Goal: Task Accomplishment & Management: Manage account settings

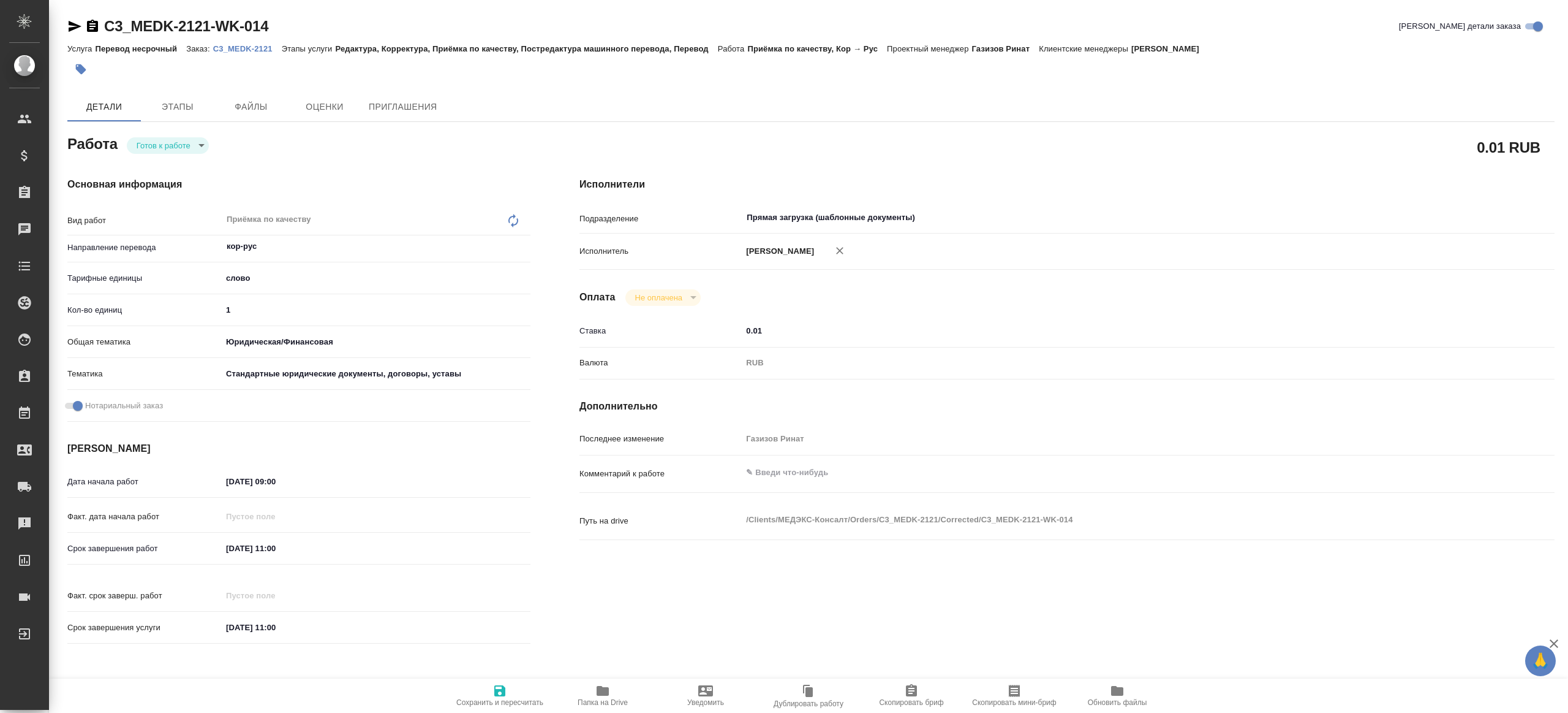
type textarea "x"
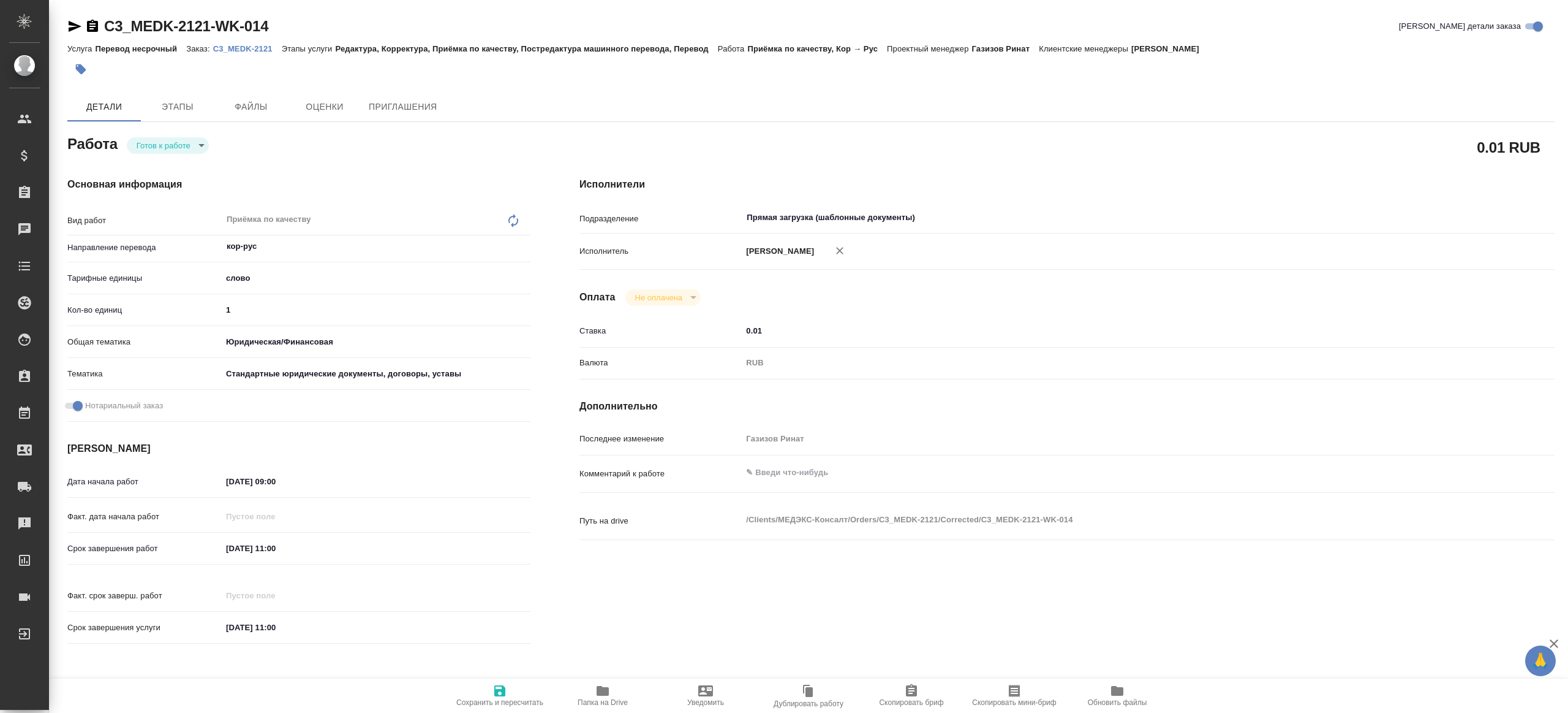
type textarea "x"
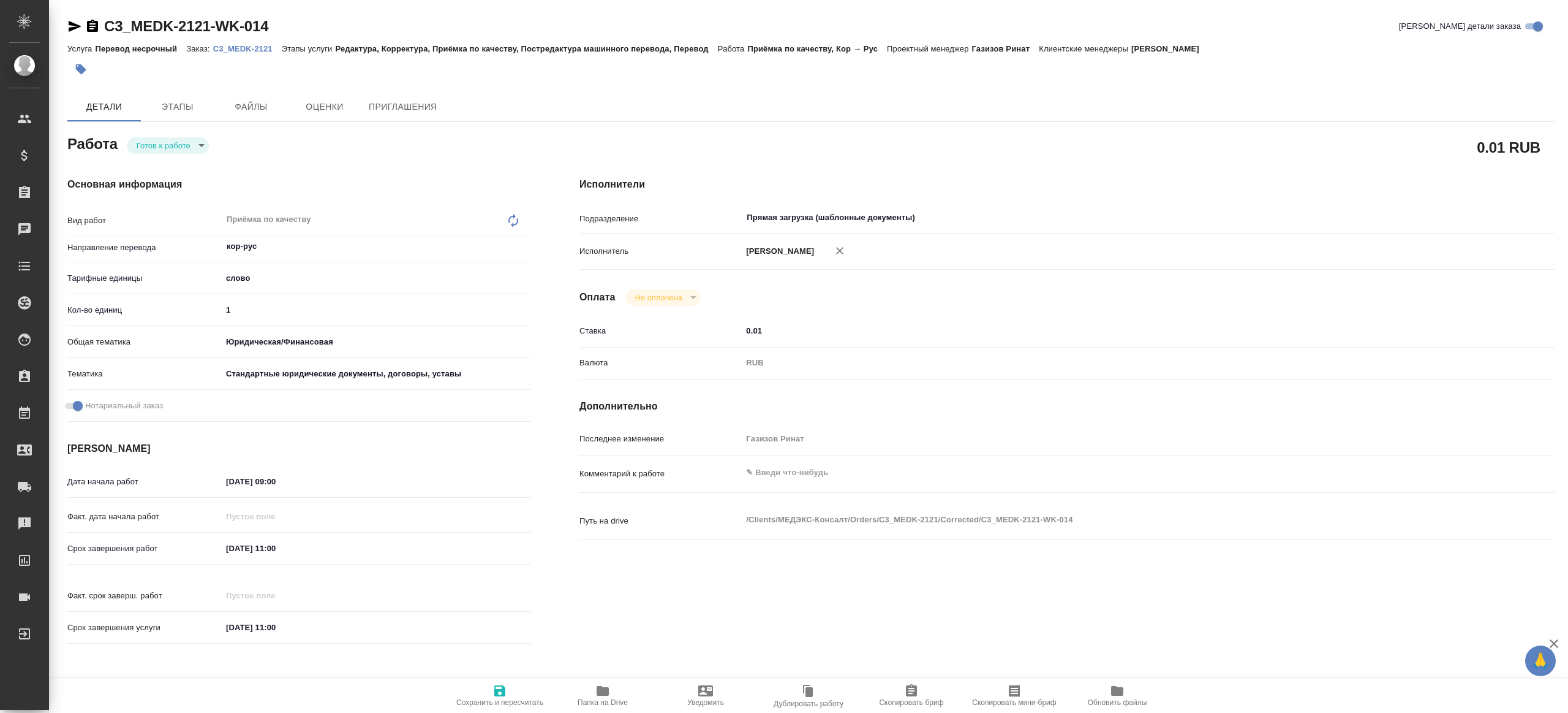
type textarea "x"
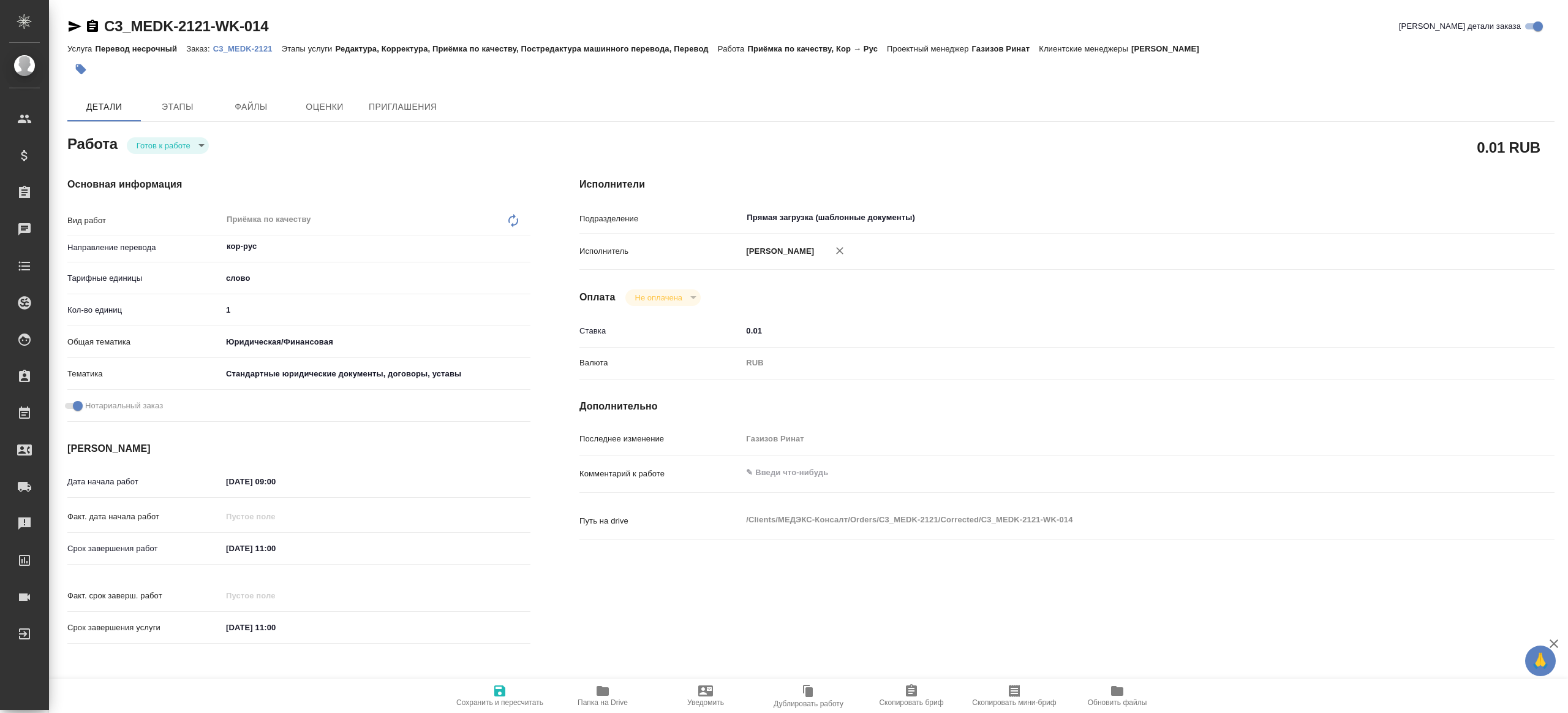
type textarea "x"
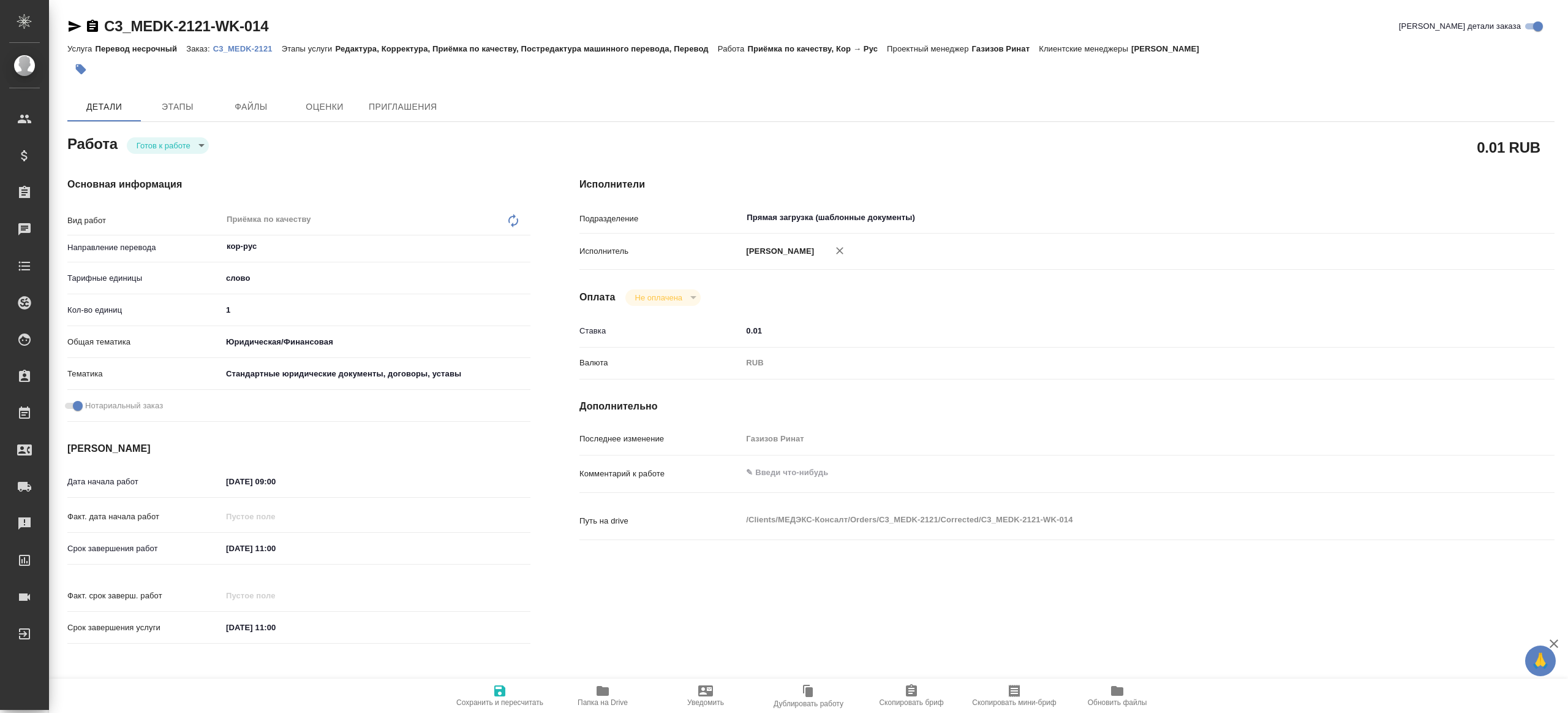
type textarea "x"
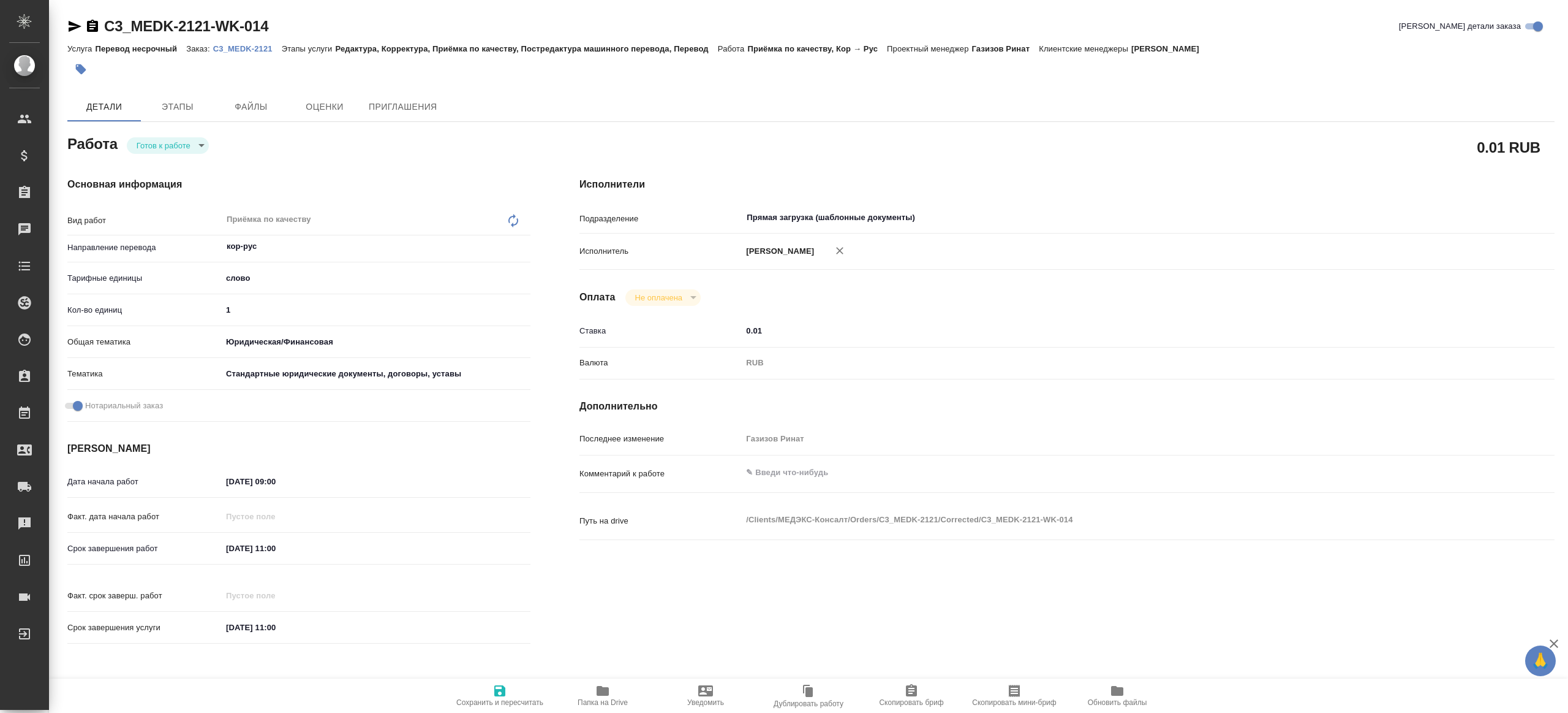
drag, startPoint x: 848, startPoint y: 248, endPoint x: 857, endPoint y: 283, distance: 36.1
click at [846, 248] on icon "button" at bounding box center [840, 251] width 12 height 12
type textarea "x"
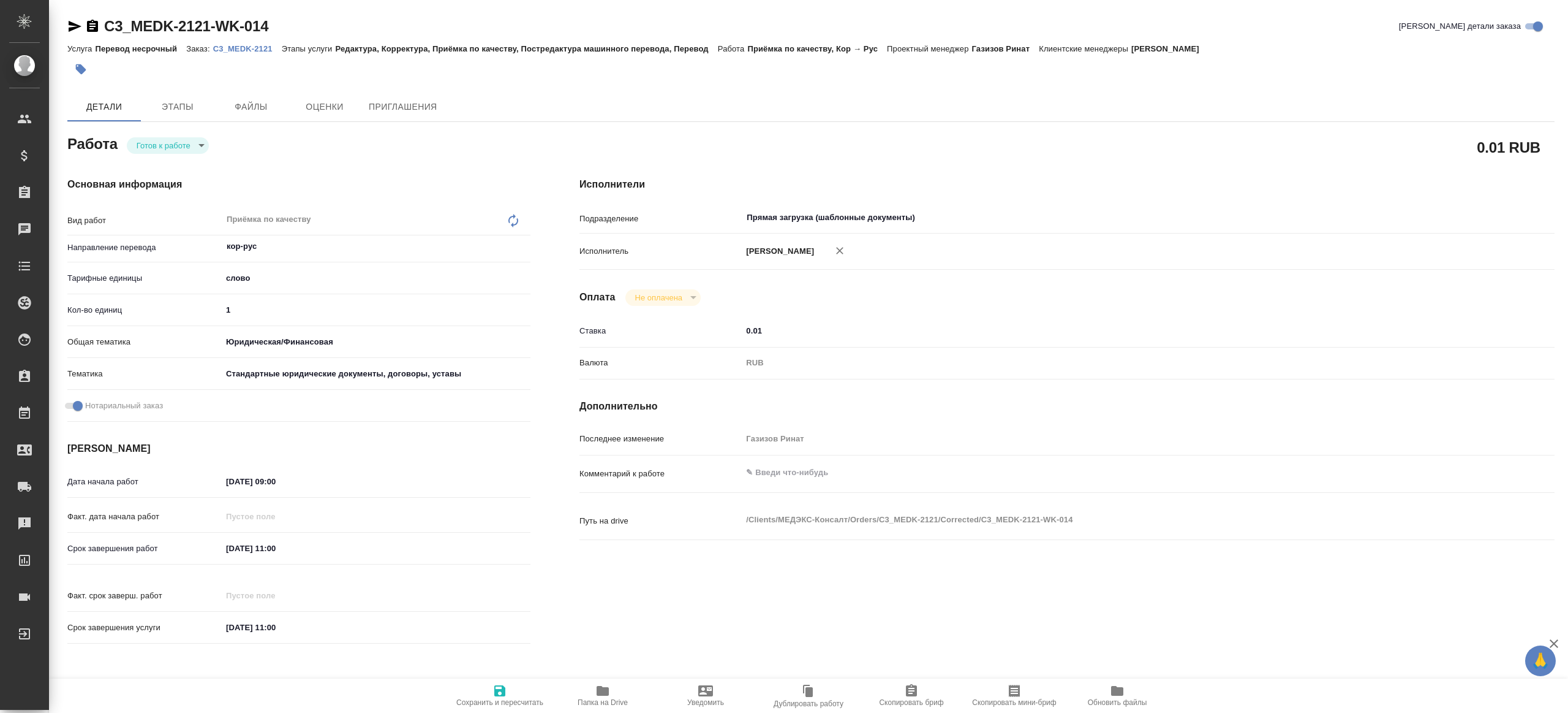
type textarea "x"
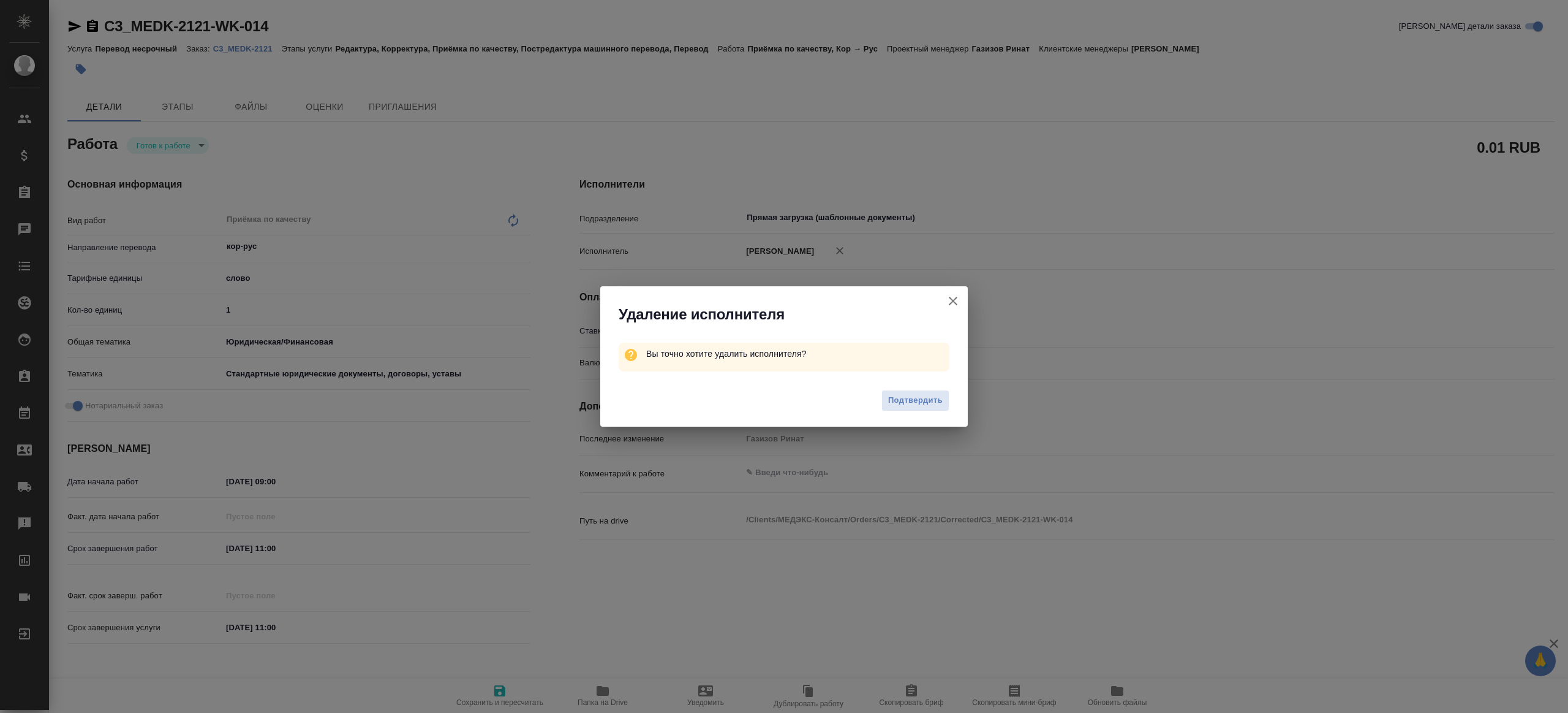
type textarea "x"
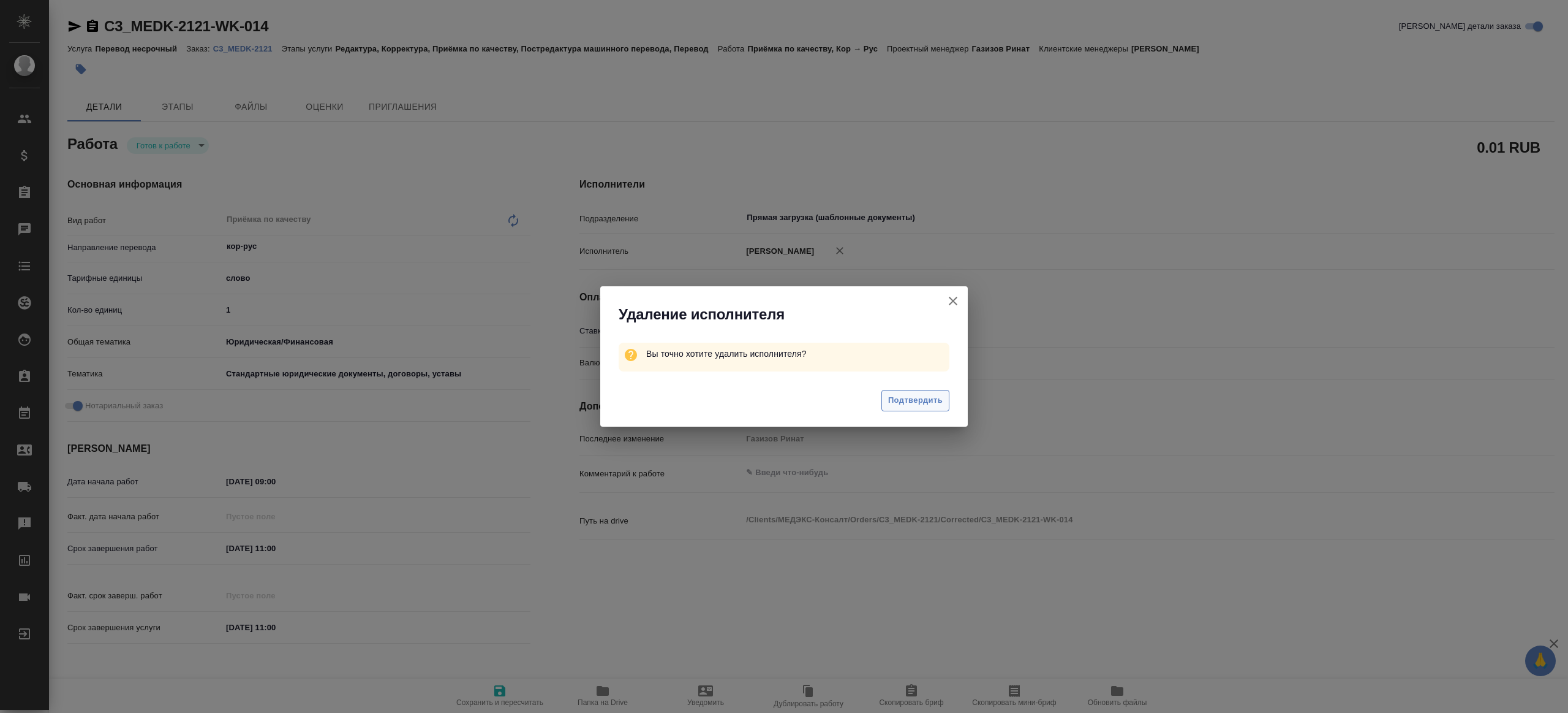
click at [889, 398] on span "Подтвердить" at bounding box center [915, 400] width 55 height 14
type textarea "x"
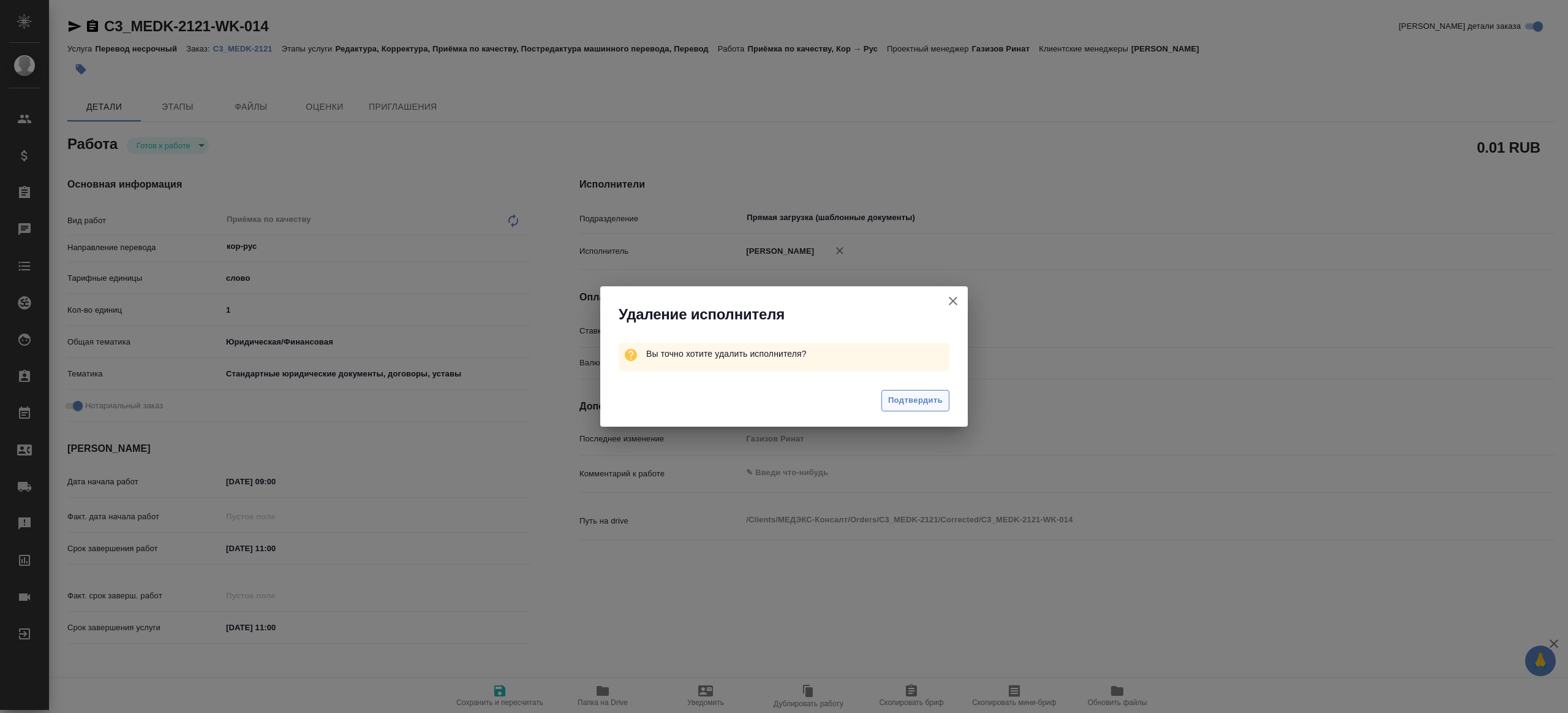
type textarea "x"
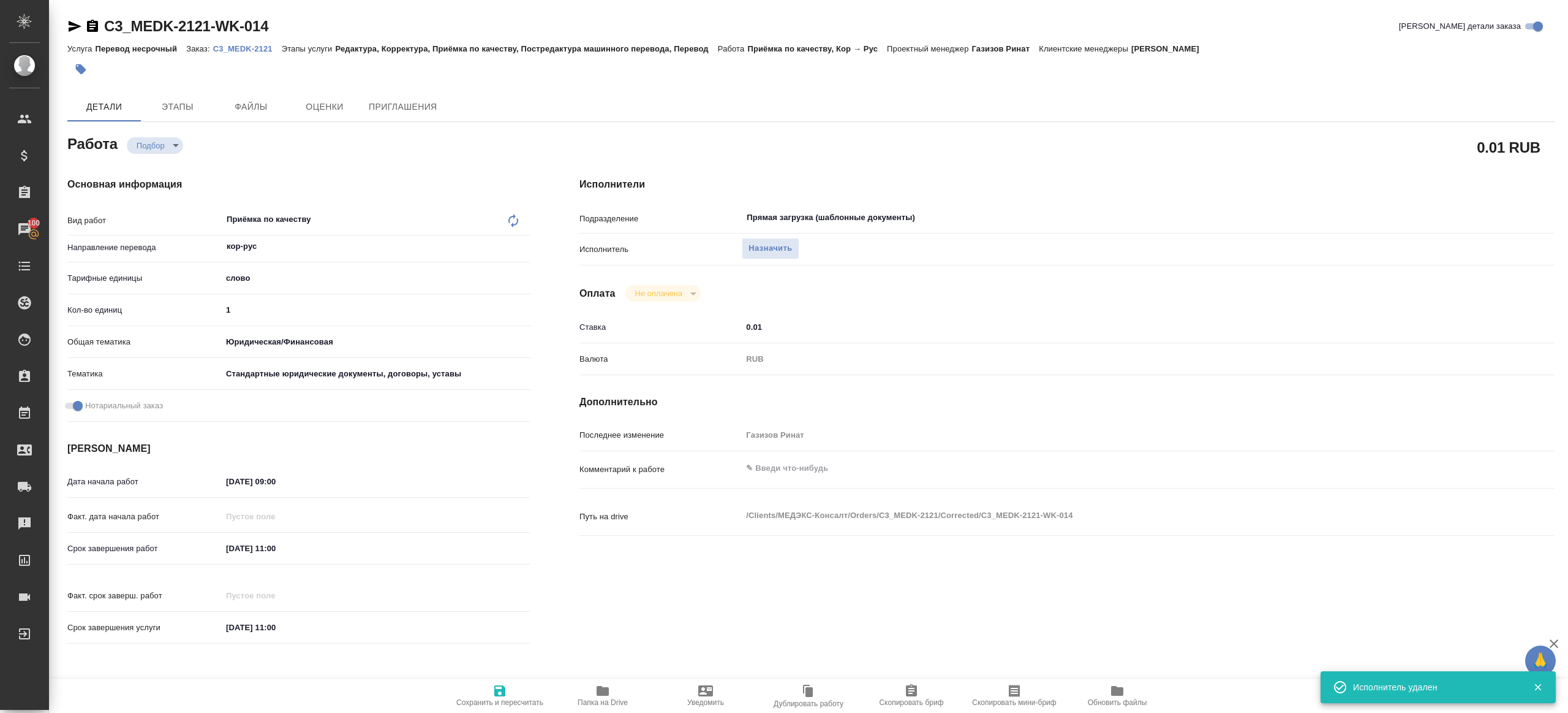
type textarea "x"
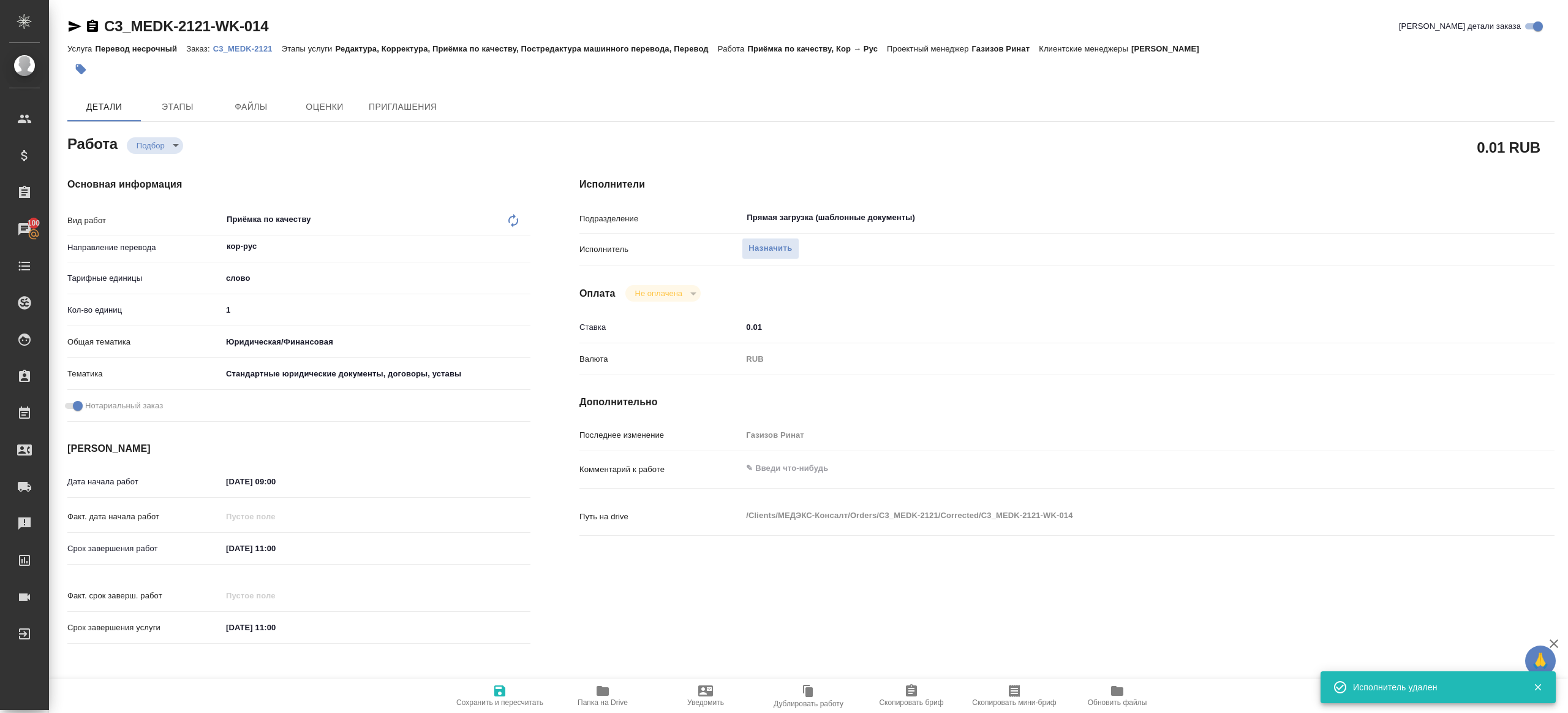
type textarea "x"
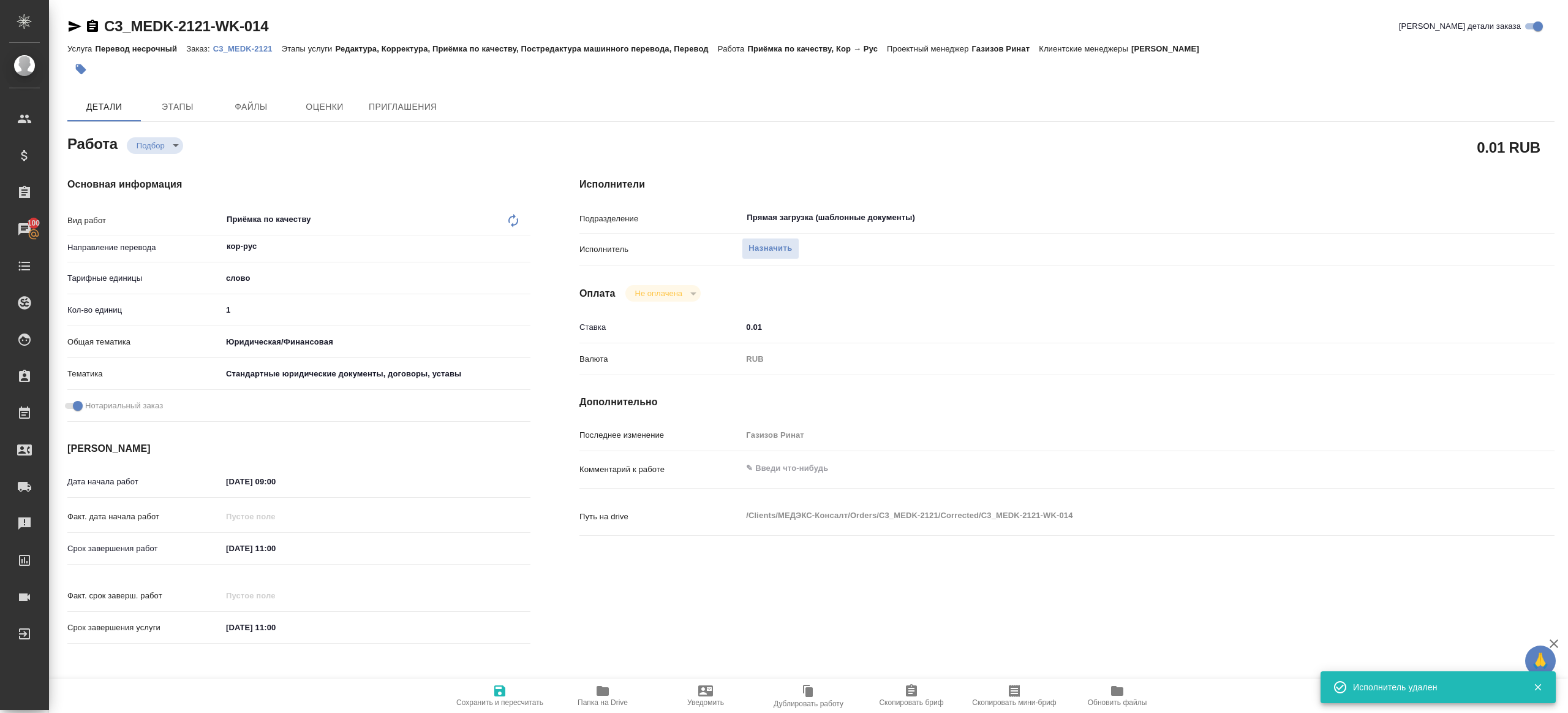
type textarea "x"
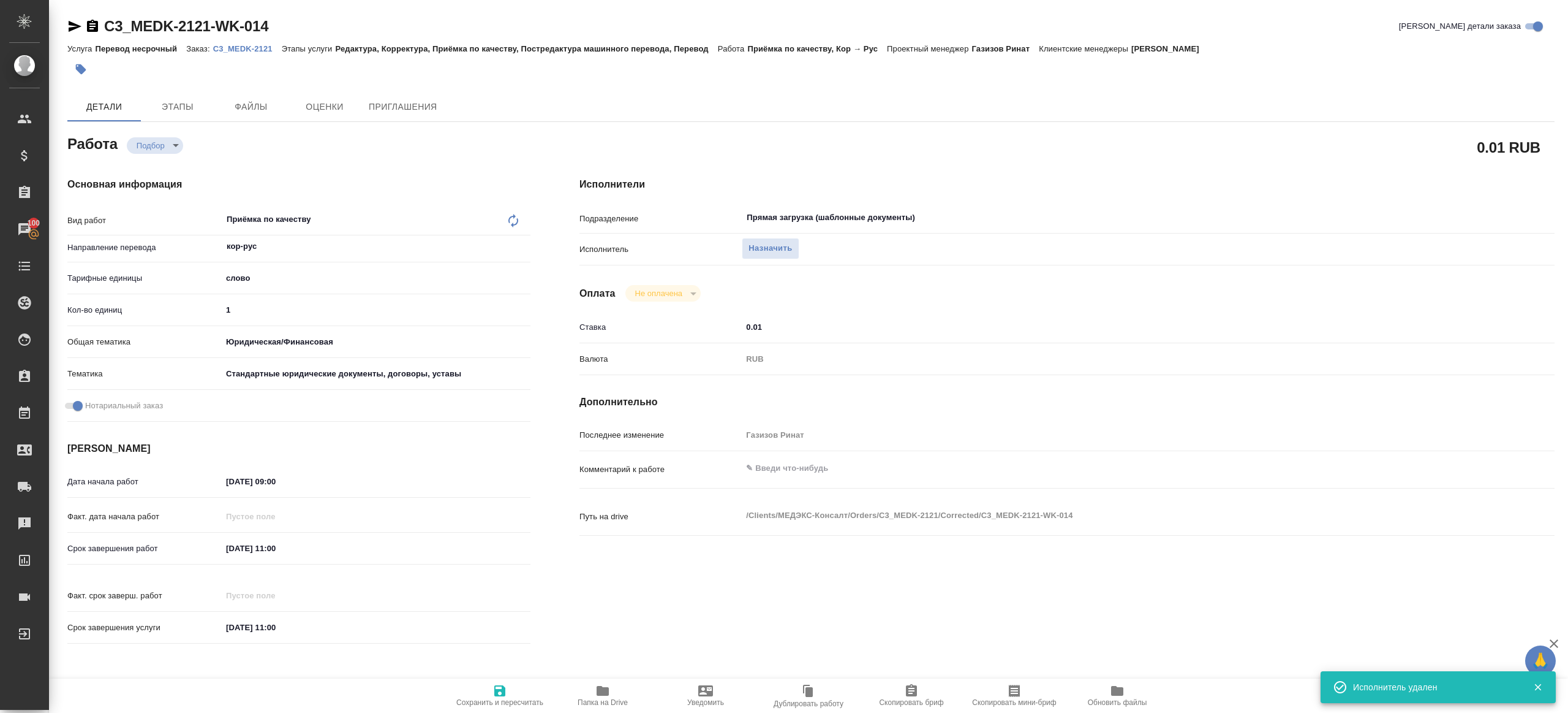
type textarea "x"
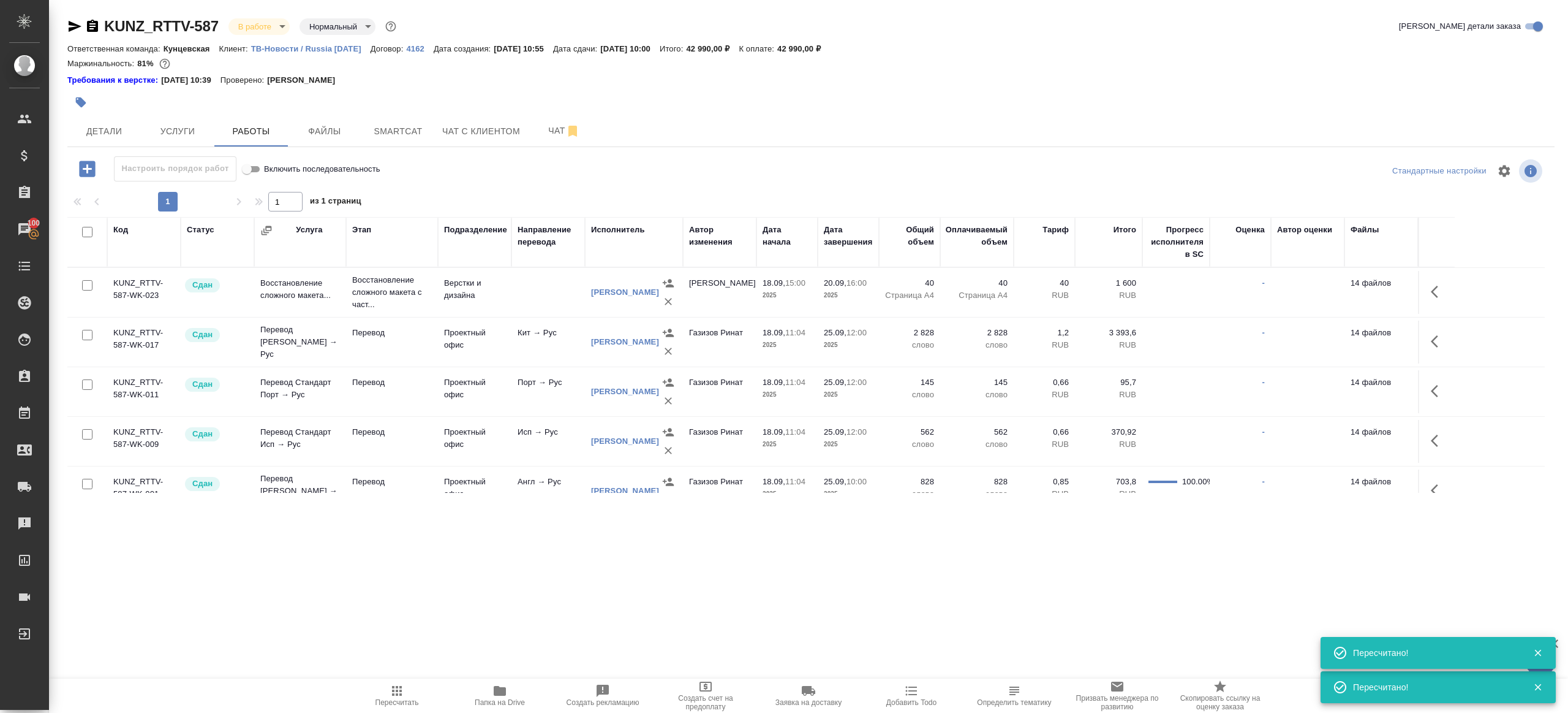
scroll to position [194, 0]
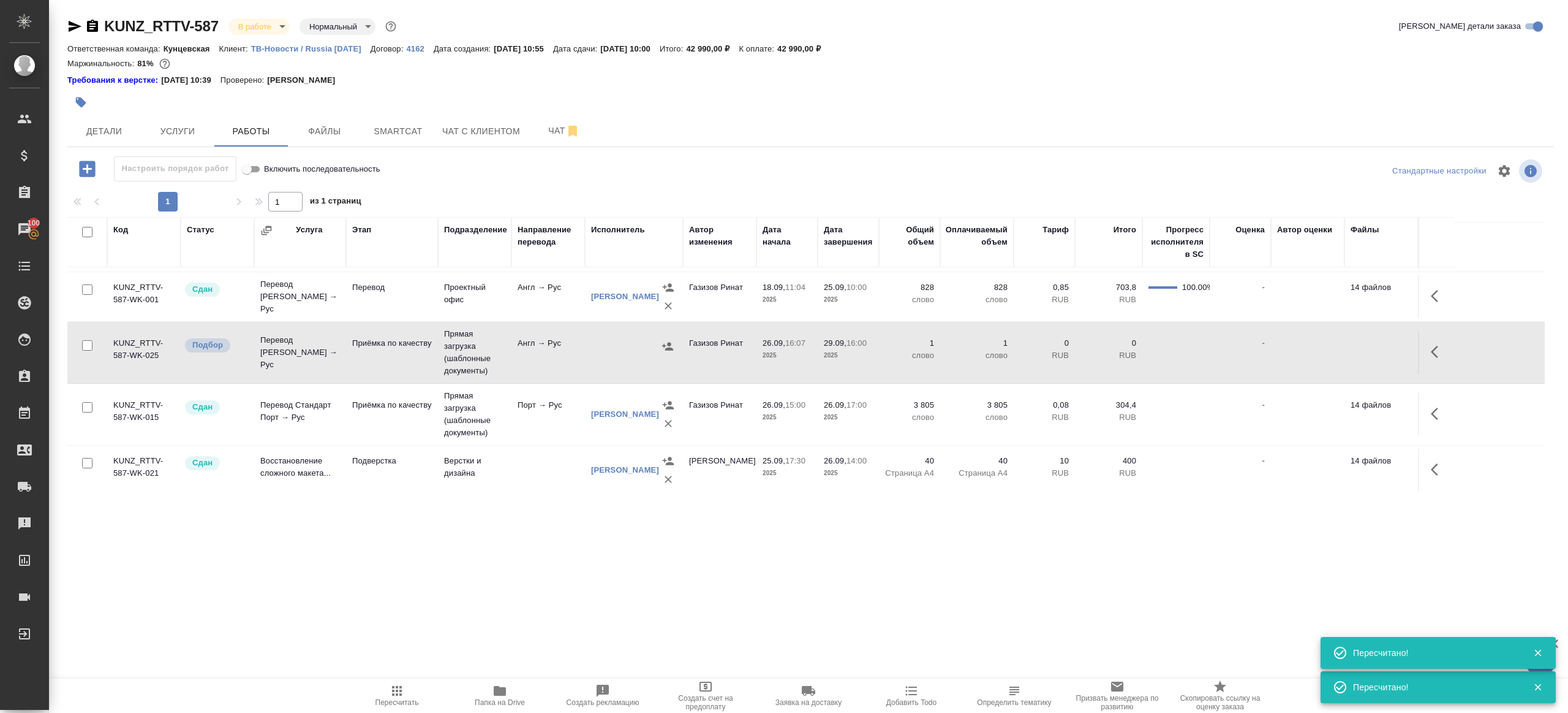
click at [411, 701] on span "Пересчитать" at bounding box center [397, 702] width 43 height 8
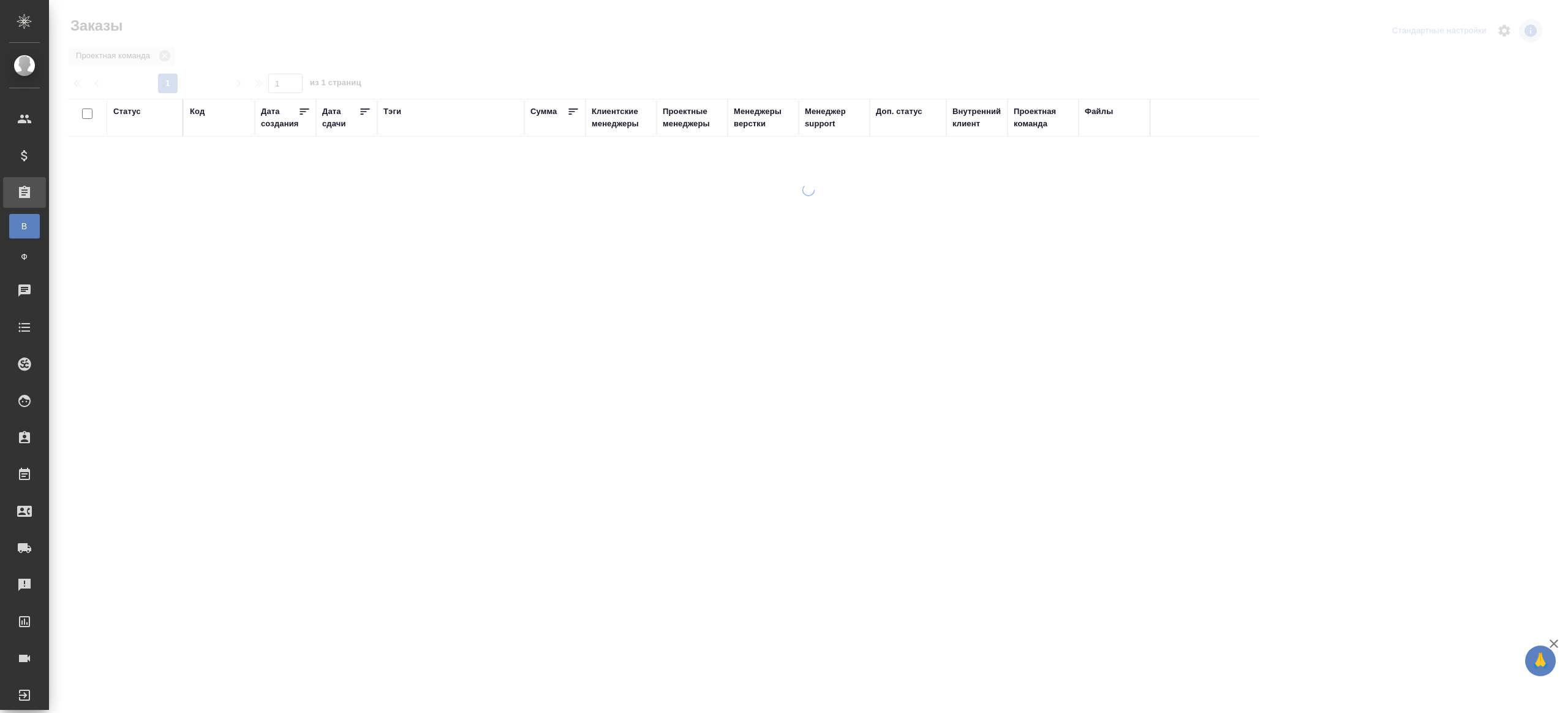
click at [393, 110] on div "Тэги" at bounding box center [392, 111] width 18 height 12
click at [148, 158] on div at bounding box center [145, 152] width 63 height 18
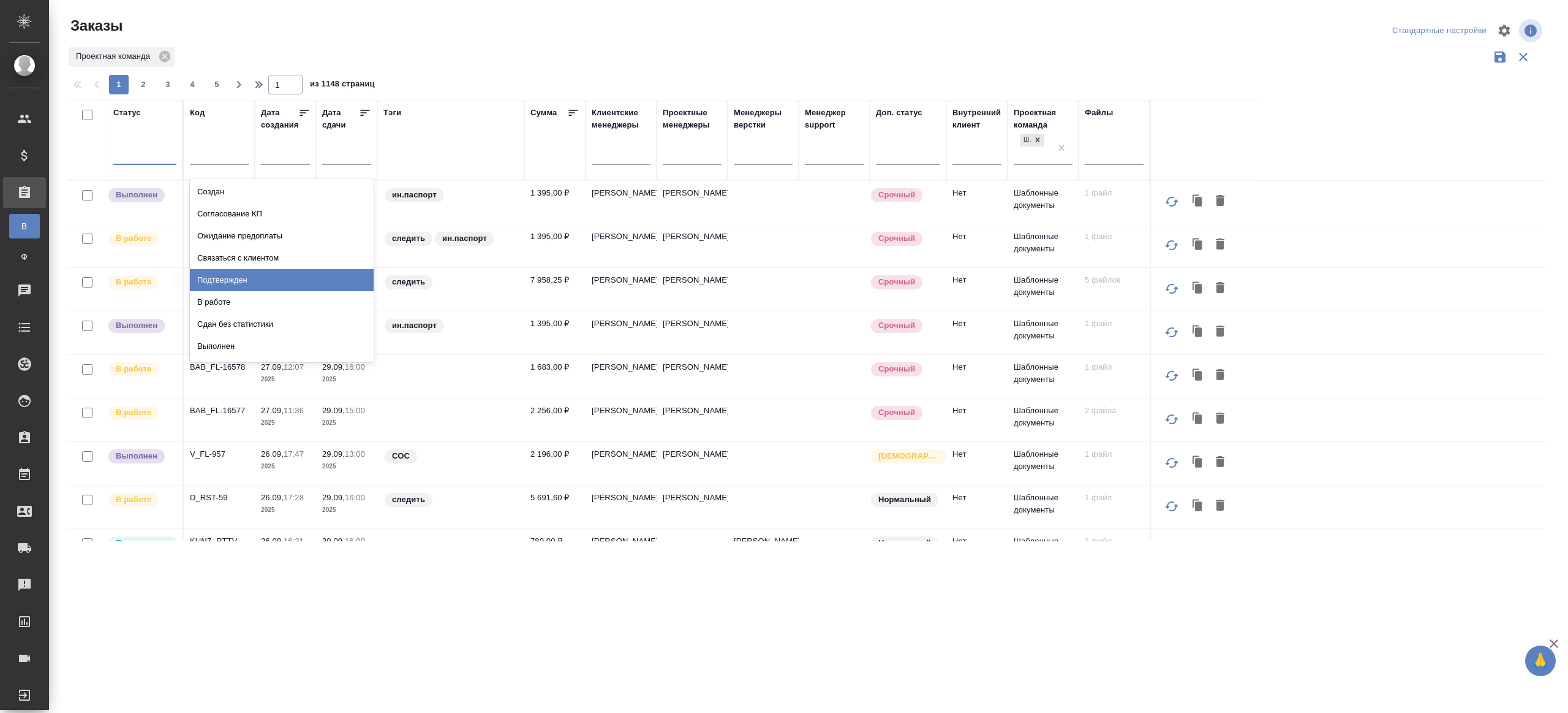
click at [246, 283] on div "Подтвержден" at bounding box center [281, 280] width 184 height 22
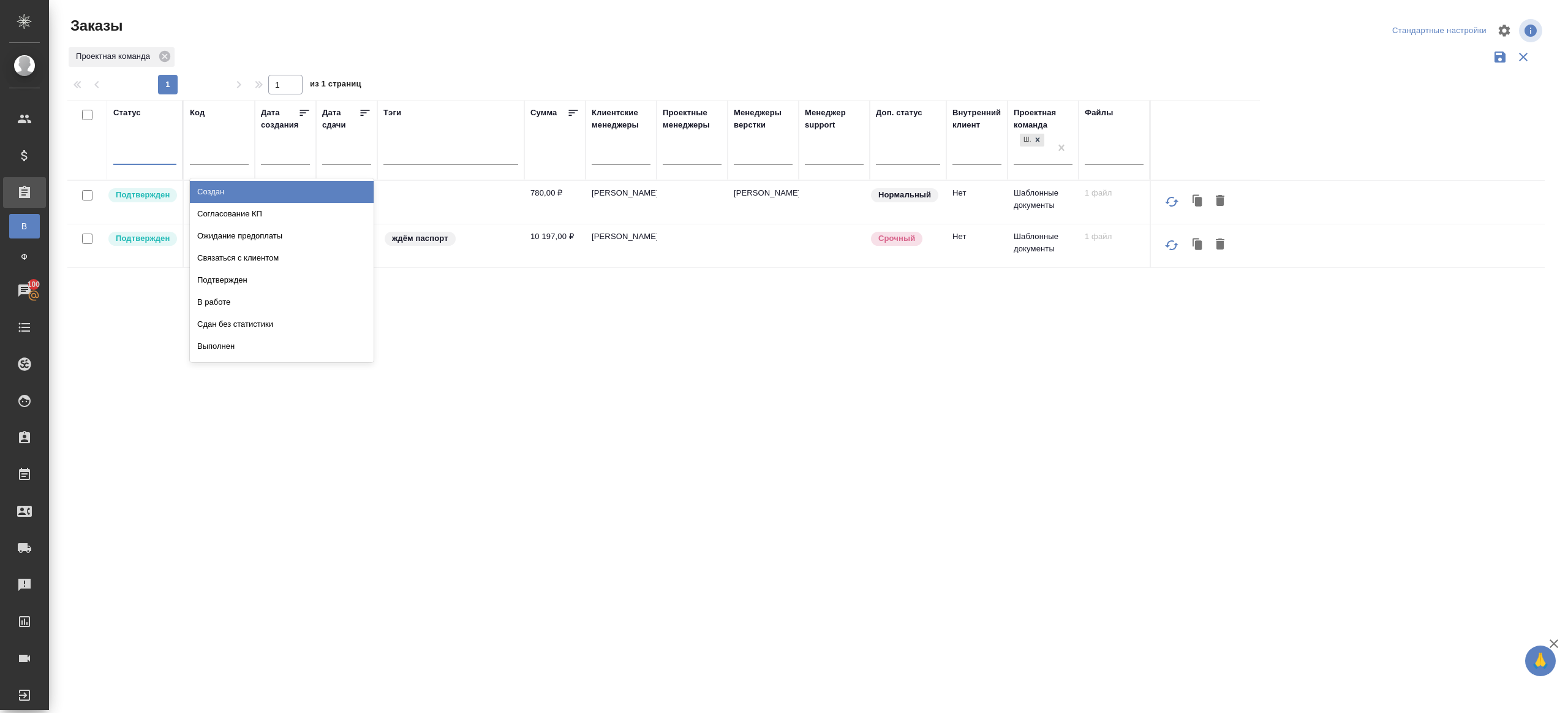
click at [136, 147] on div at bounding box center [145, 152] width 63 height 18
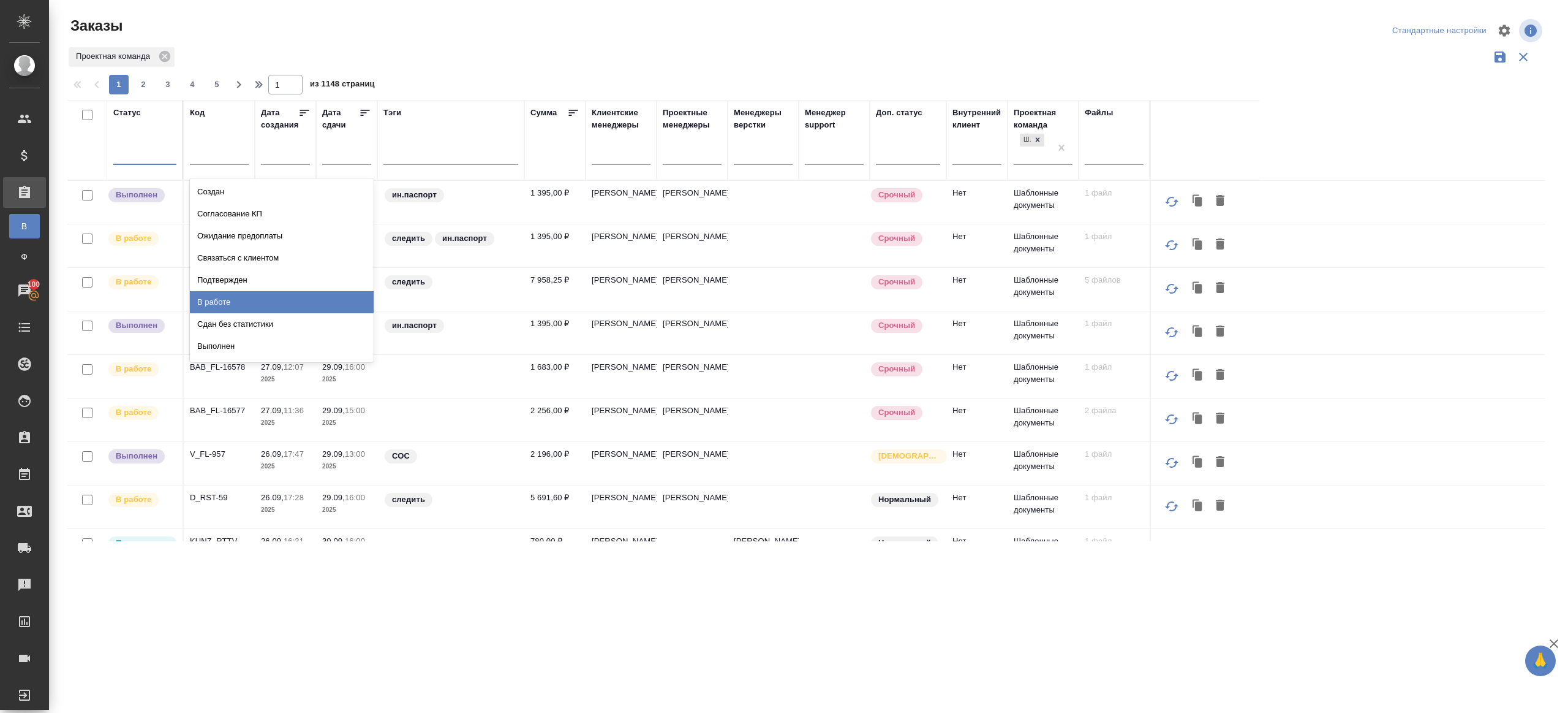
click at [238, 295] on div "В работе" at bounding box center [281, 302] width 184 height 22
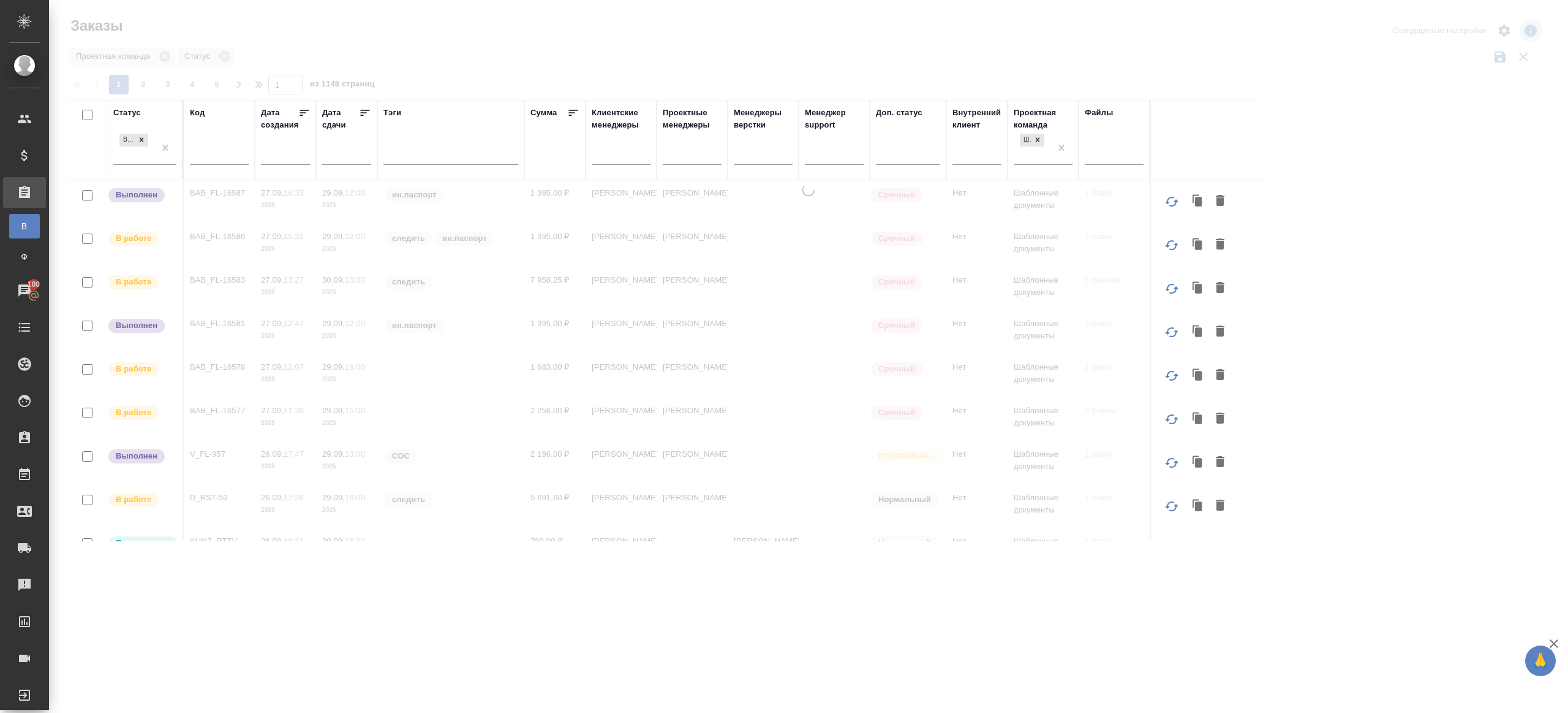
click at [366, 111] on icon at bounding box center [365, 113] width 12 height 12
click at [444, 61] on div at bounding box center [808, 273] width 1519 height 548
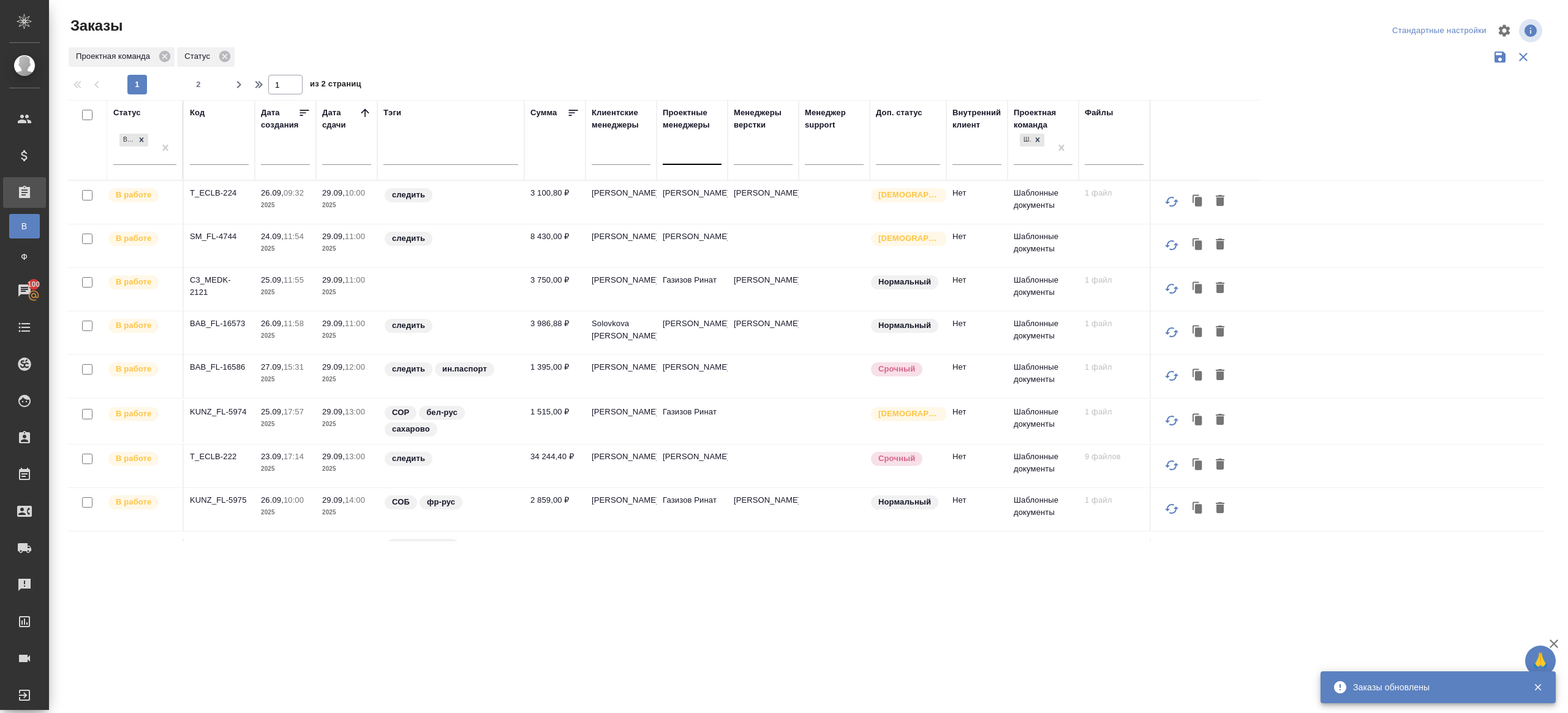
click at [690, 164] on div at bounding box center [691, 153] width 59 height 24
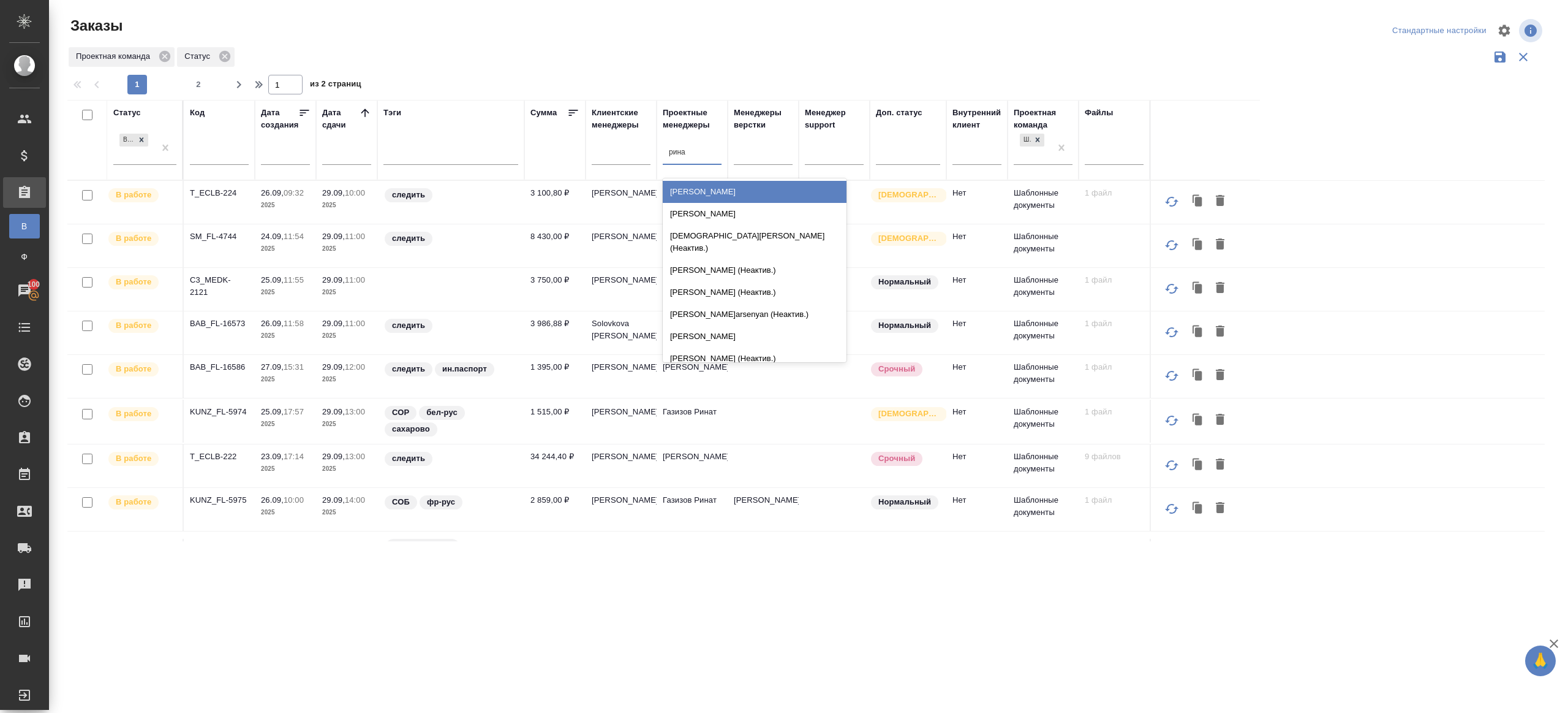
type input "ринат"
click at [717, 190] on div "Газизов Ринат" at bounding box center [754, 191] width 184 height 22
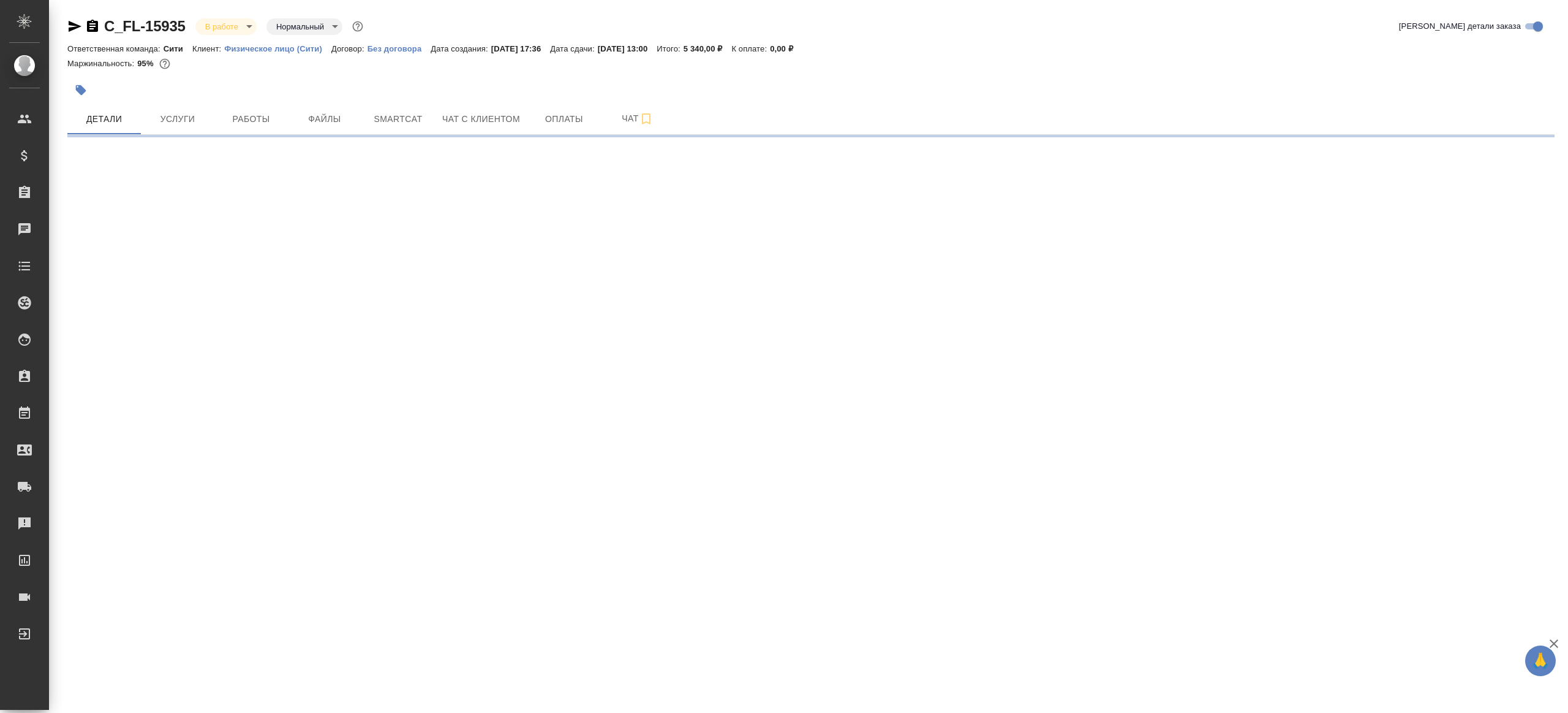
select select "RU"
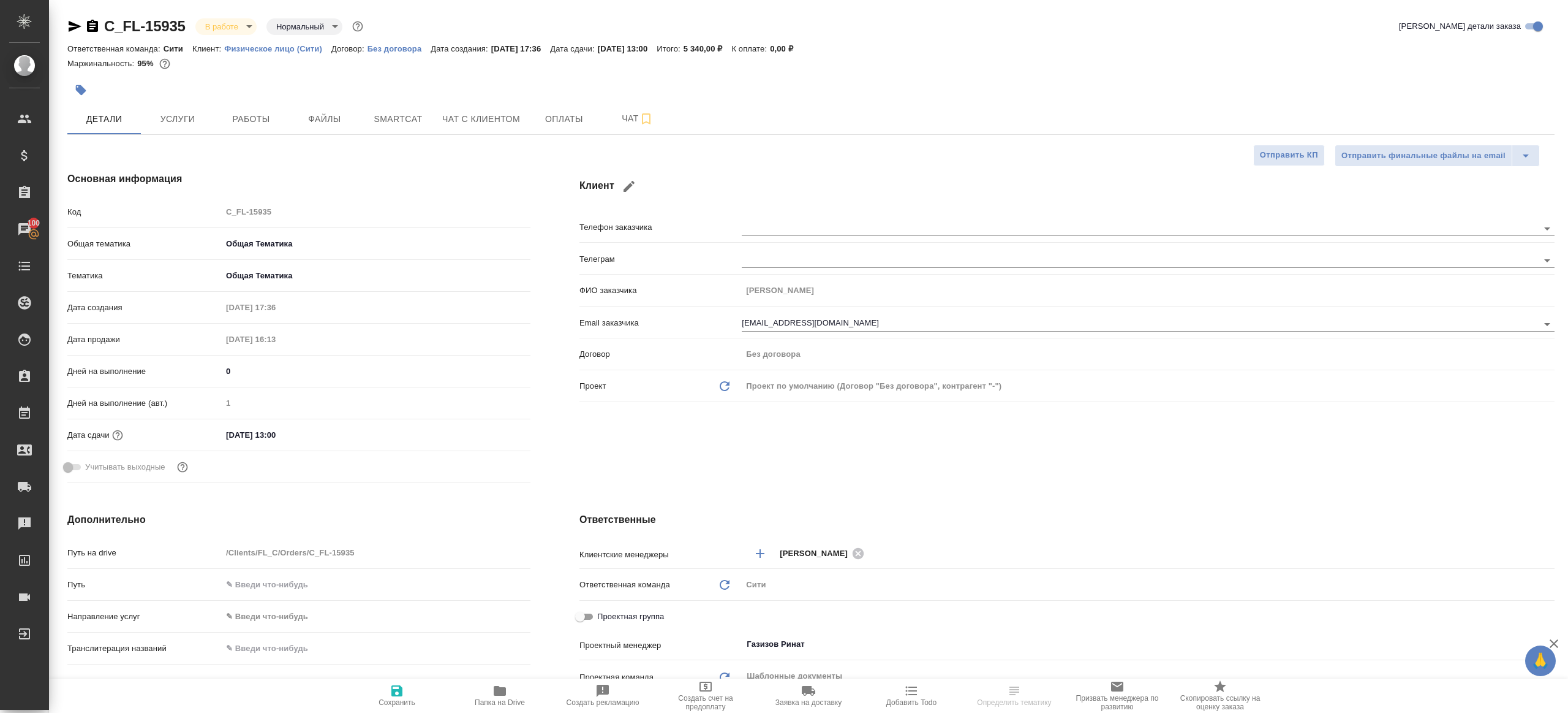
type textarea "x"
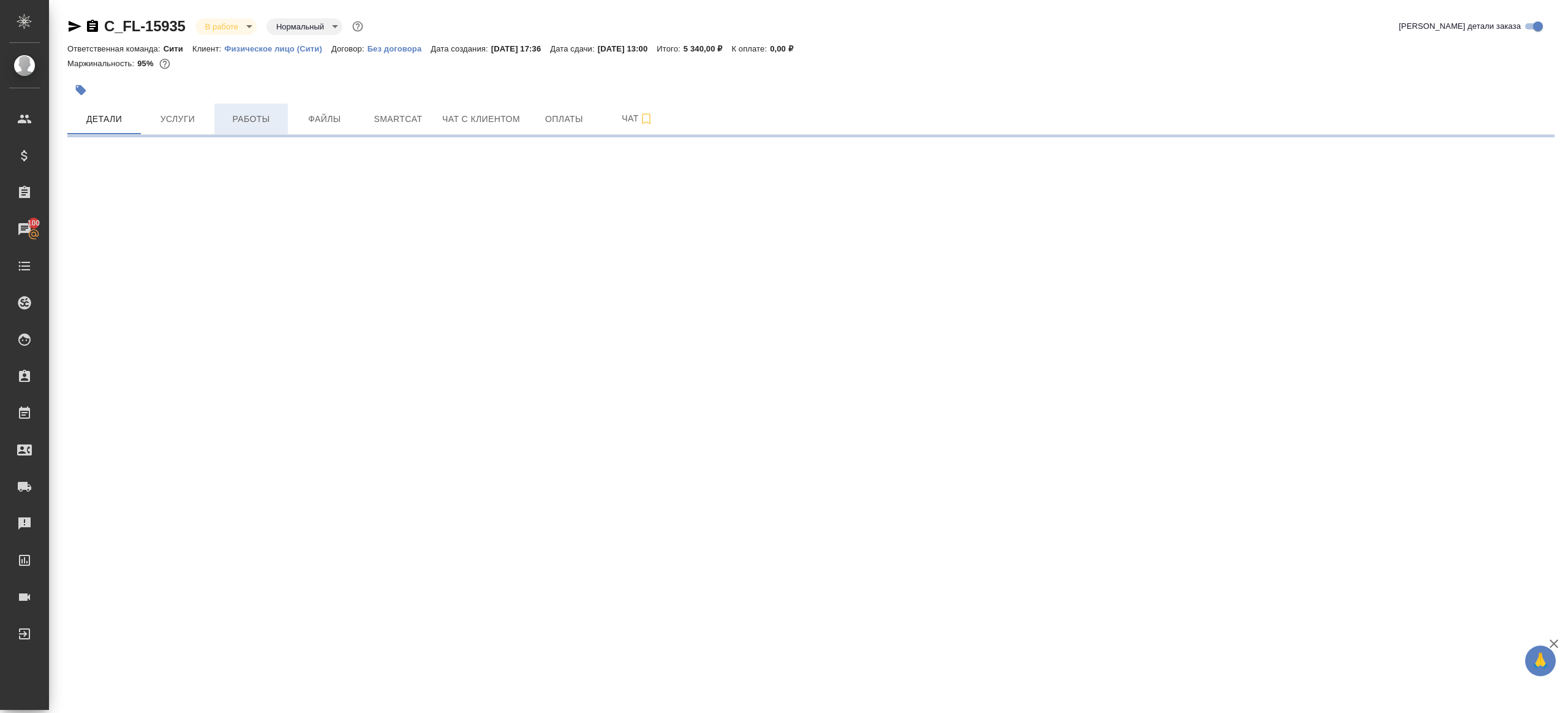
click at [243, 125] on span "Работы" at bounding box center [251, 119] width 59 height 15
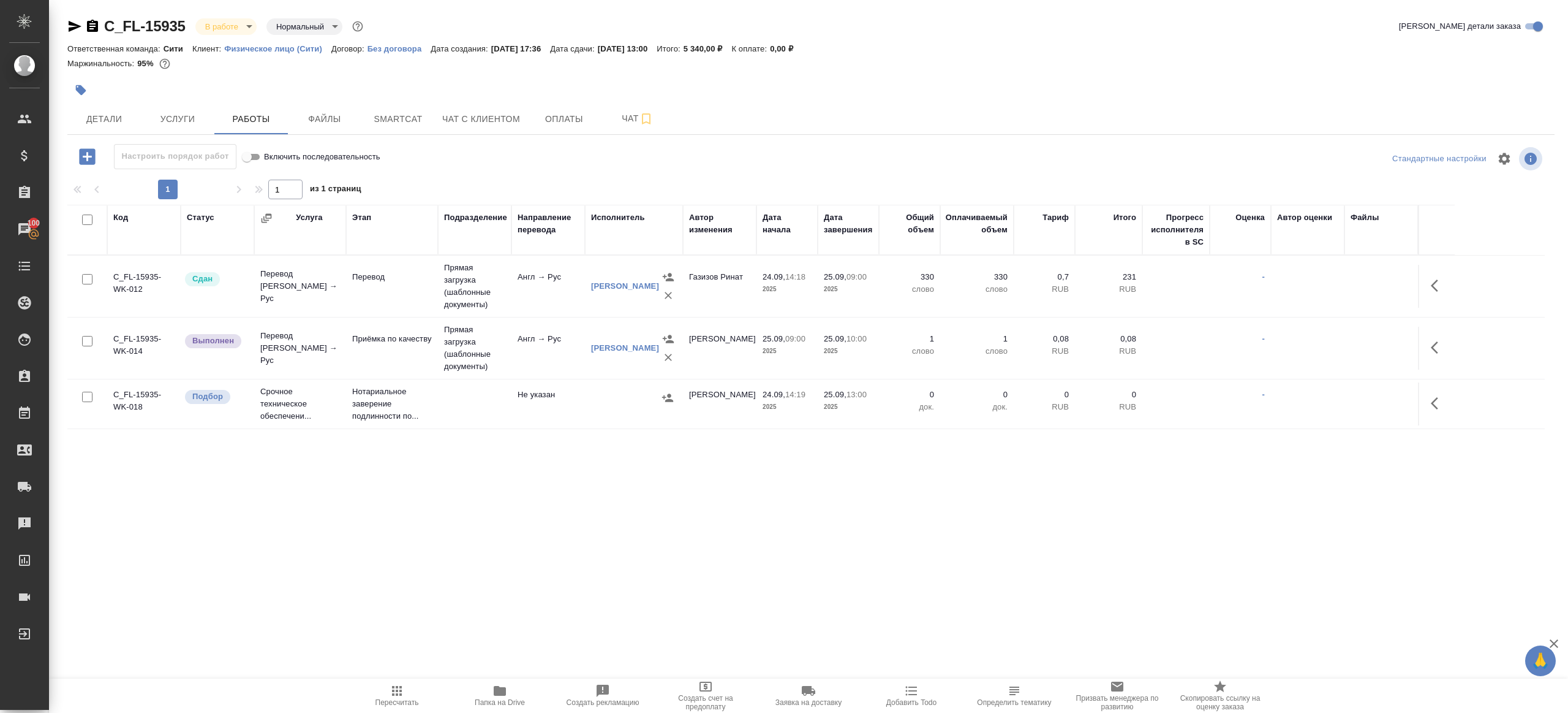
click at [1435, 345] on icon "button" at bounding box center [1438, 347] width 14 height 14
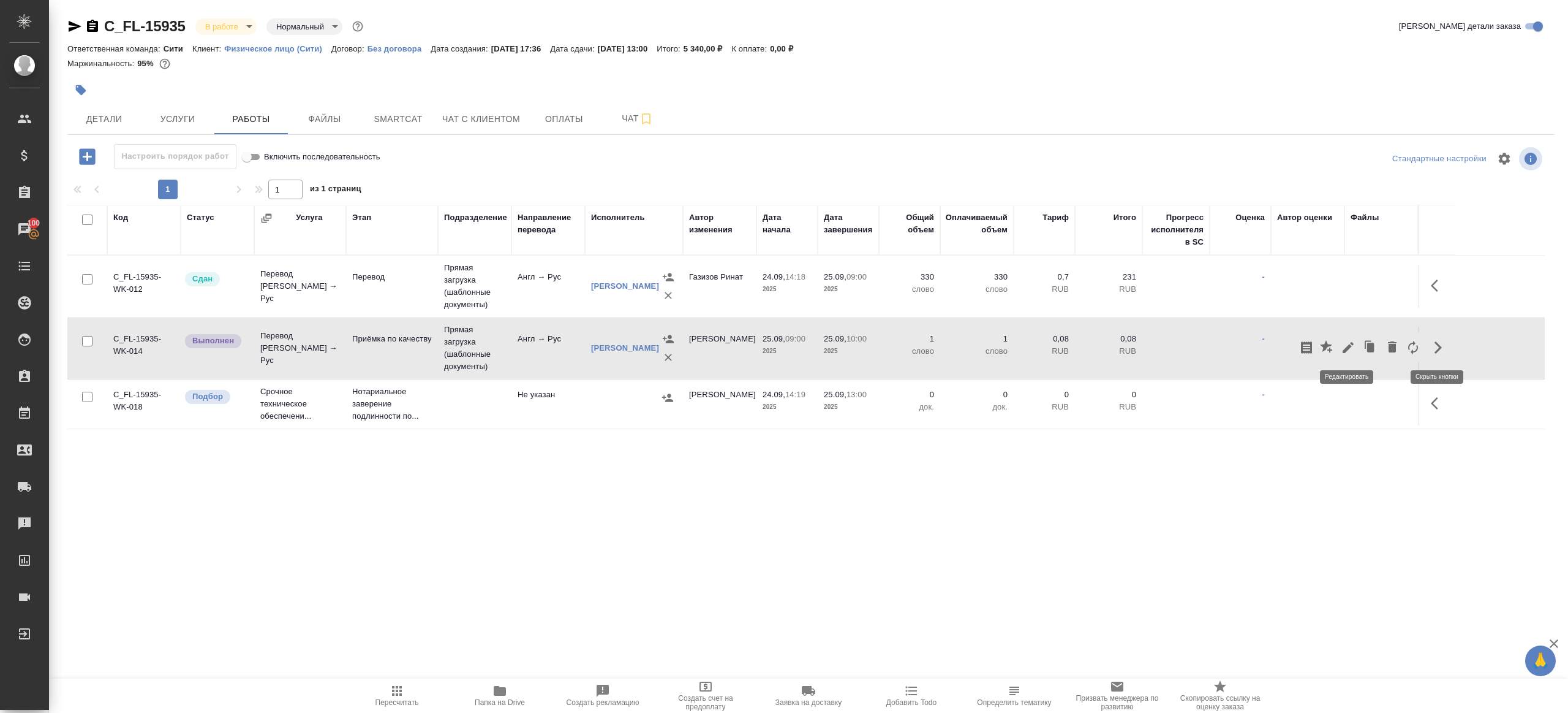
click at [1346, 343] on icon "button" at bounding box center [1348, 347] width 14 height 14
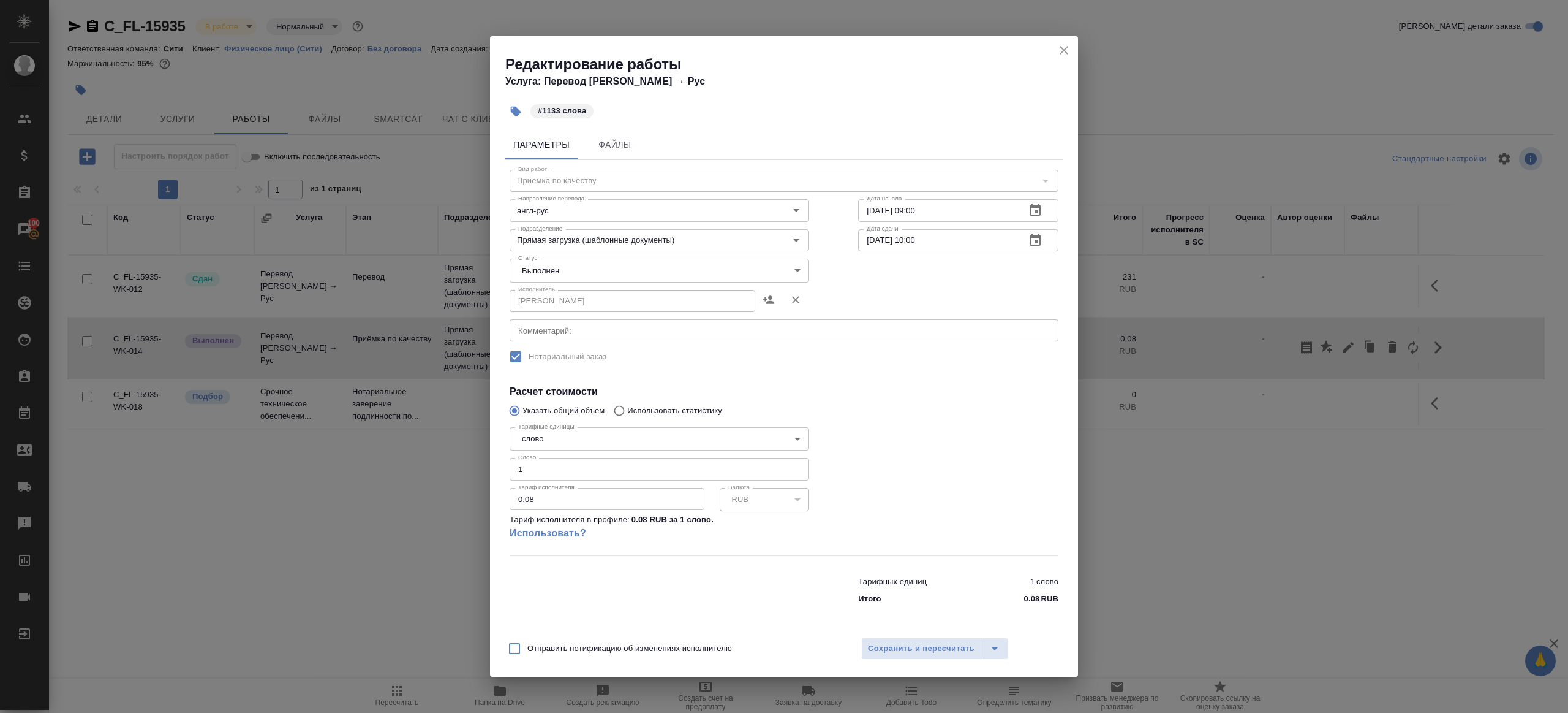
click at [625, 261] on body "🙏 .cls-1 fill:#fff; AWATERA Gazizov Rinat Клиенты Спецификации Заказы 100 Чаты …" at bounding box center [784, 356] width 1568 height 713
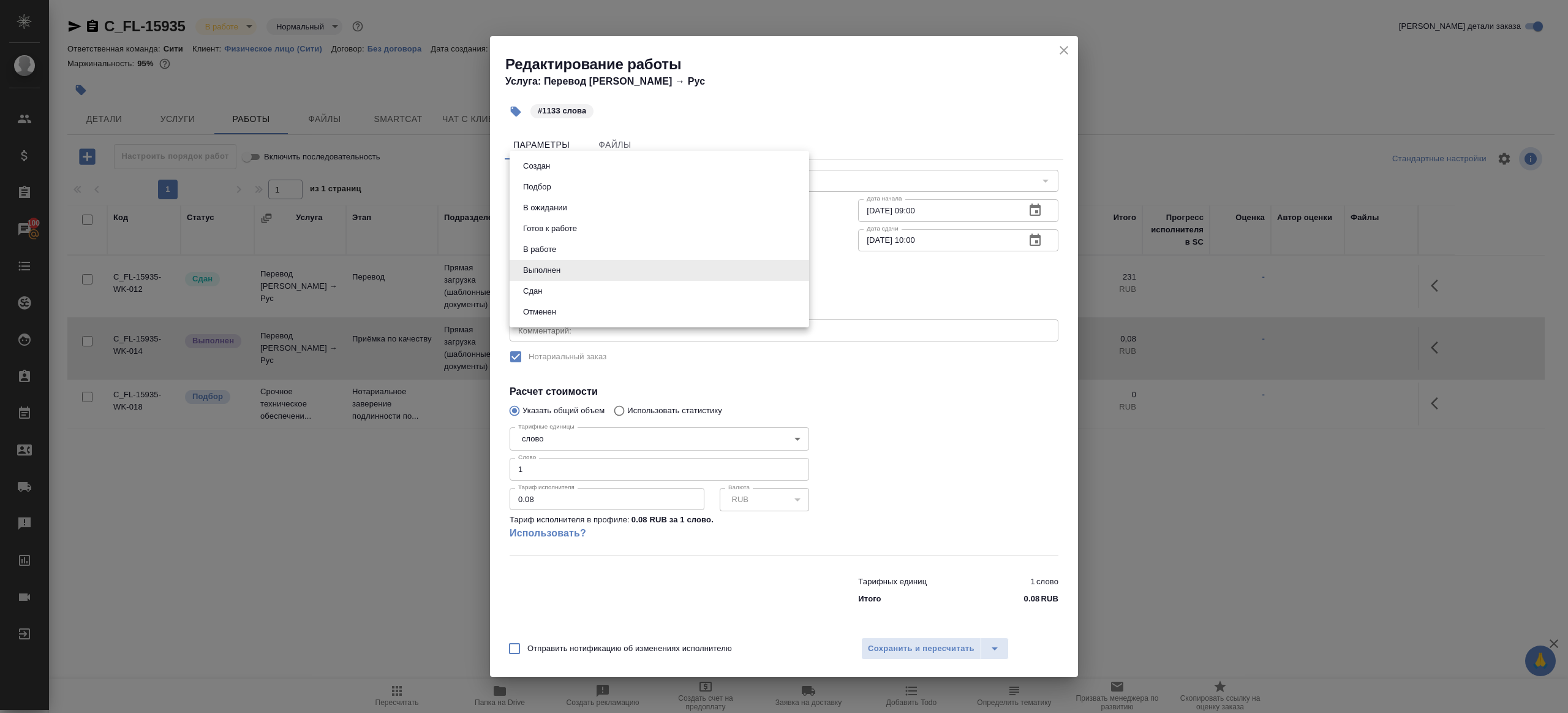
click at [574, 303] on li "Отменен" at bounding box center [659, 312] width 299 height 21
click at [559, 269] on body "🙏 .cls-1 fill:#fff; AWATERA Gazizov Rinat Клиенты Спецификации Заказы 100 Чаты …" at bounding box center [784, 356] width 1568 height 713
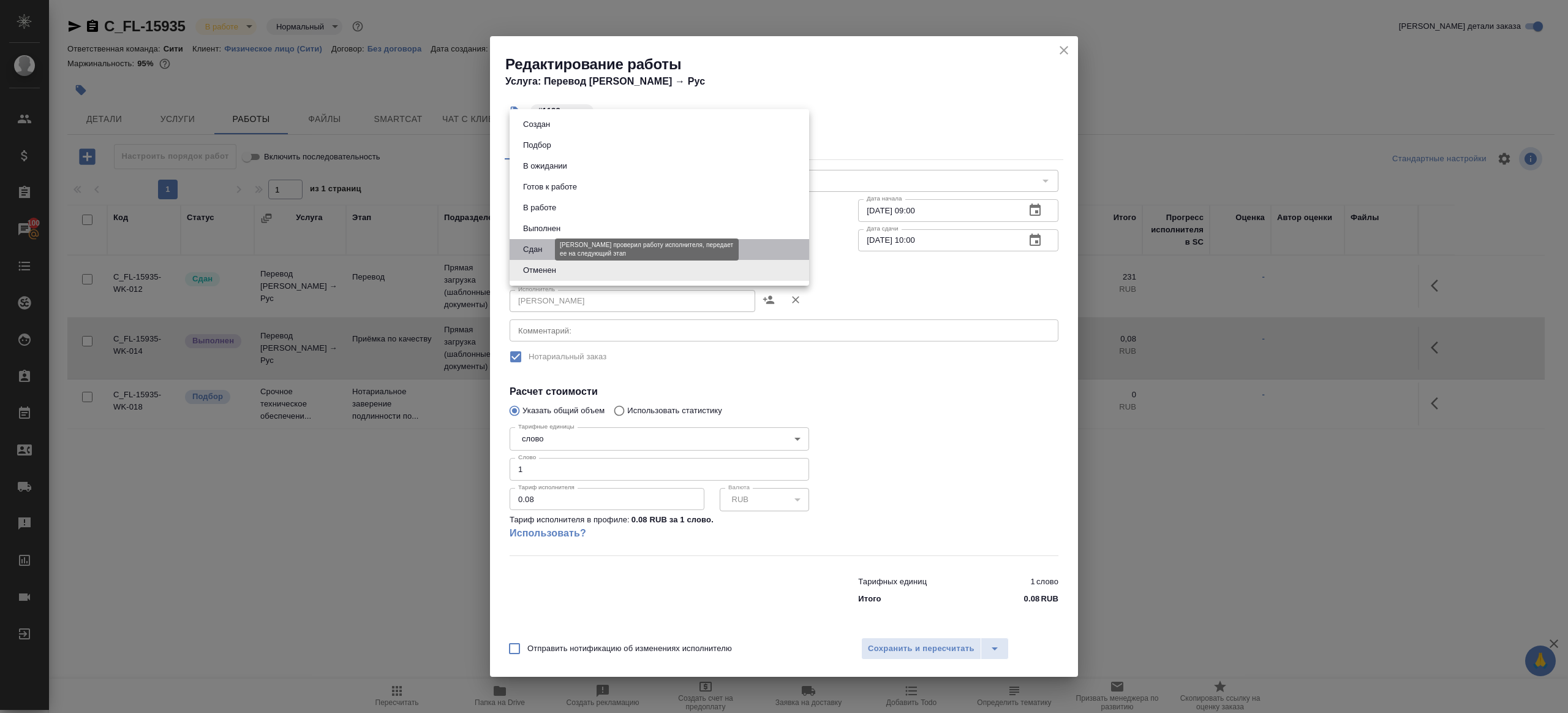
click at [544, 251] on button "Сдан" at bounding box center [532, 250] width 27 height 14
type input "closed"
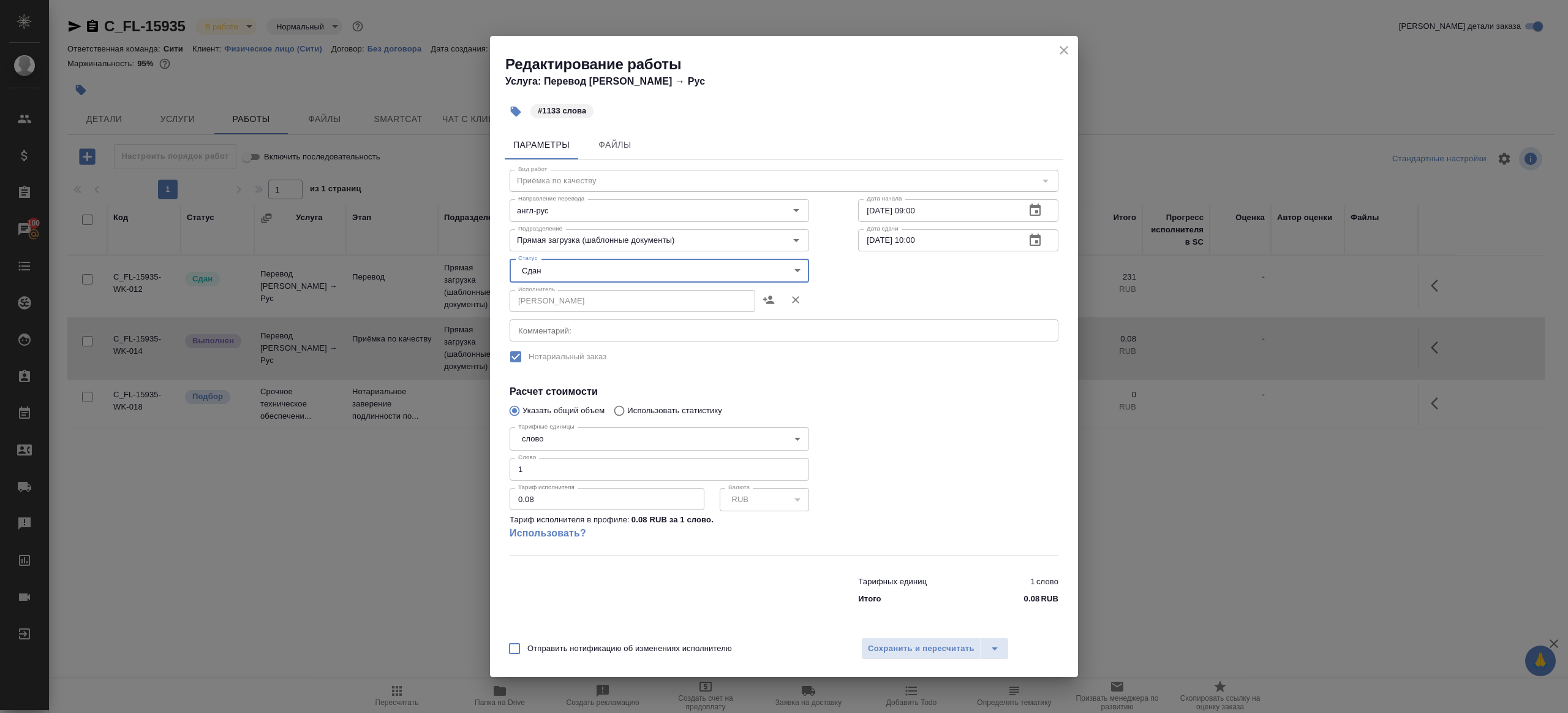
click at [631, 464] on input "1" at bounding box center [659, 468] width 299 height 22
click at [637, 467] on input "1" at bounding box center [659, 468] width 299 height 22
type input "1133"
click at [931, 638] on button "Сохранить и пересчитать" at bounding box center [921, 648] width 120 height 22
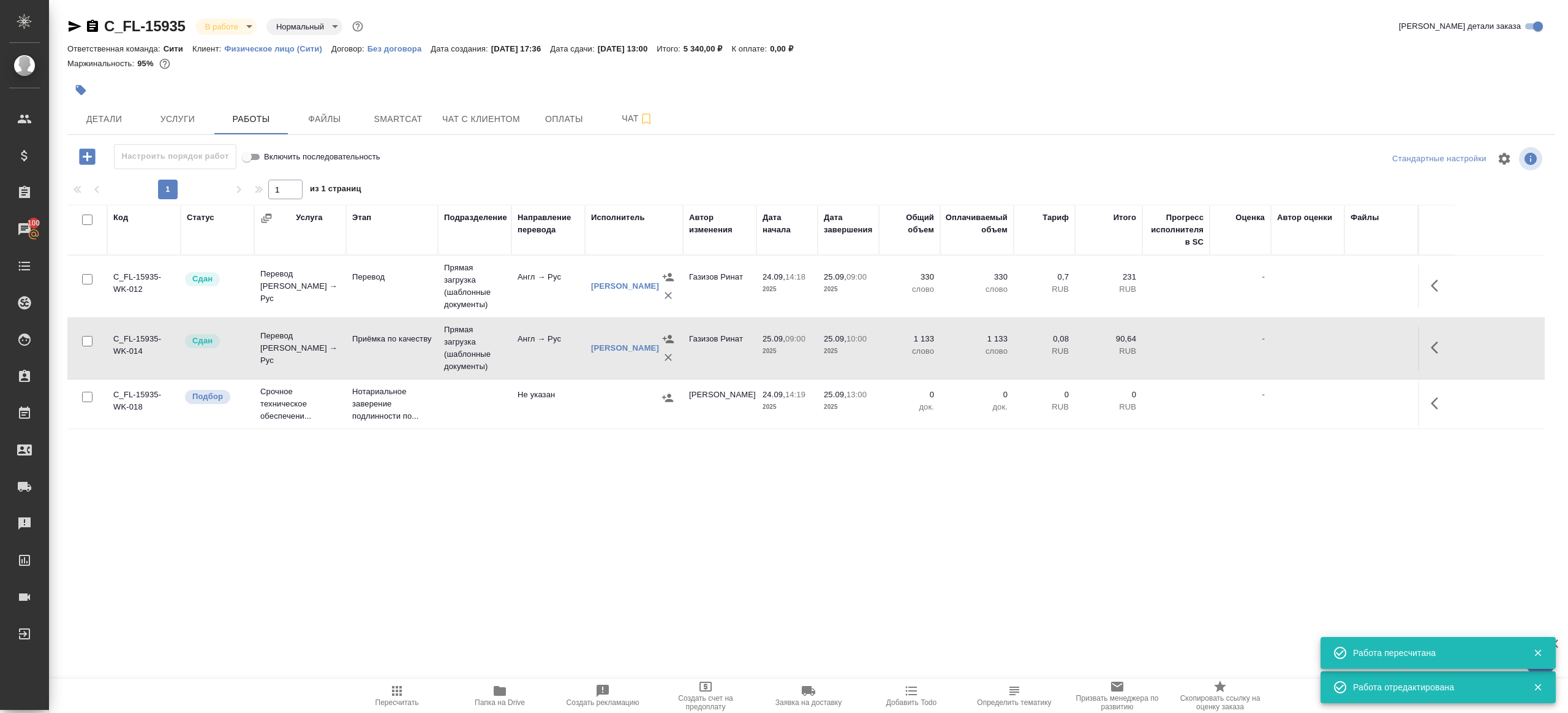
click at [225, 22] on body "🙏 .cls-1 fill:#fff; AWATERA Gazizov Rinat Клиенты Спецификации Заказы 100 Чаты …" at bounding box center [784, 356] width 1568 height 713
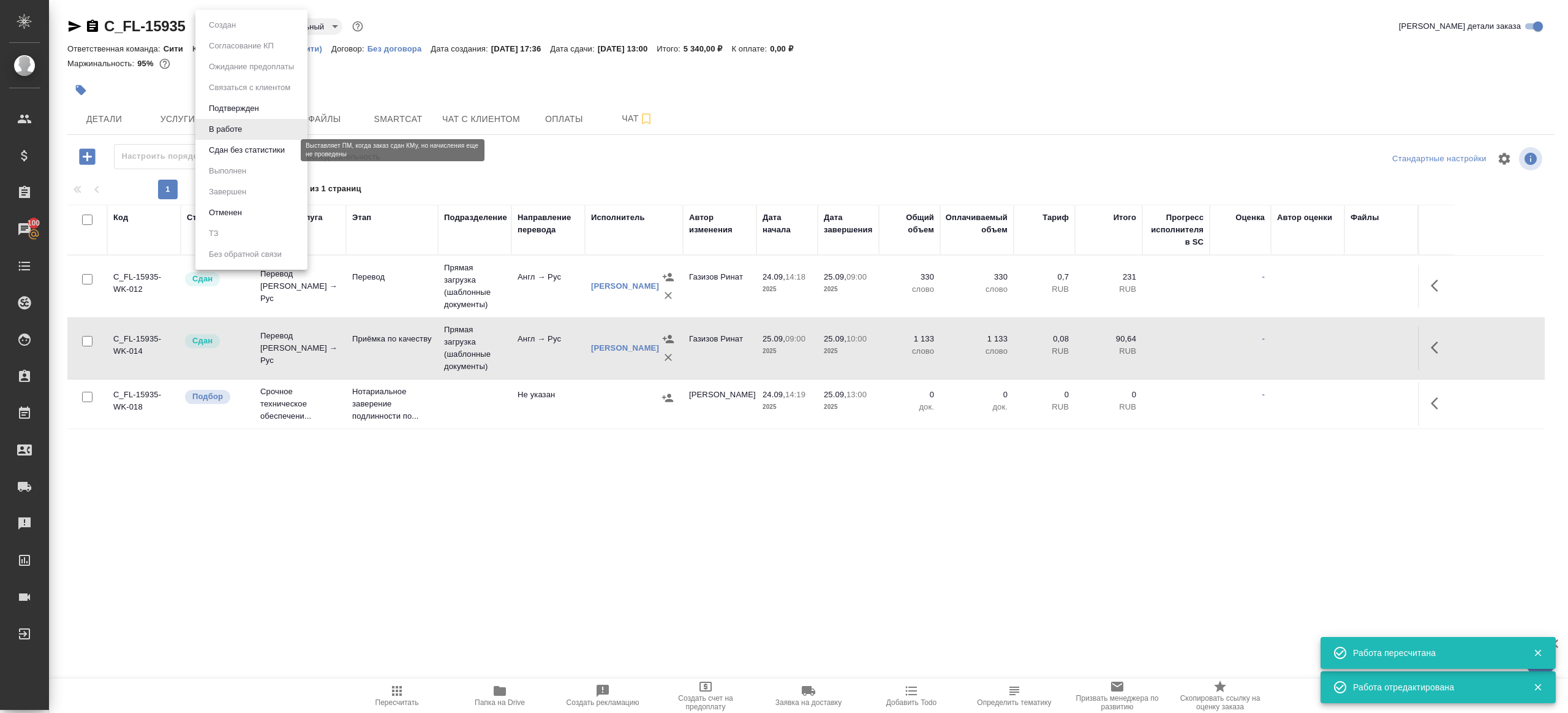
click at [241, 155] on button "Сдан без статистики" at bounding box center [246, 150] width 83 height 14
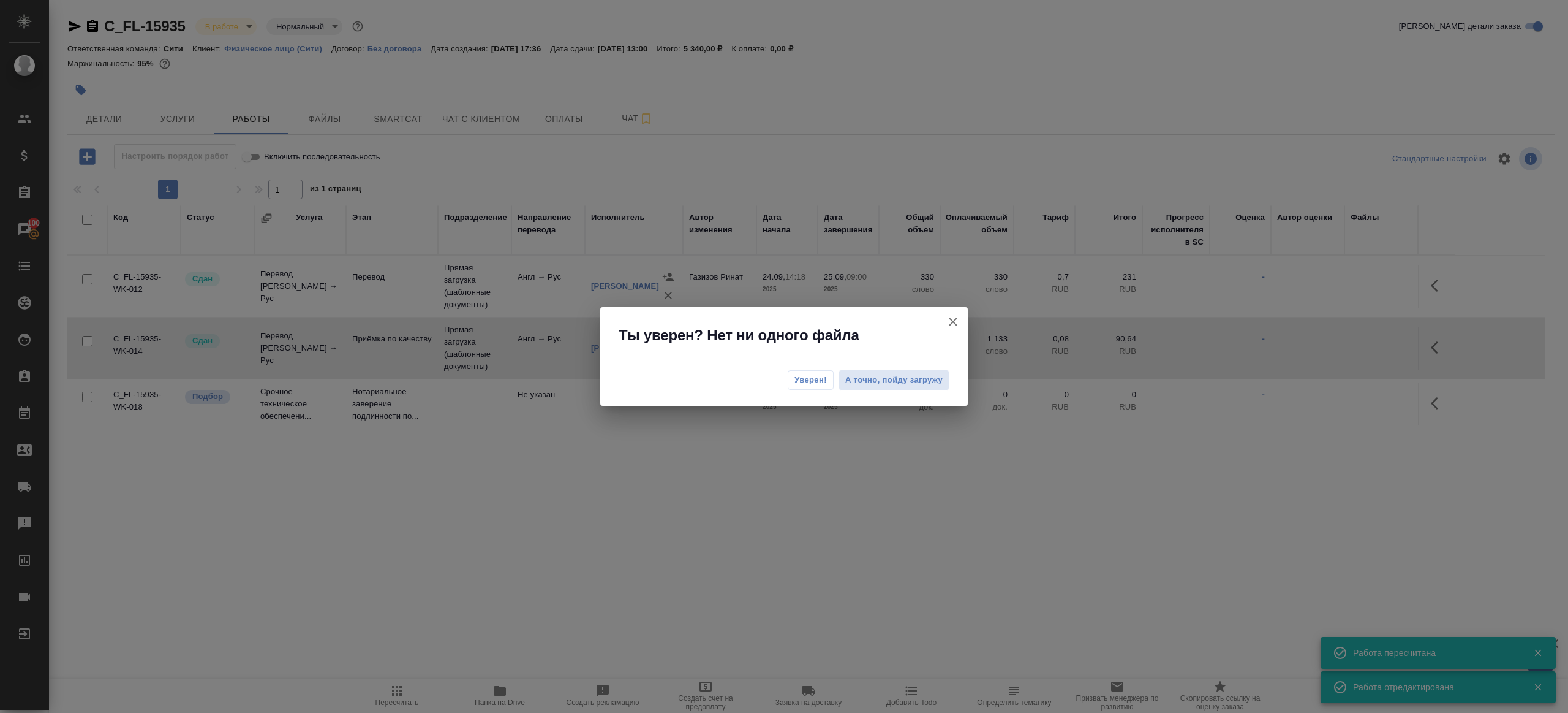
click at [806, 390] on div "Уверен! А точно, пойду загружу" at bounding box center [784, 382] width 368 height 49
click at [803, 387] on button "Уверен!" at bounding box center [811, 380] width 46 height 20
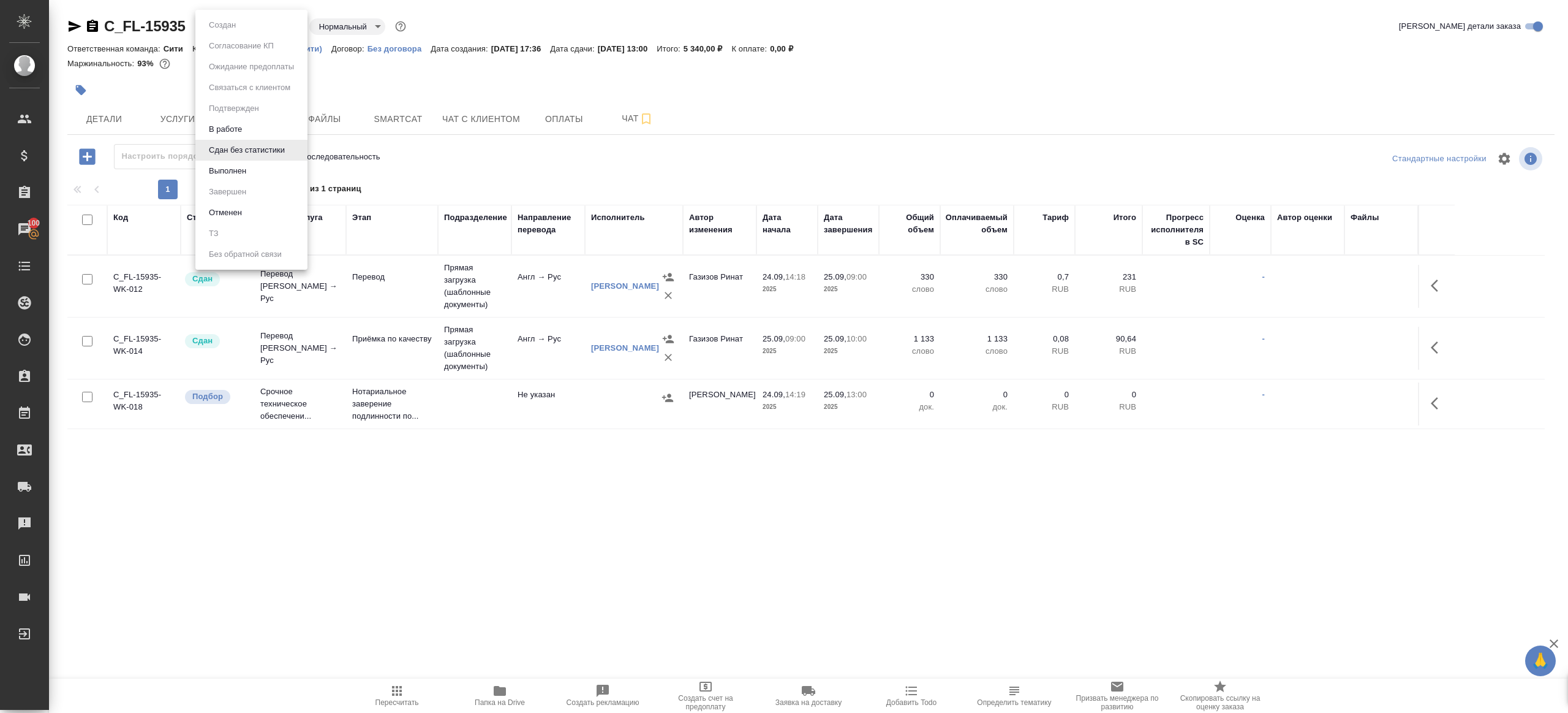
click at [245, 22] on body "🙏 .cls-1 fill:#fff; AWATERA Gazizov Rinat Клиенты Спецификации Заказы 100 Чаты …" at bounding box center [784, 356] width 1568 height 713
click at [237, 171] on button "Выполнен" at bounding box center [227, 171] width 45 height 14
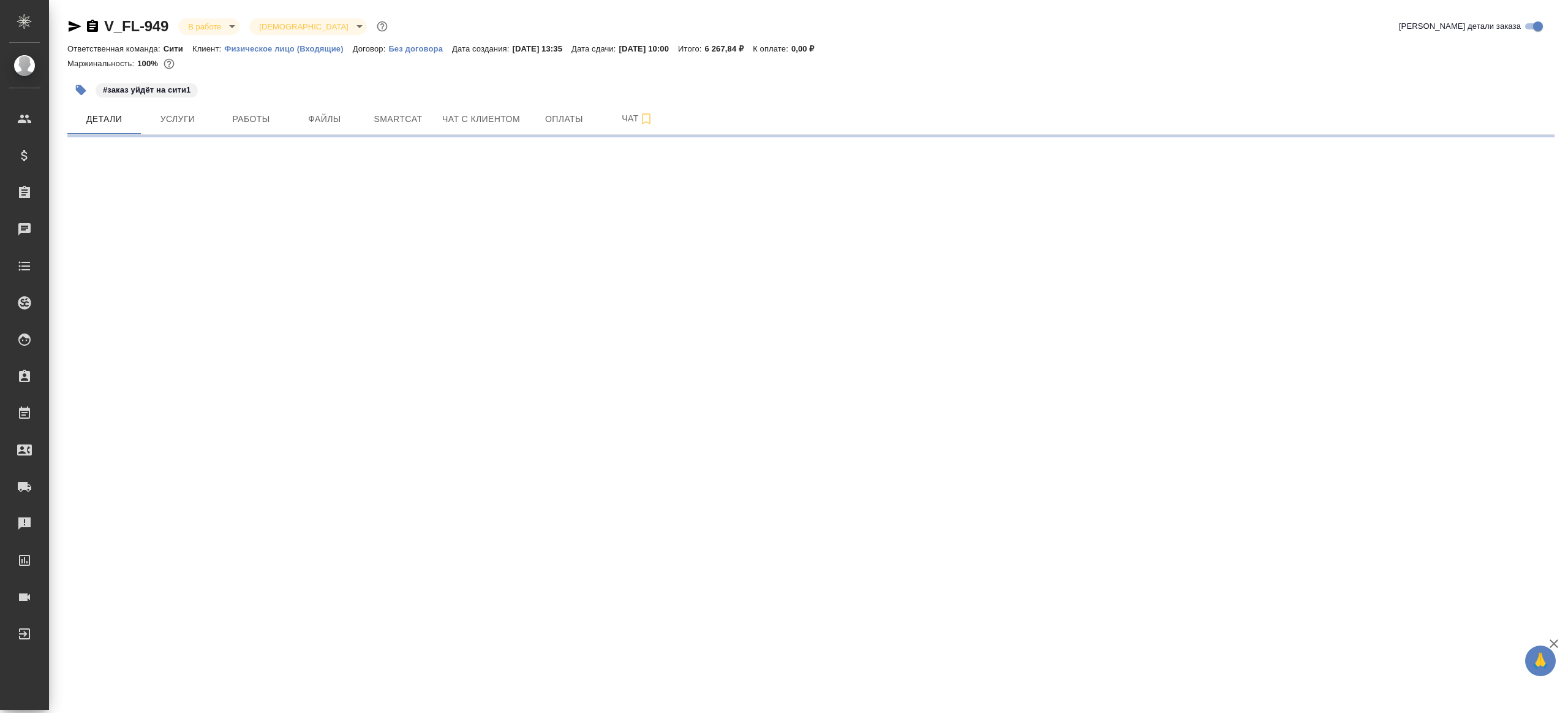
select select "RU"
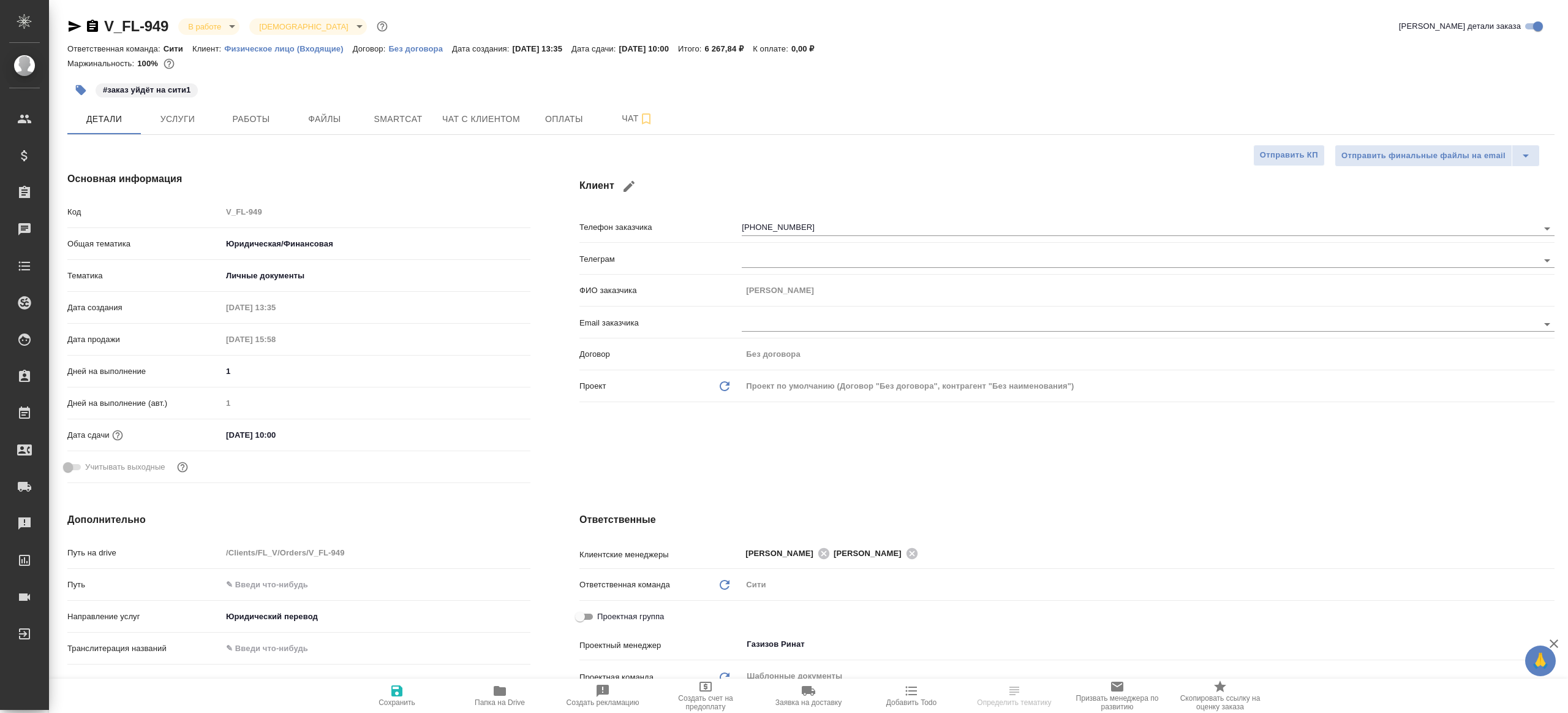
type textarea "x"
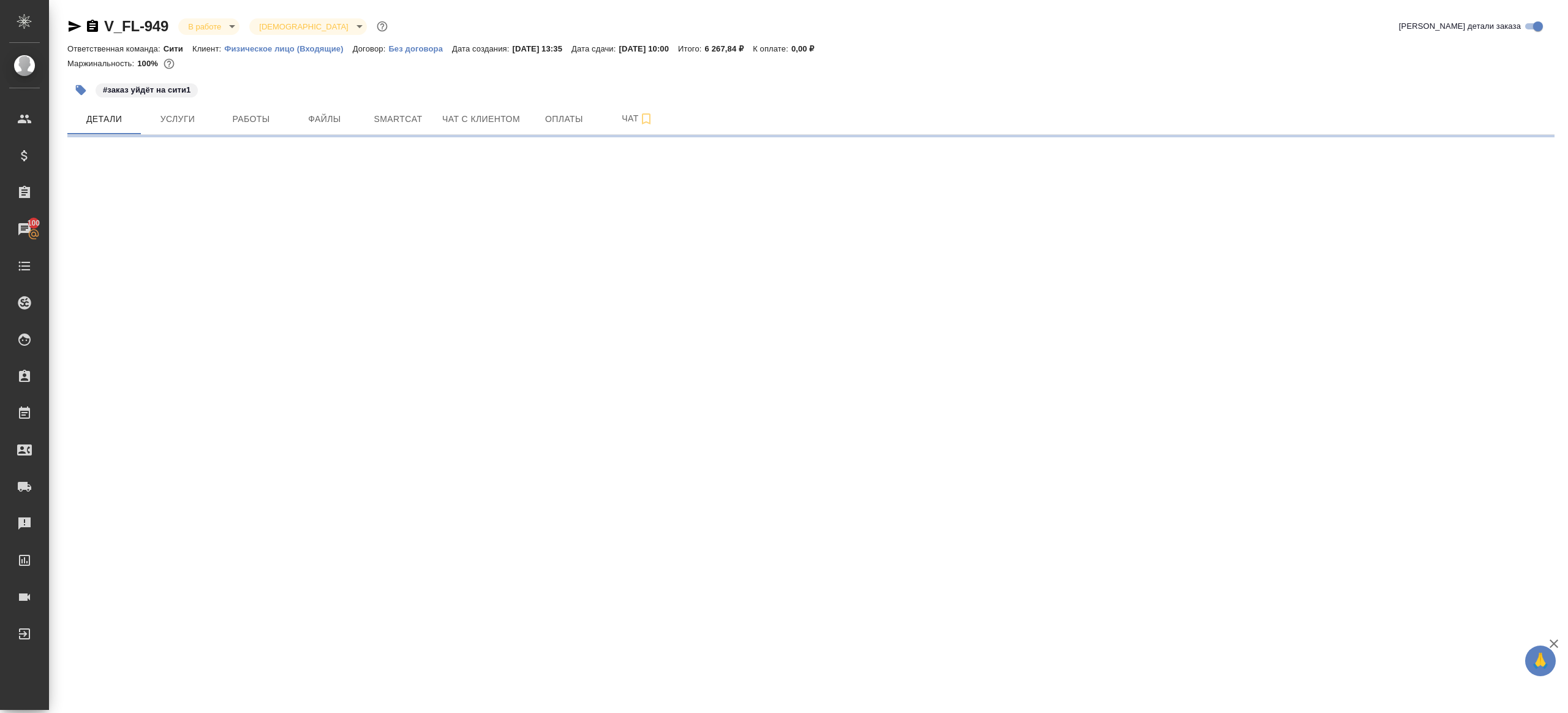
select select "RU"
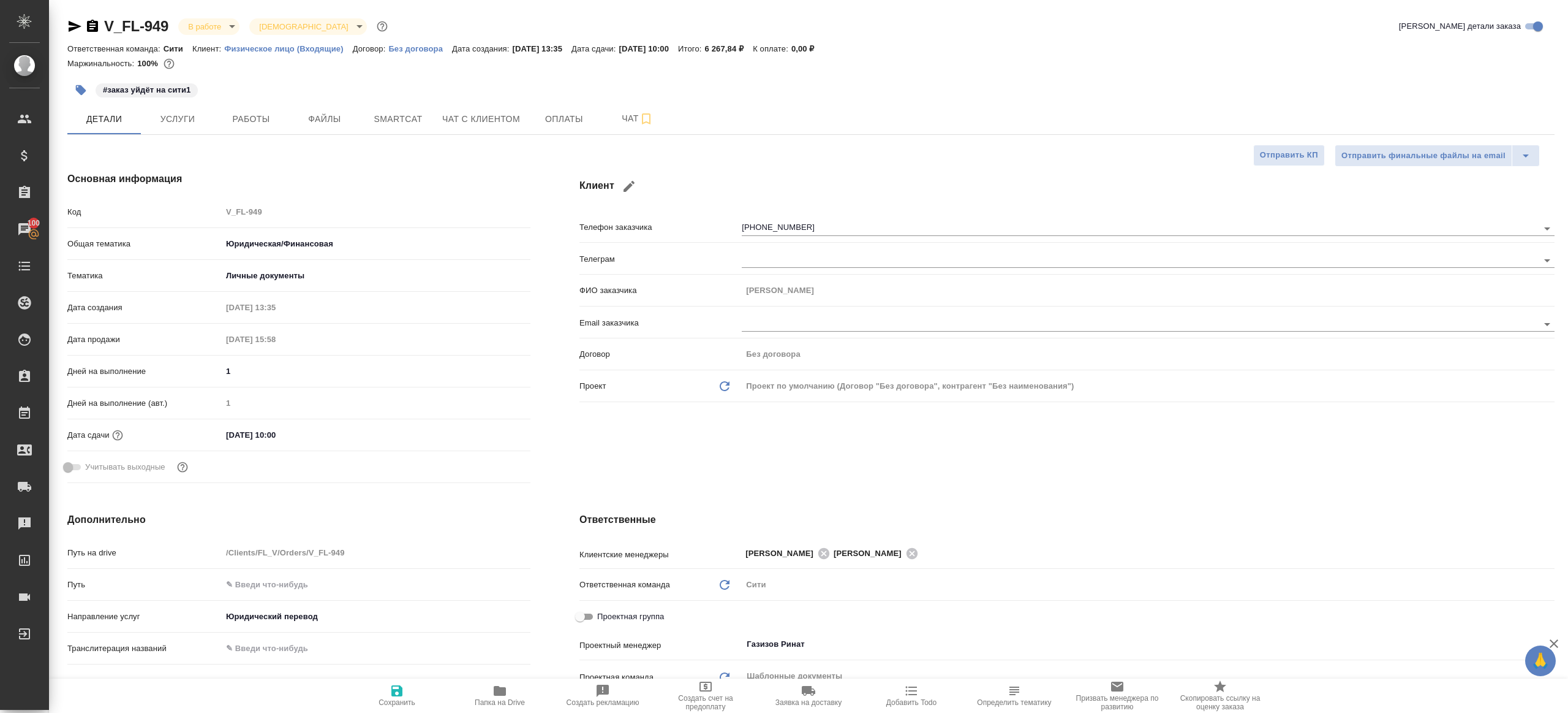
type textarea "x"
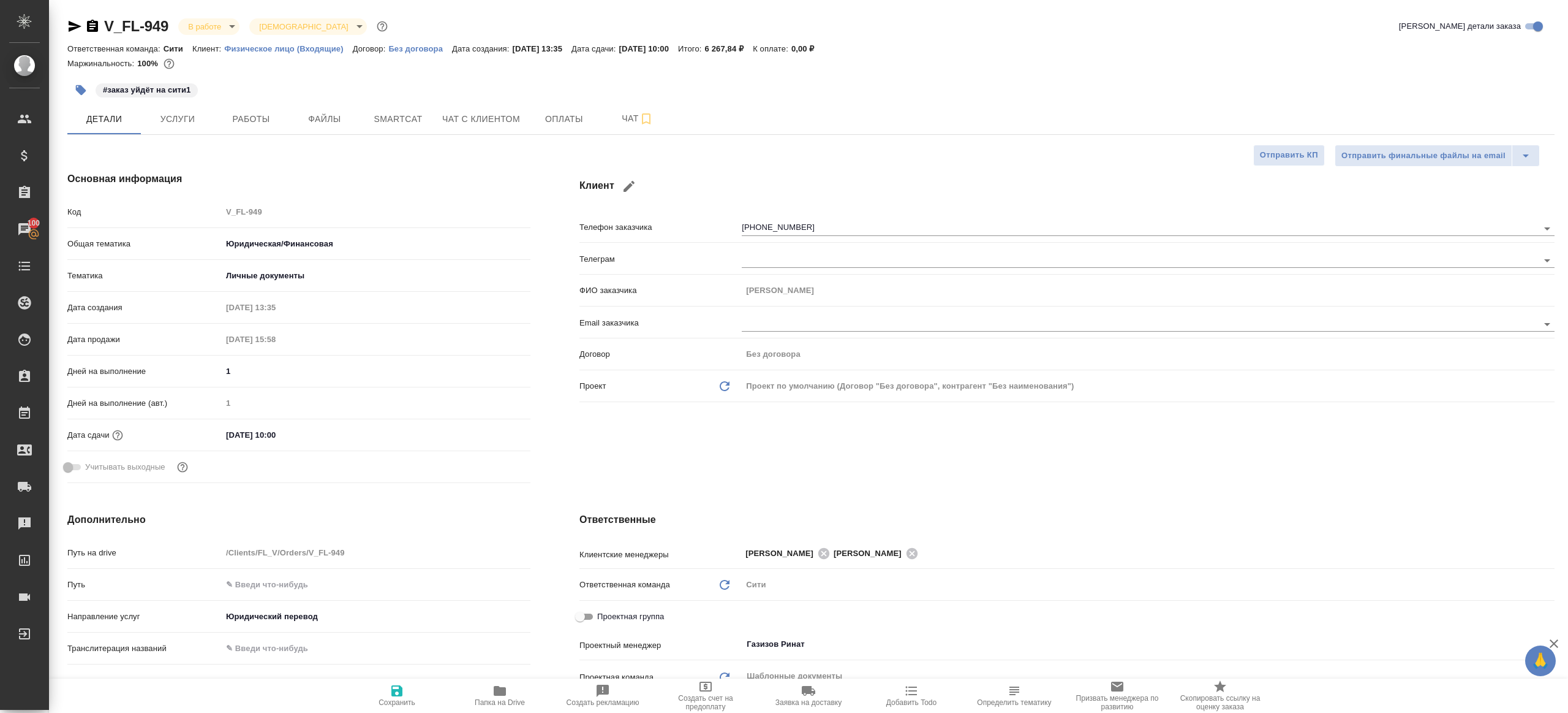
type textarea "x"
click at [253, 118] on span "Работы" at bounding box center [251, 119] width 59 height 15
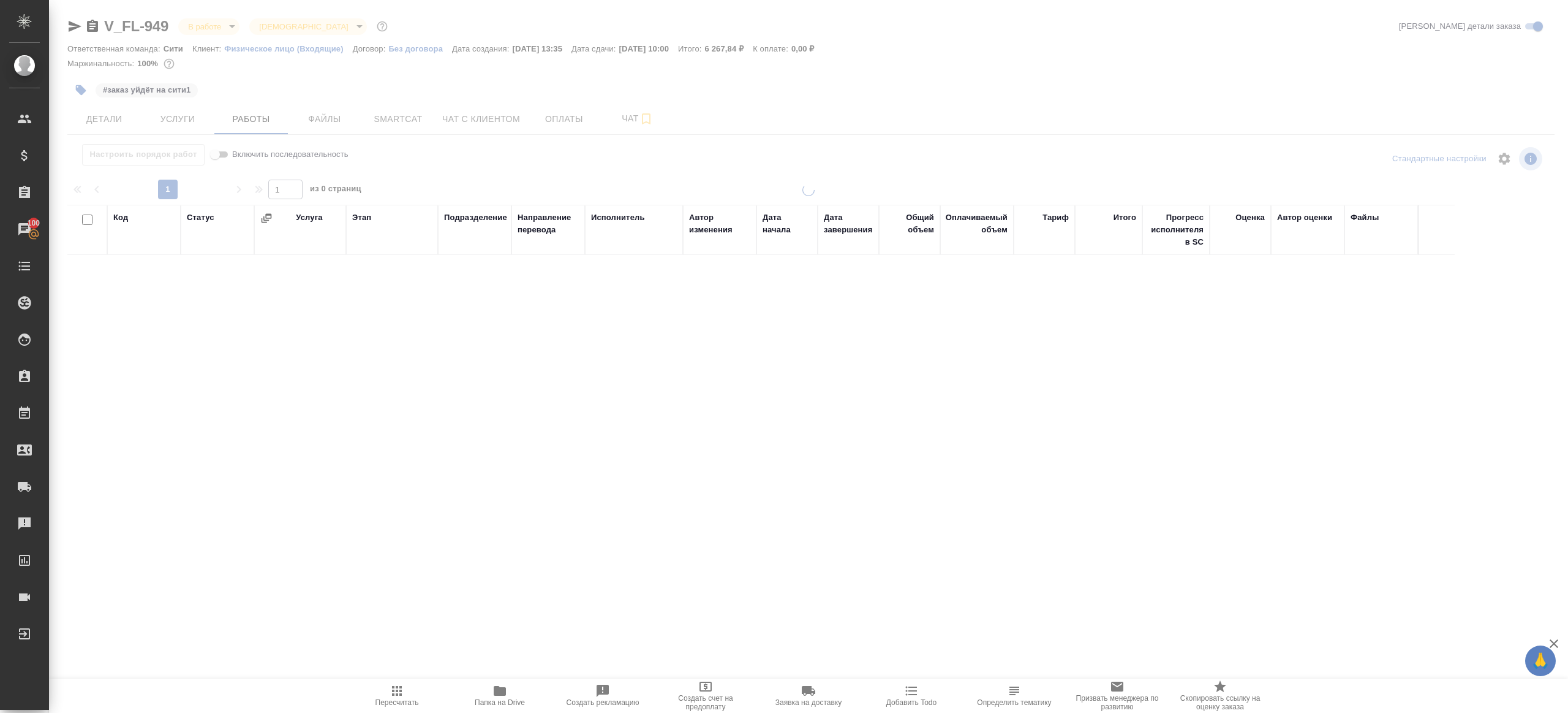
click at [612, 180] on div "1 1 из 0 страниц" at bounding box center [810, 190] width 1487 height 20
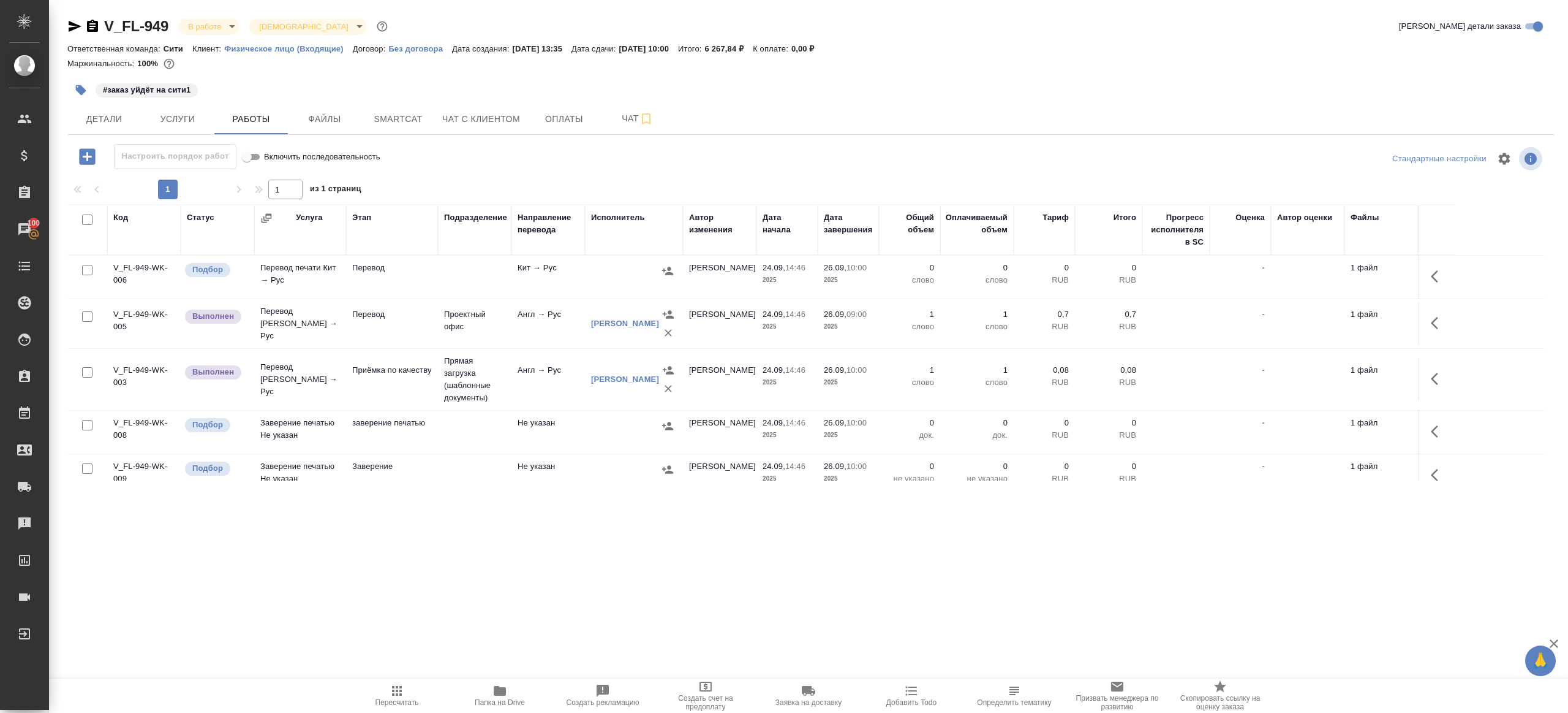
click at [1432, 324] on icon "button" at bounding box center [1438, 322] width 14 height 14
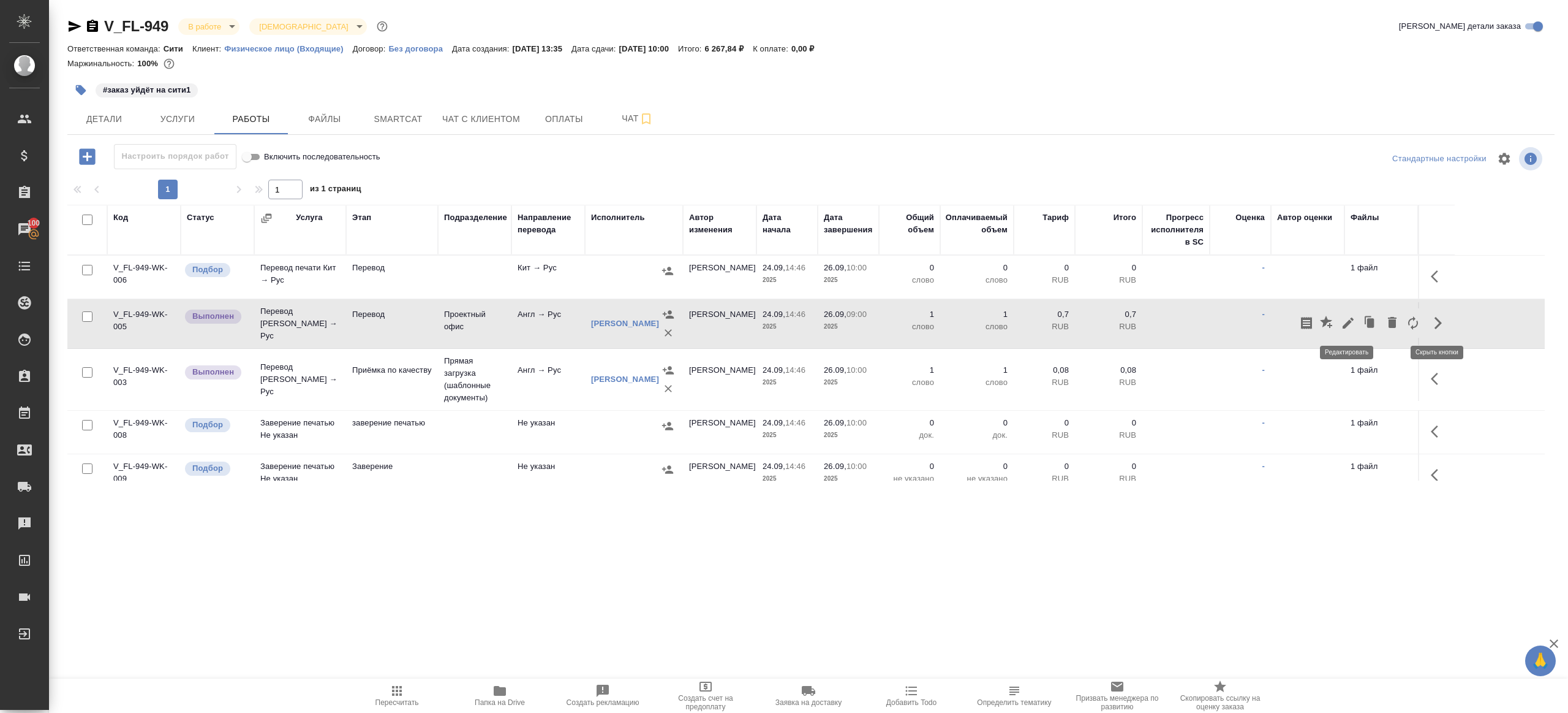
click at [1350, 321] on icon "button" at bounding box center [1348, 323] width 11 height 11
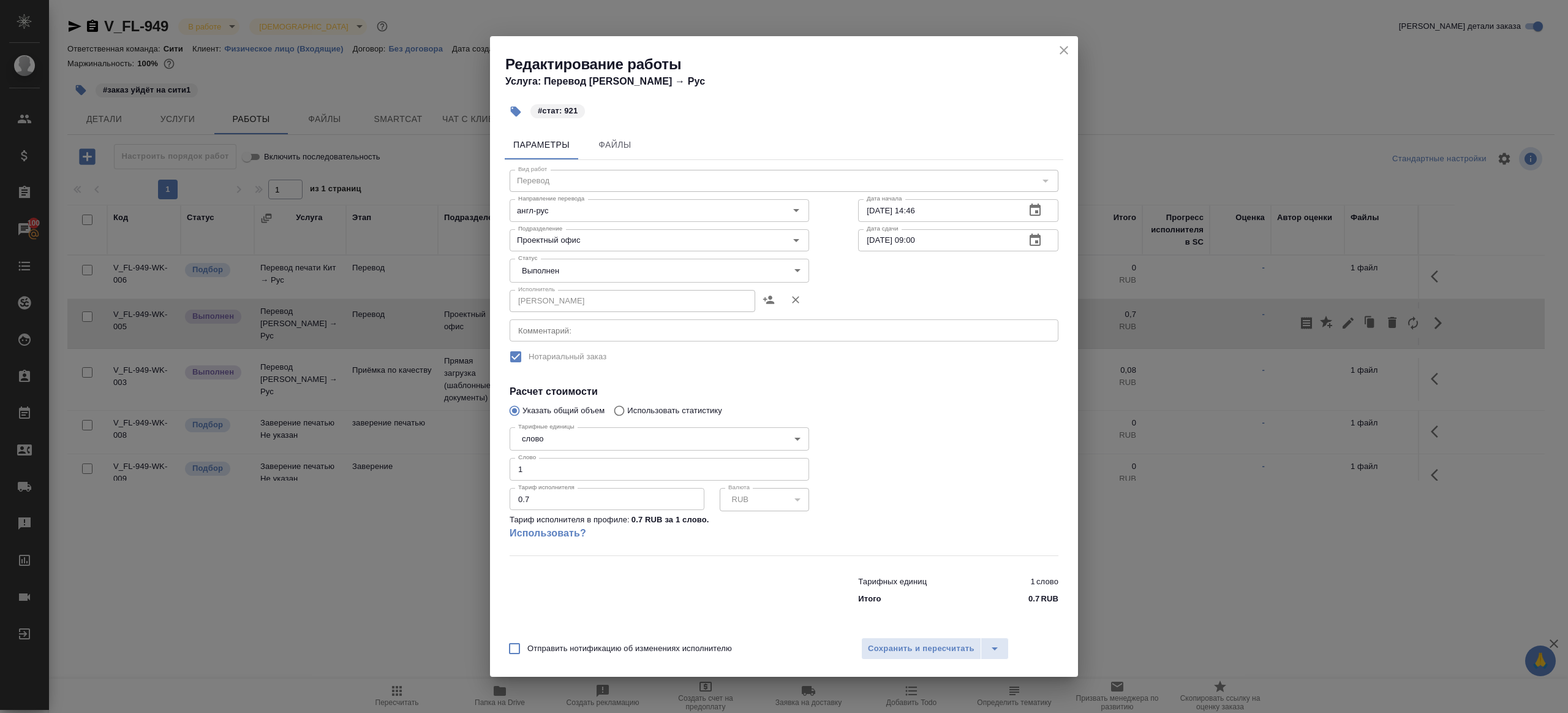
click at [569, 270] on body "🙏 .cls-1 fill:#fff; AWATERA [PERSON_NAME] Клиенты Спецификации Заказы 100 Чаты …" at bounding box center [784, 356] width 1568 height 713
click at [554, 296] on li "Сдан" at bounding box center [659, 290] width 299 height 21
type input "closed"
drag, startPoint x: 548, startPoint y: 468, endPoint x: 501, endPoint y: 468, distance: 47.0
click at [501, 468] on div "Параметры Файлы Вид работ Перевод Вид работ Направление перевода англ-рус Напра…" at bounding box center [784, 377] width 588 height 505
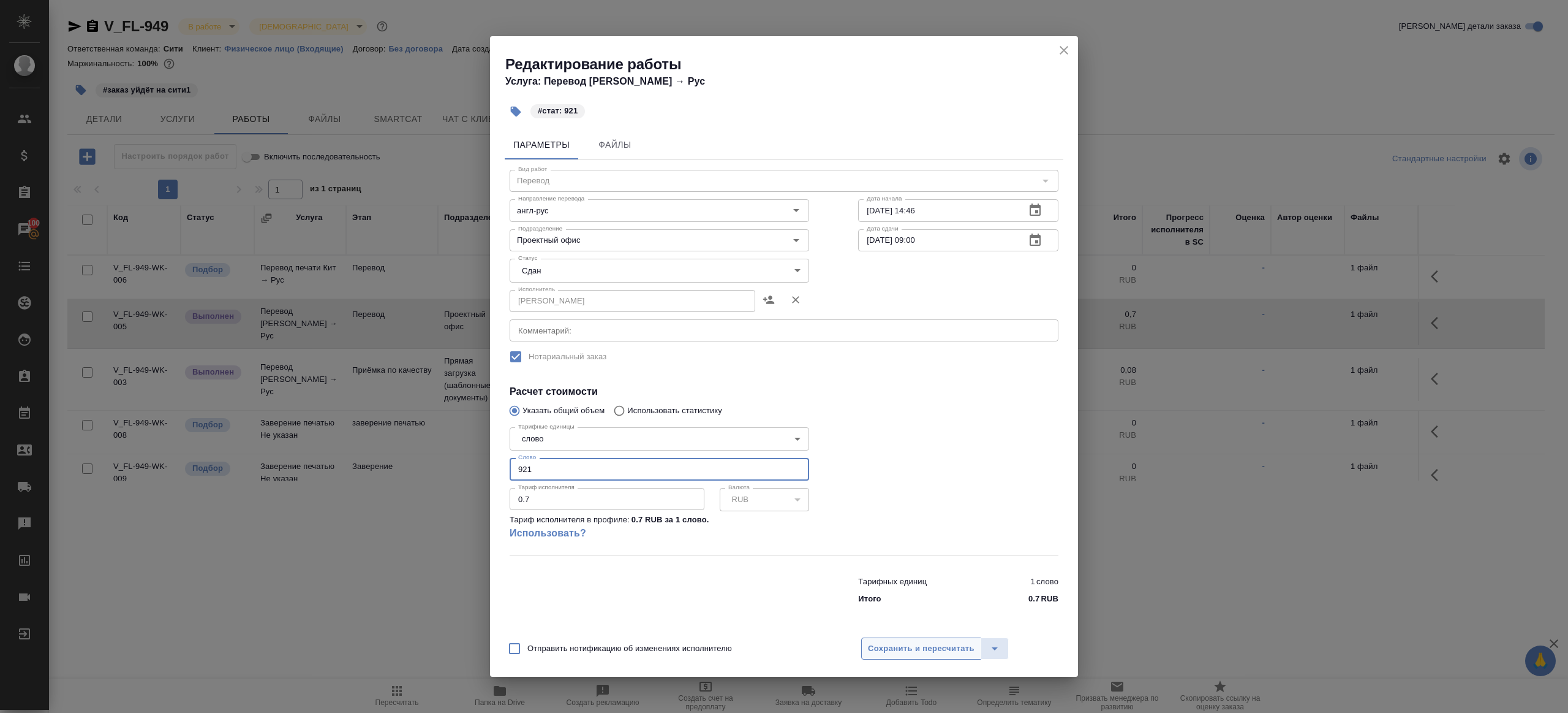
type input "921"
click at [921, 650] on span "Сохранить и пересчитать" at bounding box center [921, 648] width 107 height 14
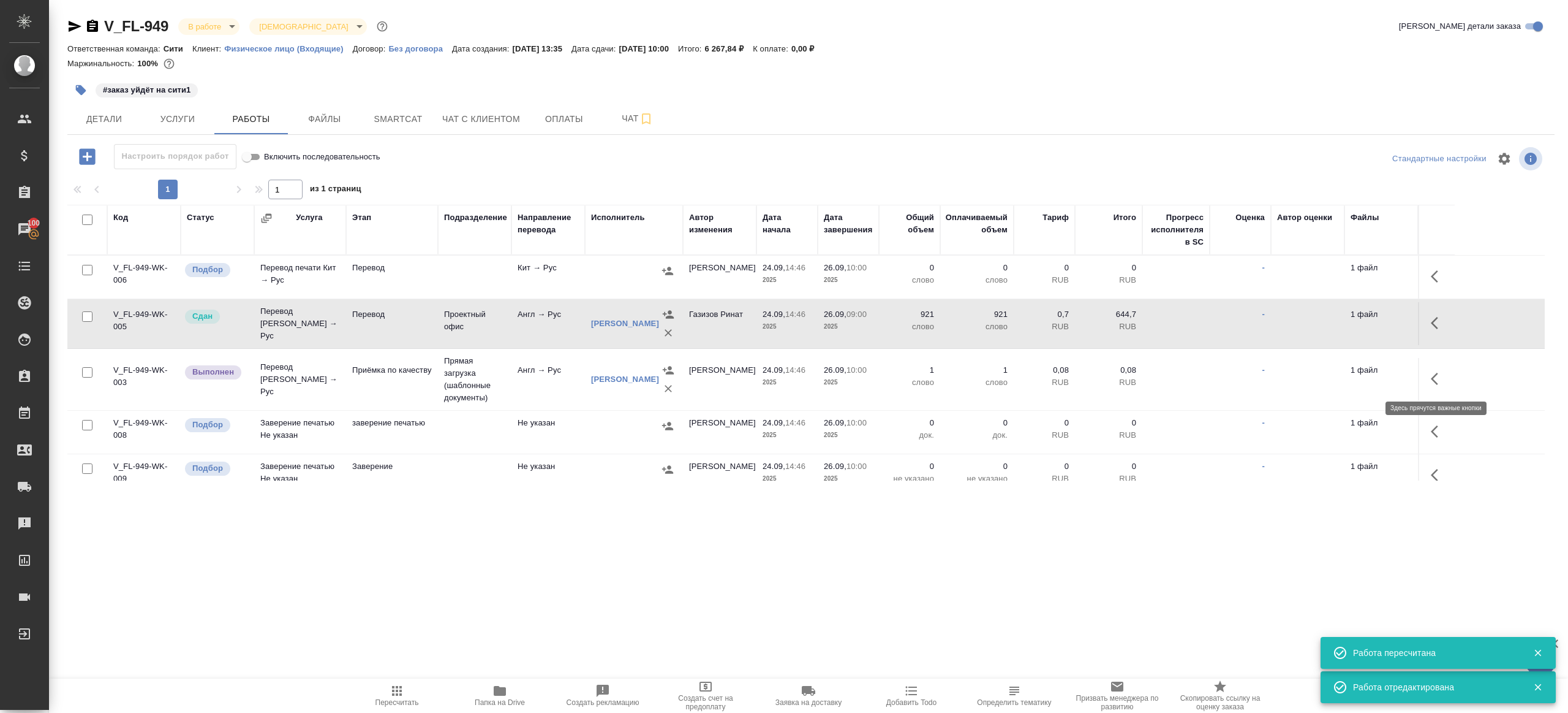
click at [1443, 381] on icon "button" at bounding box center [1438, 379] width 14 height 14
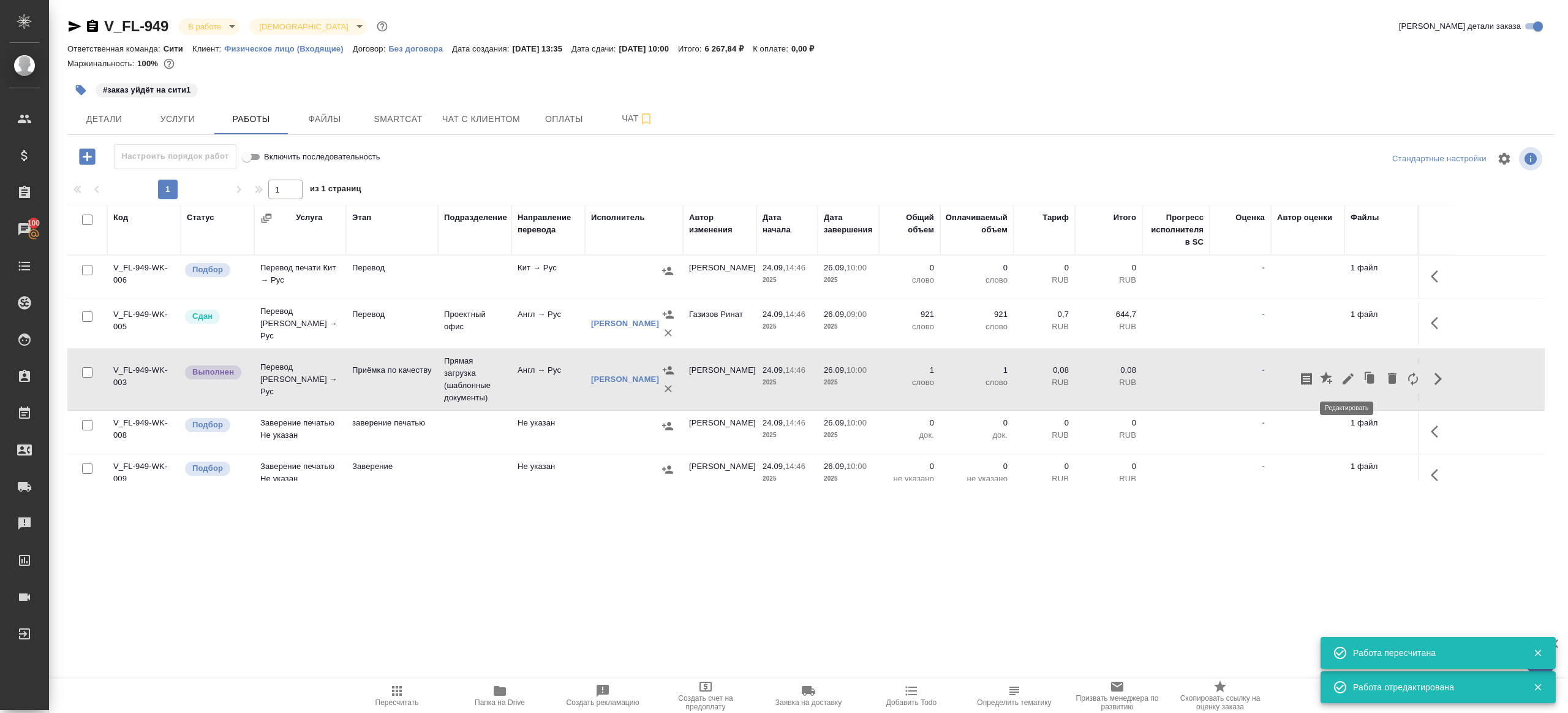
click at [1346, 372] on icon "button" at bounding box center [1348, 379] width 14 height 14
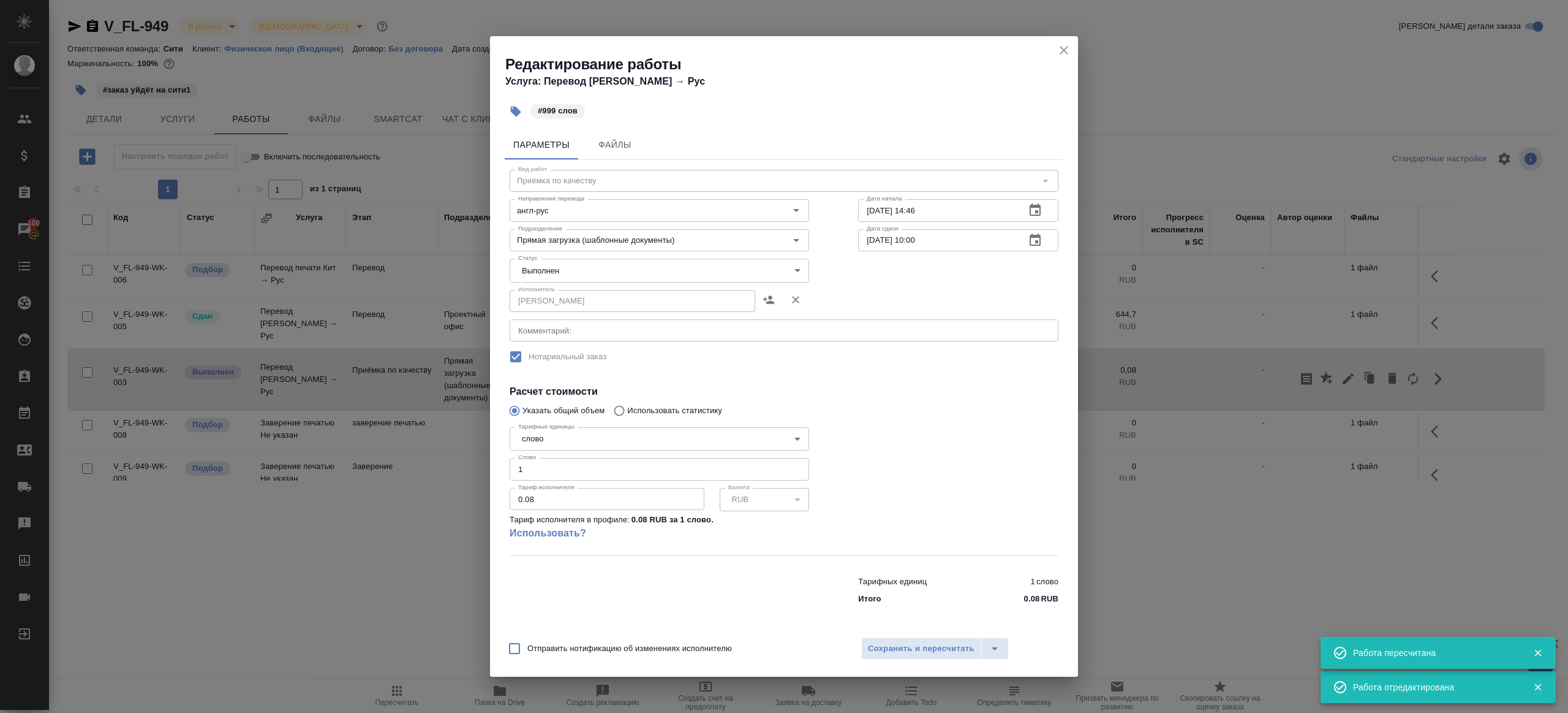
click at [599, 262] on body "🙏 .cls-1 fill:#fff; AWATERA Gazizov Rinat Клиенты Спецификации Заказы 100 Чаты …" at bounding box center [784, 356] width 1568 height 713
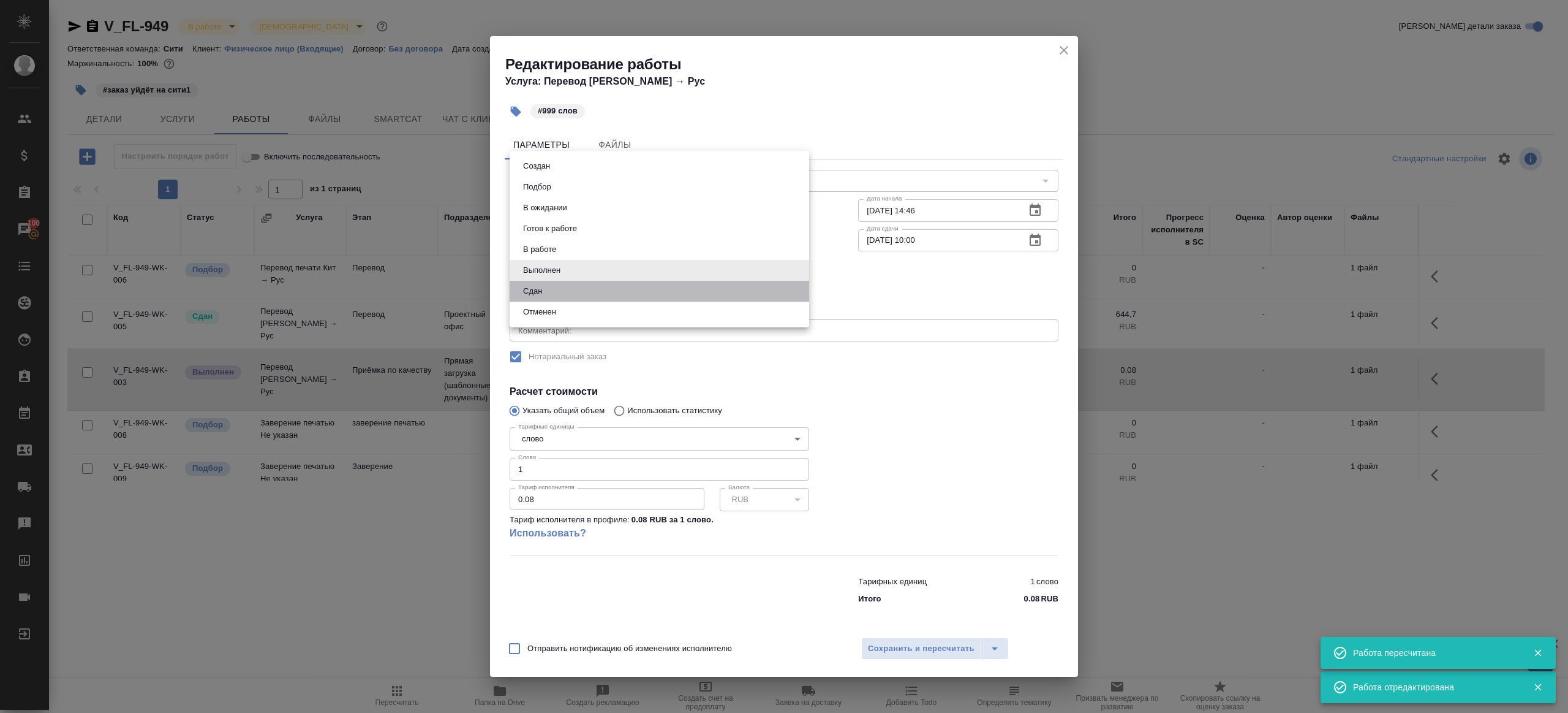
click at [558, 294] on li "Сдан" at bounding box center [659, 290] width 299 height 21
type input "closed"
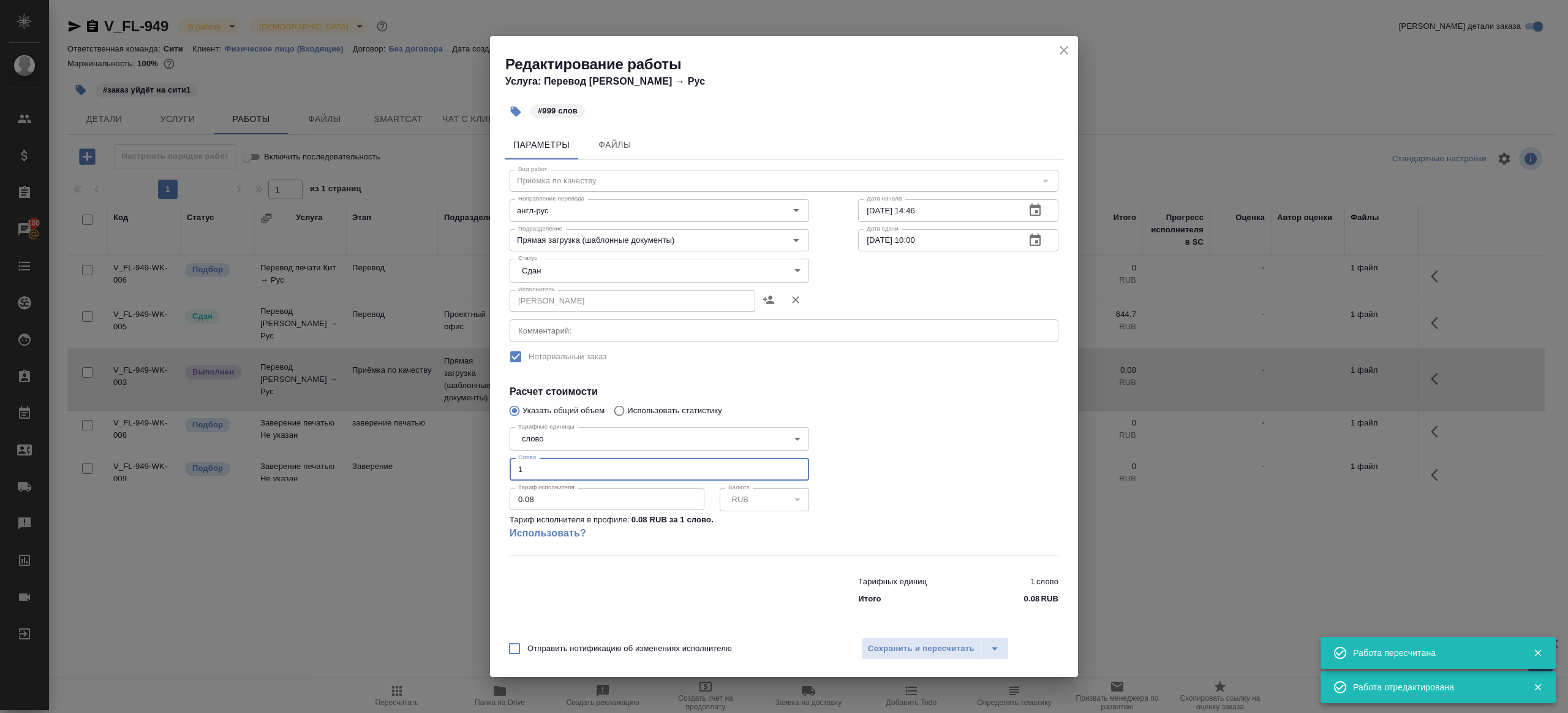
drag, startPoint x: 583, startPoint y: 475, endPoint x: 453, endPoint y: 460, distance: 130.9
click at [454, 461] on div "Редактирование работы Услуга: Перевод Стандарт Англ → Рус #999 слов Параметры Ф…" at bounding box center [784, 356] width 1568 height 713
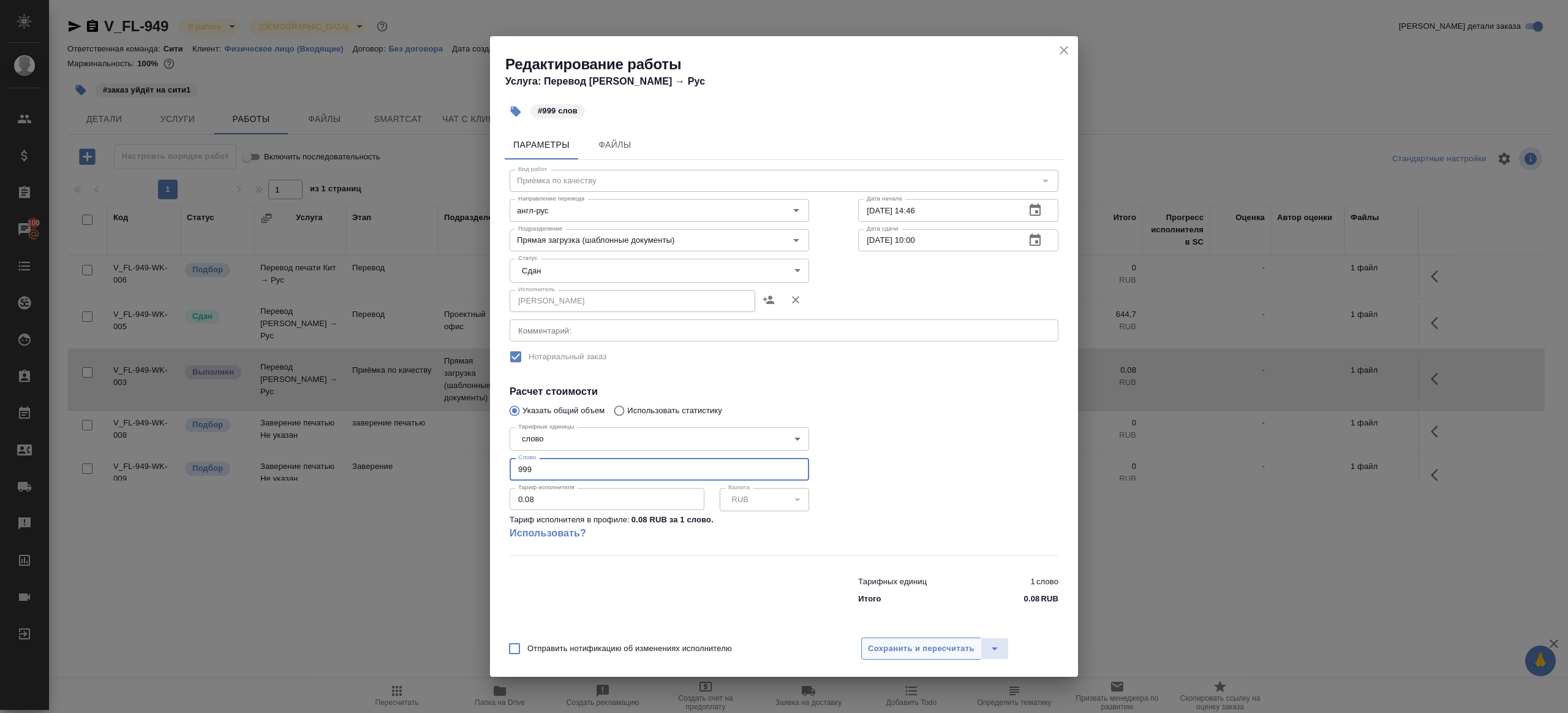
type input "999"
click at [935, 646] on span "Сохранить и пересчитать" at bounding box center [921, 648] width 107 height 14
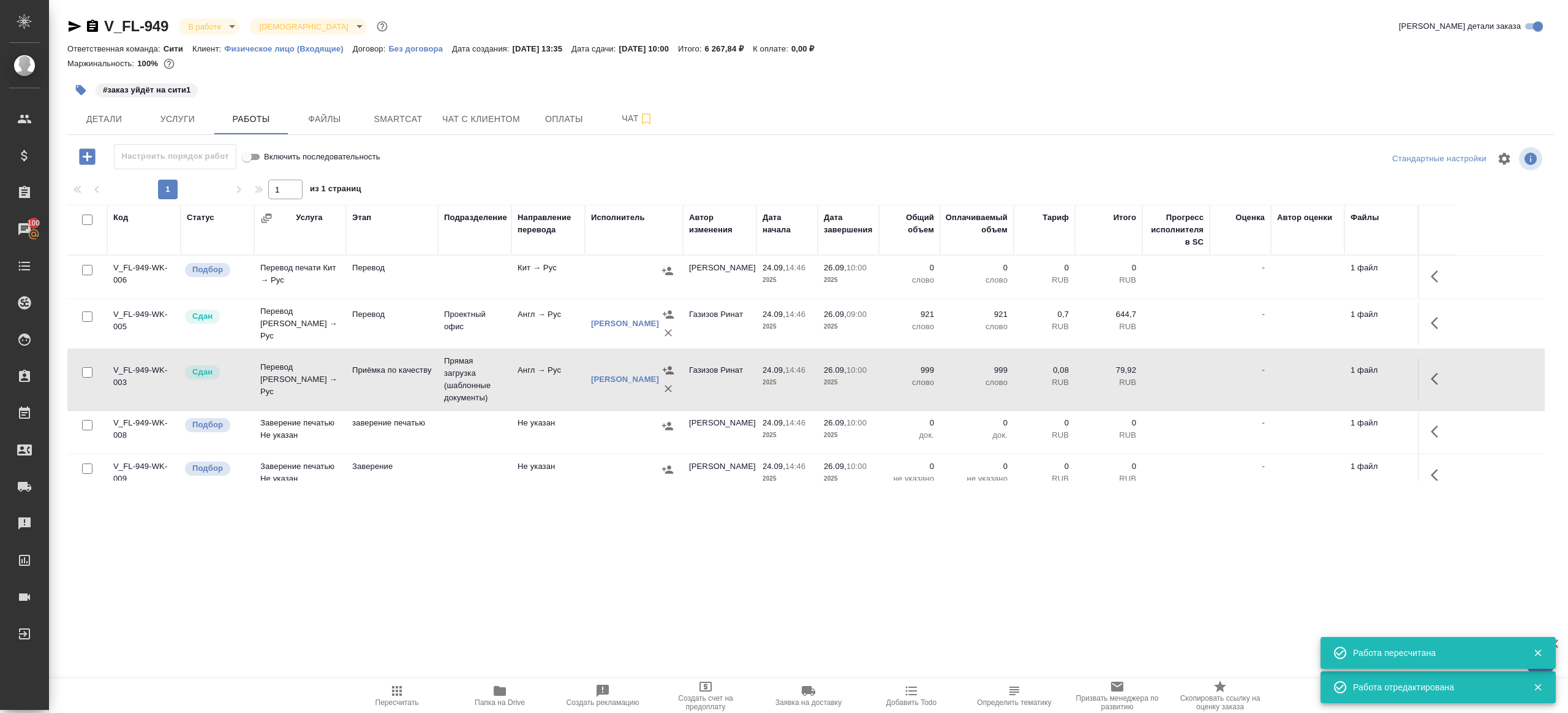
click at [216, 32] on body "🙏 .cls-1 fill:#fff; AWATERA Gazizov Rinat Клиенты Спецификации Заказы 100 Чаты …" at bounding box center [784, 356] width 1568 height 713
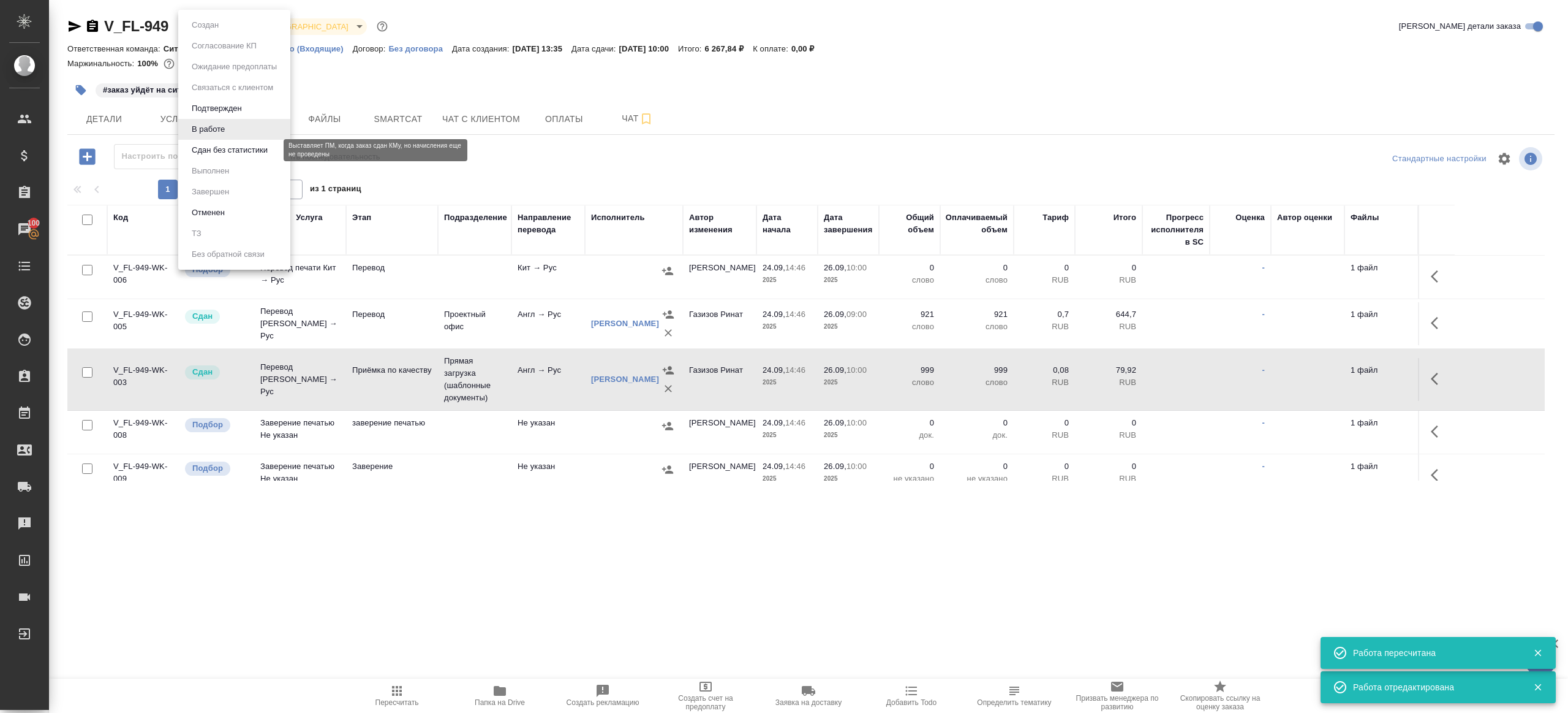
click at [254, 155] on button "Сдан без статистики" at bounding box center [229, 150] width 83 height 14
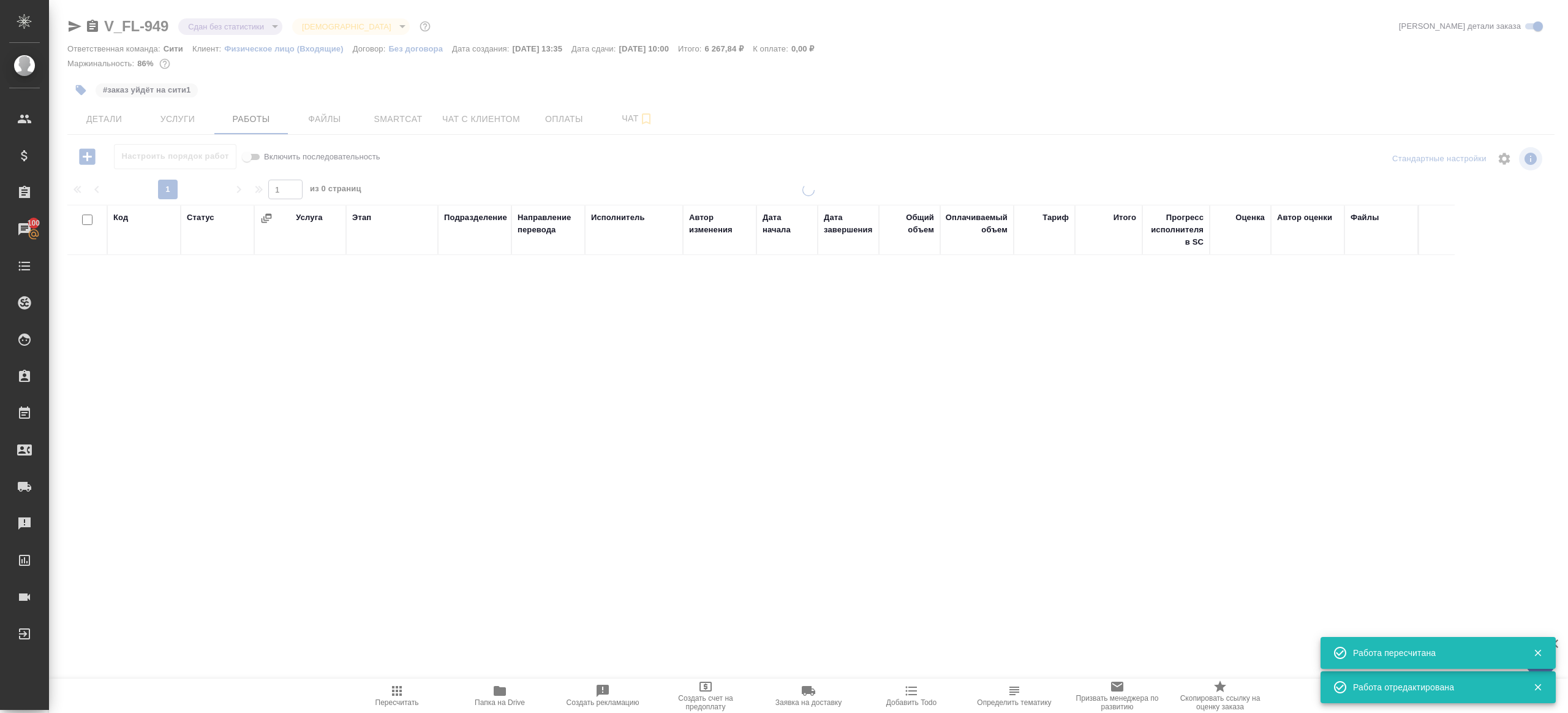
click at [238, 21] on div at bounding box center [808, 256] width 1519 height 512
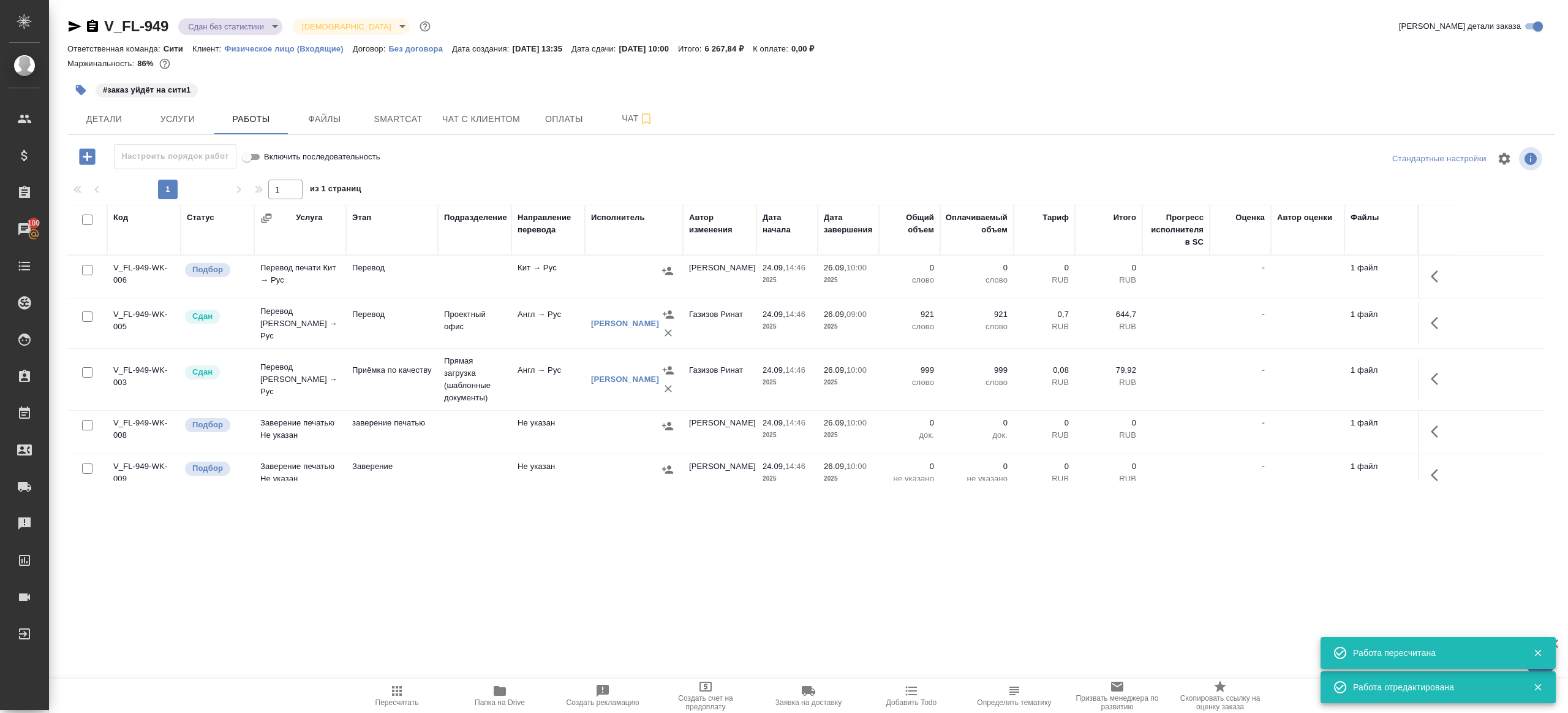
click at [240, 30] on body "🙏 .cls-1 fill:#fff; AWATERA Gazizov Rinat Клиенты Спецификации Заказы 100 Чаты …" at bounding box center [784, 356] width 1568 height 713
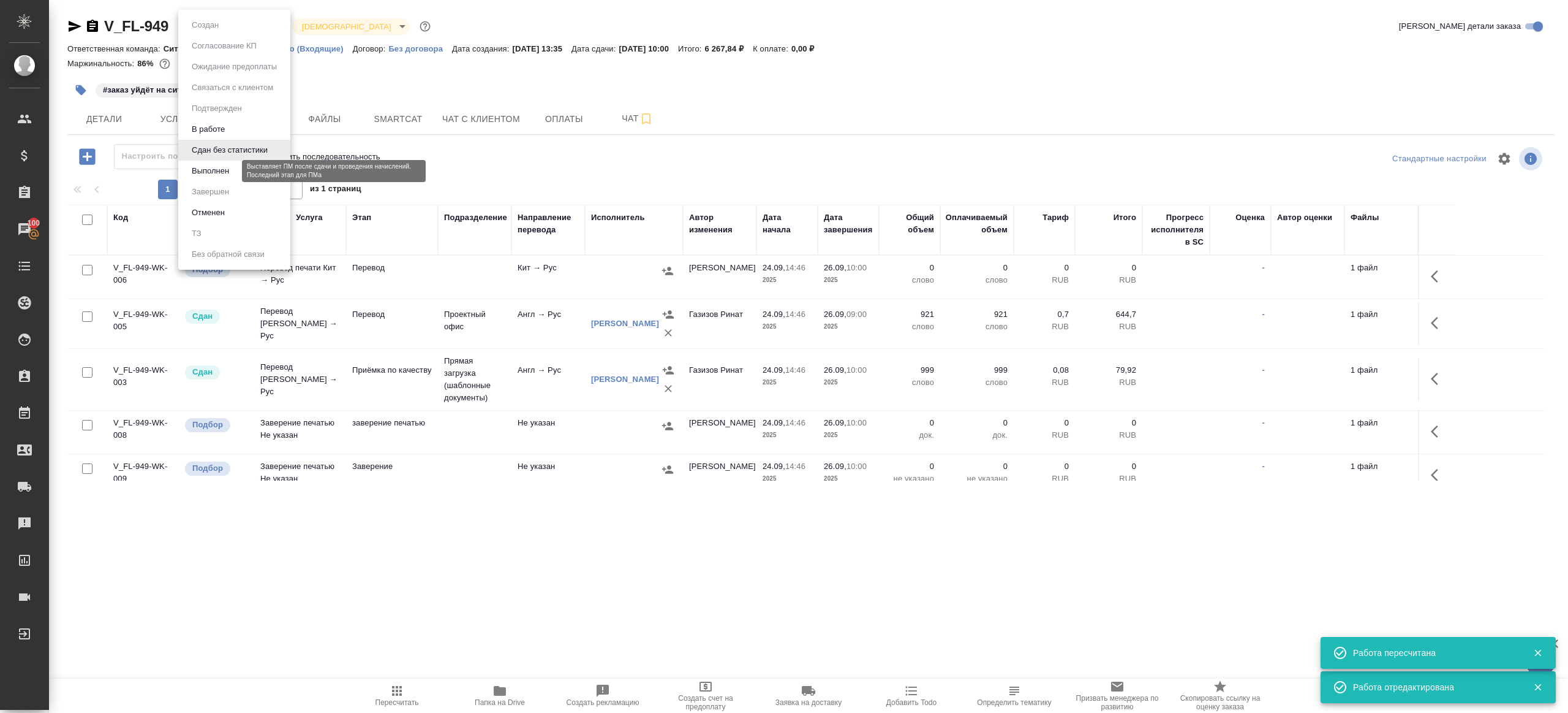
click at [203, 174] on button "Выполнен" at bounding box center [210, 171] width 45 height 14
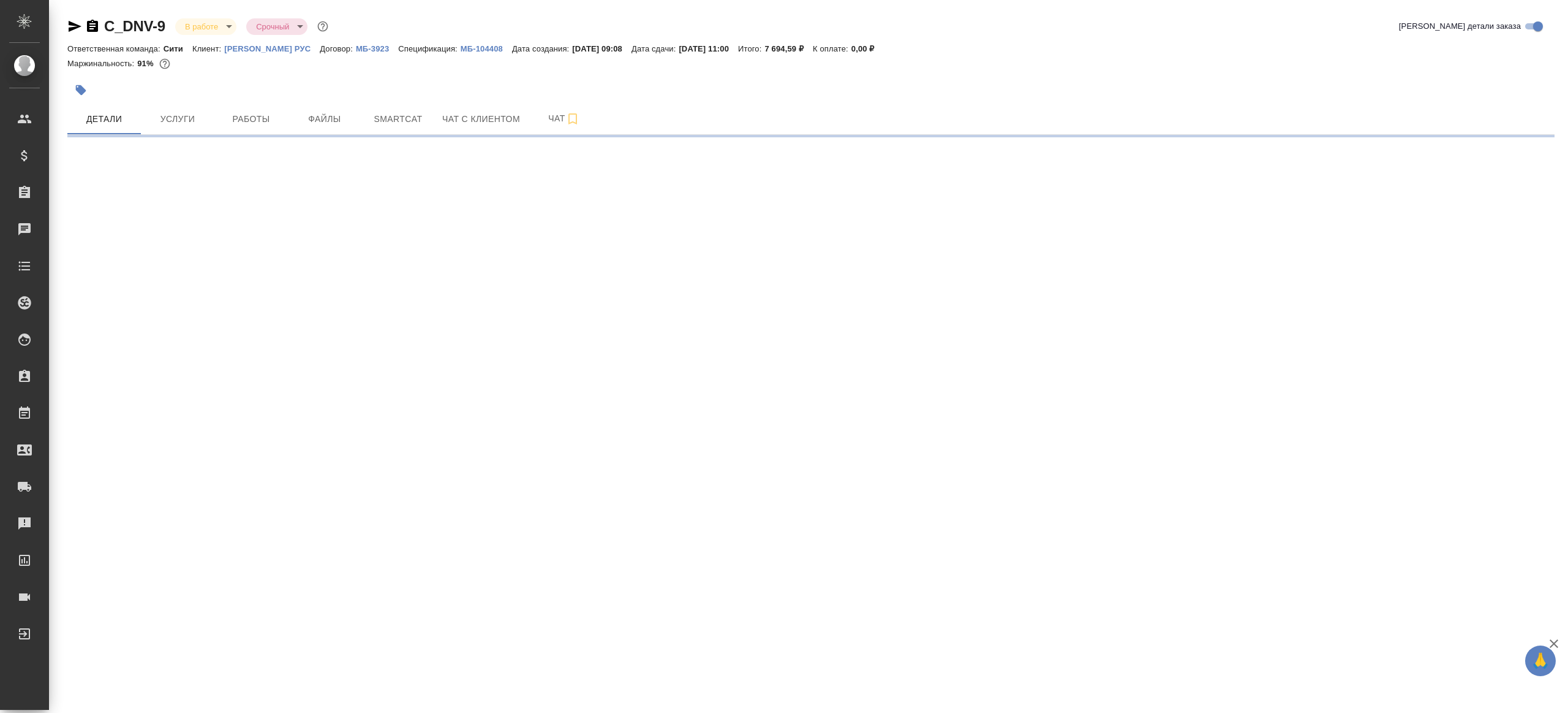
select select "RU"
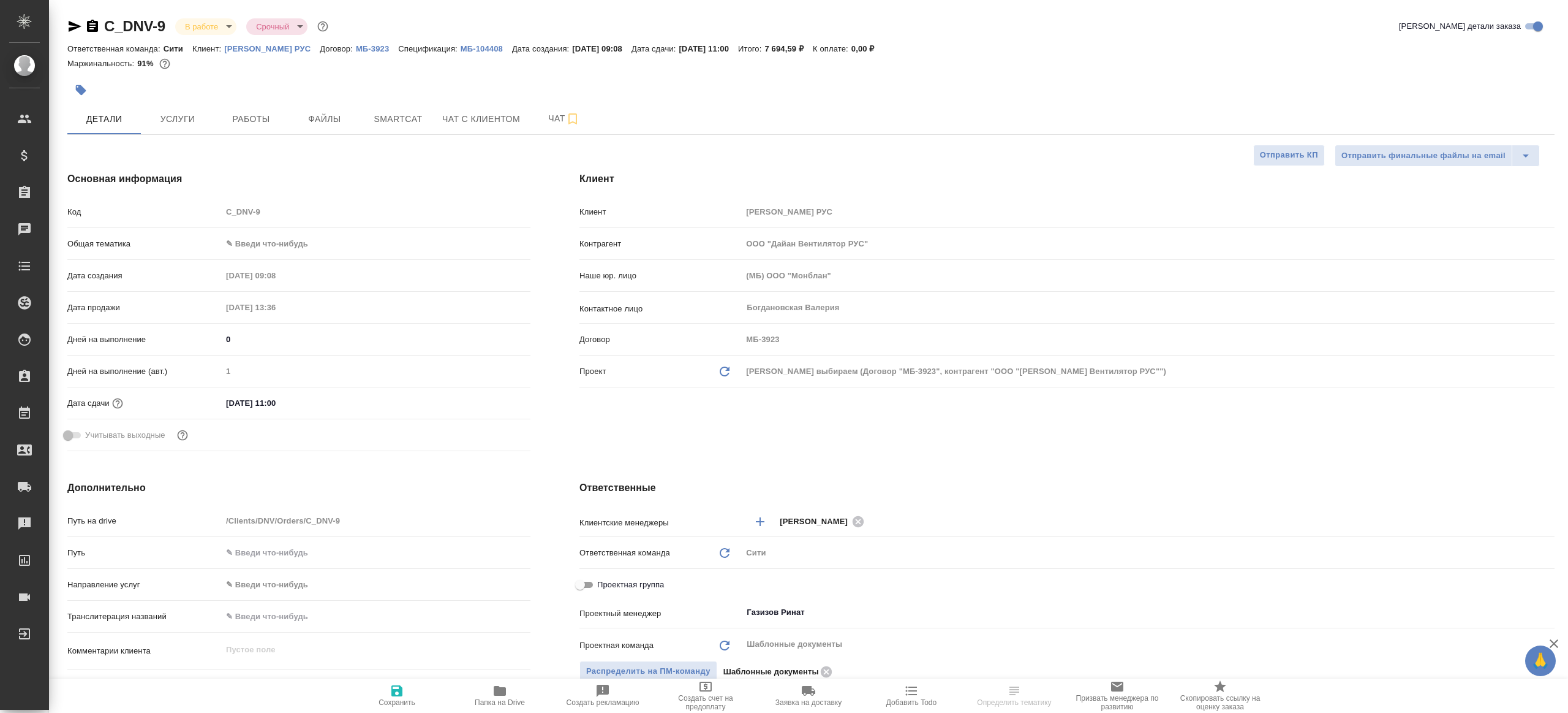
type textarea "x"
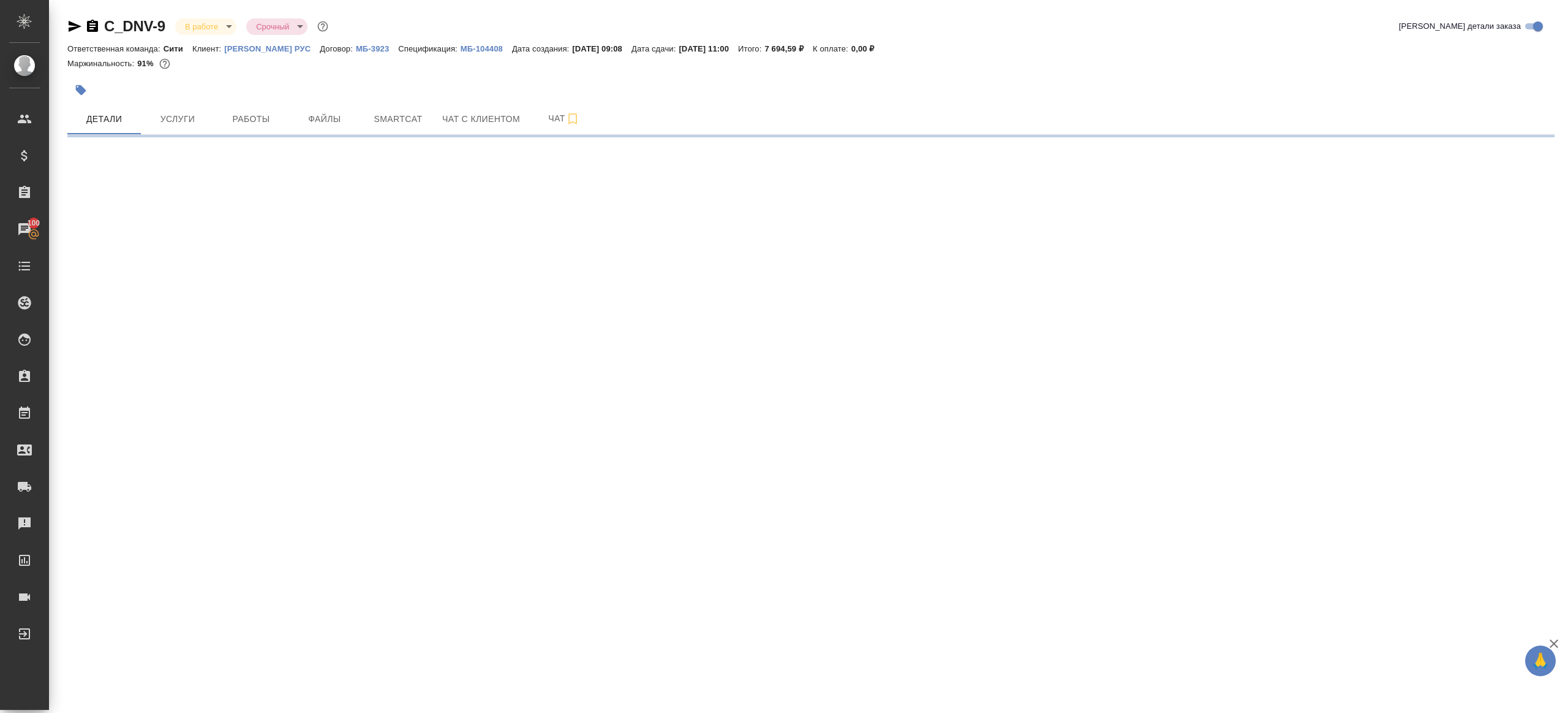
select select "RU"
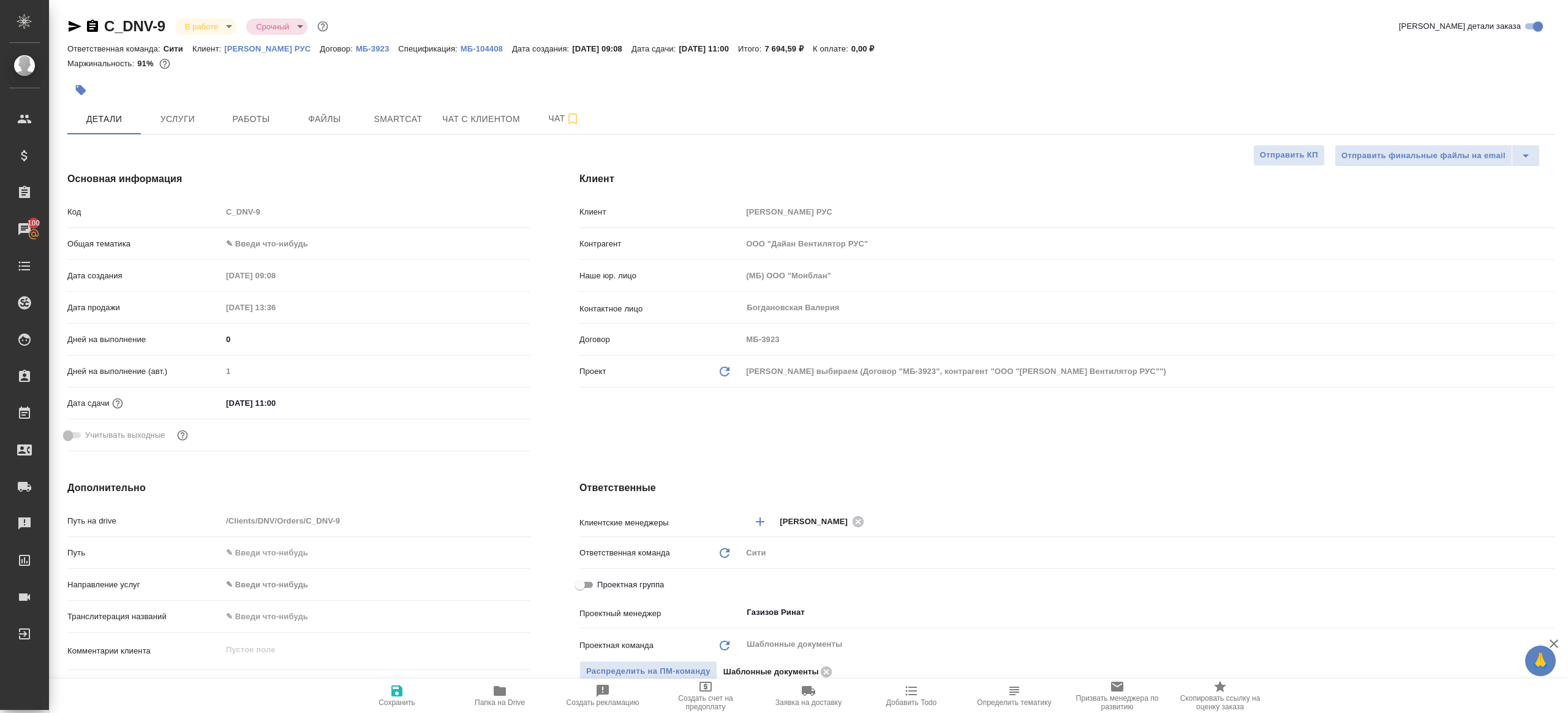
type textarea "x"
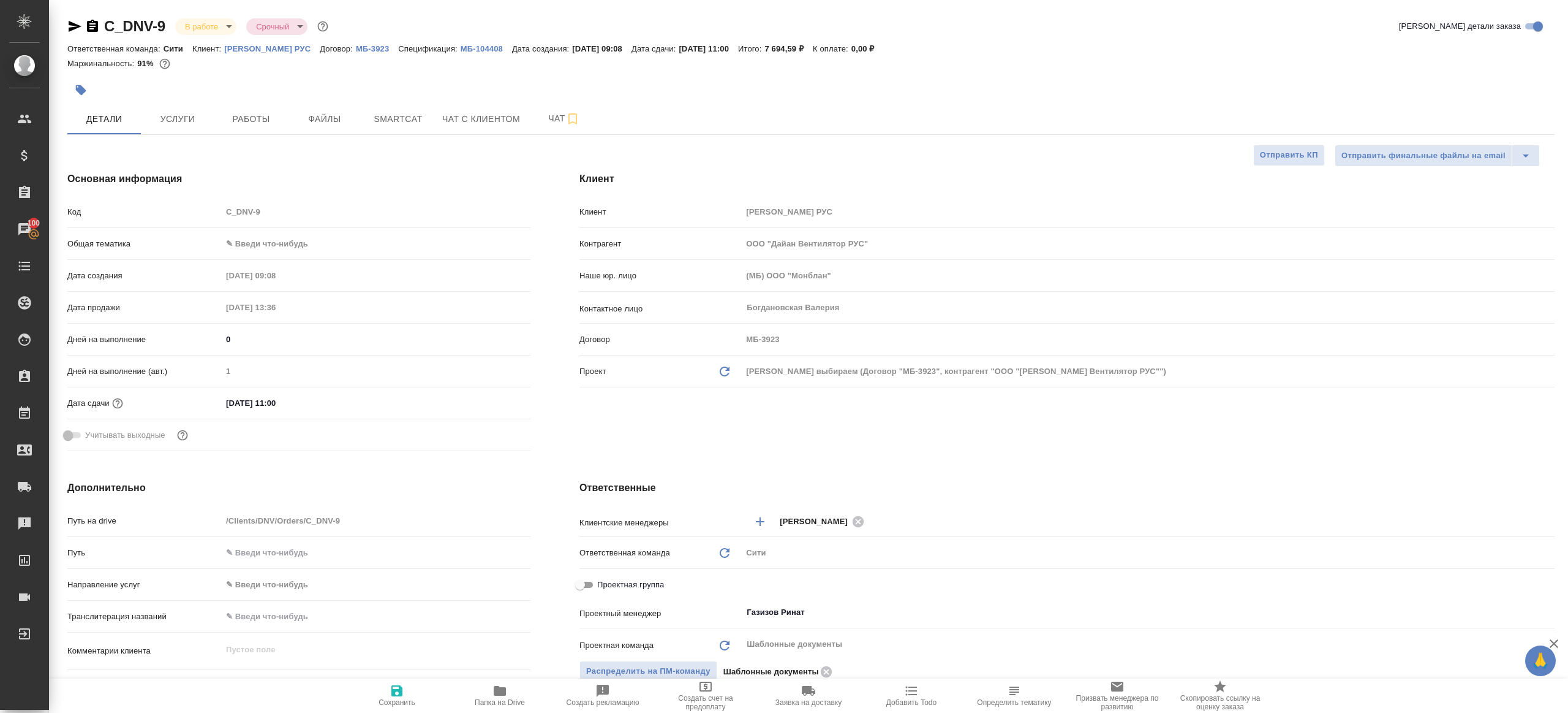
type textarea "x"
click at [272, 126] on span "Работы" at bounding box center [251, 119] width 59 height 15
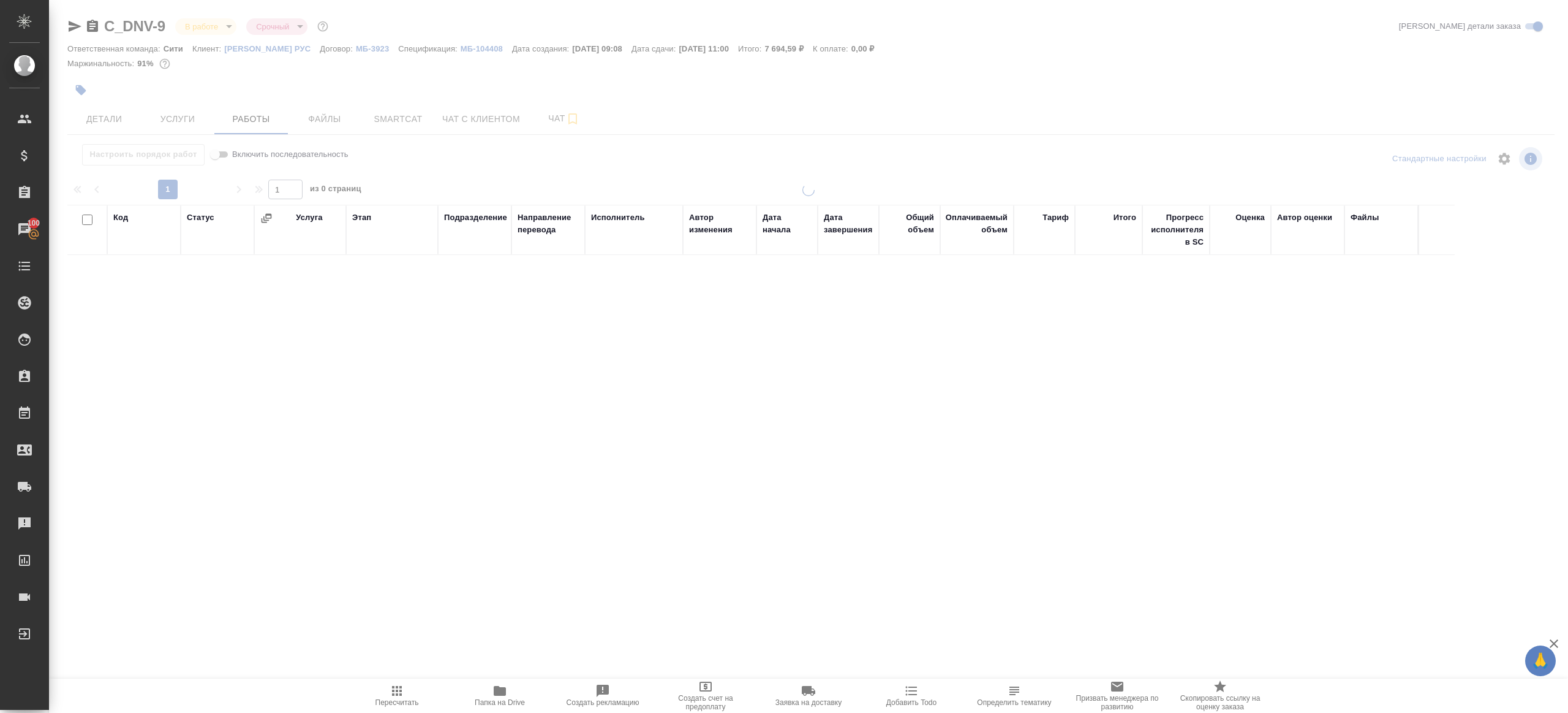
click at [534, 152] on div "Настроить порядок работ Включить последовательность" at bounding box center [315, 155] width 496 height 21
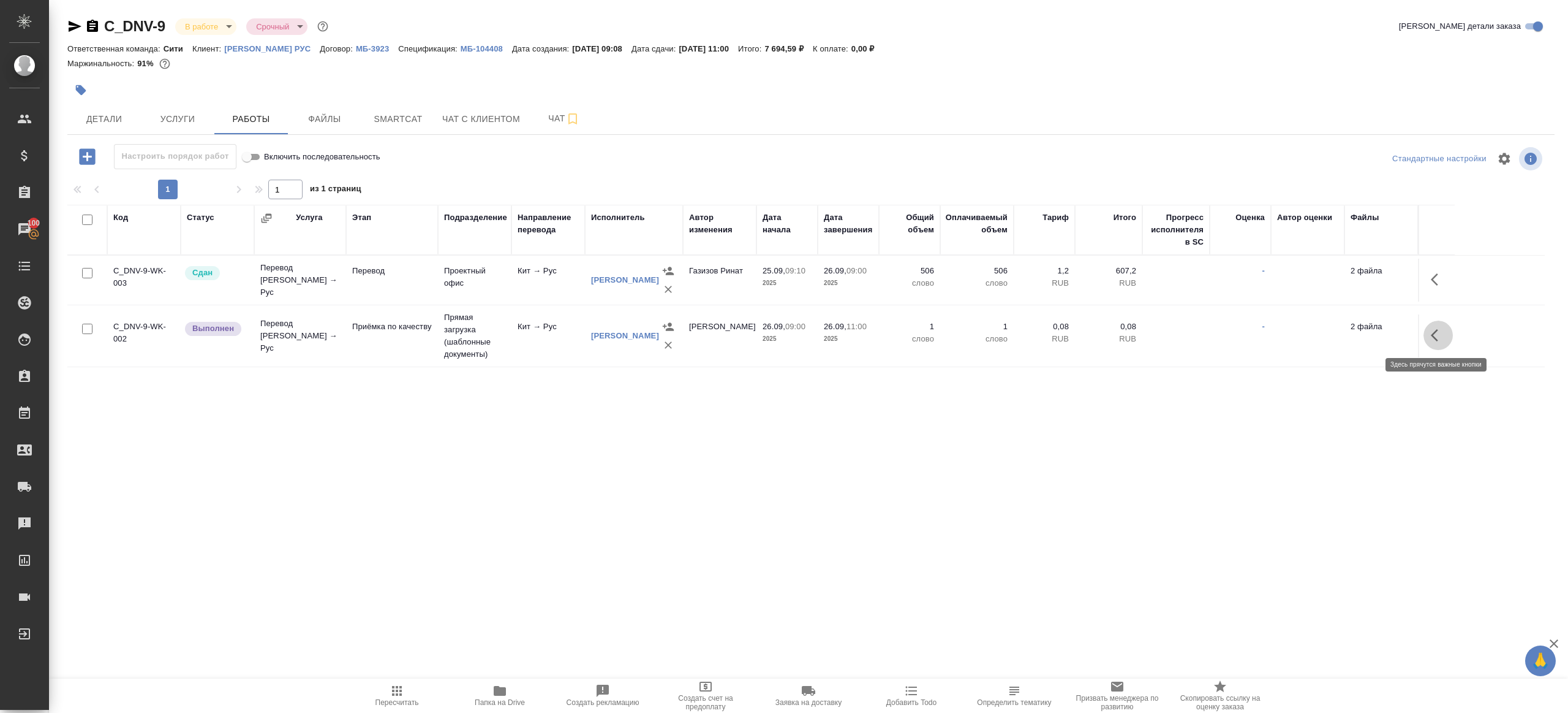
click at [1448, 328] on button "button" at bounding box center [1439, 335] width 30 height 30
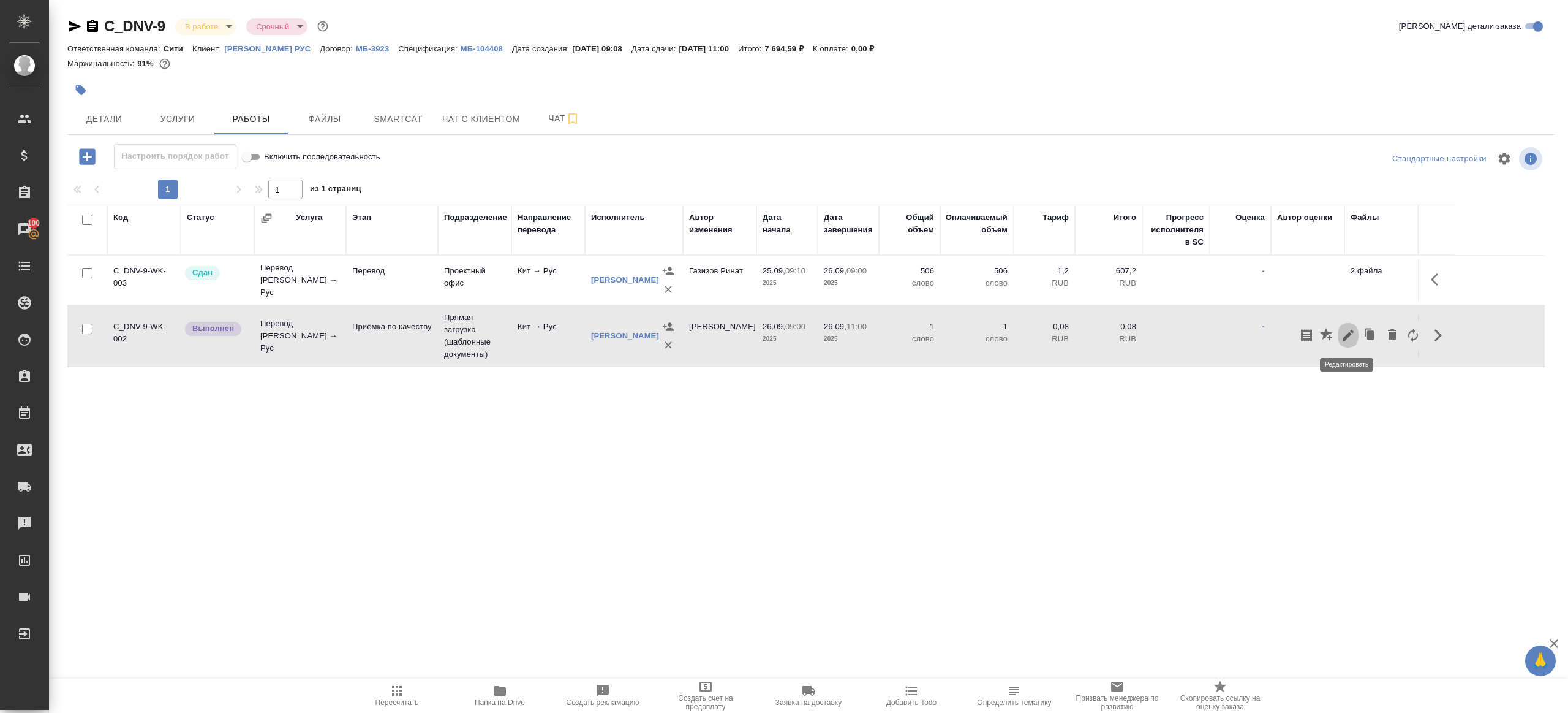
click at [1345, 338] on icon "button" at bounding box center [1348, 335] width 11 height 11
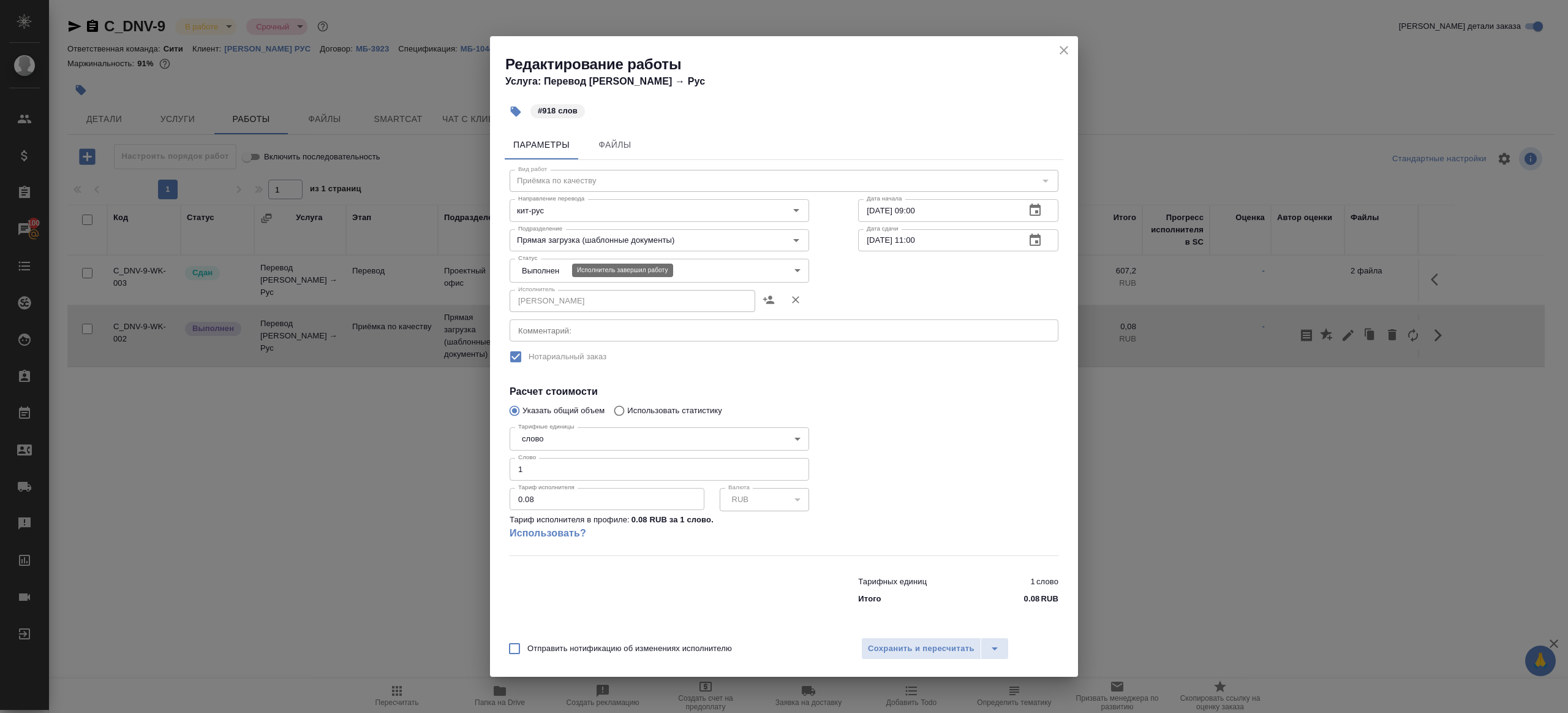
click at [544, 268] on body "🙏 .cls-1 fill:#fff; AWATERA Gazizov Rinat Клиенты Спецификации Заказы 100 Чаты …" at bounding box center [784, 356] width 1568 height 713
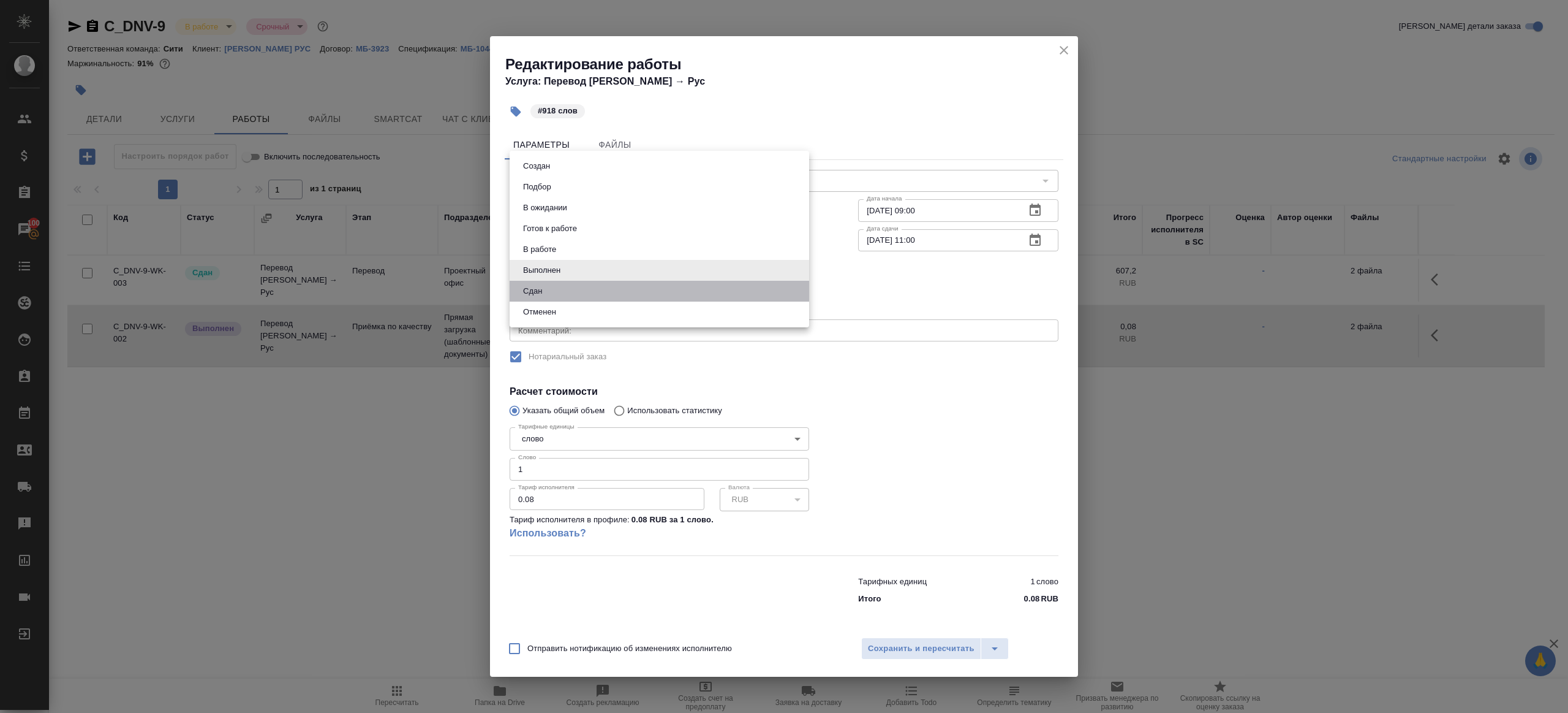
click at [557, 299] on li "Сдан" at bounding box center [659, 290] width 299 height 21
type input "closed"
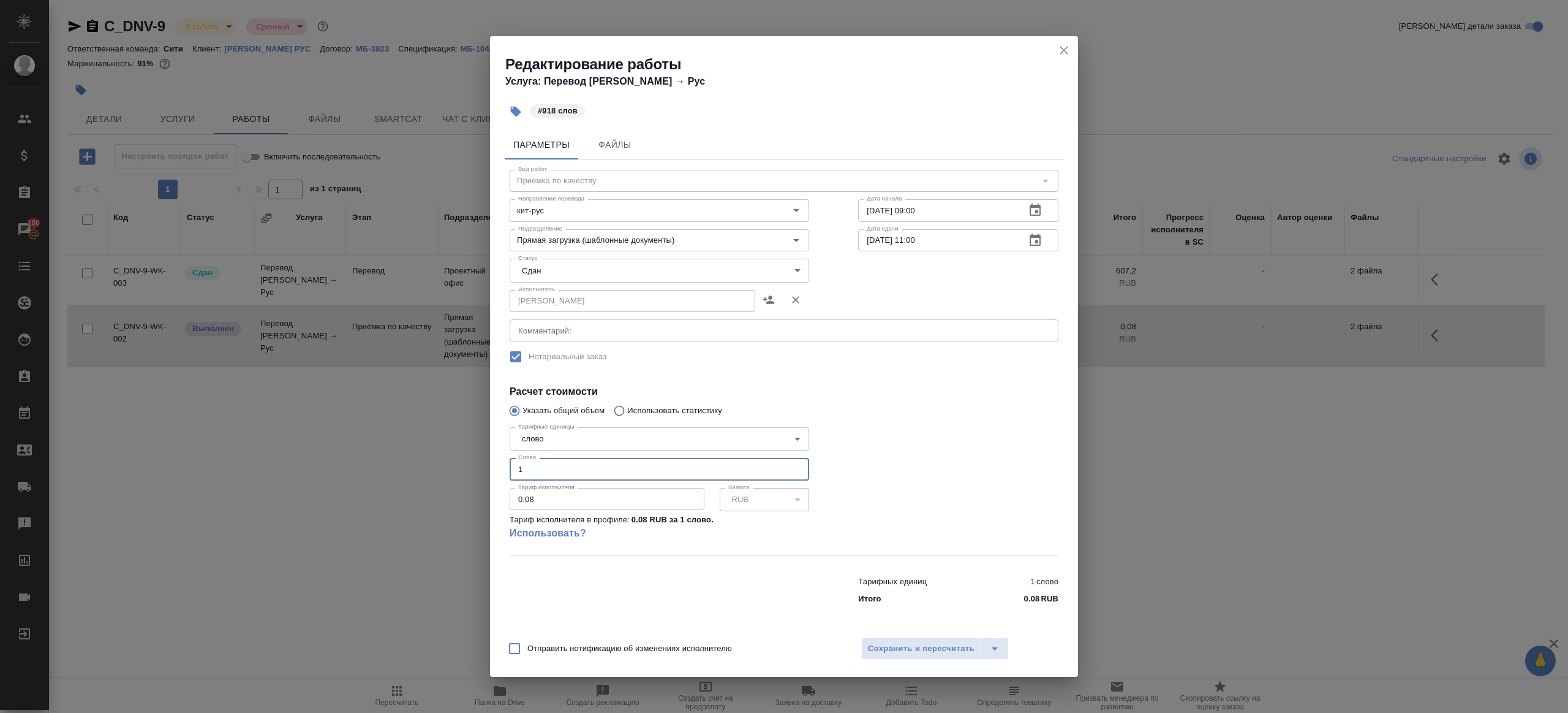
drag, startPoint x: 558, startPoint y: 476, endPoint x: 442, endPoint y: 460, distance: 117.1
click at [443, 461] on div "Редактирование работы Услуга: Перевод Стандарт Кит → Рус #918 слов Параметры Фа…" at bounding box center [784, 356] width 1568 height 713
type input "918"
click at [956, 648] on span "Сохранить и пересчитать" at bounding box center [921, 648] width 107 height 14
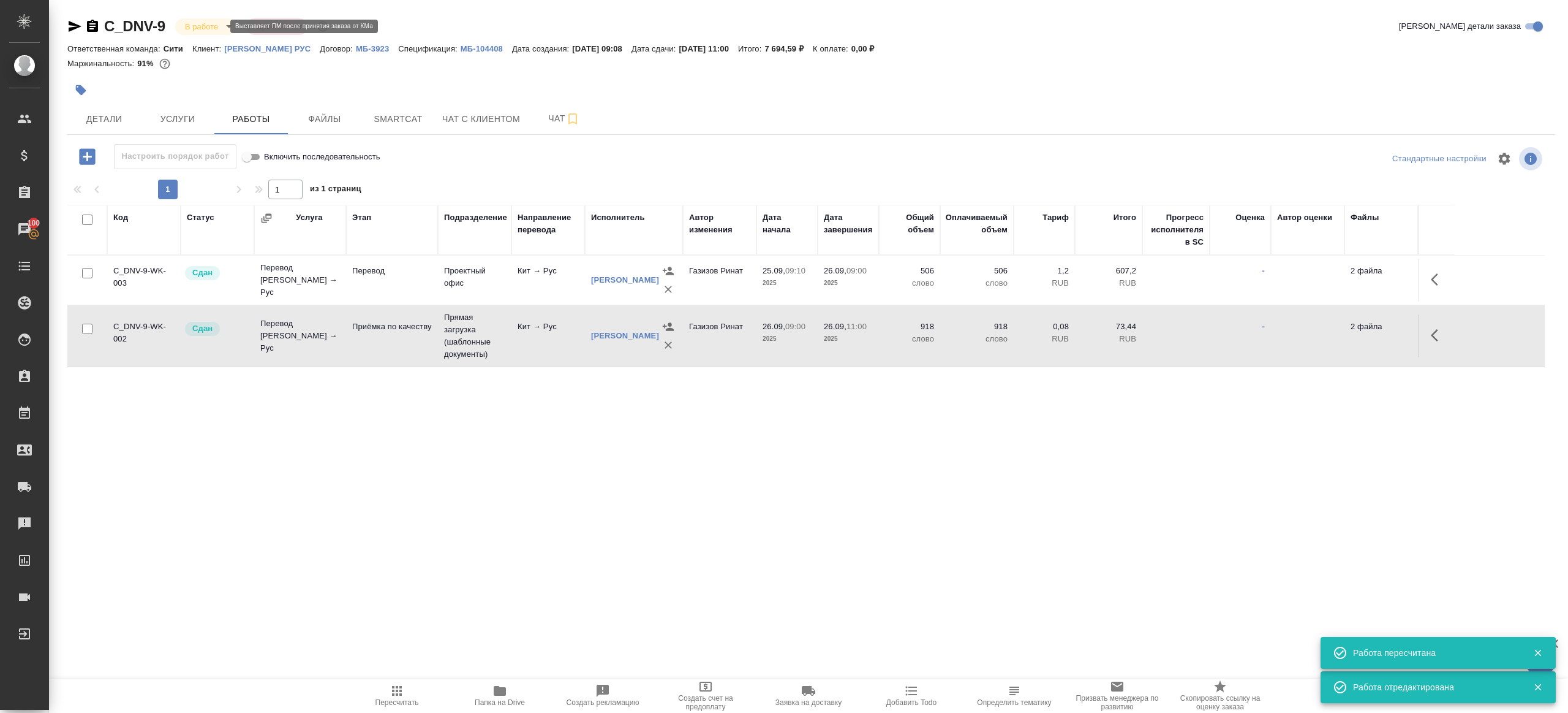
click at [219, 25] on body "🙏 .cls-1 fill:#fff; AWATERA Gazizov Rinat Клиенты Спецификации Заказы 100 Чаты …" at bounding box center [784, 356] width 1568 height 713
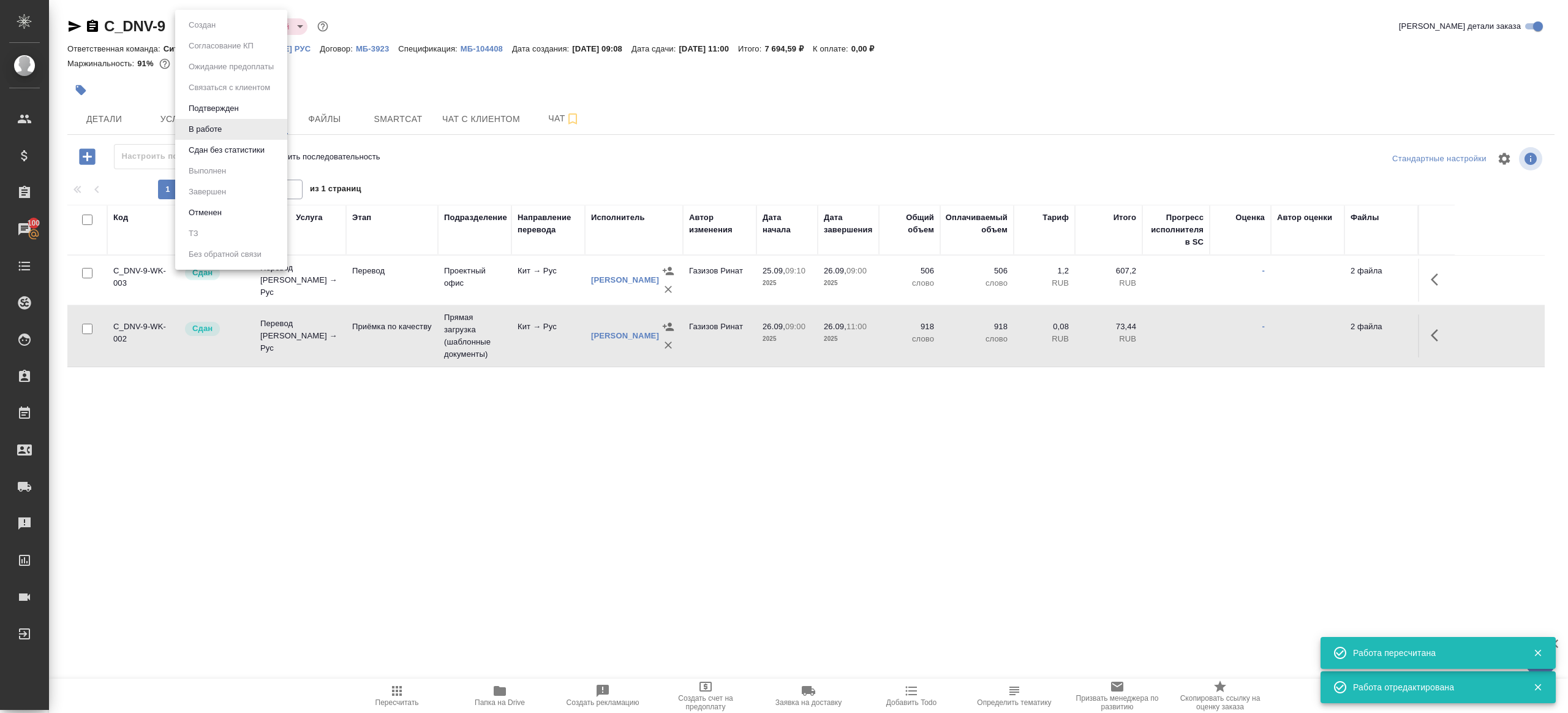
click at [229, 135] on li "В работе" at bounding box center [231, 129] width 112 height 21
click at [207, 27] on body "🙏 .cls-1 fill:#fff; AWATERA Gazizov Rinat Клиенты Спецификации Заказы 100 Чаты …" at bounding box center [784, 356] width 1568 height 713
click at [216, 161] on ul "Создан Согласование КП Ожидание предоплаты Связаться с клиентом Подтвержден В р…" at bounding box center [231, 139] width 112 height 260
click at [220, 155] on button "Сдан без статистики" at bounding box center [226, 150] width 83 height 14
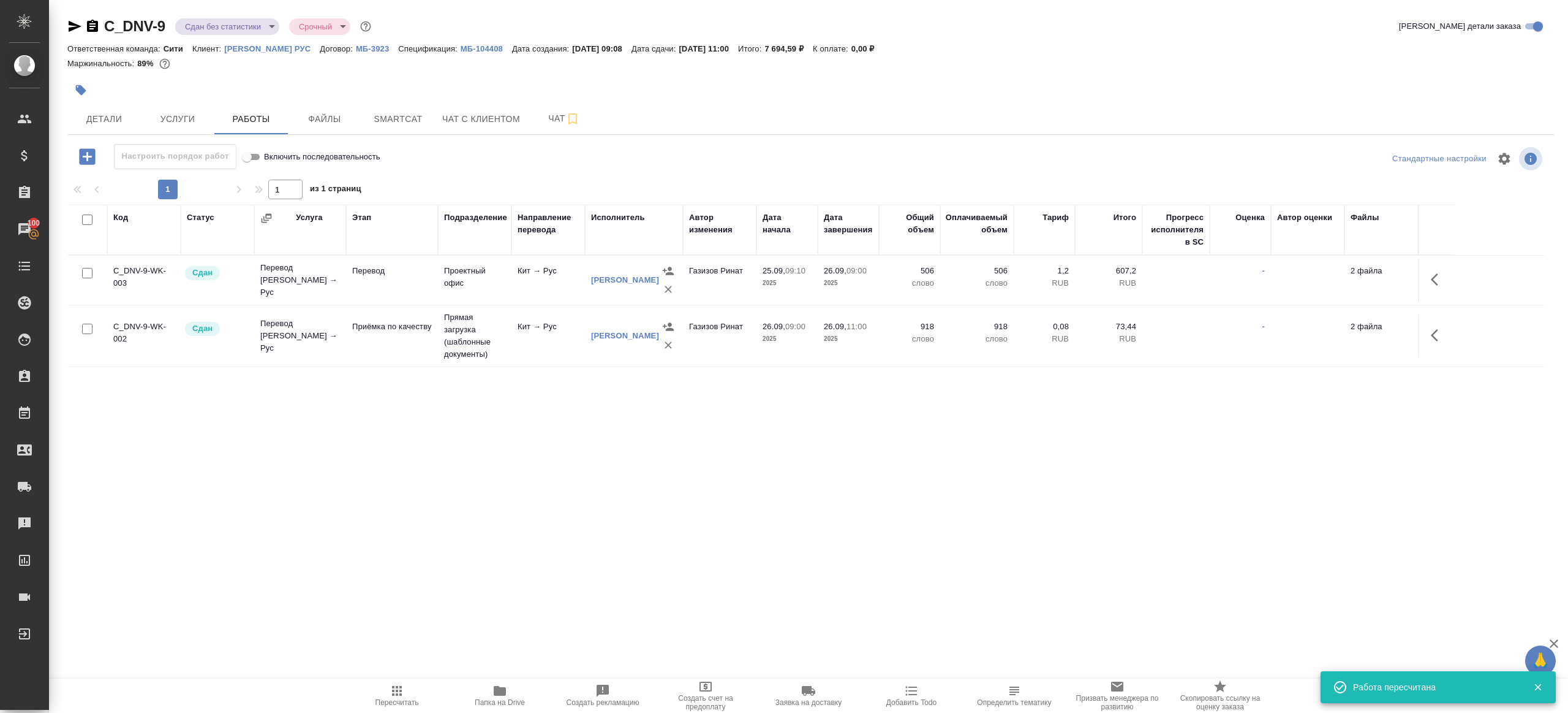
click at [234, 20] on body "🙏 .cls-1 fill:#fff; AWATERA Gazizov Rinat Клиенты Спецификации Заказы 100 Чаты …" at bounding box center [784, 356] width 1568 height 713
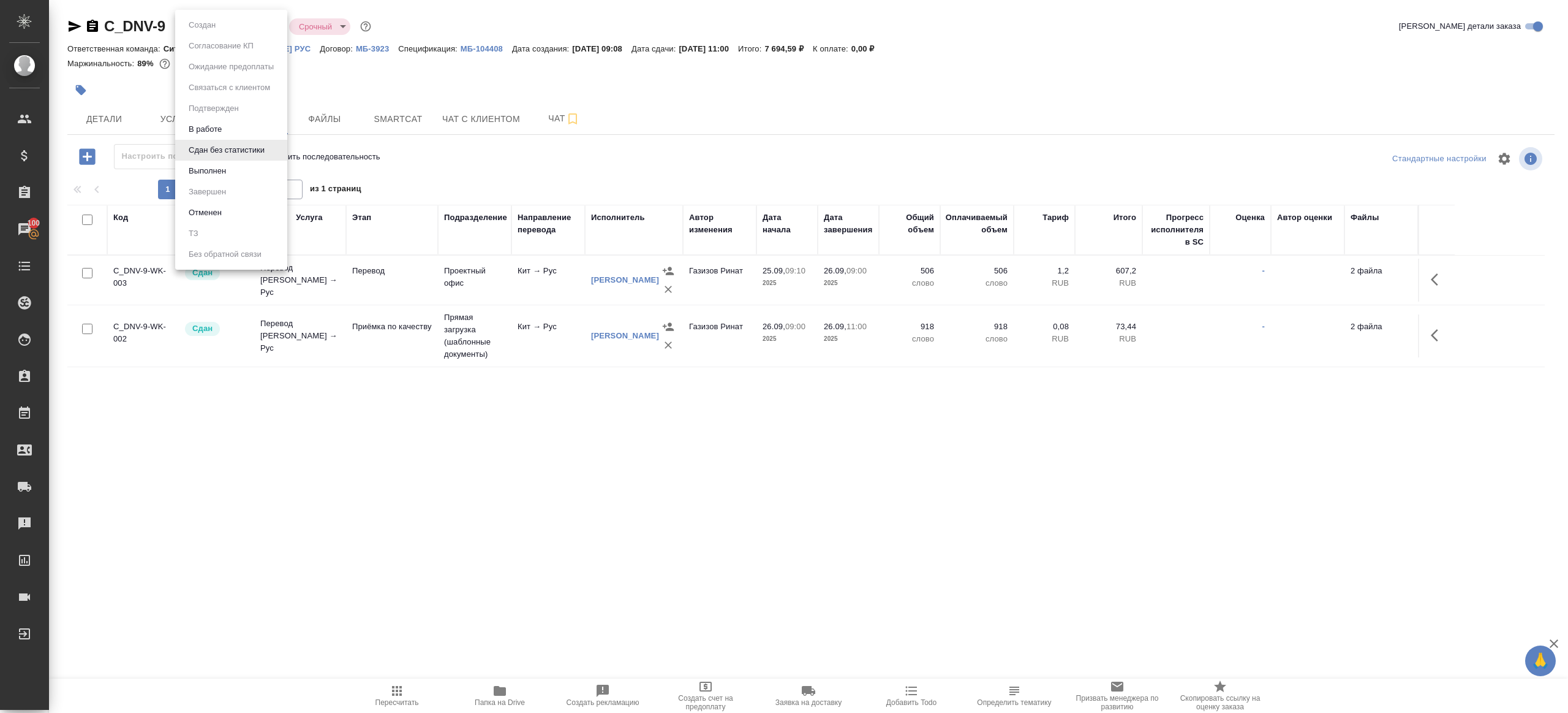
click at [228, 160] on li "Сдан без статистики" at bounding box center [231, 149] width 112 height 21
click at [256, 27] on body "🙏 .cls-1 fill:#fff; AWATERA Gazizov Rinat Клиенты Спецификации Заказы 100 Чаты …" at bounding box center [784, 356] width 1568 height 713
click at [222, 177] on li "Выполнен" at bounding box center [231, 171] width 112 height 21
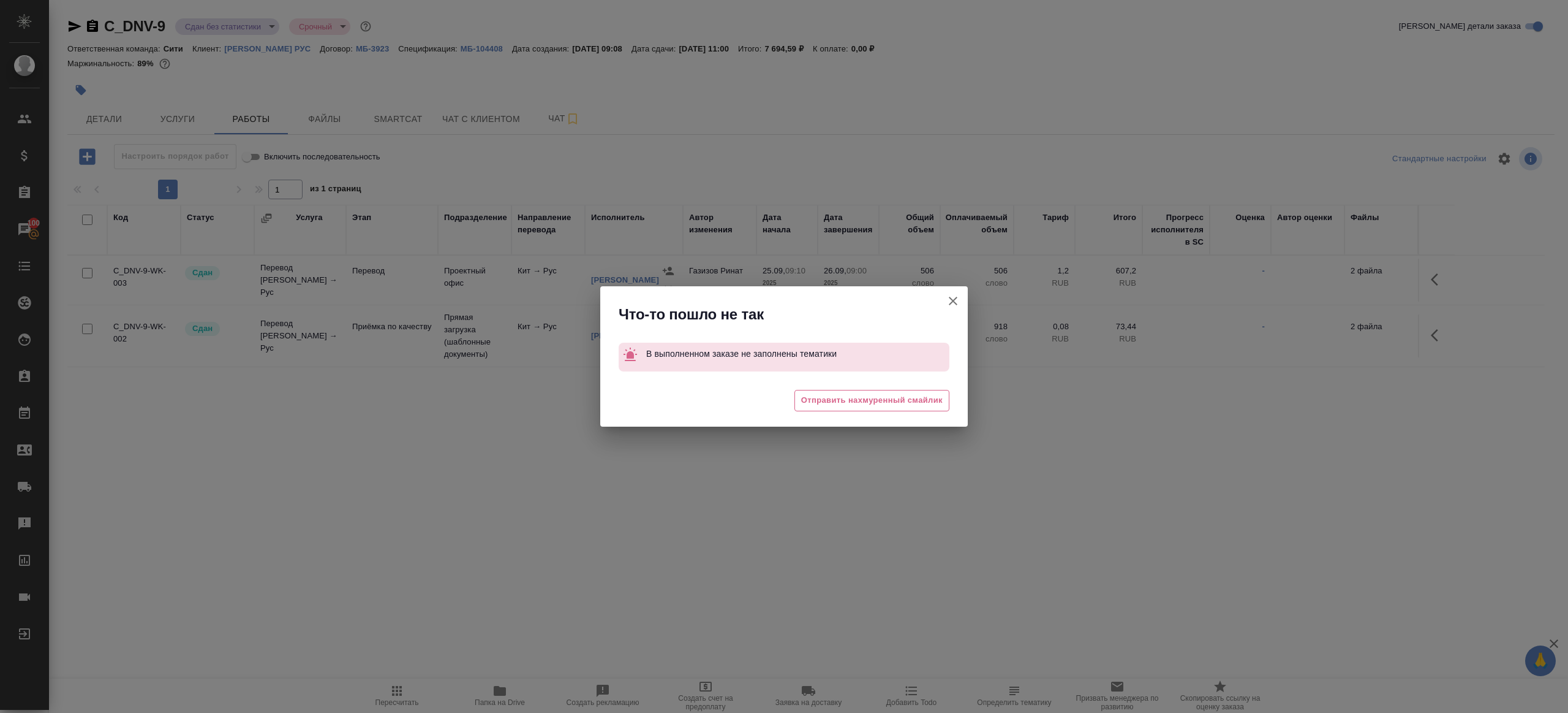
click at [944, 295] on button "Группировать работы по услугам" at bounding box center [953, 301] width 30 height 30
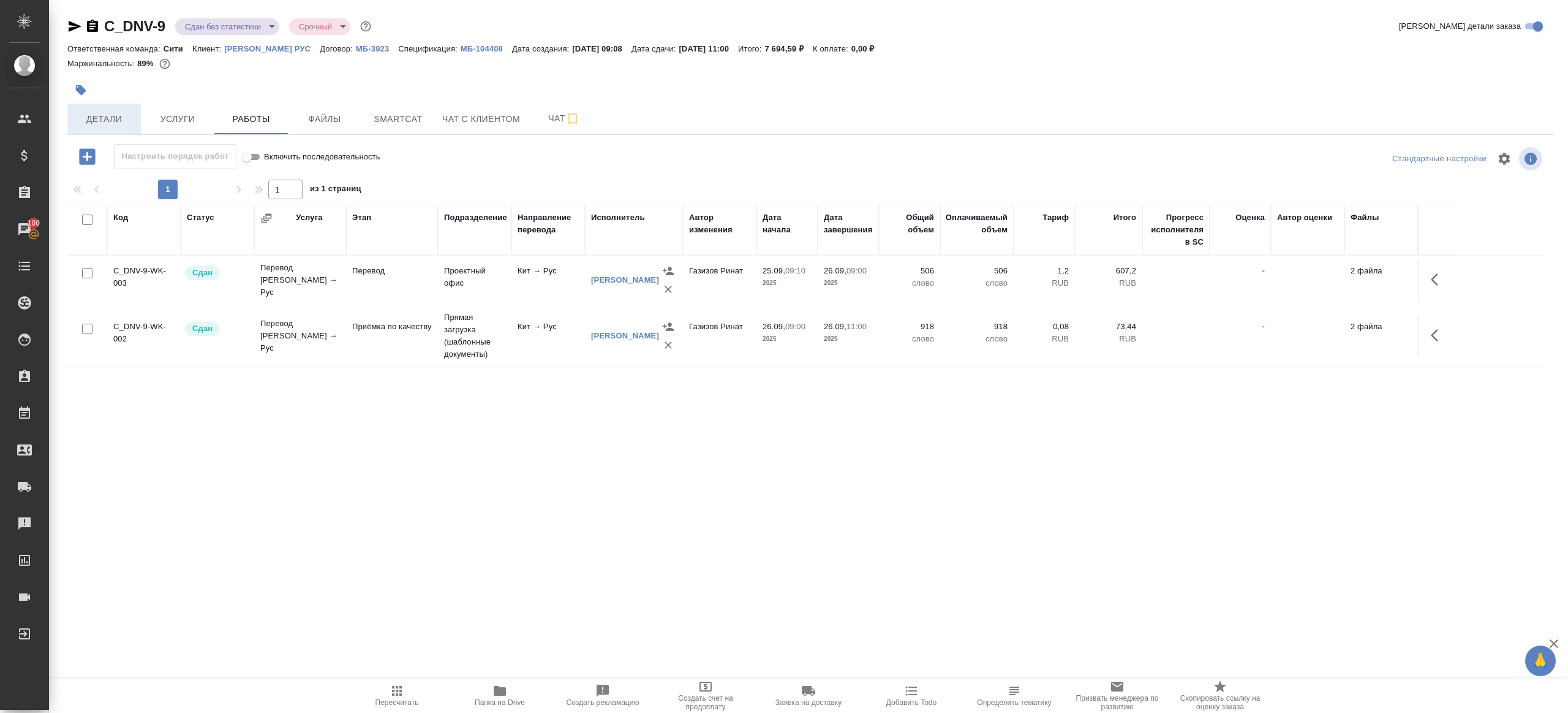
click at [94, 126] on button "Детали" at bounding box center [104, 119] width 74 height 30
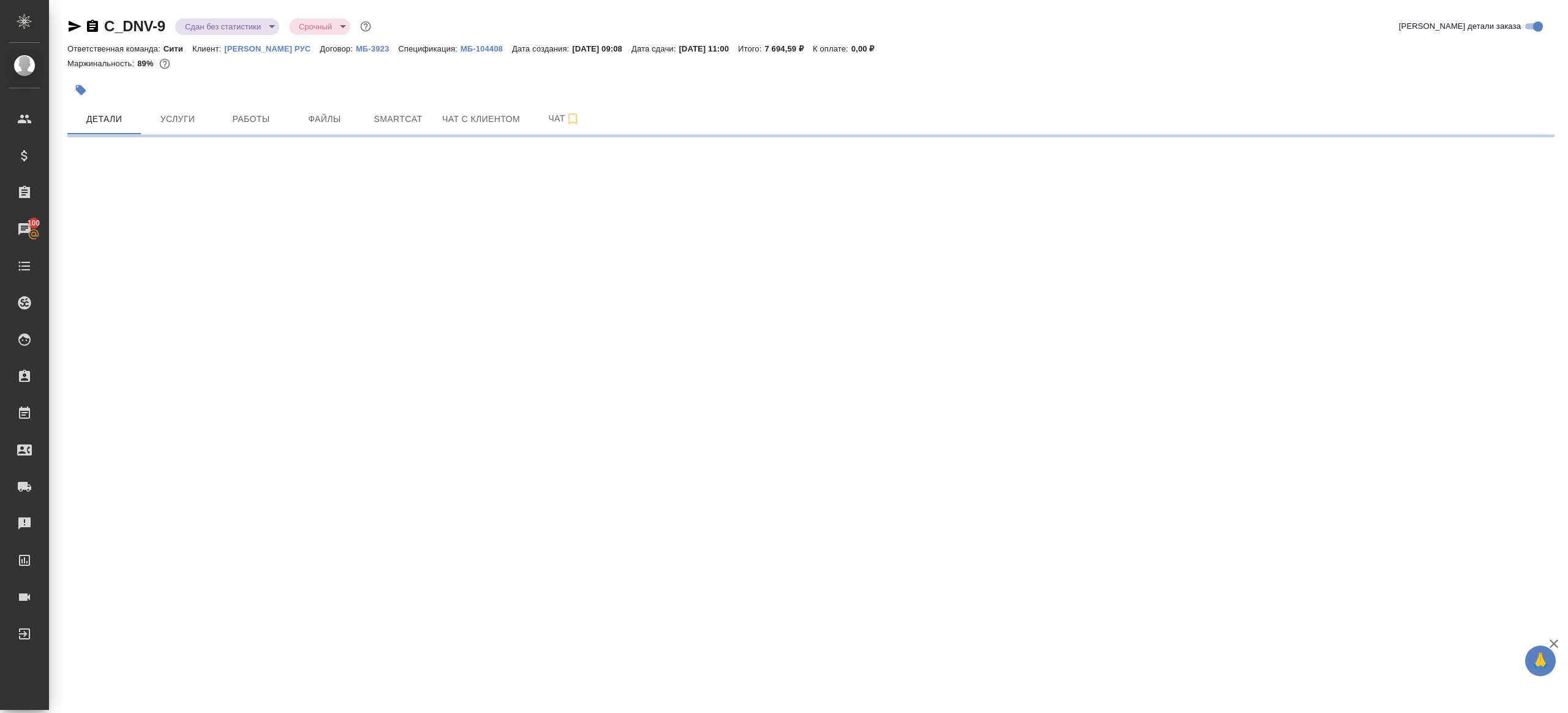
select select "RU"
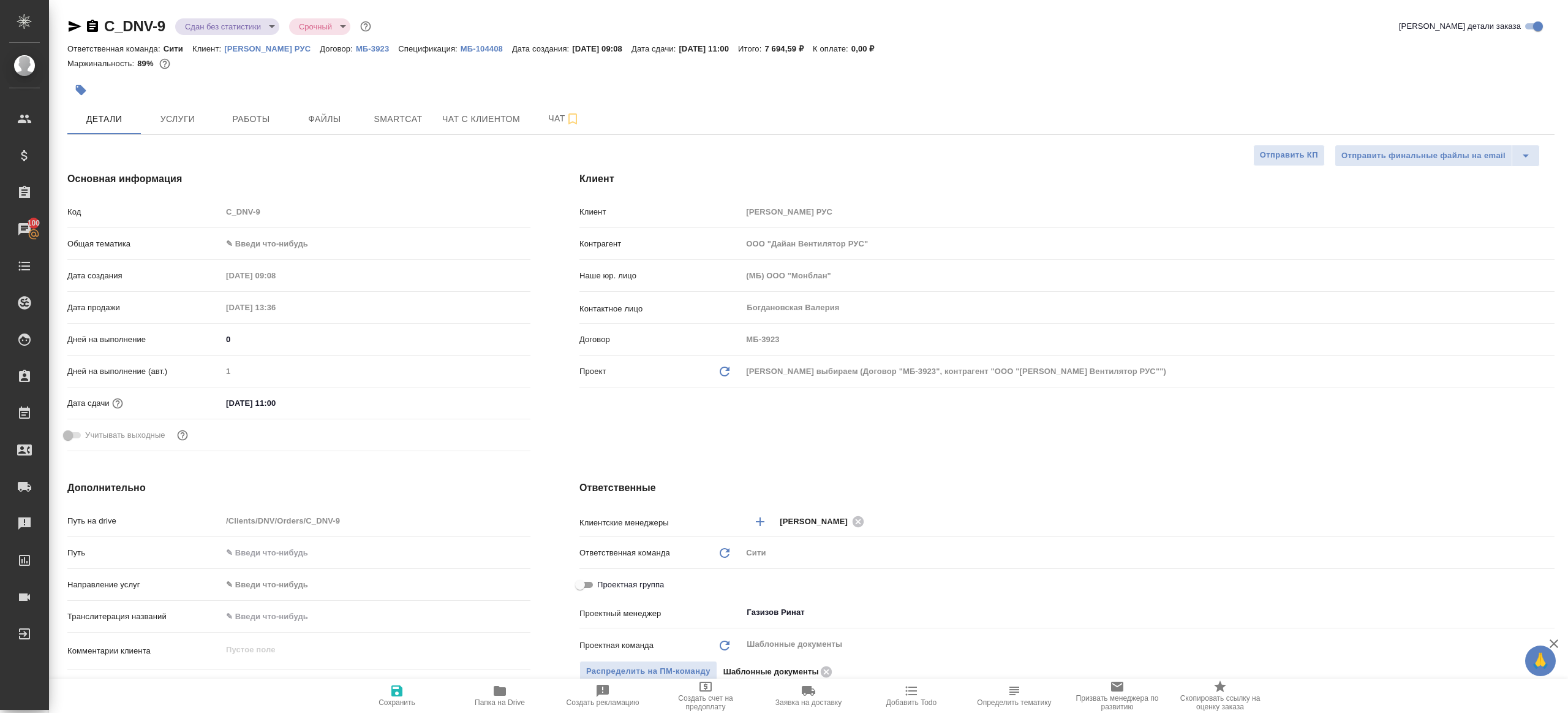
type textarea "x"
click at [297, 240] on body "🙏 .cls-1 fill:#fff; AWATERA Gazizov Rinat Клиенты Спецификации Заказы 100 Чаты …" at bounding box center [784, 356] width 1568 height 713
click at [331, 360] on li "Юридическая/Финансовая" at bounding box center [374, 361] width 306 height 20
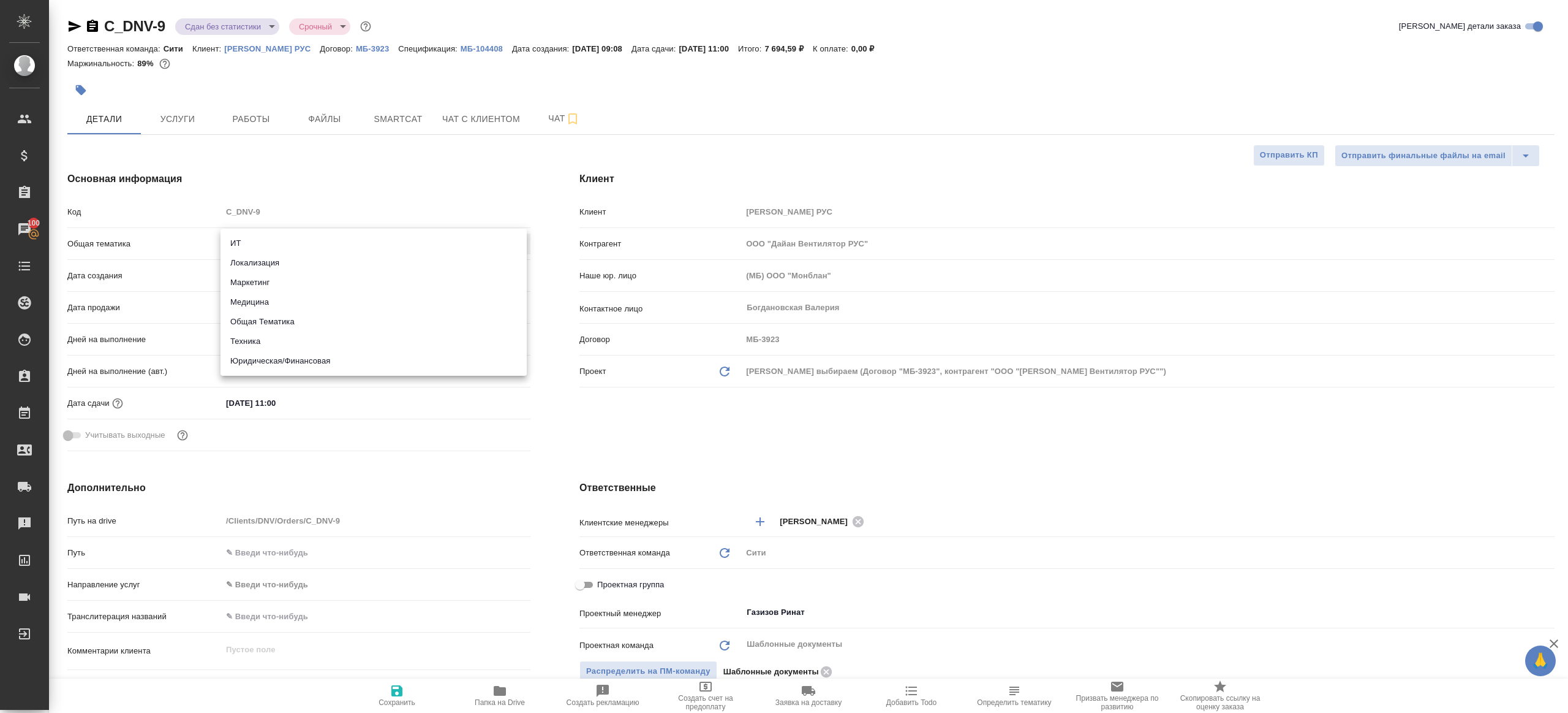
type input "yr-fn"
type textarea "x"
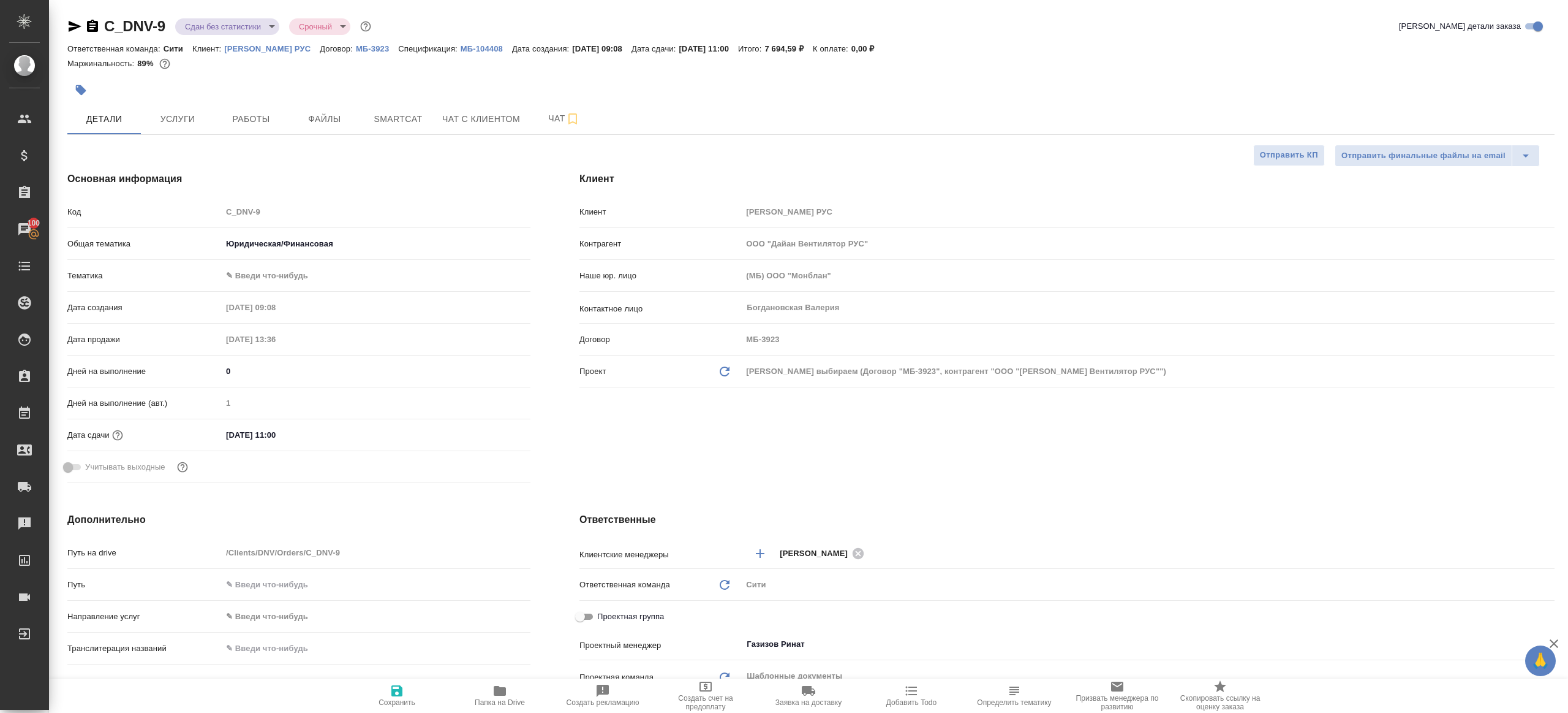
click at [287, 285] on body "🙏 .cls-1 fill:#fff; AWATERA Gazizov Rinat Клиенты Спецификации Заказы 100 Чаты …" at bounding box center [784, 356] width 1568 height 713
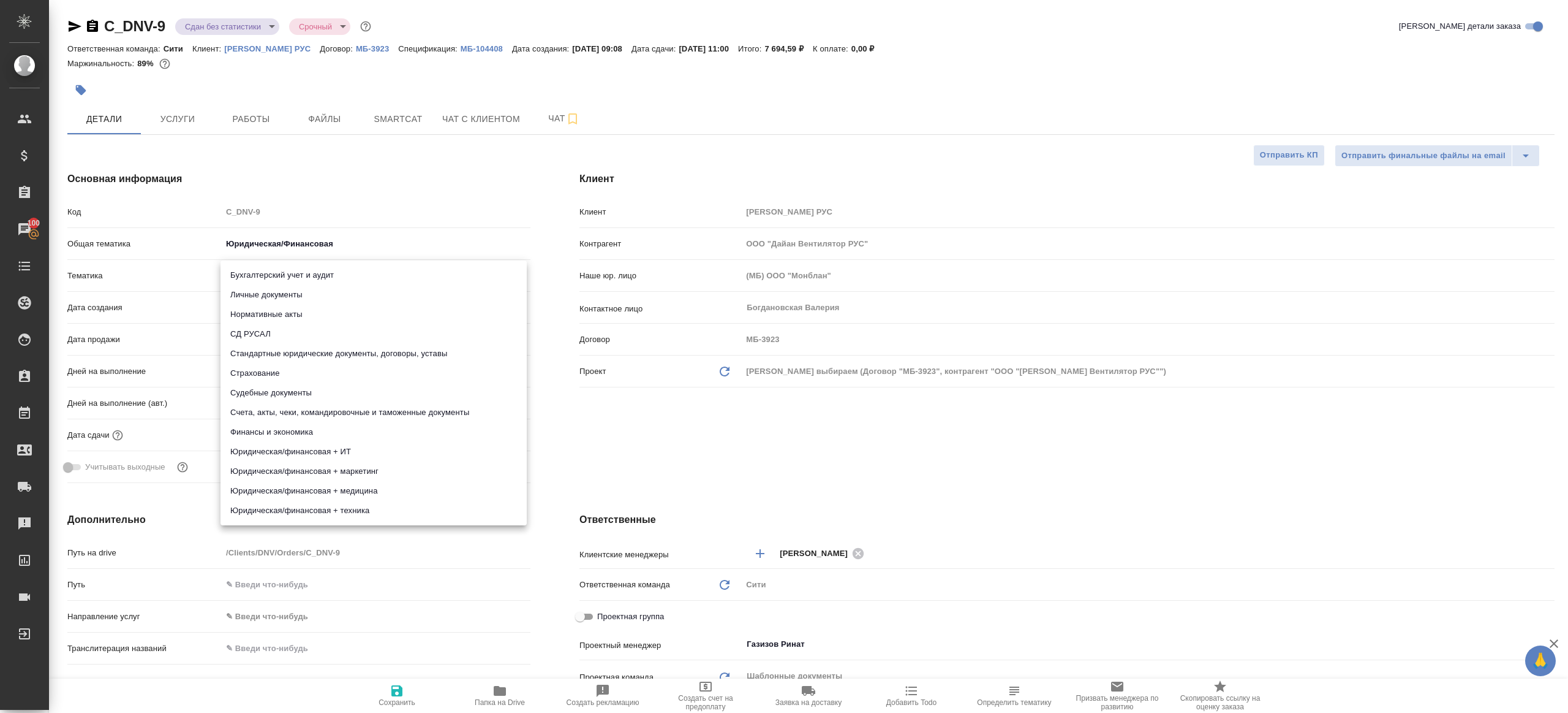
click at [297, 298] on li "Личные документы" at bounding box center [374, 295] width 306 height 20
type textarea "x"
type input "5a8b8b956a9677013d343cfe"
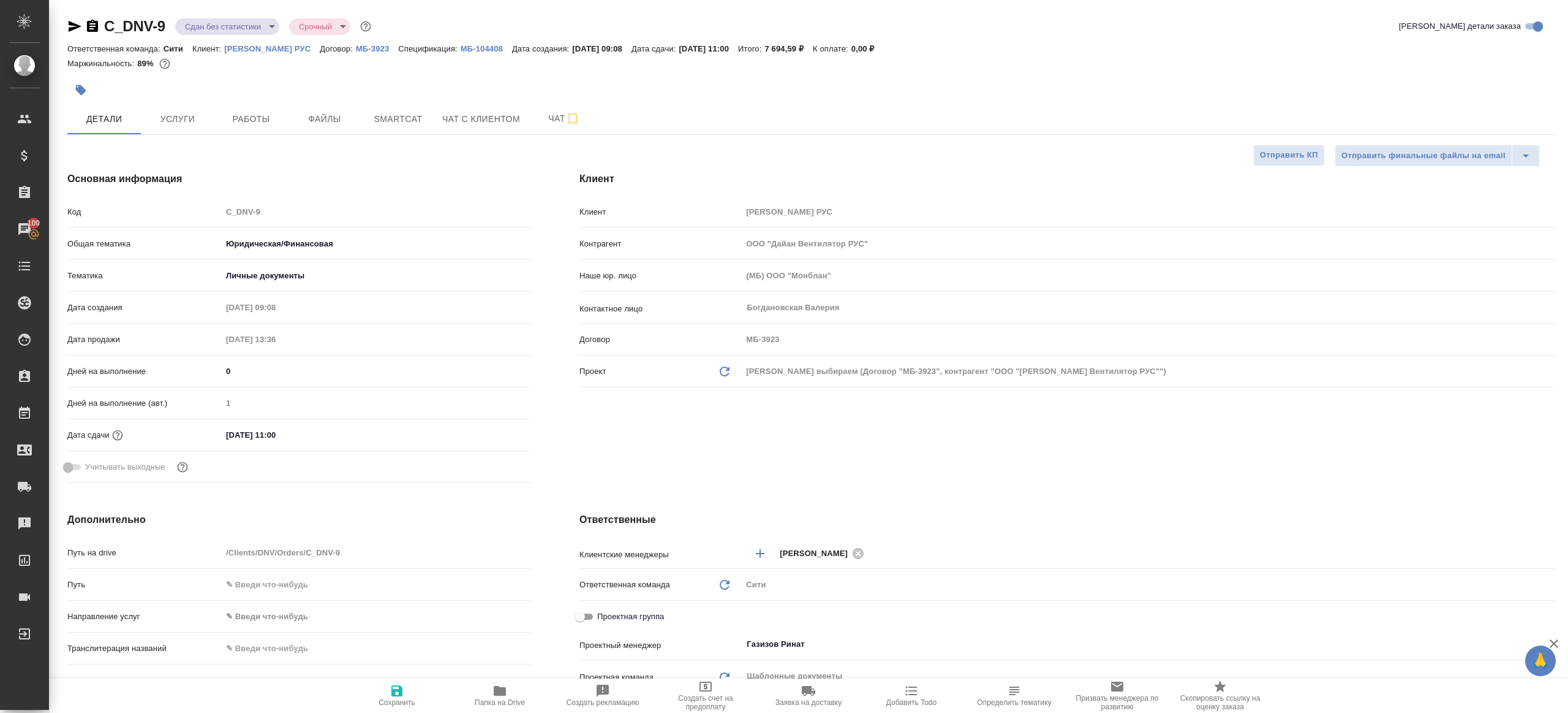
click at [400, 685] on icon "button" at bounding box center [397, 690] width 14 height 14
type textarea "x"
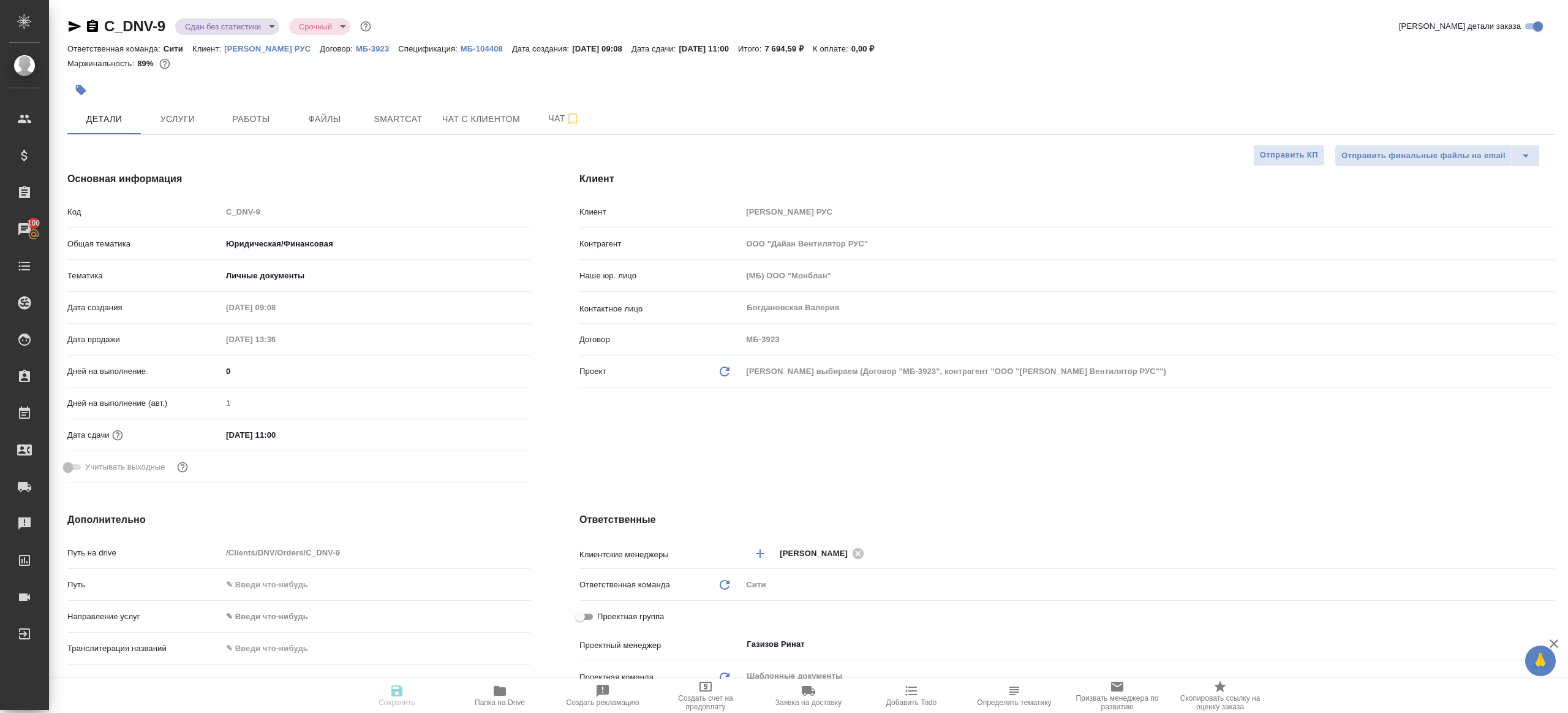
type textarea "x"
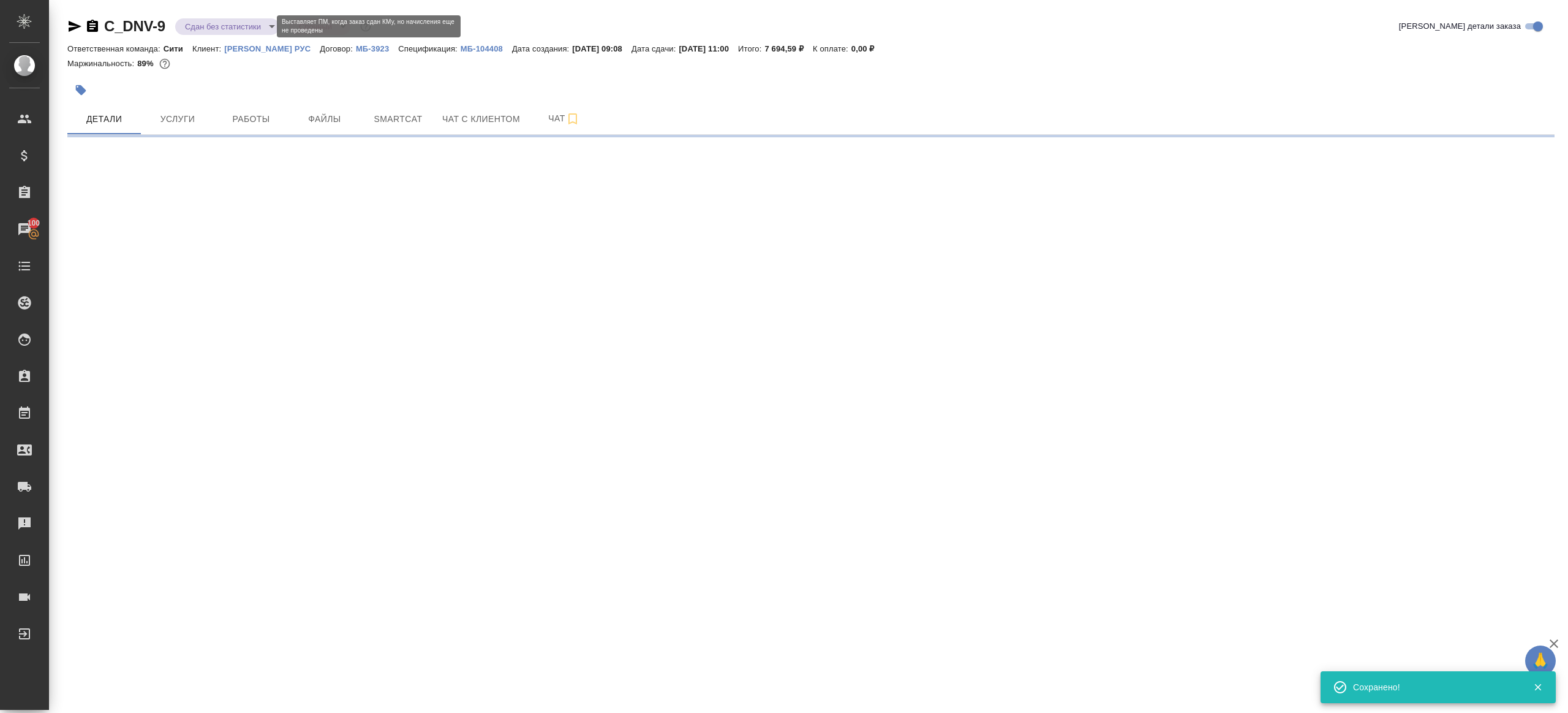
click at [257, 24] on body "🙏 .cls-1 fill:#fff; AWATERA Gazizov Rinat Клиенты Спецификации Заказы 100 Чаты …" at bounding box center [784, 356] width 1568 height 713
select select "RU"
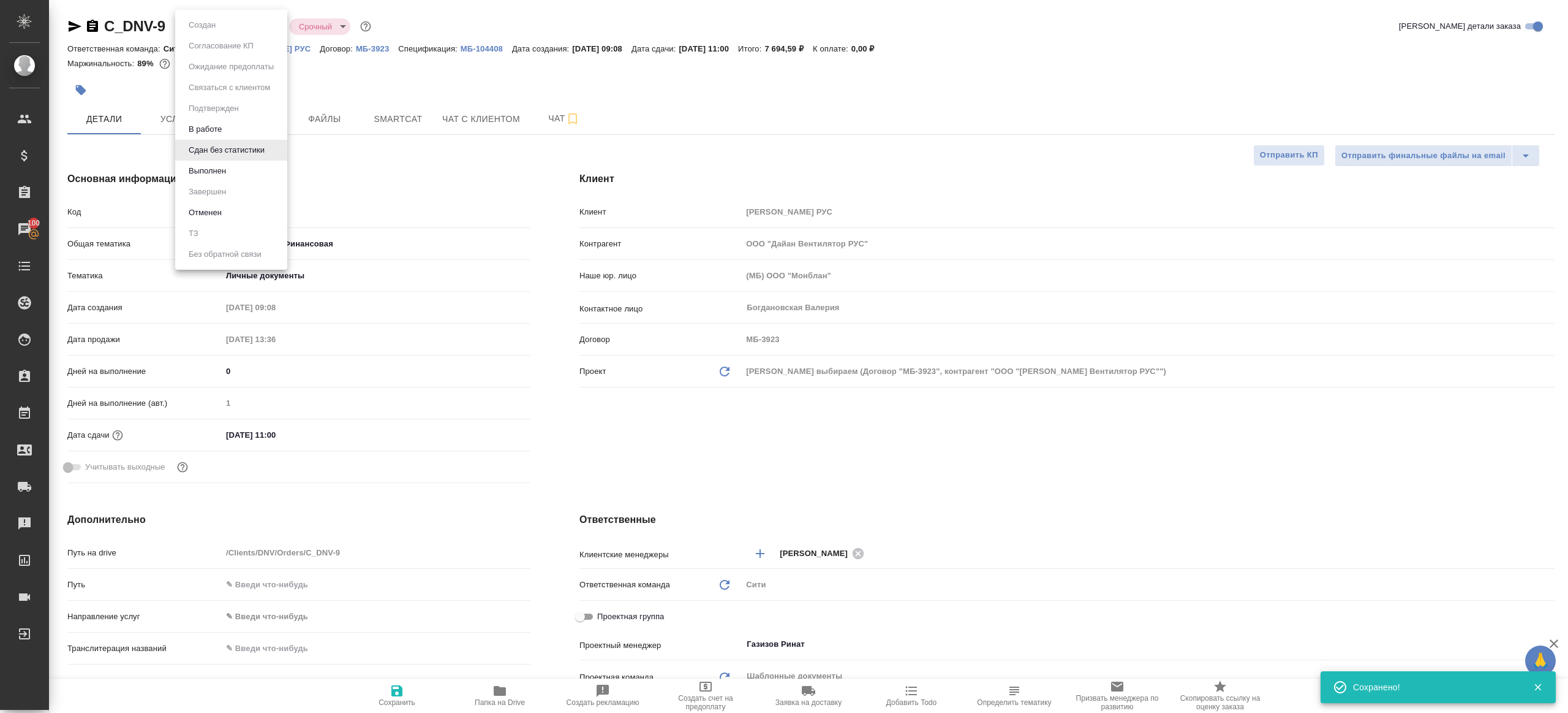
type textarea "x"
click at [239, 165] on li "Выполнен" at bounding box center [231, 171] width 112 height 21
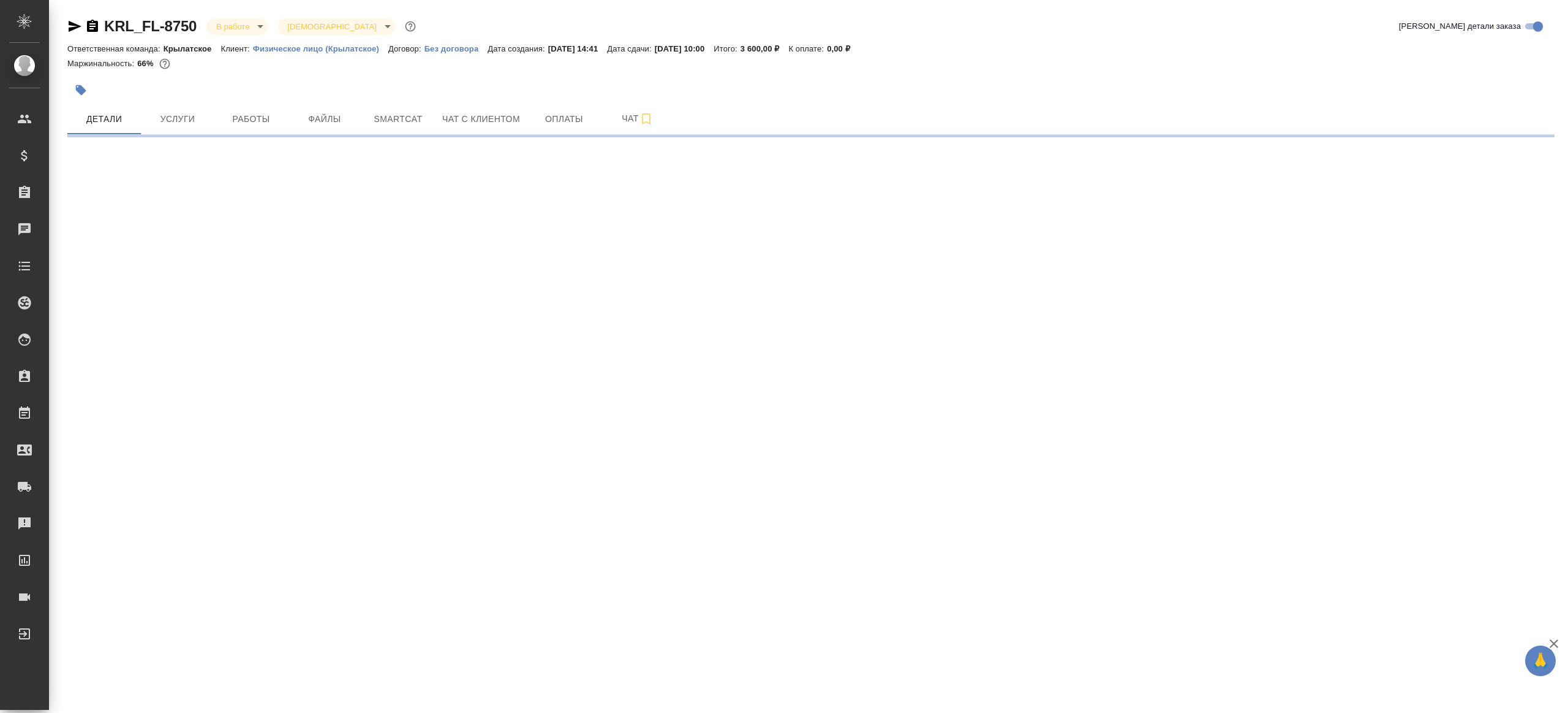
select select "RU"
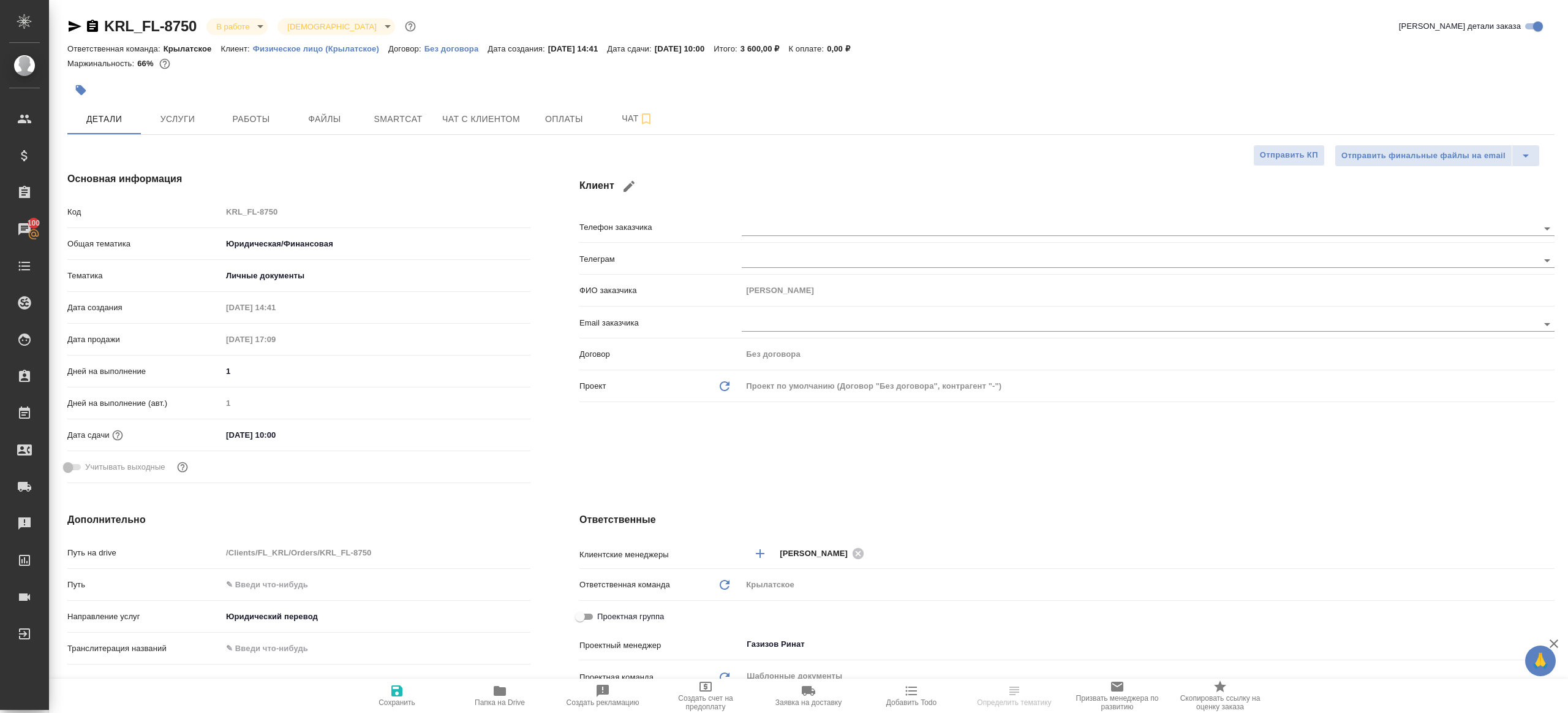
type textarea "x"
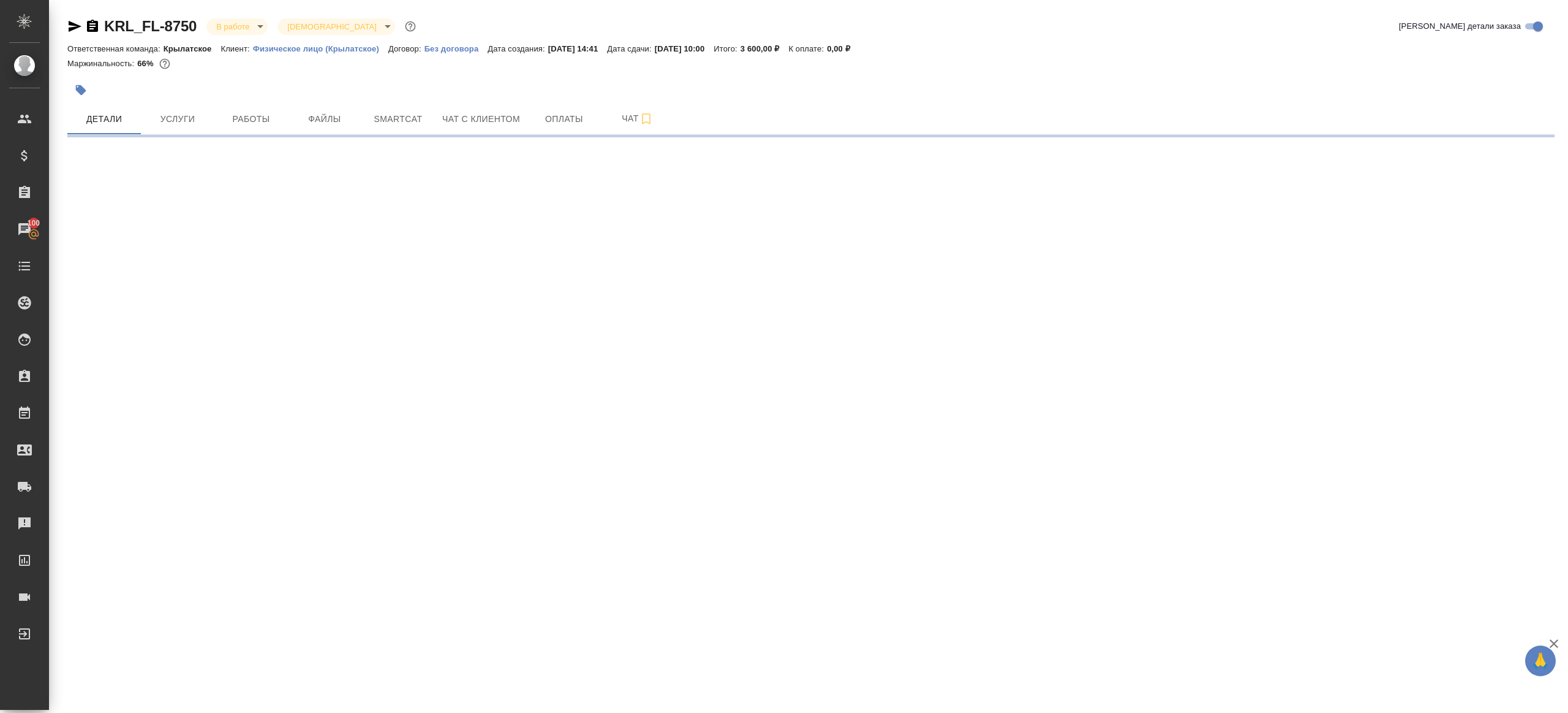
select select "RU"
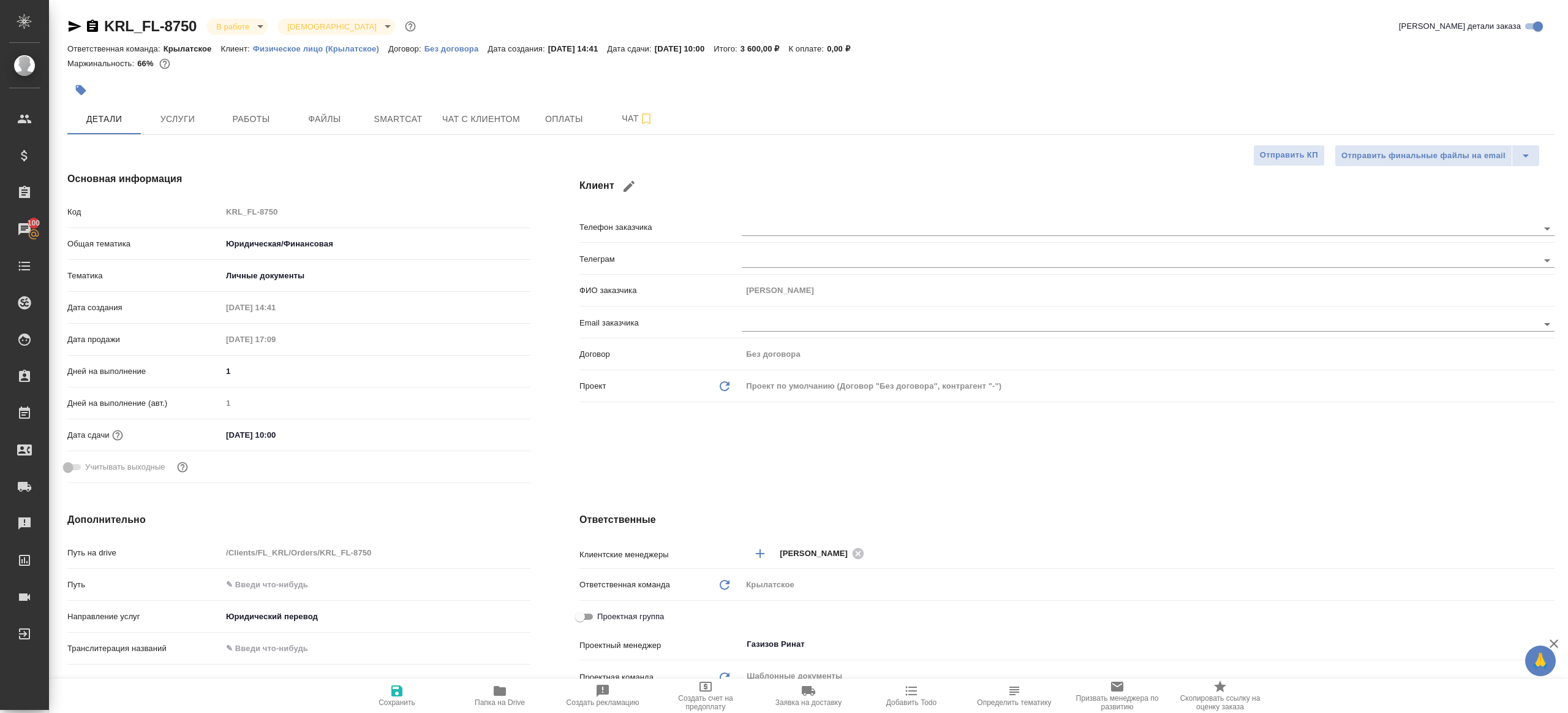
type textarea "x"
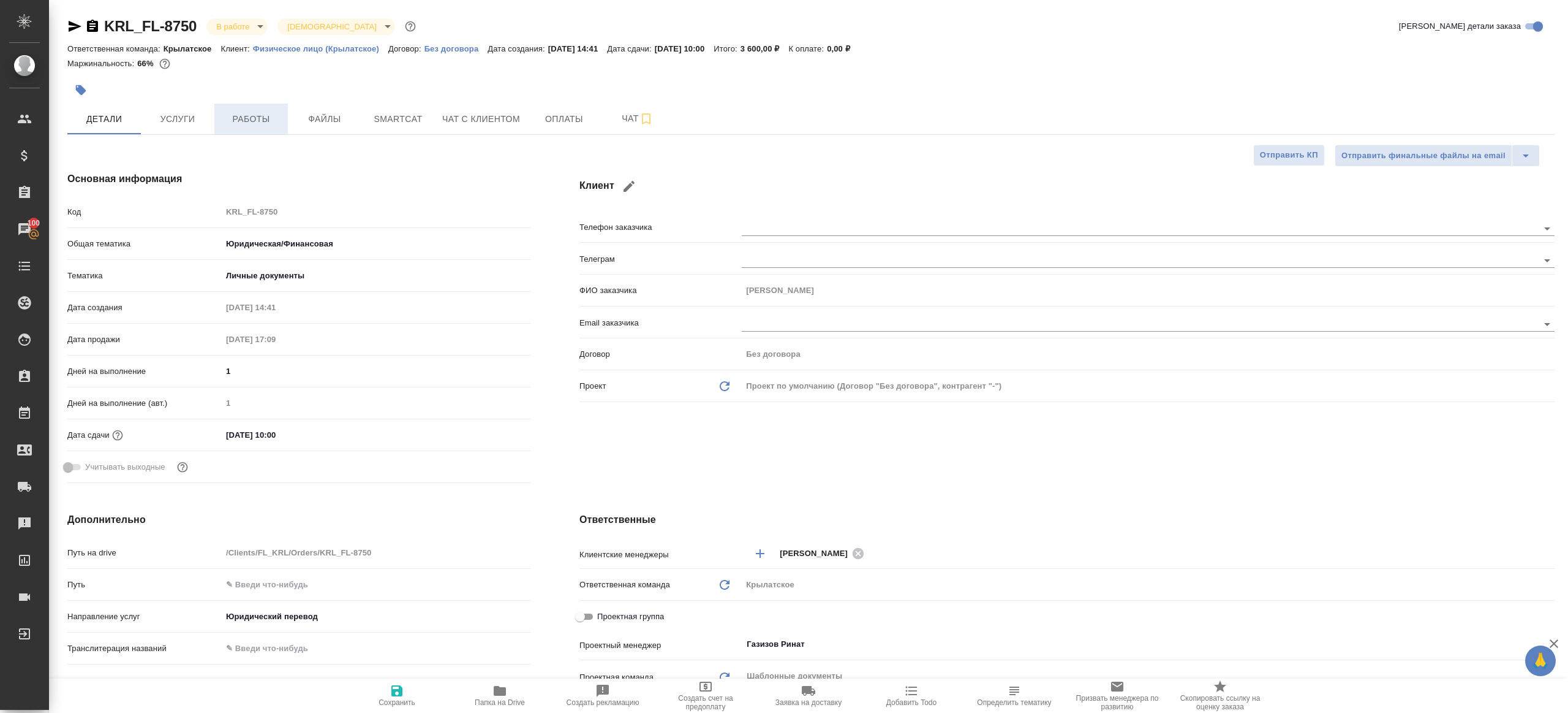
type textarea "x"
click at [232, 117] on span "Работы" at bounding box center [251, 119] width 59 height 15
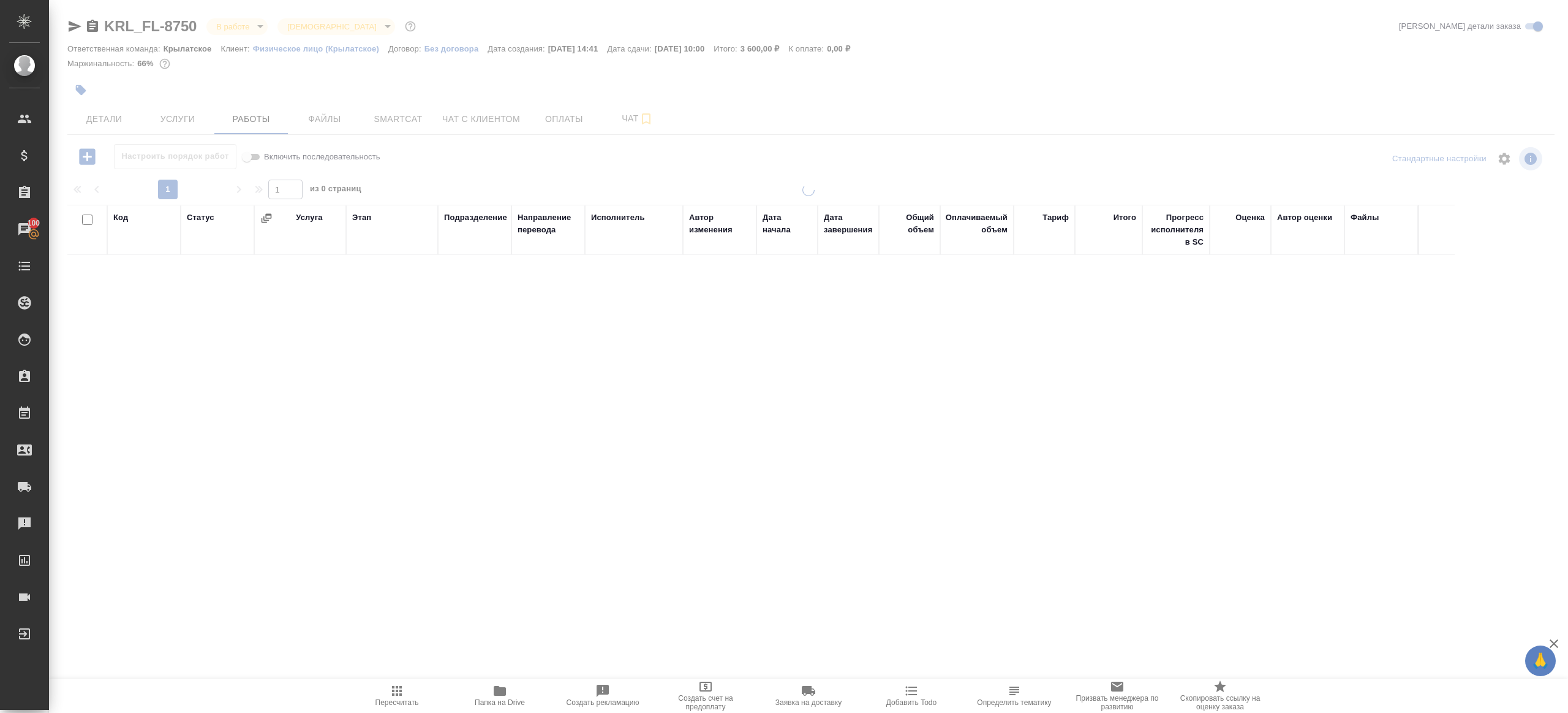
click at [556, 163] on div "Настроить порядок работ Включить последовательность" at bounding box center [315, 156] width 496 height 25
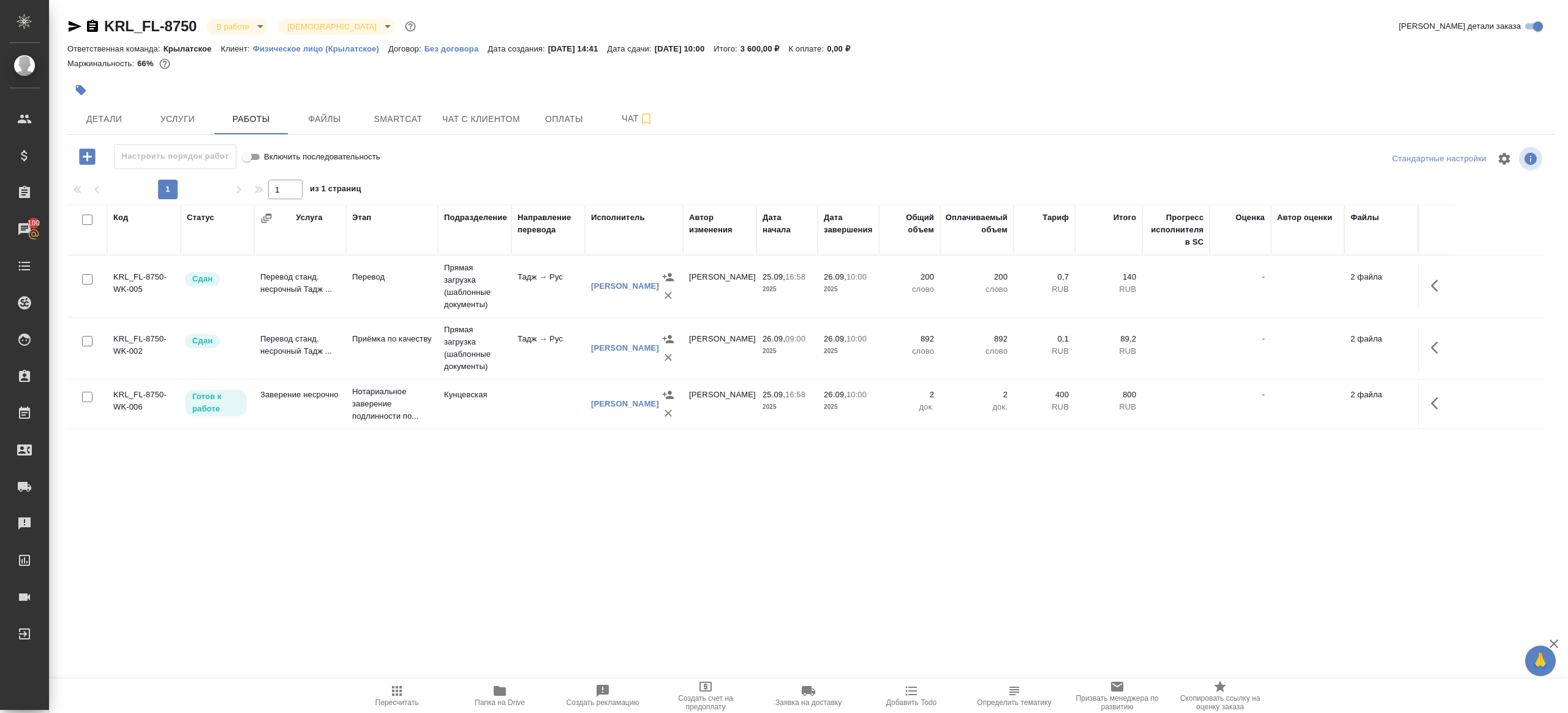
click at [234, 27] on body "🙏 .cls-1 fill:#fff; AWATERA Gazizov Rinat Клиенты Спецификации Заказы 100 Чаты …" at bounding box center [784, 356] width 1568 height 713
click at [259, 133] on li "В работе" at bounding box center [262, 129] width 112 height 21
click at [238, 24] on body "🙏 .cls-1 fill:#fff; AWATERA Gazizov Rinat Клиенты Спецификации Заказы 100 Чаты …" at bounding box center [784, 356] width 1568 height 713
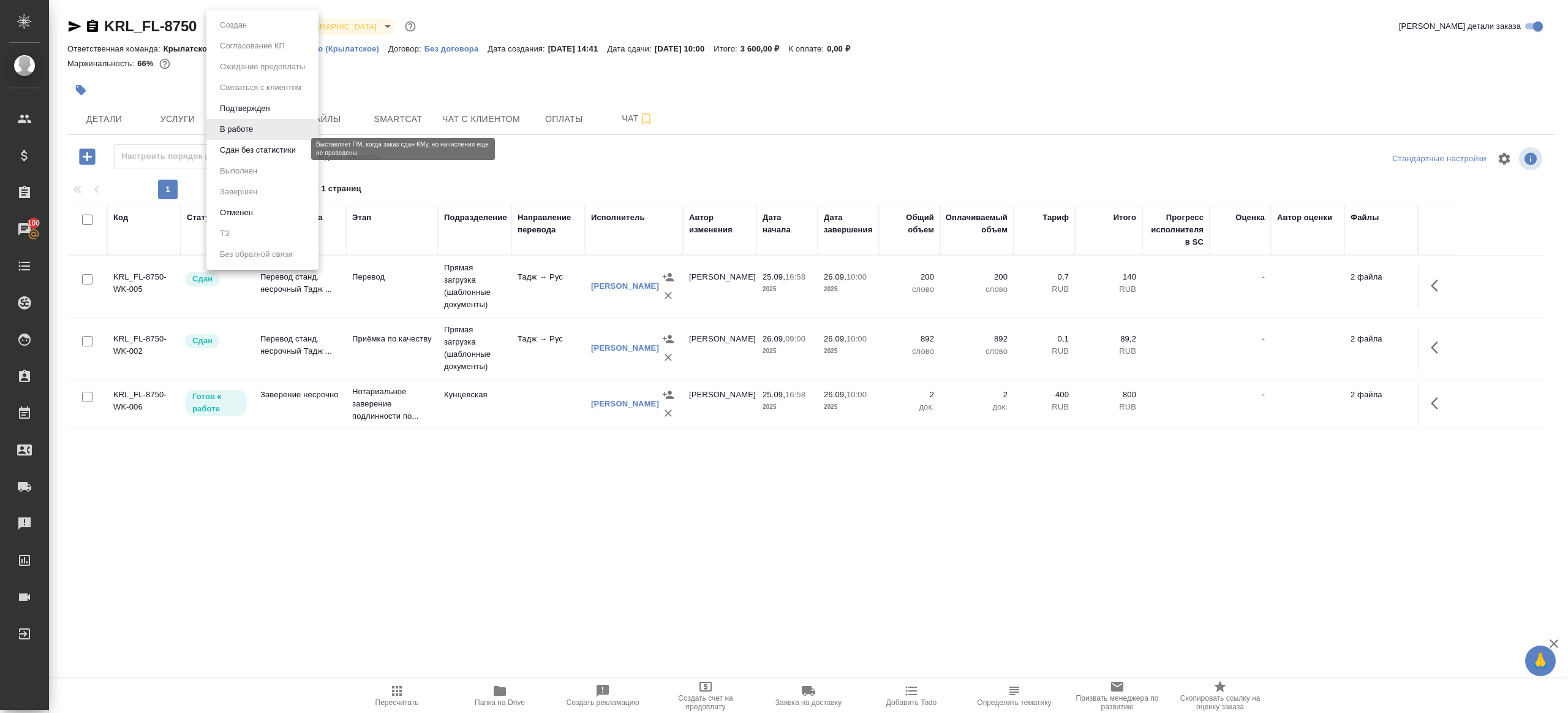
click at [258, 155] on button "Сдан без статистики" at bounding box center [257, 150] width 83 height 14
click at [255, 25] on body "🙏 .cls-1 fill:#fff; AWATERA Gazizov Rinat Клиенты Спецификации Заказы 100 Чаты …" at bounding box center [784, 356] width 1568 height 713
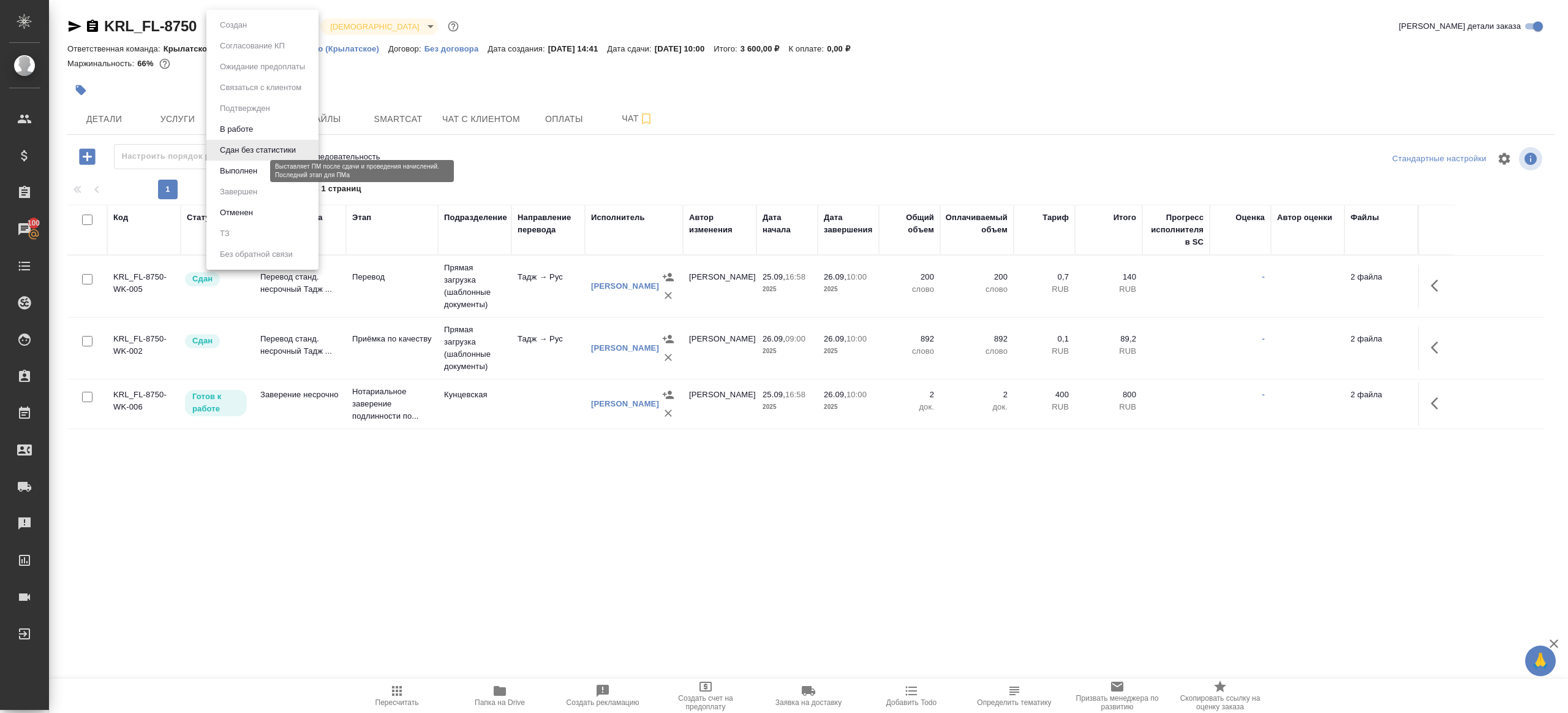
click at [246, 175] on button "Выполнен" at bounding box center [238, 171] width 45 height 14
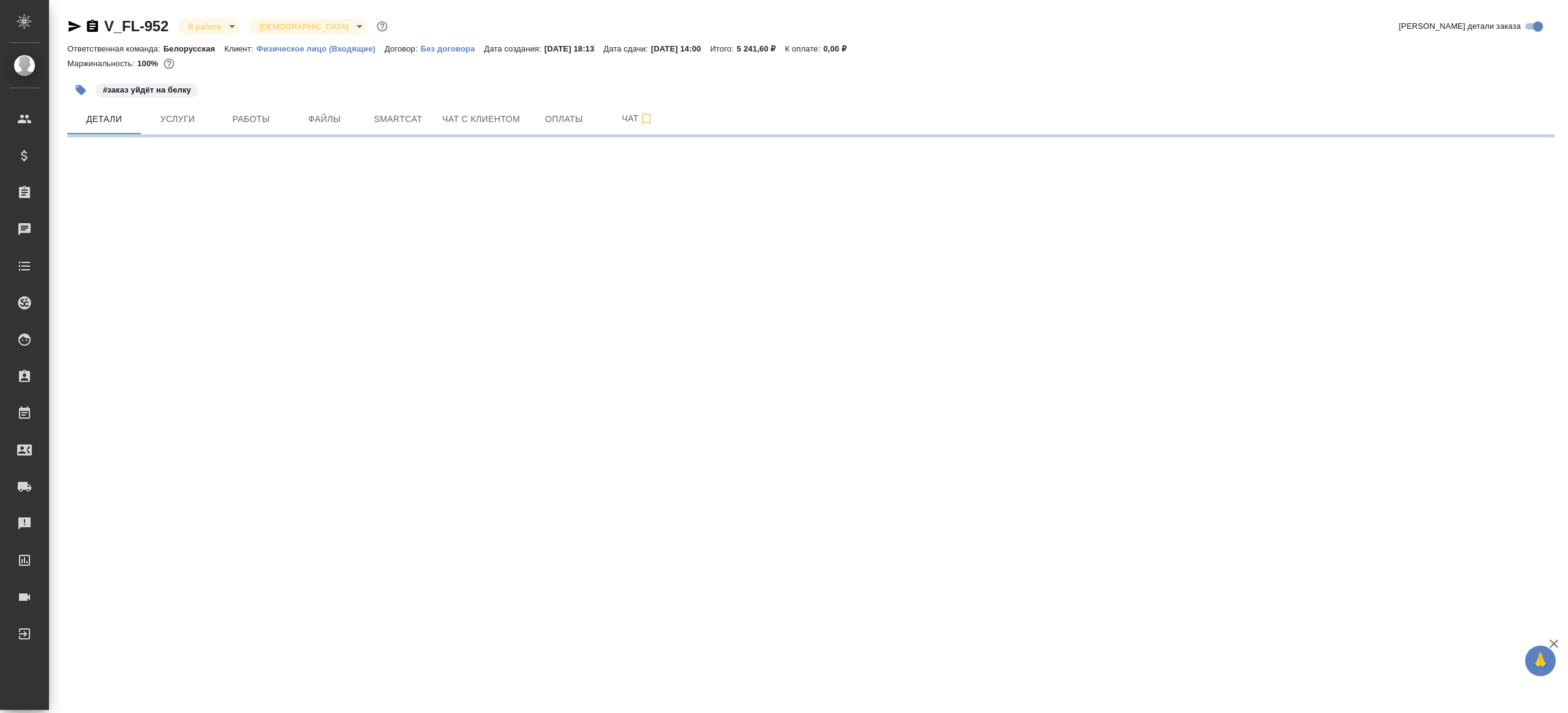
select select "RU"
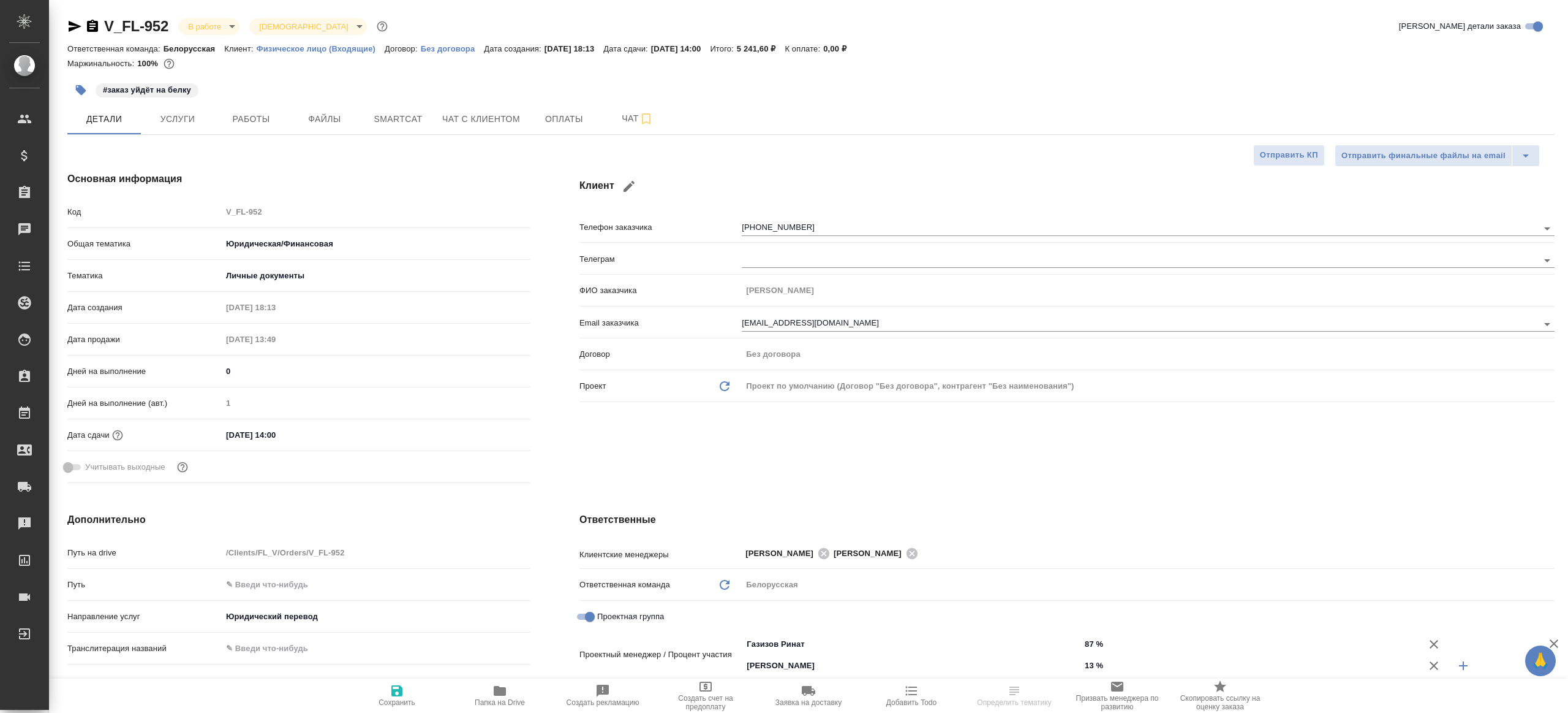
type textarea "x"
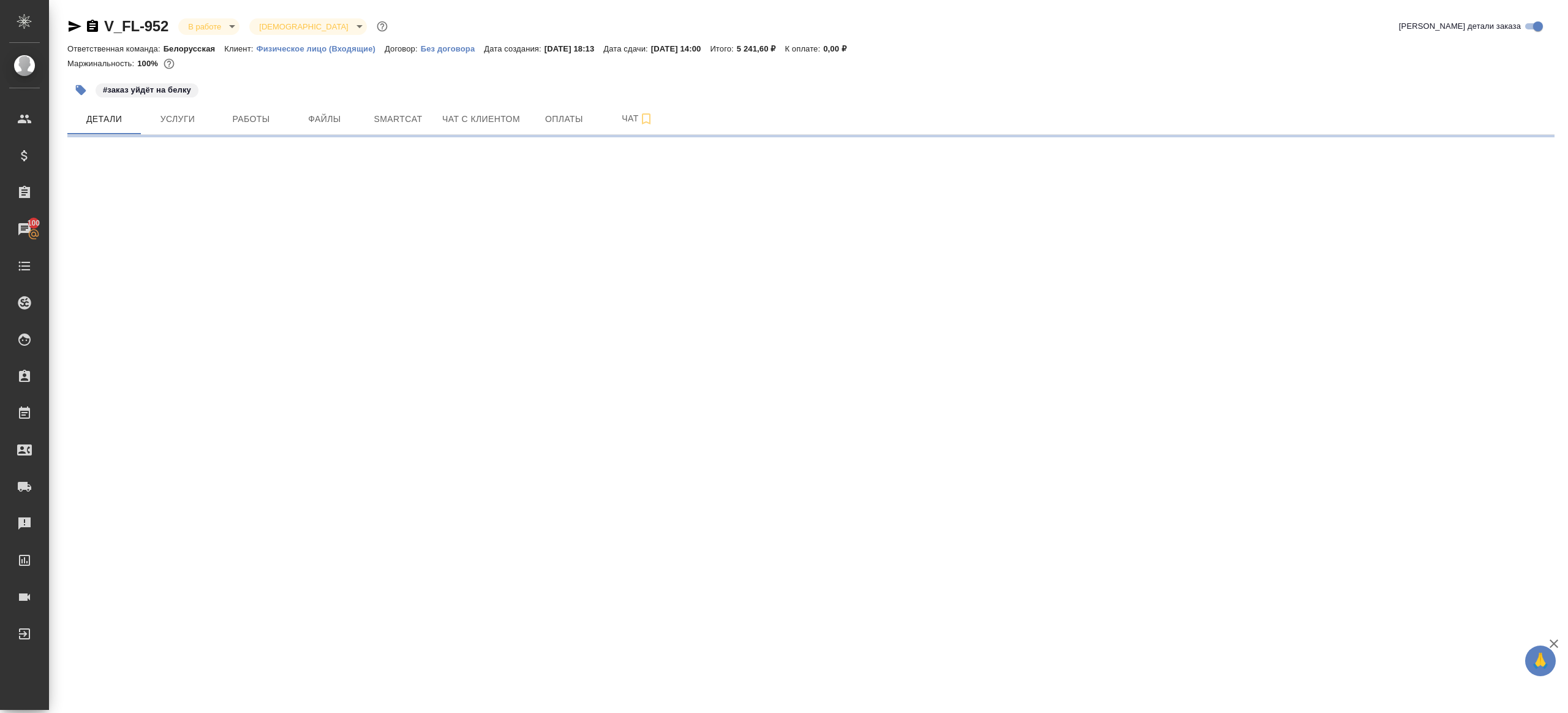
select select "RU"
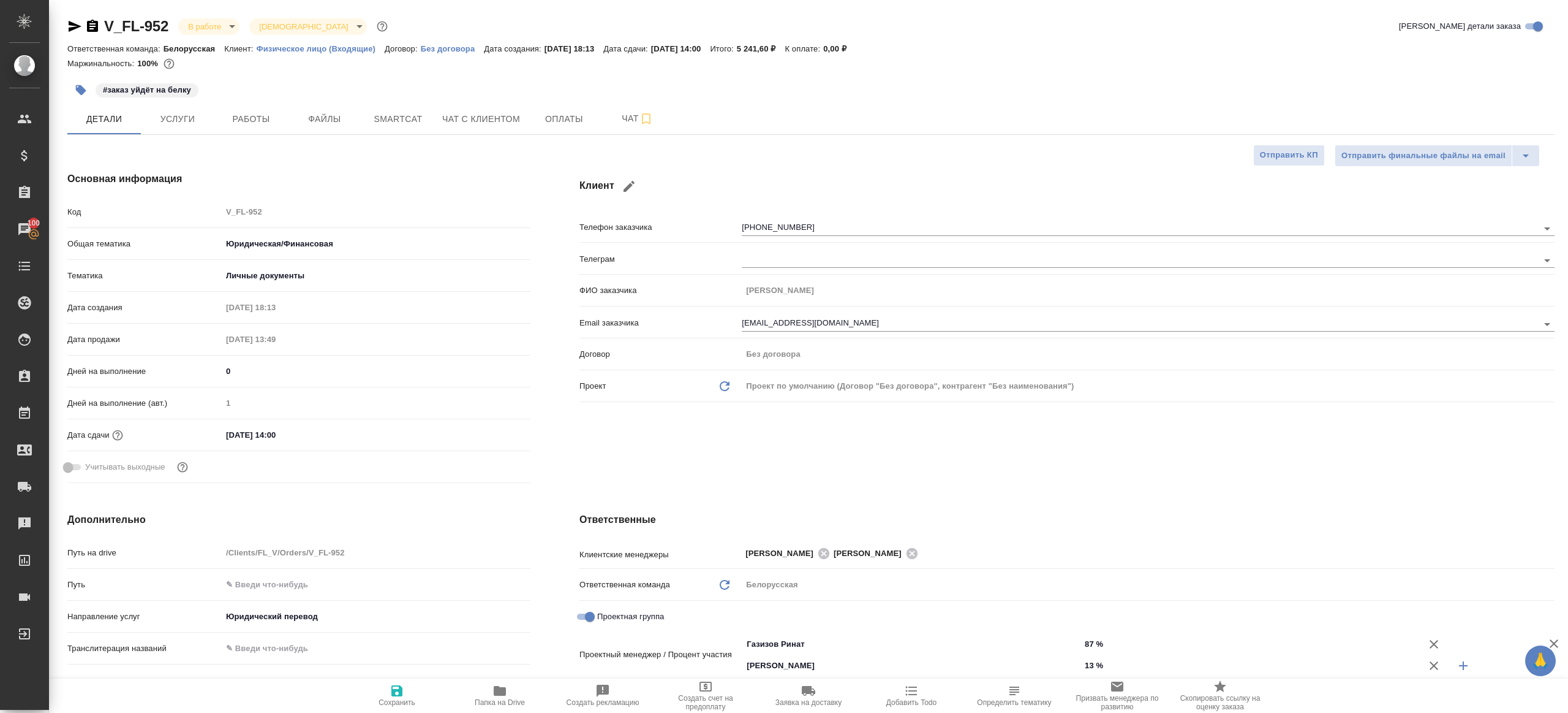
type textarea "x"
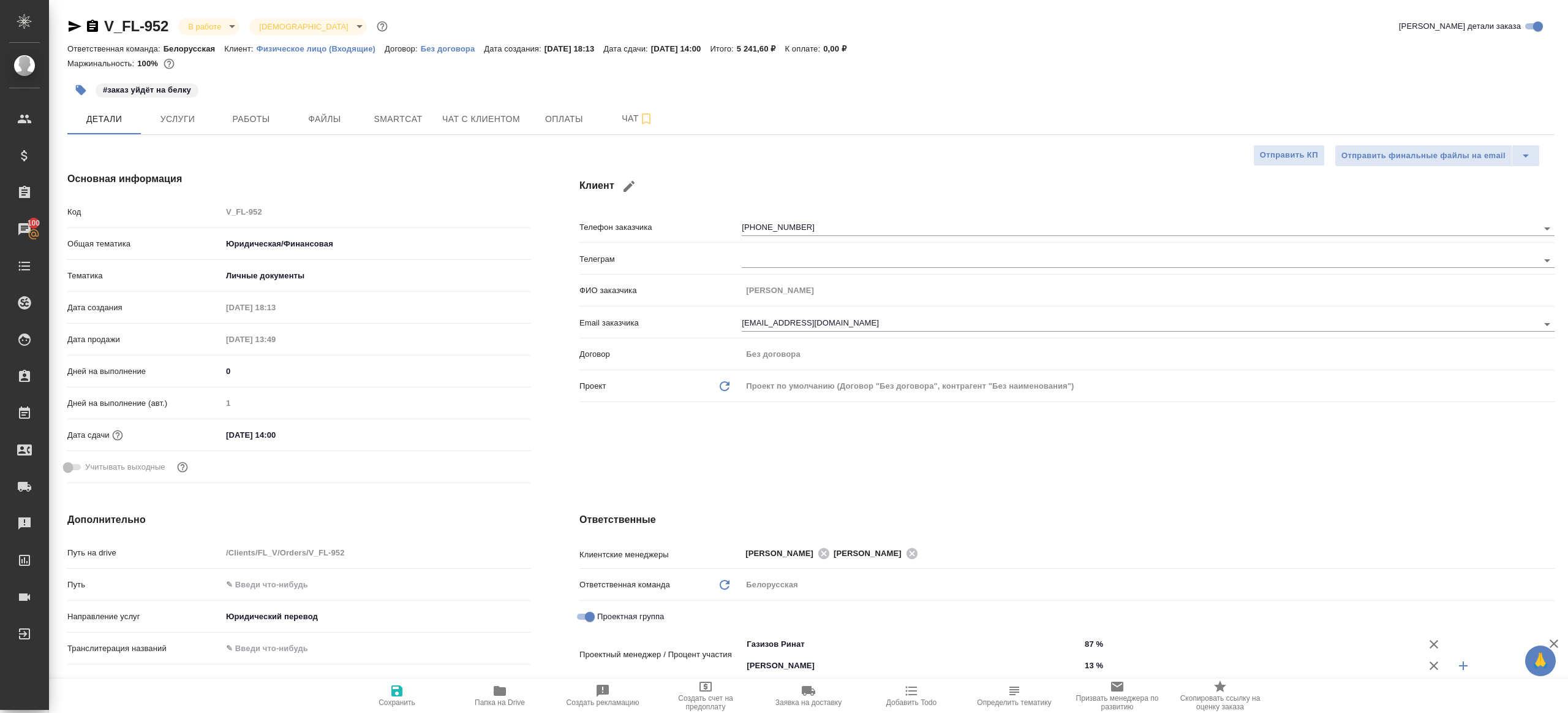
type textarea "x"
click at [224, 125] on span "Работы" at bounding box center [251, 119] width 59 height 15
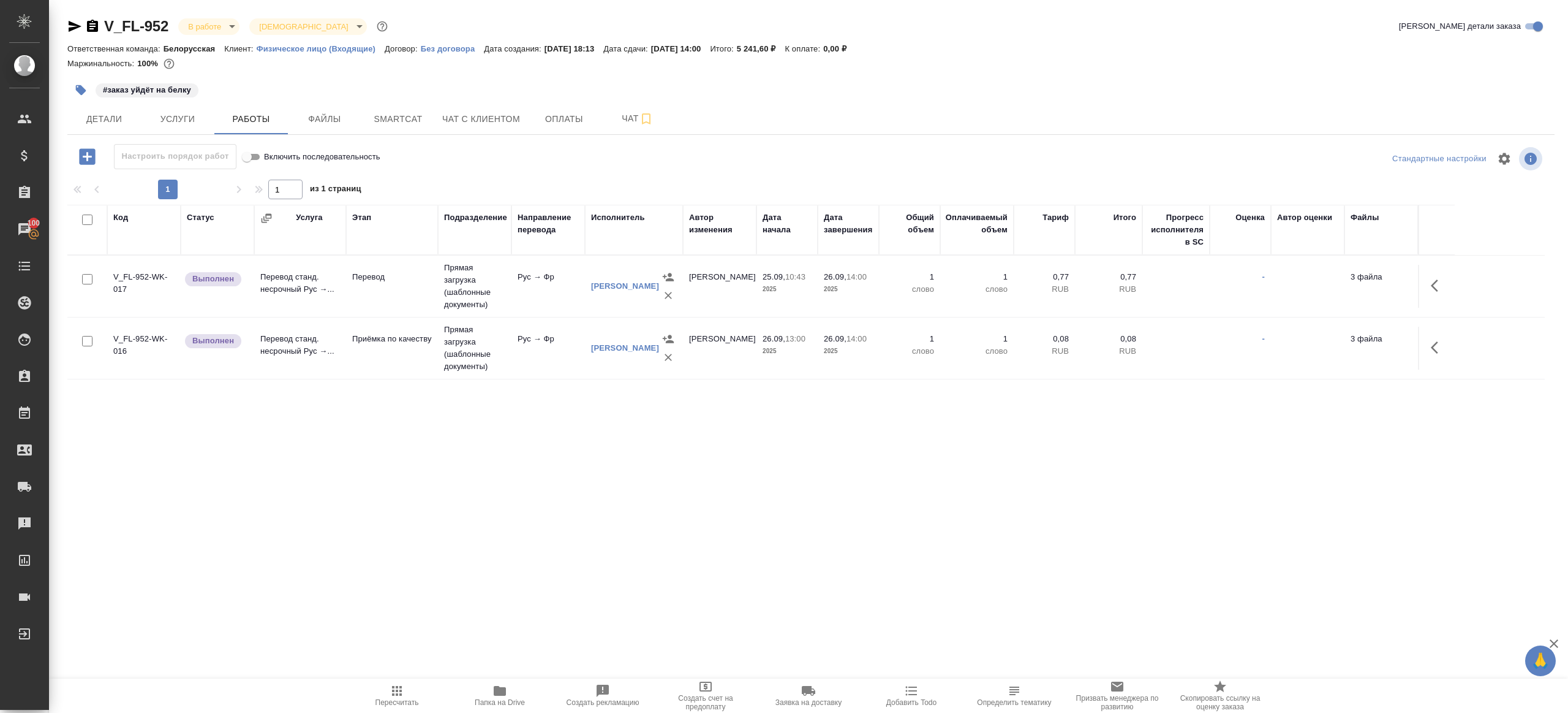
click at [576, 185] on div "1 1 из 1 страниц" at bounding box center [810, 190] width 1487 height 20
click at [1451, 288] on button "button" at bounding box center [1439, 286] width 30 height 30
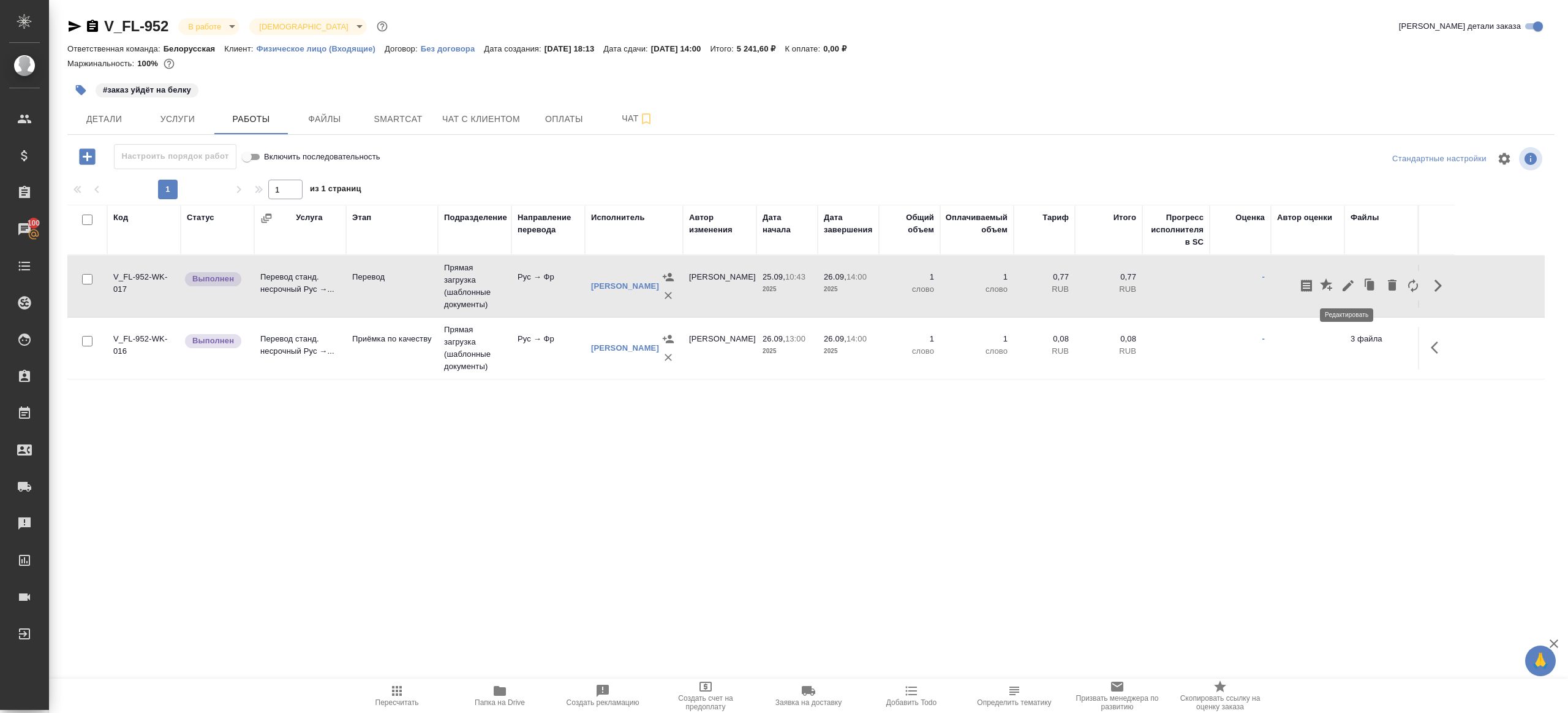
click at [1346, 282] on icon "button" at bounding box center [1348, 285] width 14 height 14
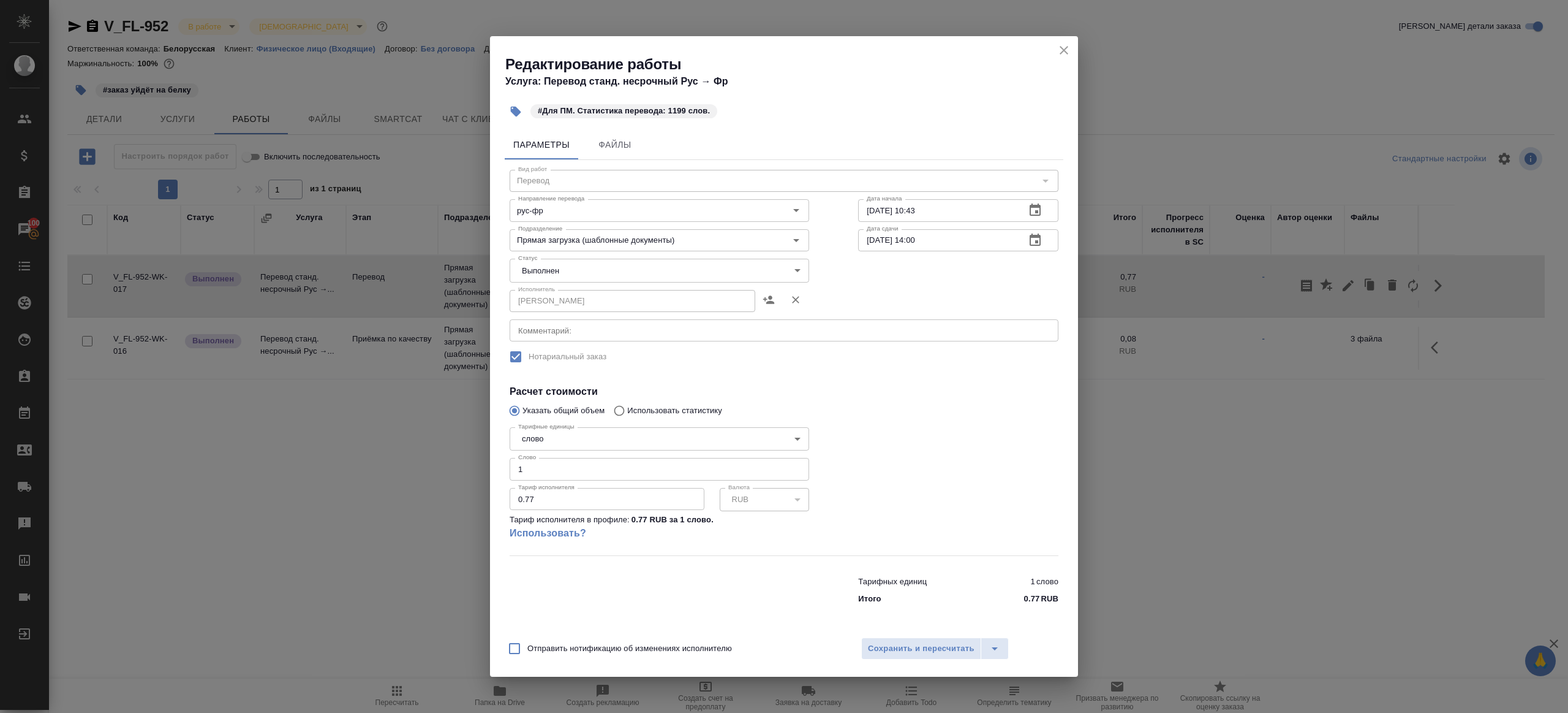
click at [612, 274] on body "🙏 .cls-1 fill:#fff; AWATERA Gazizov Rinat Клиенты Спецификации Заказы 100 Чаты …" at bounding box center [784, 356] width 1568 height 713
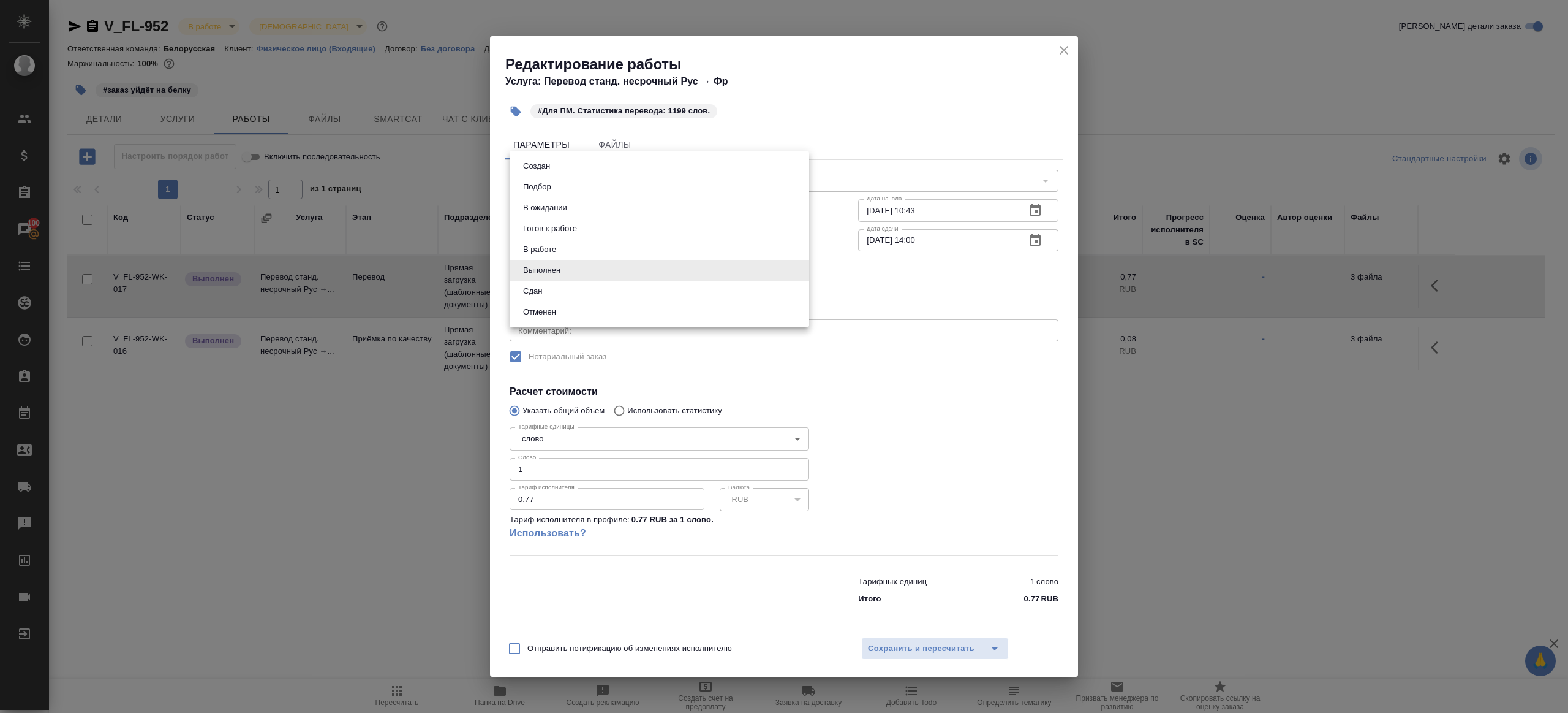
click at [562, 296] on li "Сдан" at bounding box center [659, 290] width 299 height 21
type input "closed"
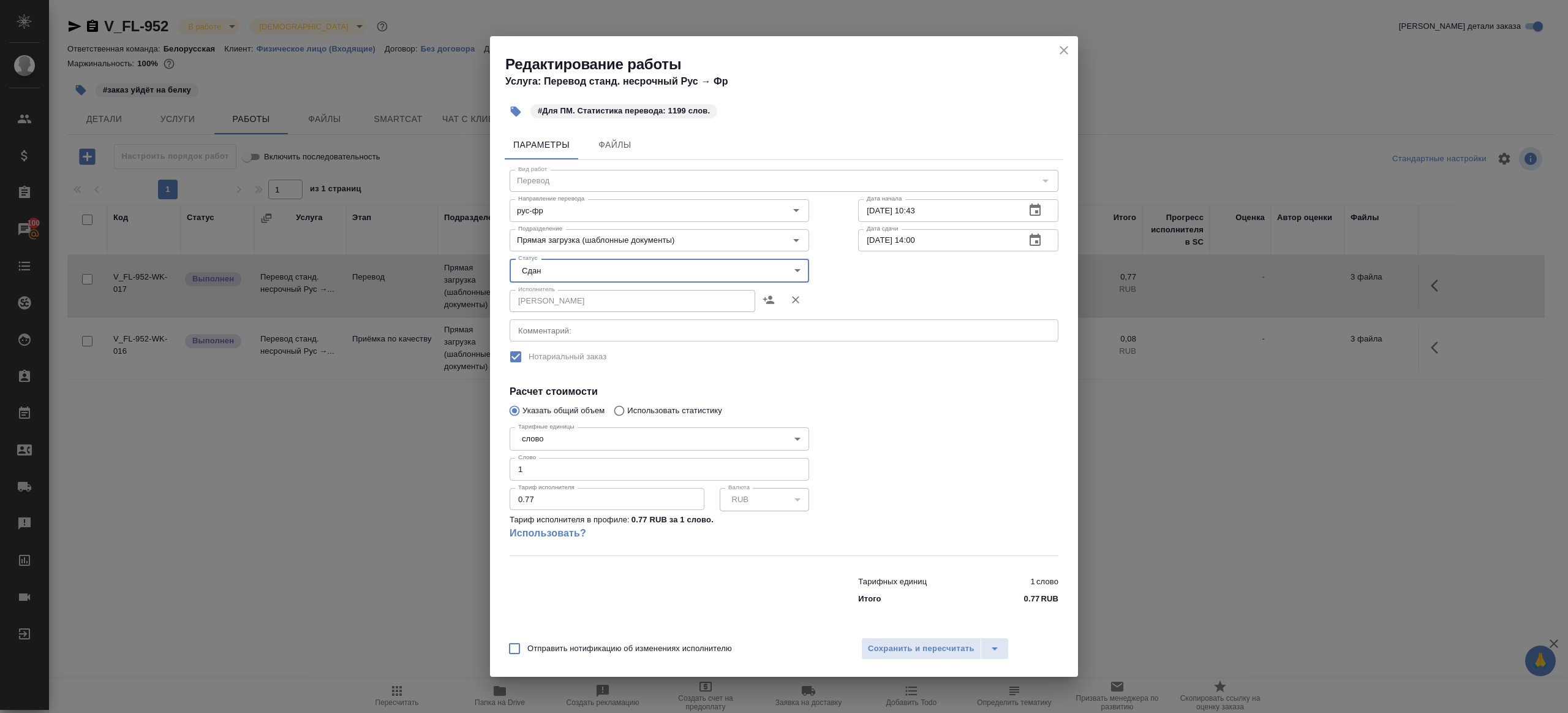
click at [566, 476] on input "1" at bounding box center [659, 468] width 299 height 22
type input "1199"
click at [951, 646] on span "Сохранить и пересчитать" at bounding box center [921, 648] width 107 height 14
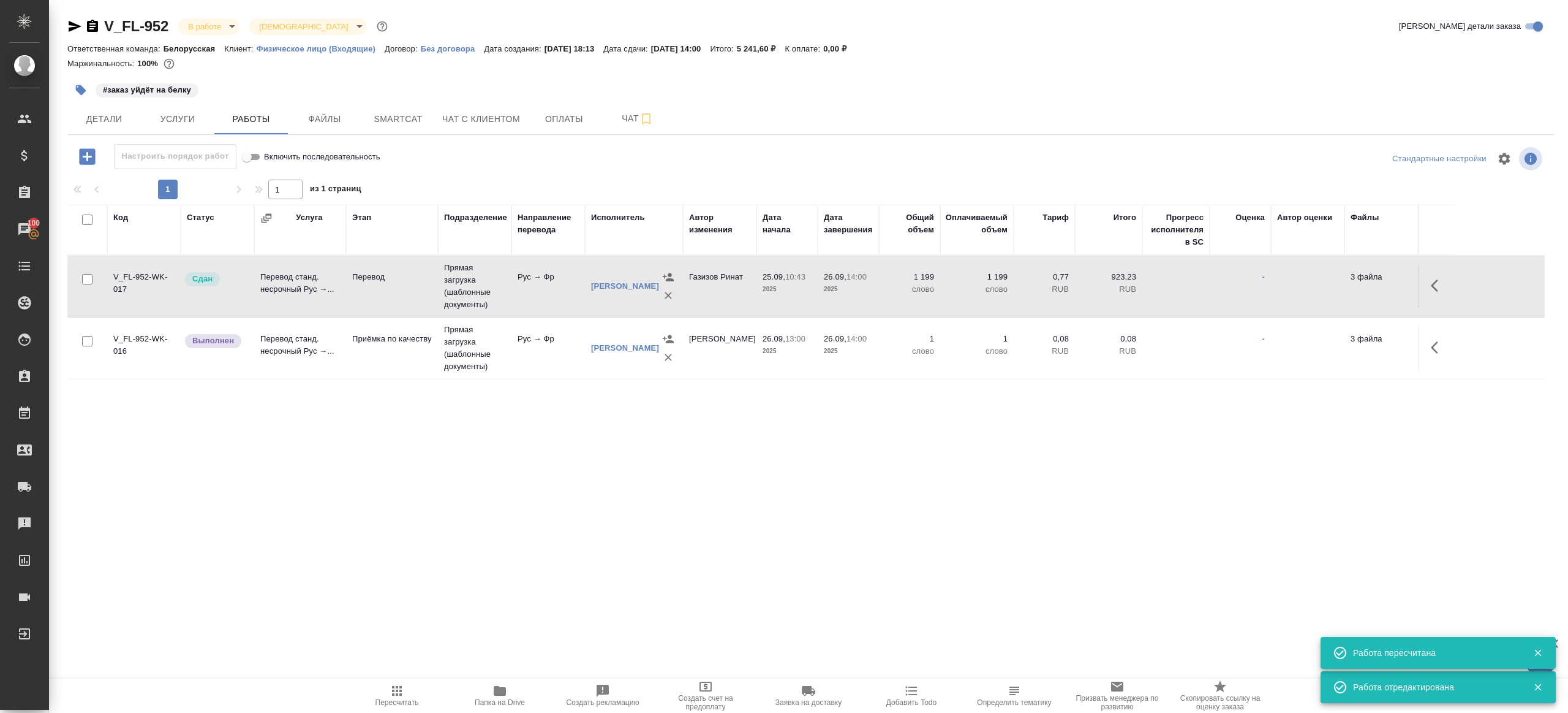
click at [1455, 346] on td at bounding box center [1436, 348] width 37 height 43
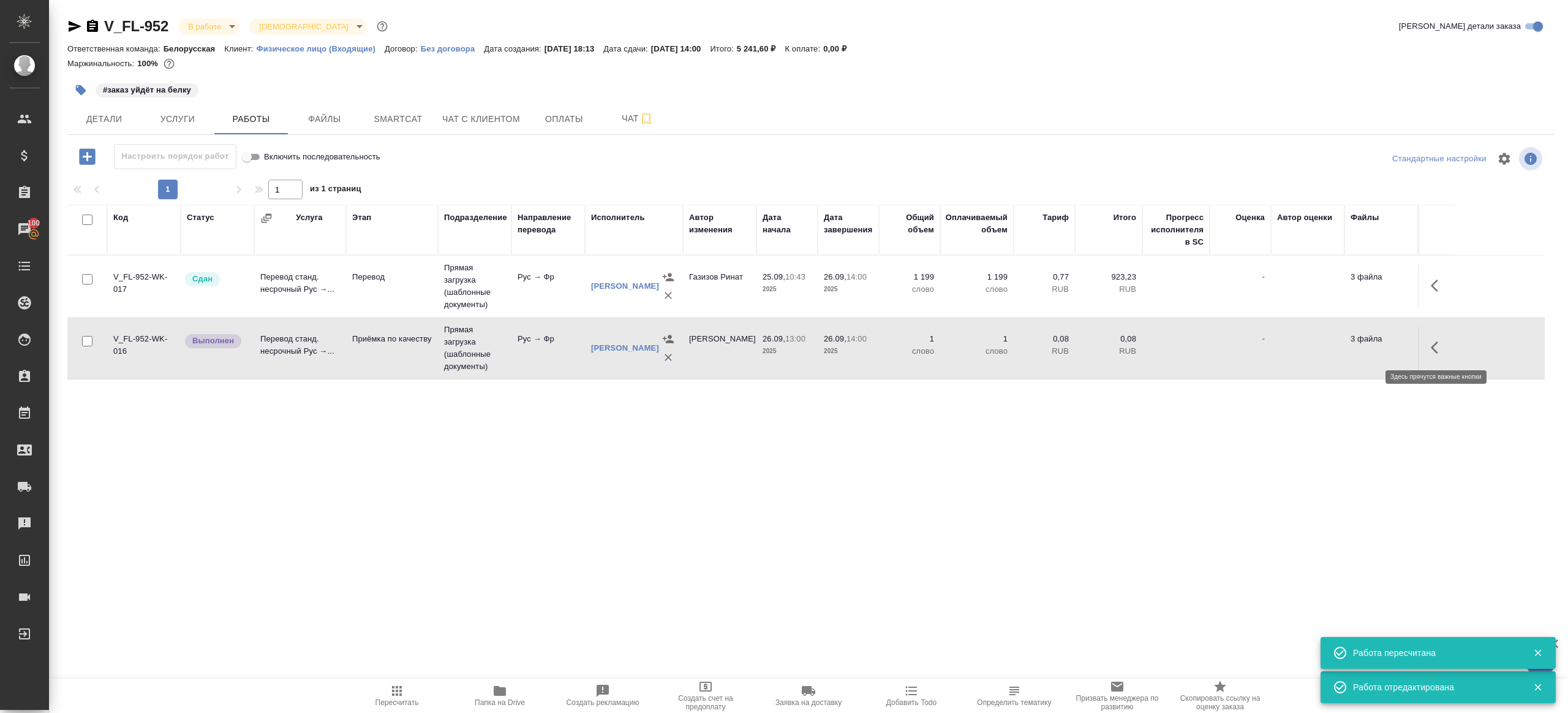
click at [1442, 347] on icon "button" at bounding box center [1438, 347] width 14 height 14
click at [1350, 353] on icon "button" at bounding box center [1348, 347] width 14 height 14
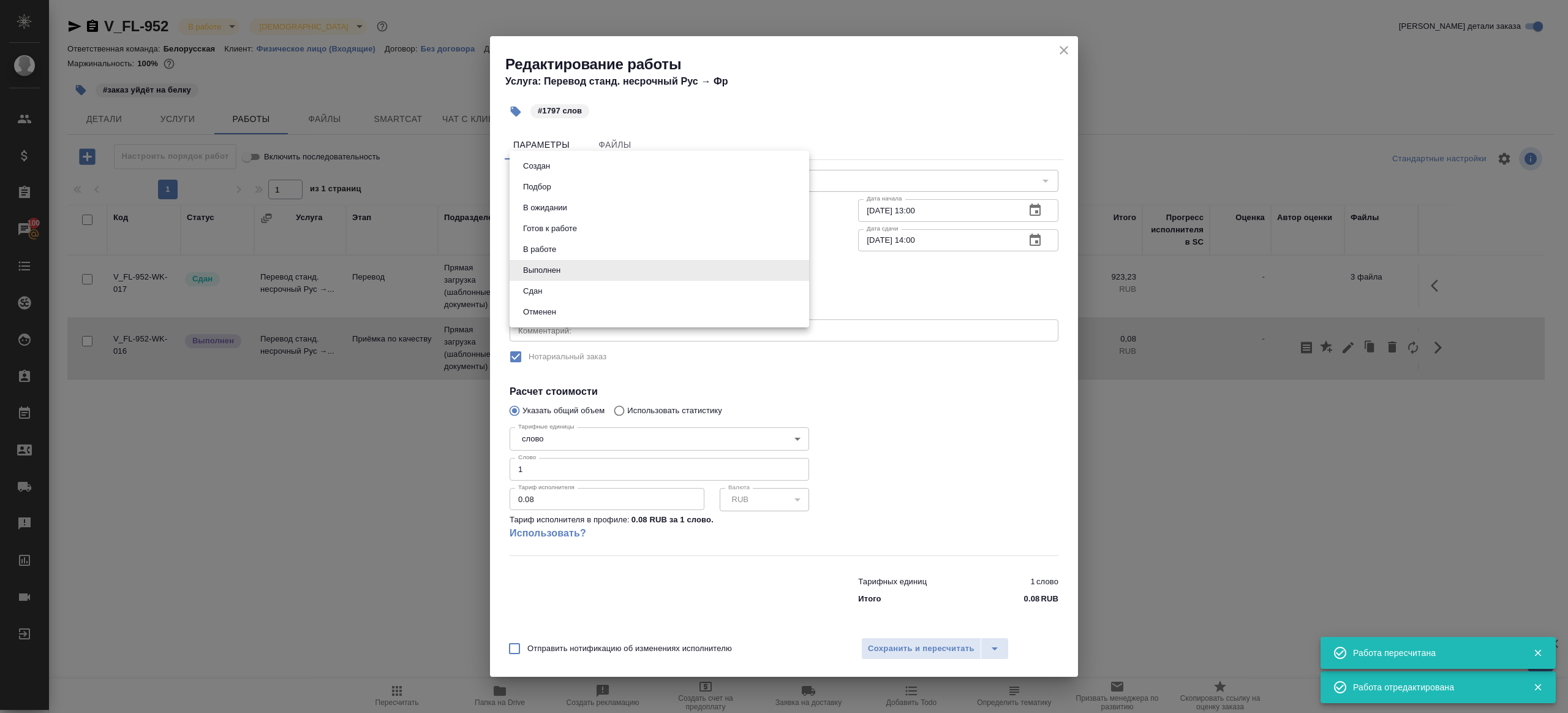
click at [601, 275] on body "🙏 .cls-1 fill:#fff; AWATERA Gazizov Rinat Клиенты Спецификации Заказы 100 Чаты …" at bounding box center [784, 356] width 1568 height 713
click at [548, 298] on li "Сдан" at bounding box center [659, 290] width 299 height 21
type input "closed"
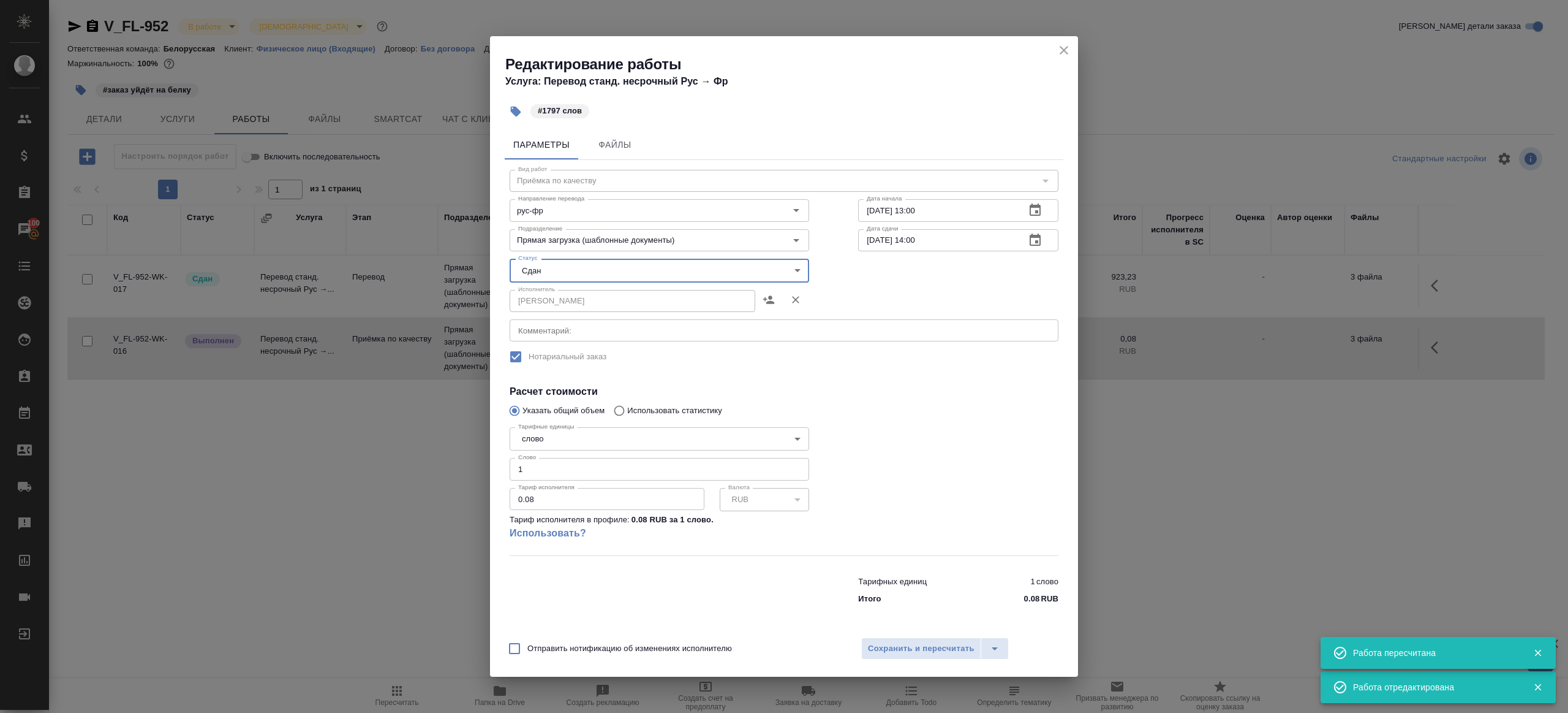
click at [550, 472] on input "1" at bounding box center [659, 468] width 299 height 22
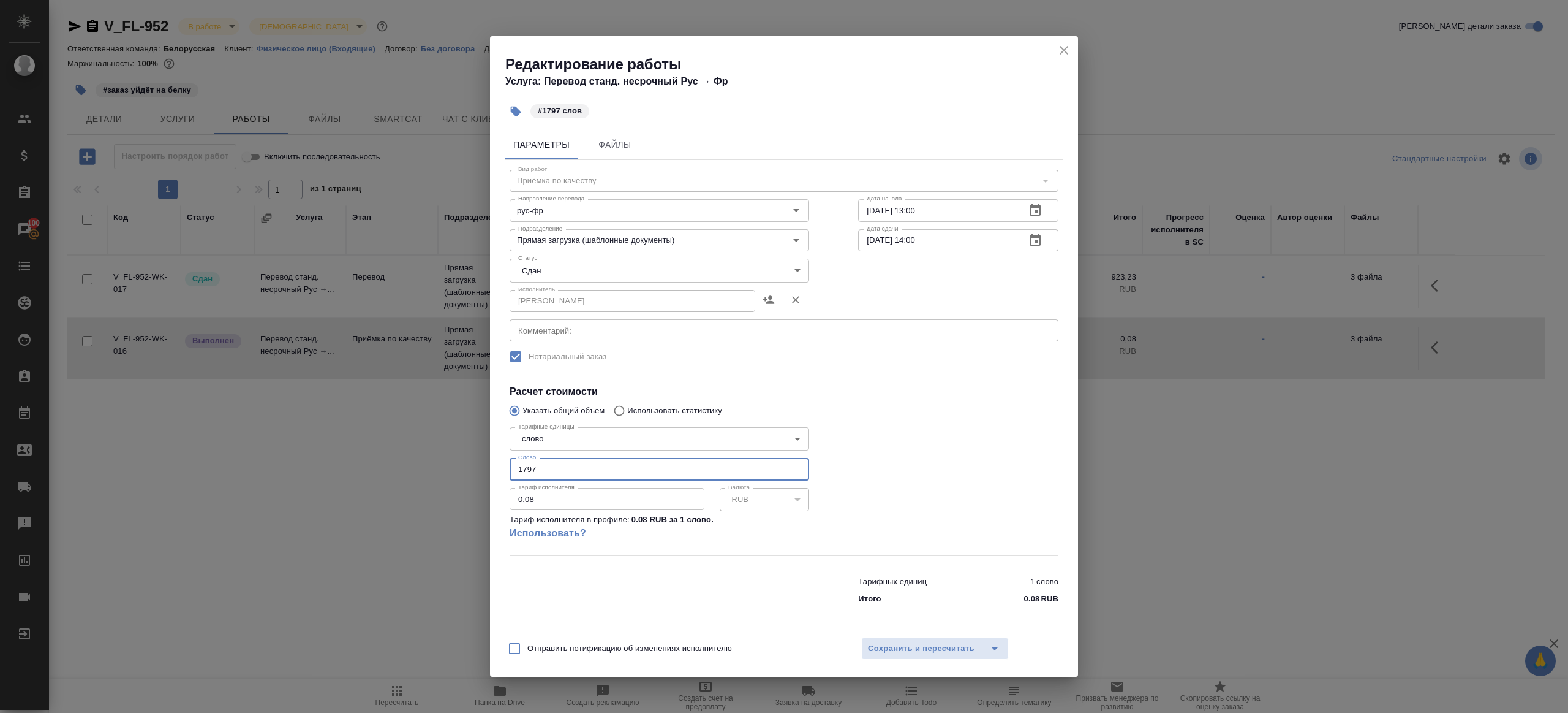
type input "1797"
click at [894, 660] on div "Отправить нотификацию об изменениях исполнителю Сохранить и пересчитать" at bounding box center [784, 653] width 588 height 47
click at [895, 657] on button "Сохранить и пересчитать" at bounding box center [921, 648] width 120 height 22
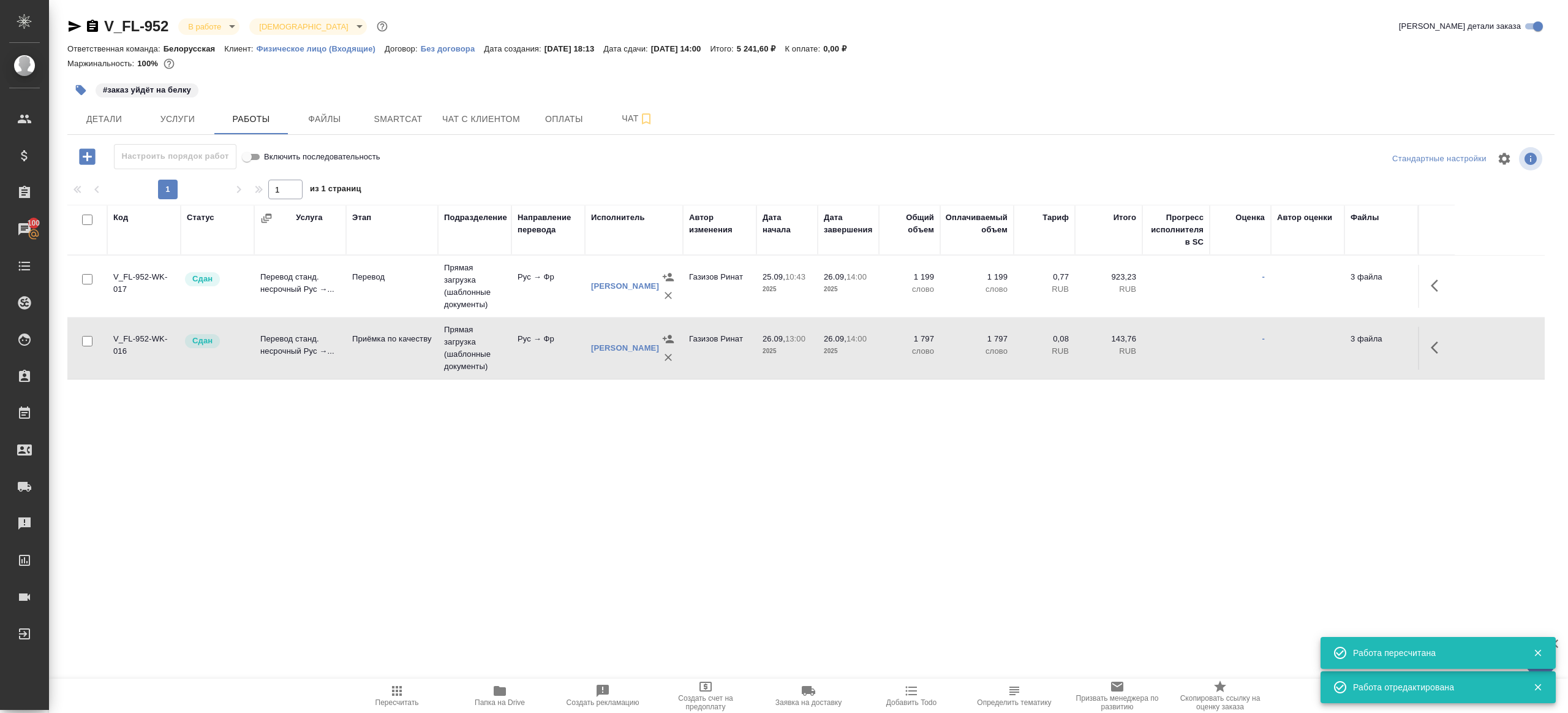
click at [224, 11] on div "V_FL-952 В работе inProgress Святая троица holyTrinity Кратко детали заказа Отв…" at bounding box center [811, 256] width 1501 height 512
click at [223, 30] on body "🙏 .cls-1 fill:#fff; AWATERA Gazizov Rinat Клиенты Спецификации Заказы 100 Чаты …" at bounding box center [784, 356] width 1568 height 713
click at [246, 138] on li "В работе" at bounding box center [234, 129] width 112 height 21
click at [196, 28] on body "🙏 .cls-1 fill:#fff; AWATERA Gazizov Rinat Клиенты Спецификации Заказы 100 Чаты …" at bounding box center [784, 356] width 1568 height 713
click at [218, 137] on li "В работе" at bounding box center [234, 129] width 112 height 21
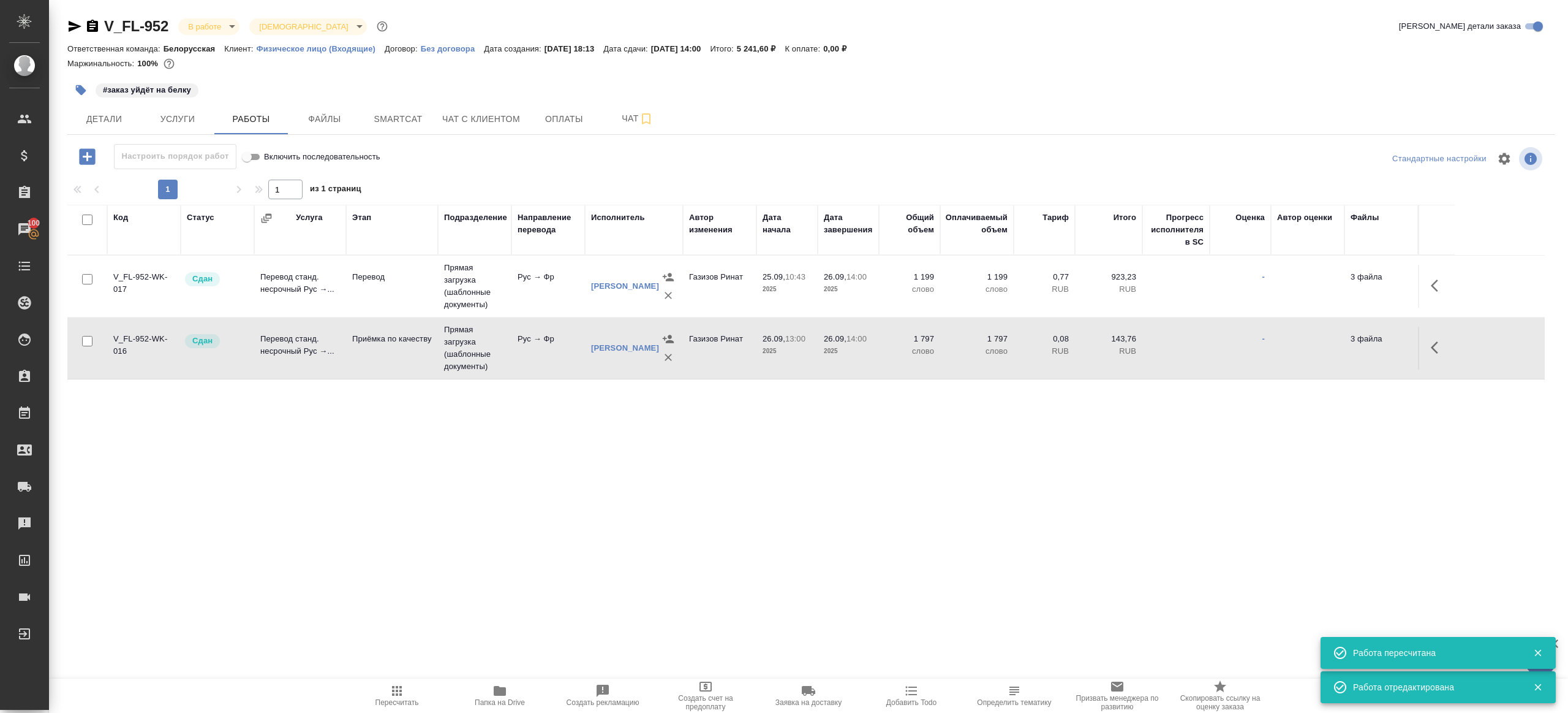
click at [211, 41] on div "Ответственная команда: Белорусская Клиент: Физическое лицо (Входящие) Договор: …" at bounding box center [810, 48] width 1487 height 14
click at [212, 26] on body "🙏 .cls-1 fill:#fff; AWATERA Gazizov Rinat Клиенты Спецификации Заказы 100 Чаты …" at bounding box center [784, 356] width 1568 height 713
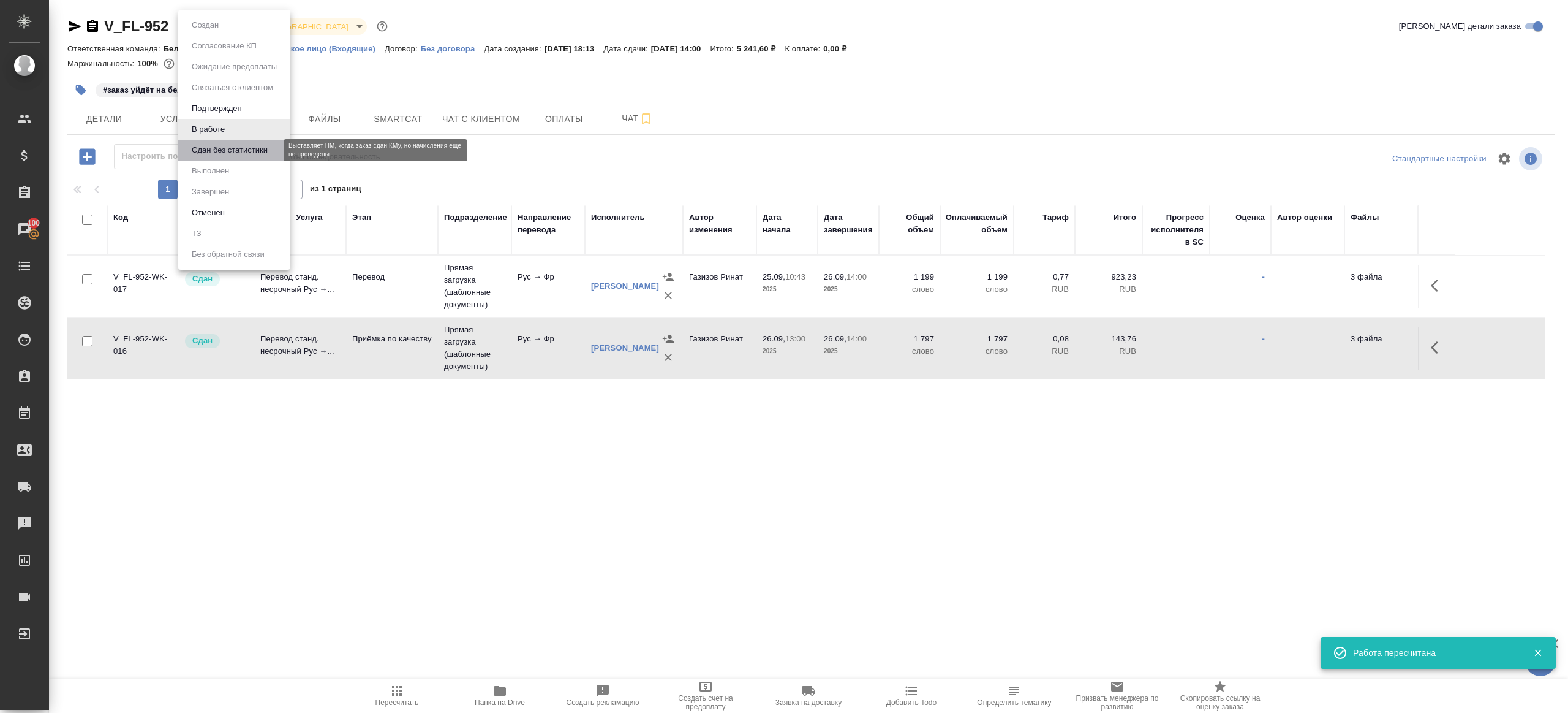
click at [249, 152] on button "Сдан без статистики" at bounding box center [229, 150] width 83 height 14
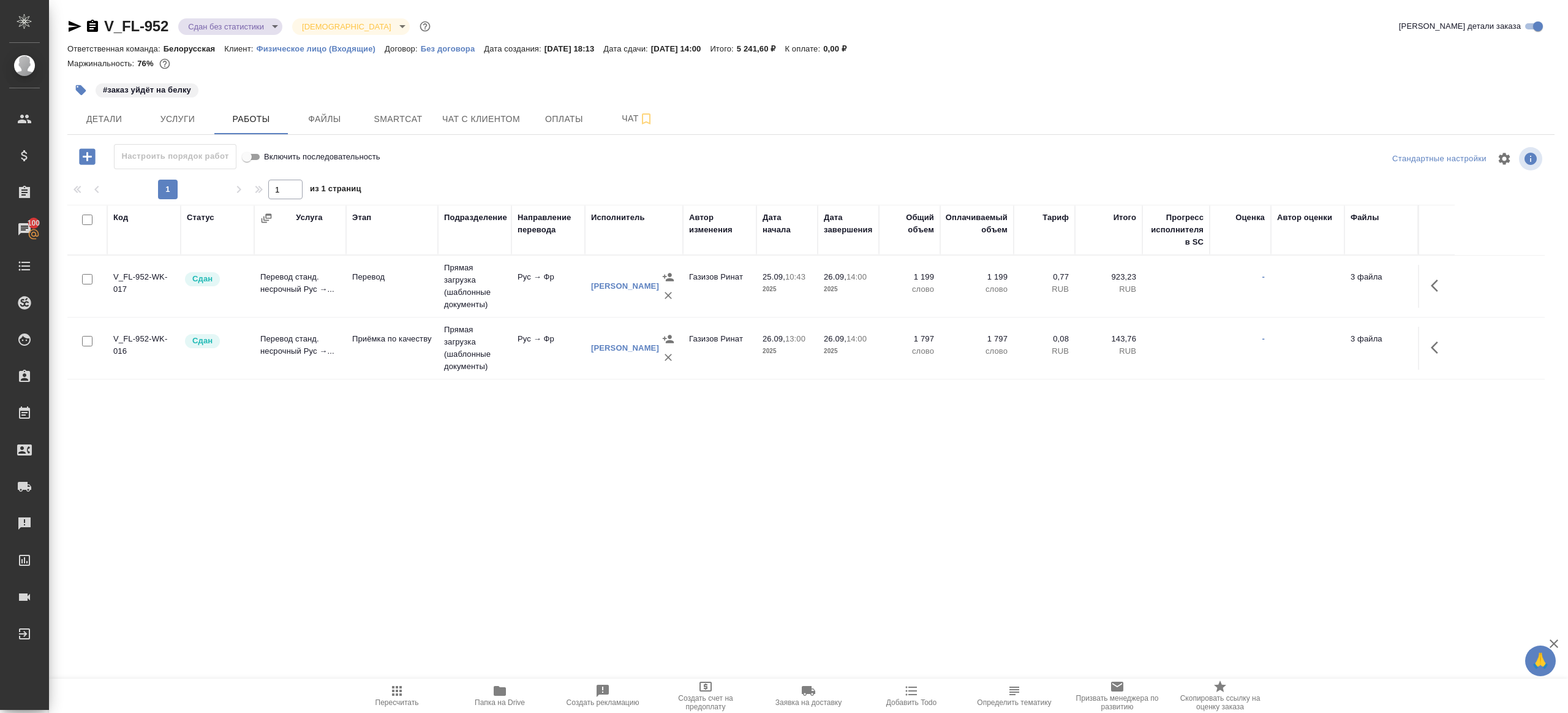
click at [271, 26] on body "🙏 .cls-1 fill:#fff; AWATERA Gazizov Rinat Клиенты Спецификации Заказы 100 Чаты …" at bounding box center [784, 356] width 1568 height 713
click at [257, 177] on li "Выполнен" at bounding box center [234, 171] width 112 height 21
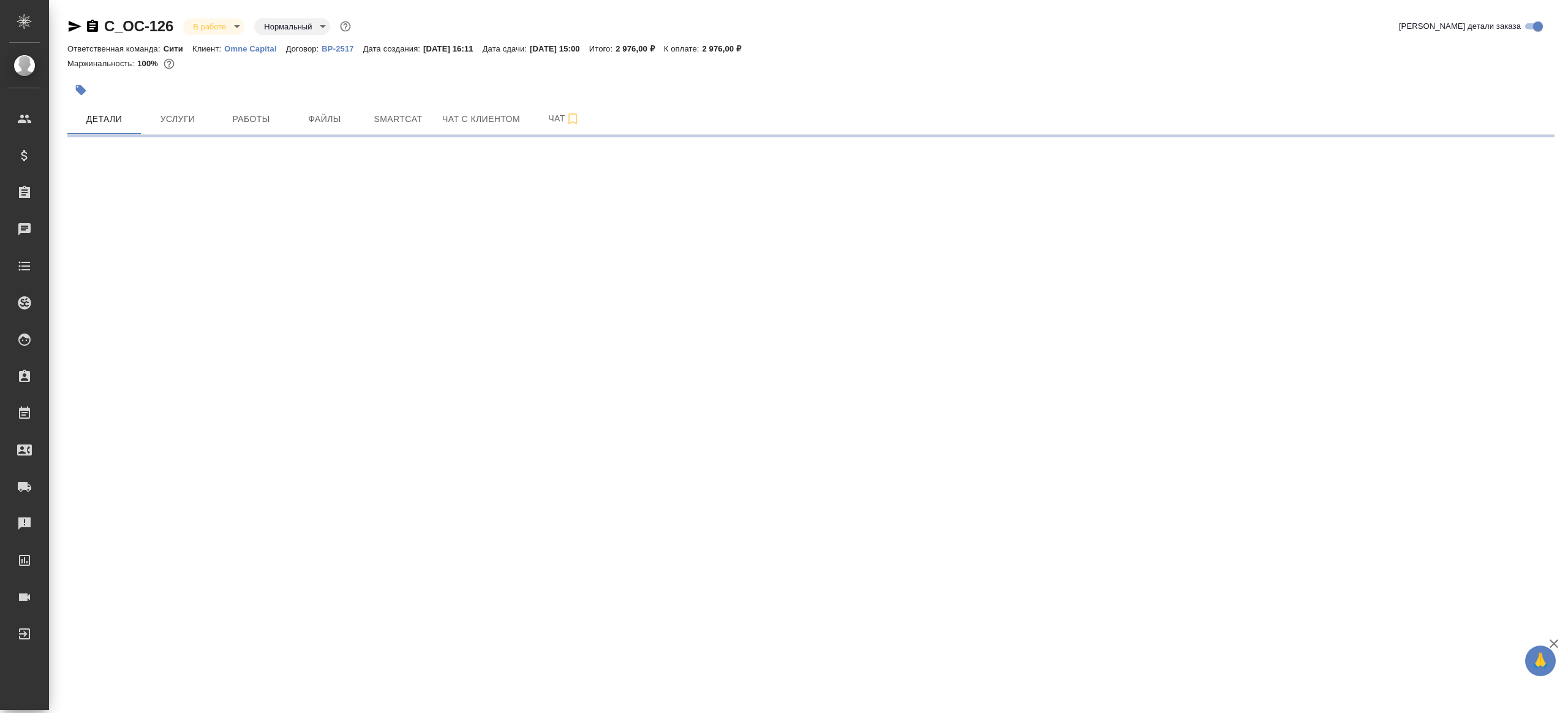
select select "RU"
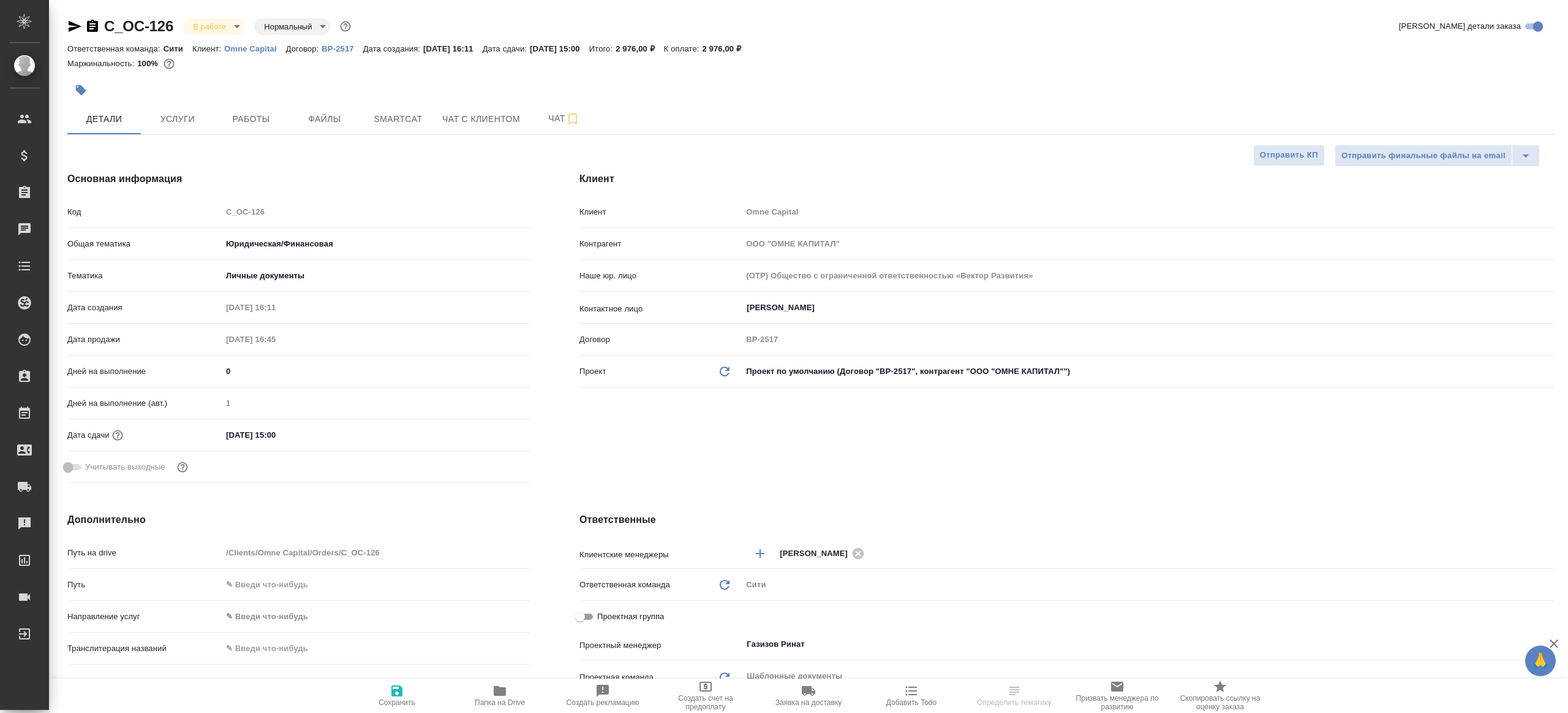
type textarea "x"
select select "RU"
type textarea "x"
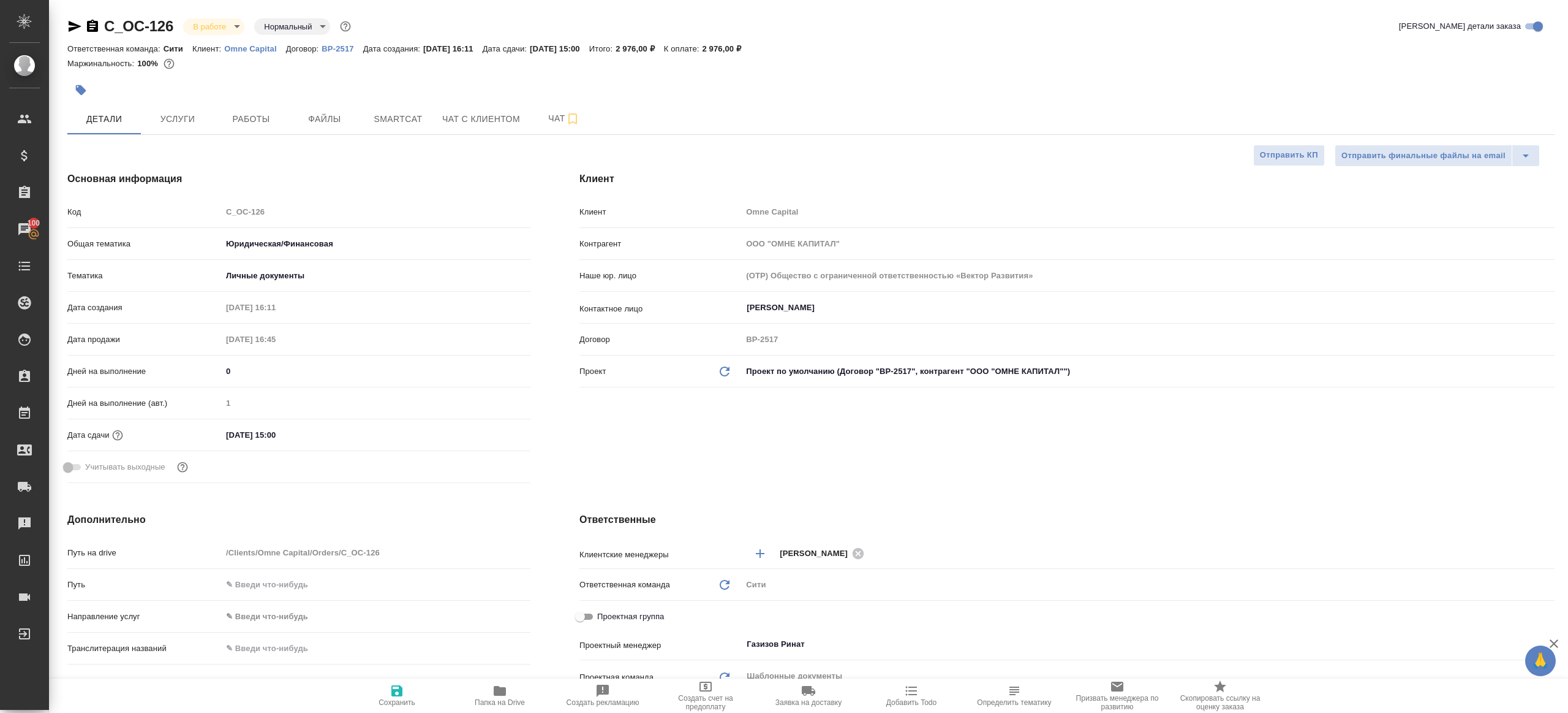
type textarea "x"
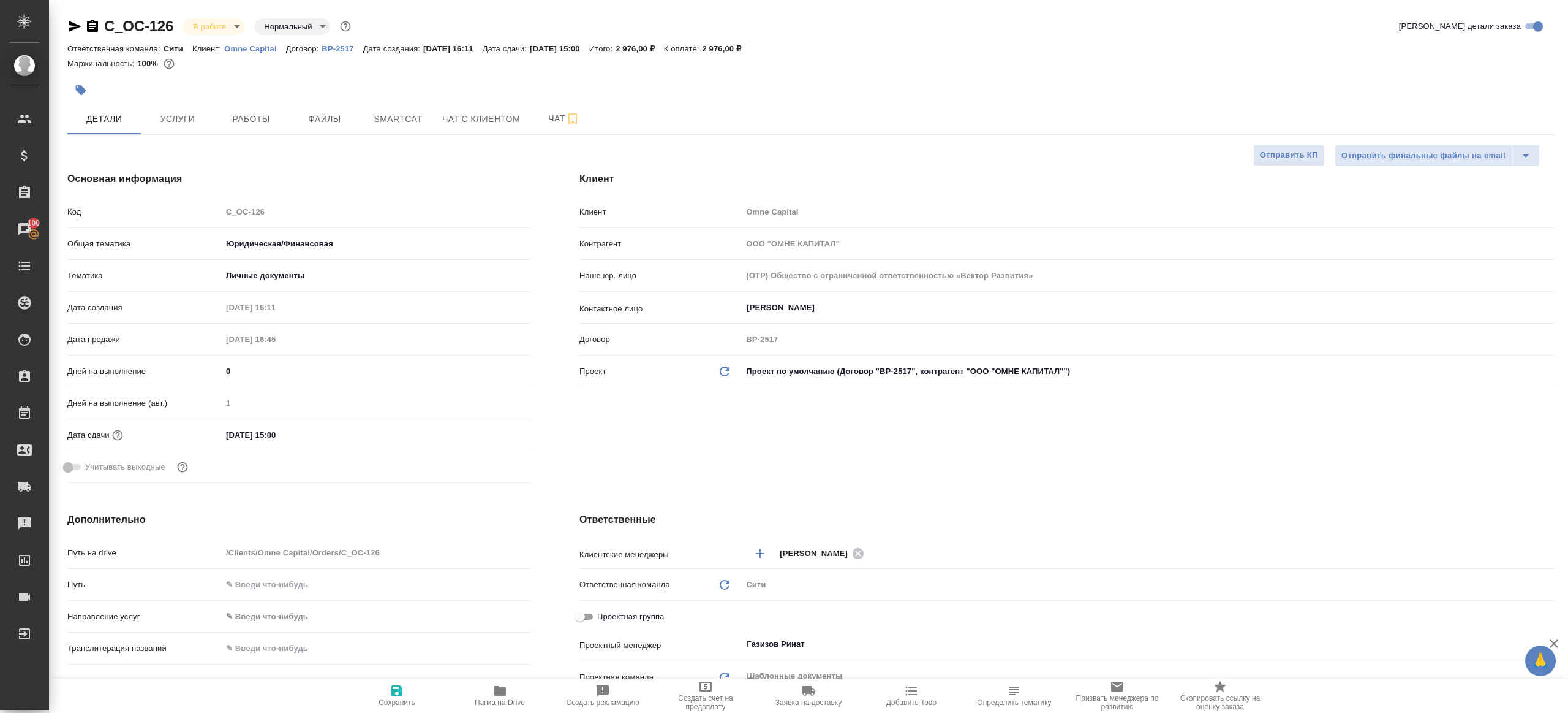
type textarea "x"
click at [286, 109] on button "Работы" at bounding box center [251, 119] width 74 height 30
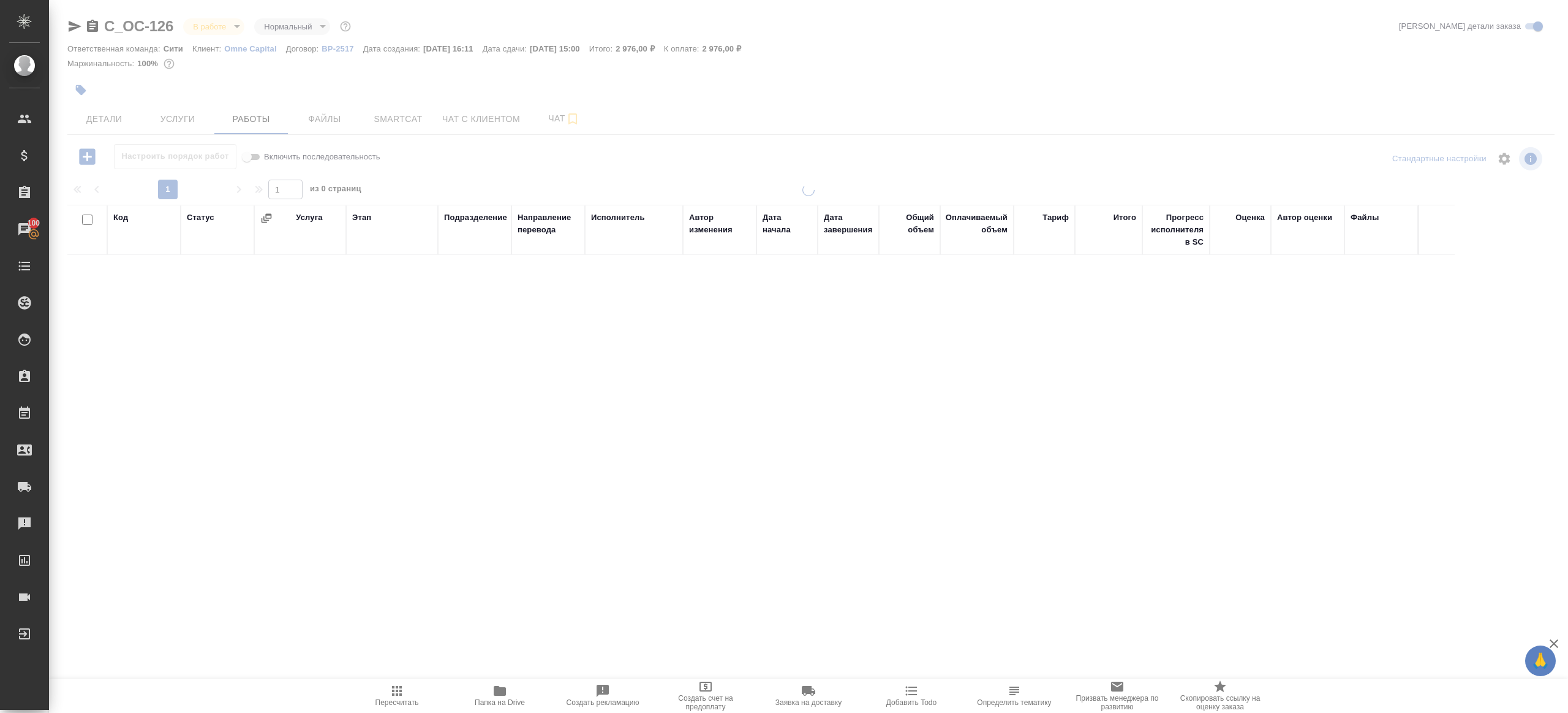
click at [235, 27] on body "🙏 .cls-1 fill:#fff; AWATERA [PERSON_NAME] Клиенты Спецификации Заказы 100 Чаты …" at bounding box center [784, 356] width 1568 height 713
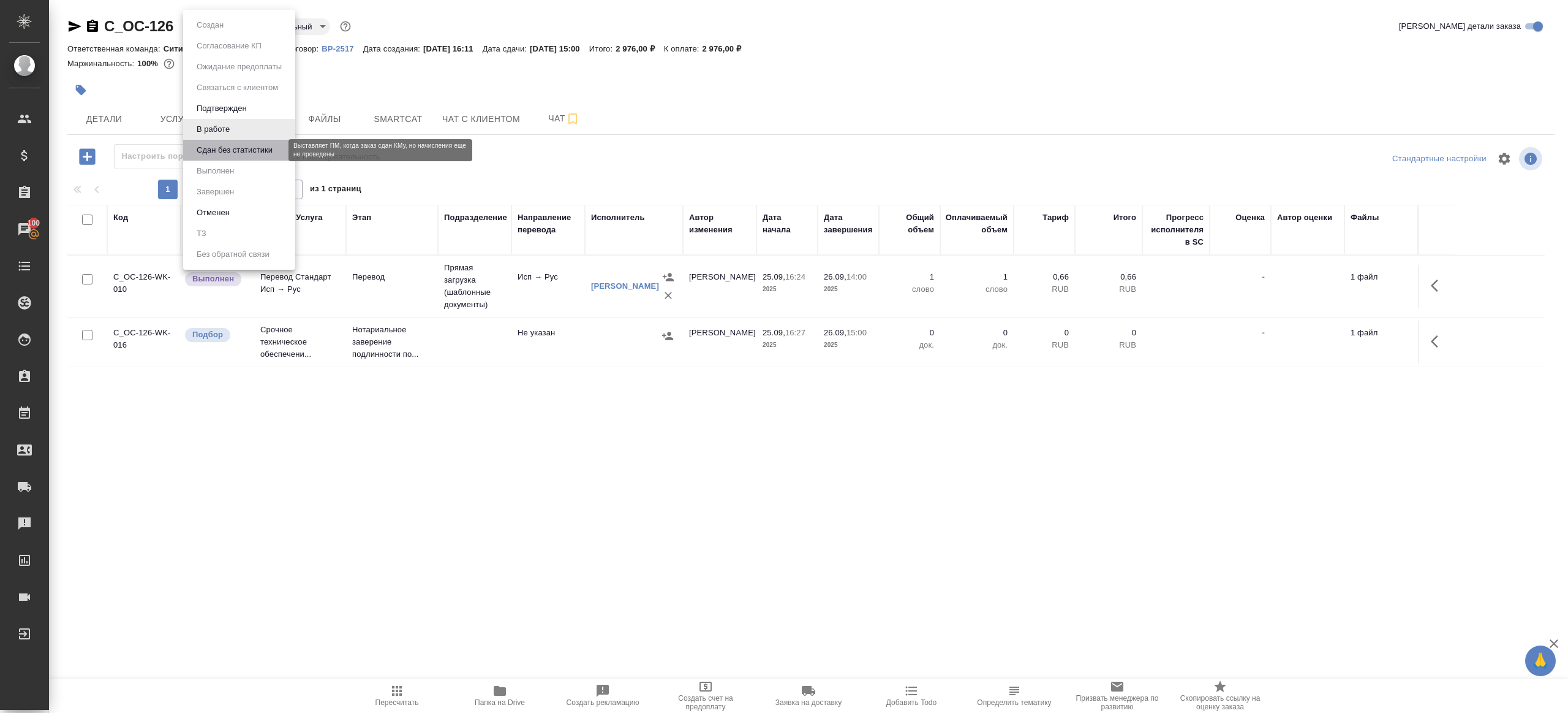
click at [271, 149] on button "Сдан без статистики" at bounding box center [234, 150] width 83 height 14
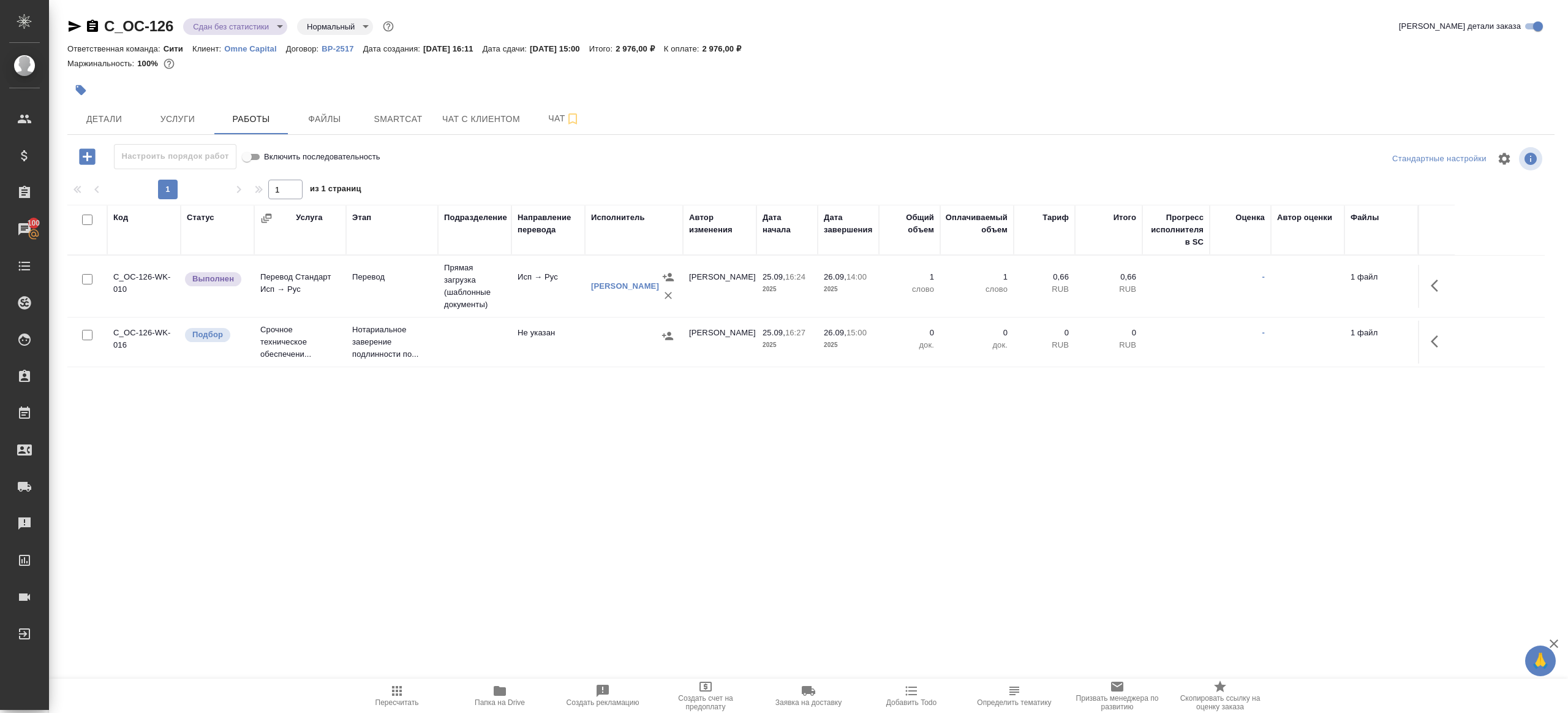
click at [216, 28] on body "🙏 .cls-1 fill:#fff; AWATERA [PERSON_NAME] Клиенты Спецификации Заказы 100 Чаты …" at bounding box center [784, 356] width 1568 height 713
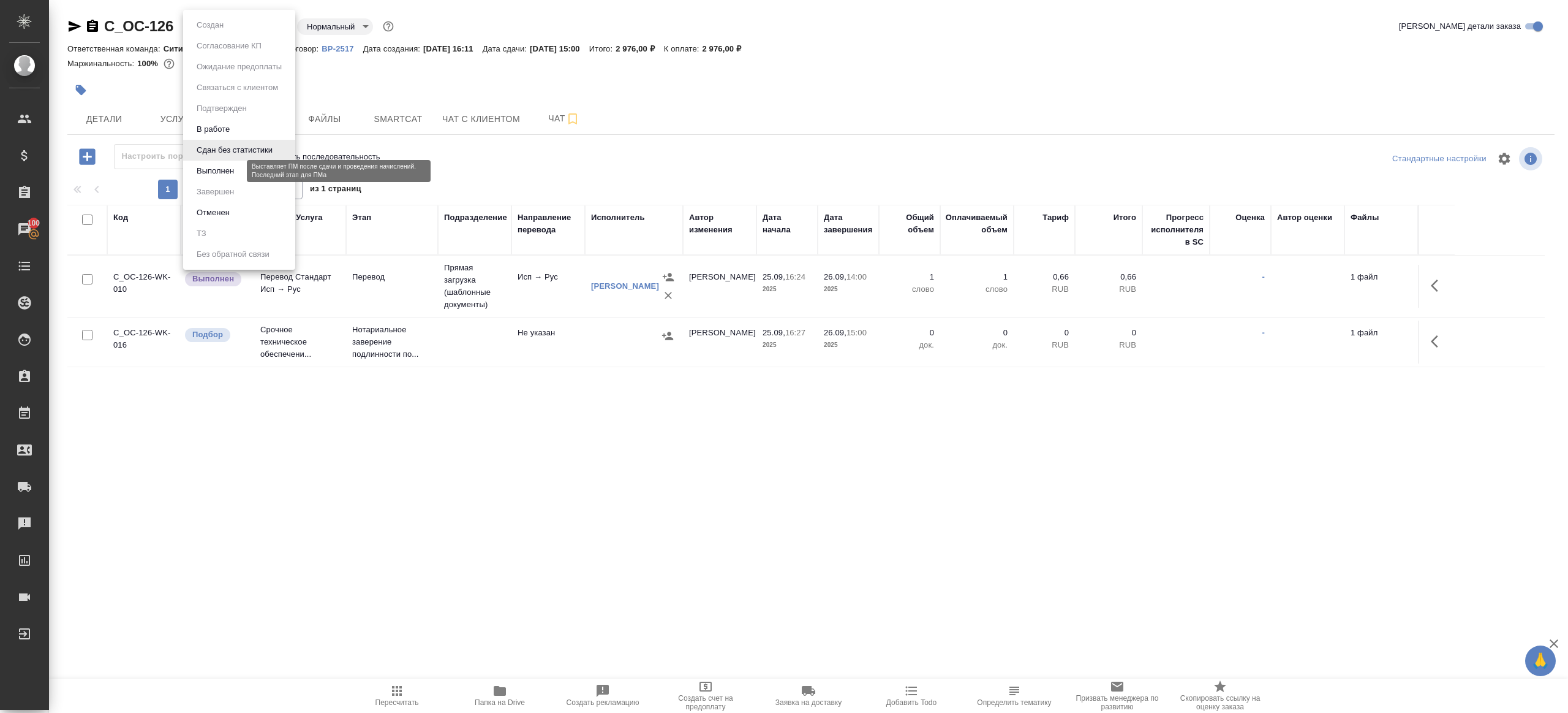
click at [234, 169] on button "Выполнен" at bounding box center [215, 171] width 45 height 14
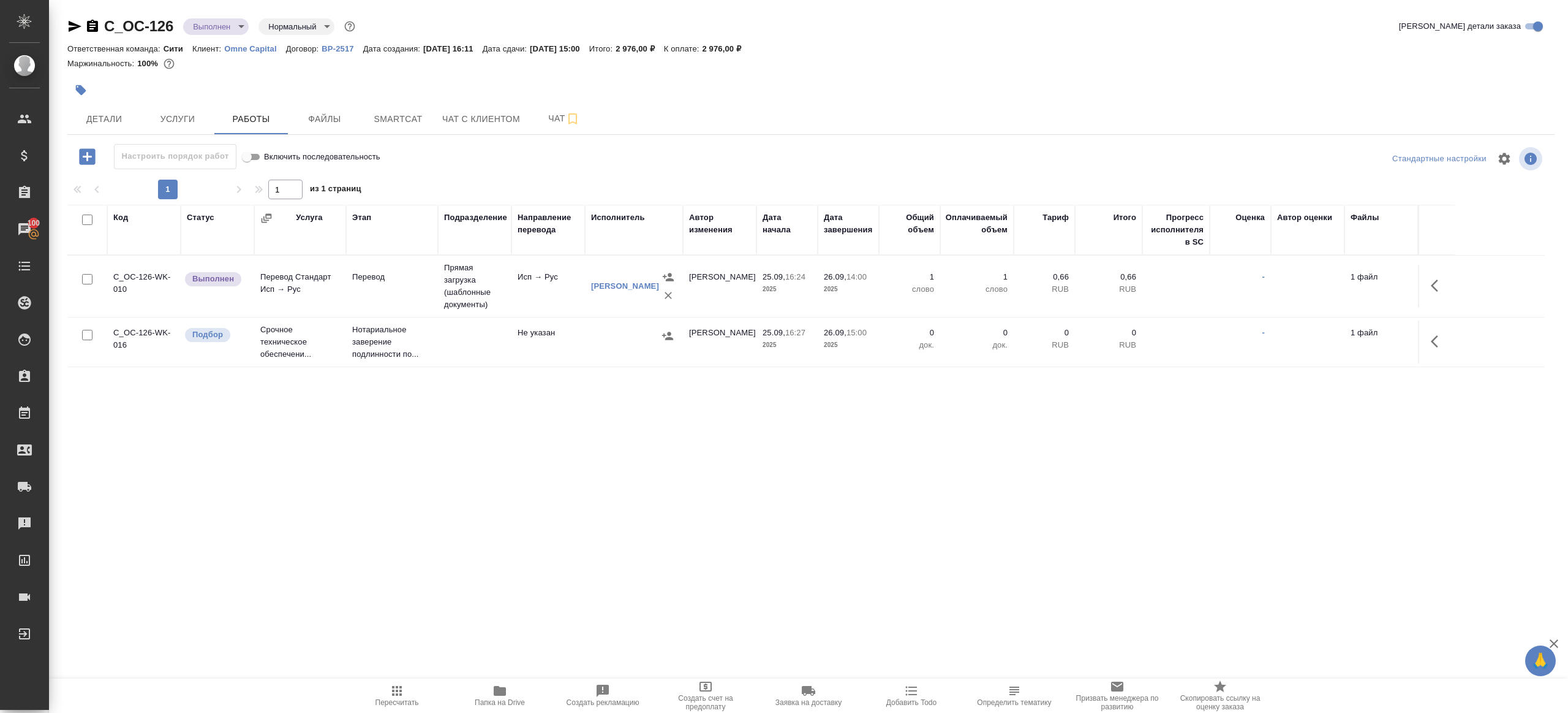
click at [1444, 280] on icon "button" at bounding box center [1438, 285] width 14 height 14
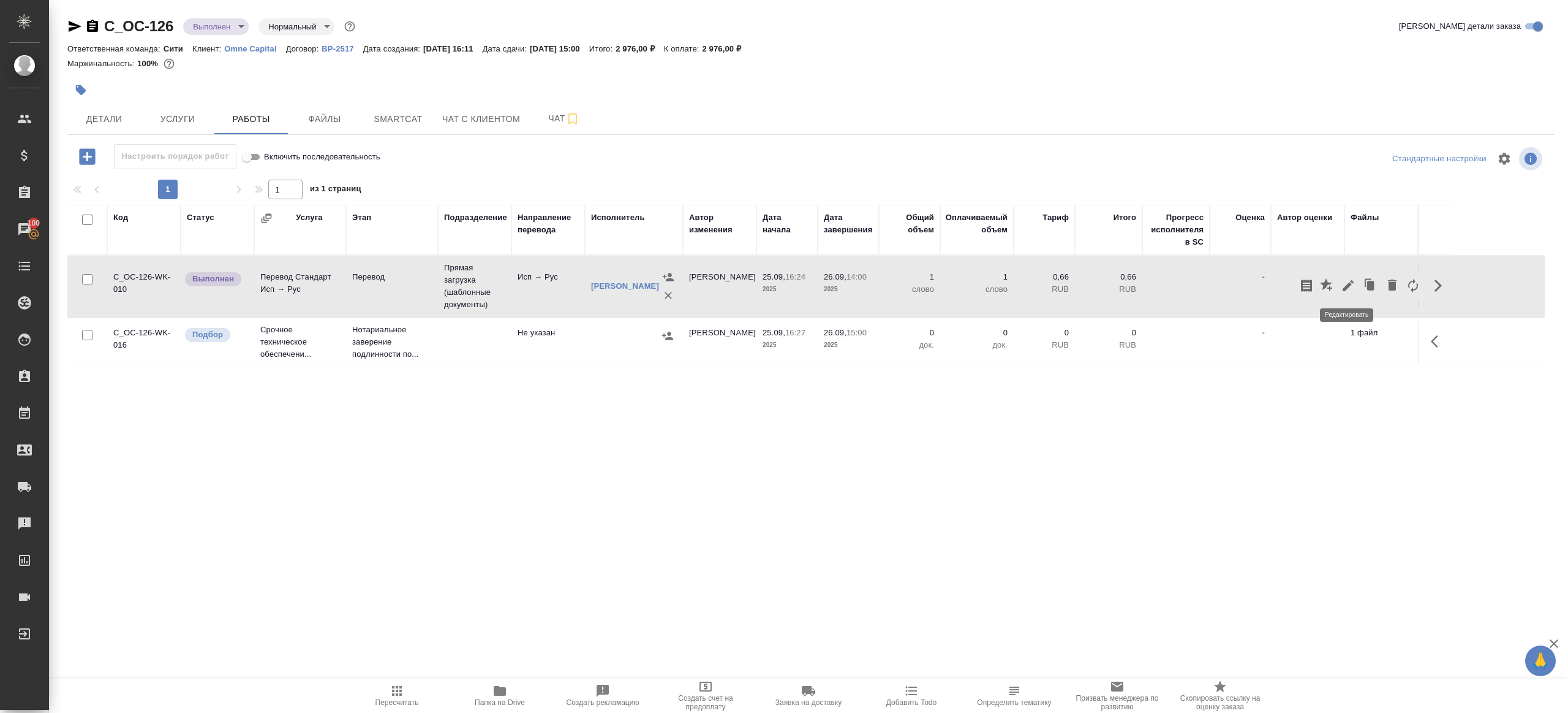
click at [1343, 280] on icon "button" at bounding box center [1348, 285] width 14 height 14
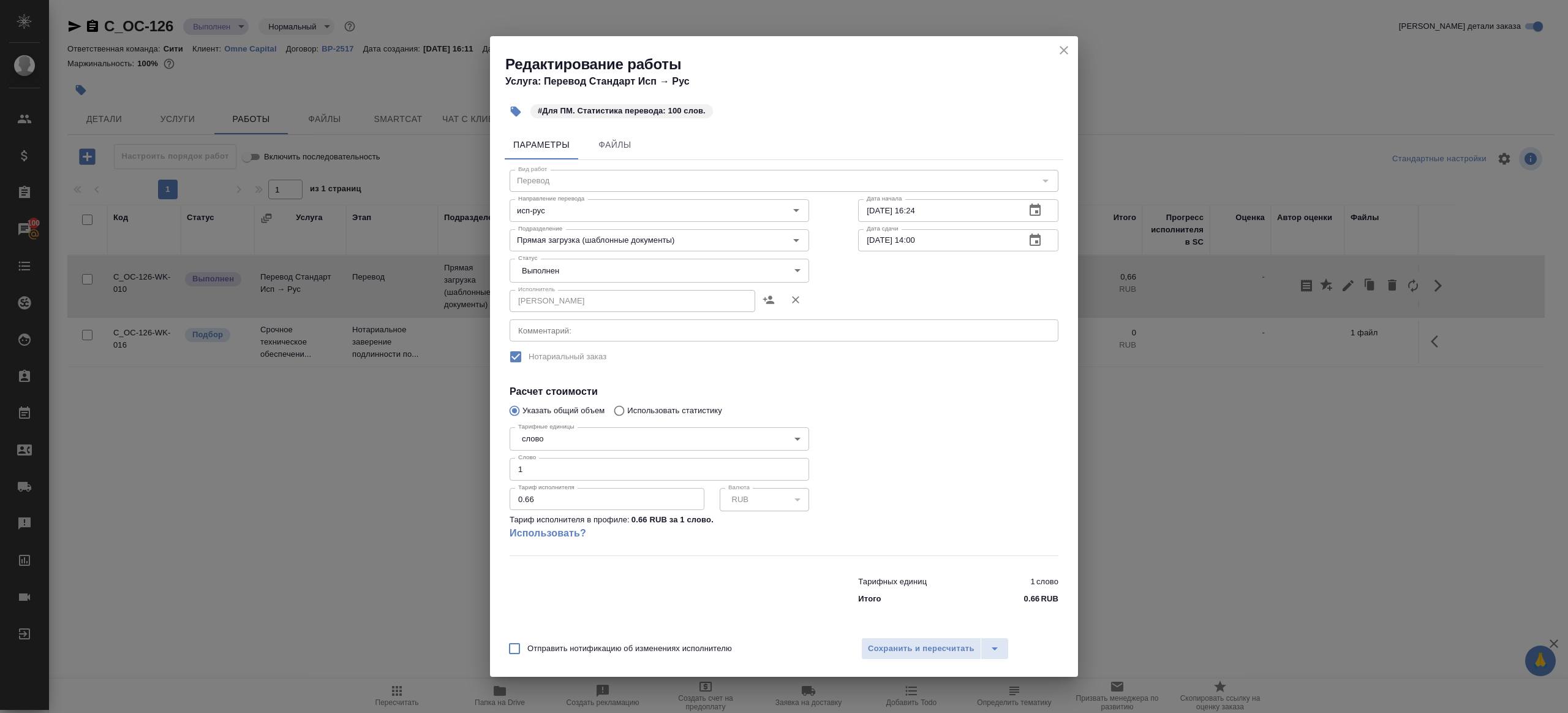
click at [563, 254] on div "Статус Выполнен completed Статус" at bounding box center [659, 269] width 349 height 80
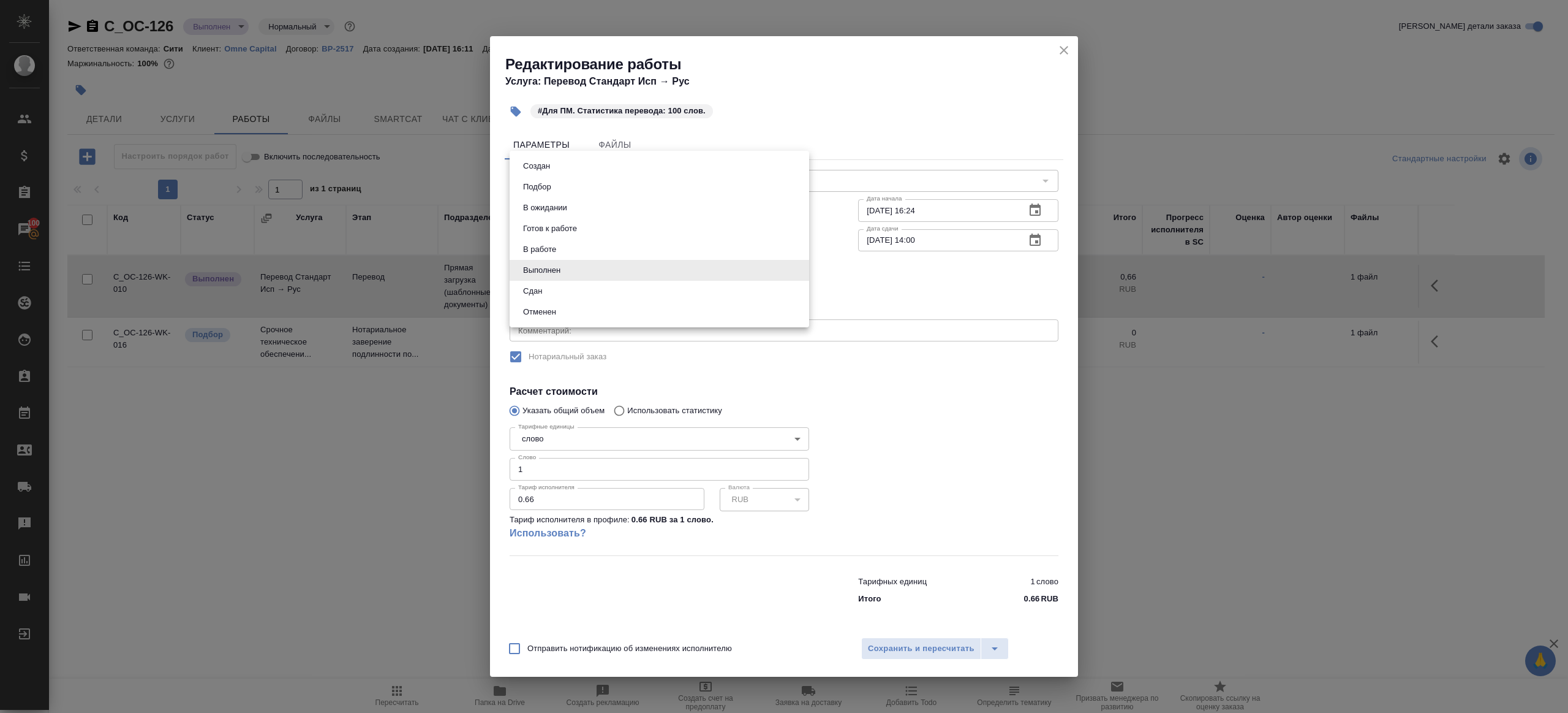
click at [561, 263] on body "🙏 .cls-1 fill:#fff; AWATERA Gazizov Rinat Клиенты Спецификации Заказы 100 Чаты …" at bounding box center [784, 356] width 1568 height 713
click at [572, 301] on li "Сдан" at bounding box center [659, 290] width 299 height 21
type input "closed"
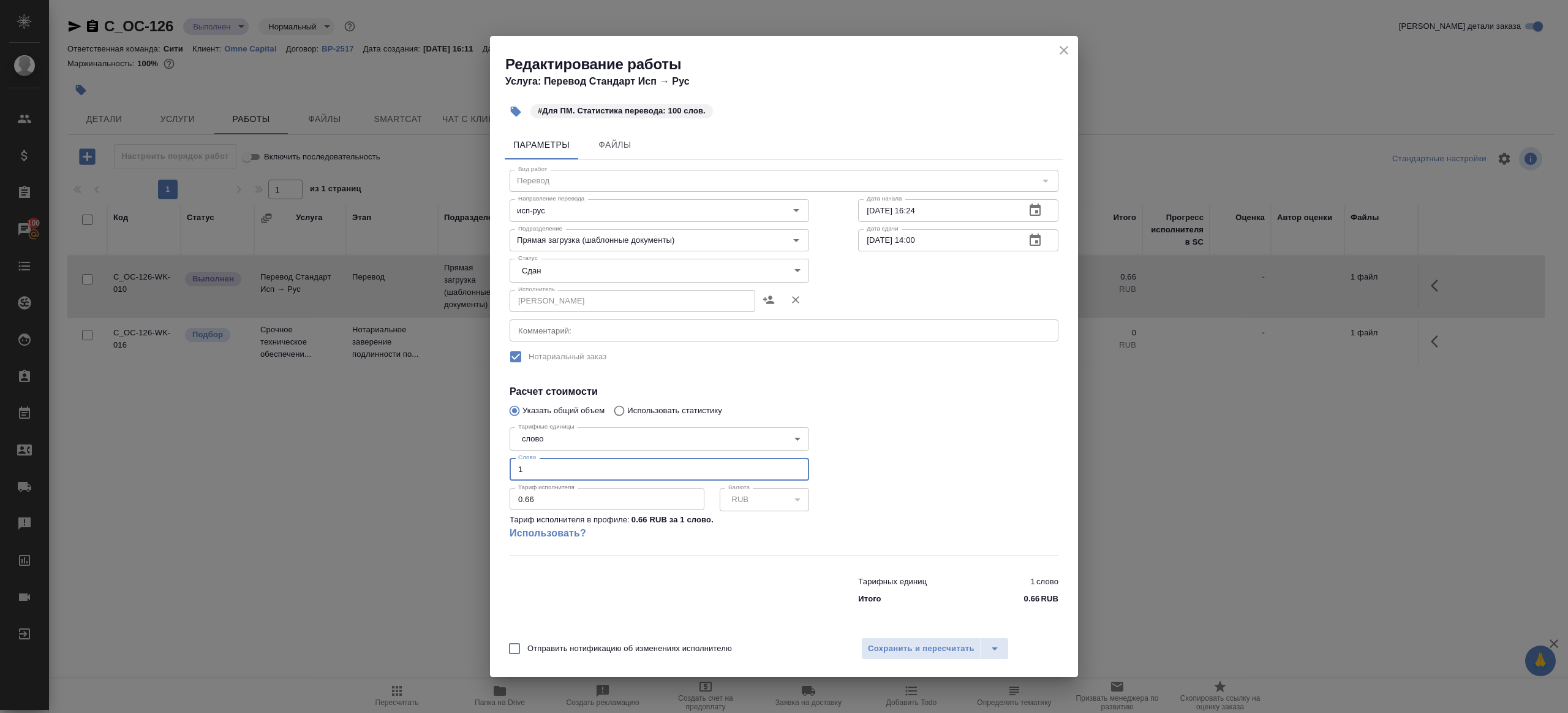
click at [611, 475] on input "1" at bounding box center [659, 468] width 299 height 22
type input "100"
drag, startPoint x: 926, startPoint y: 643, endPoint x: 920, endPoint y: 640, distance: 6.7
click at [926, 643] on span "Сохранить и пересчитать" at bounding box center [921, 648] width 107 height 14
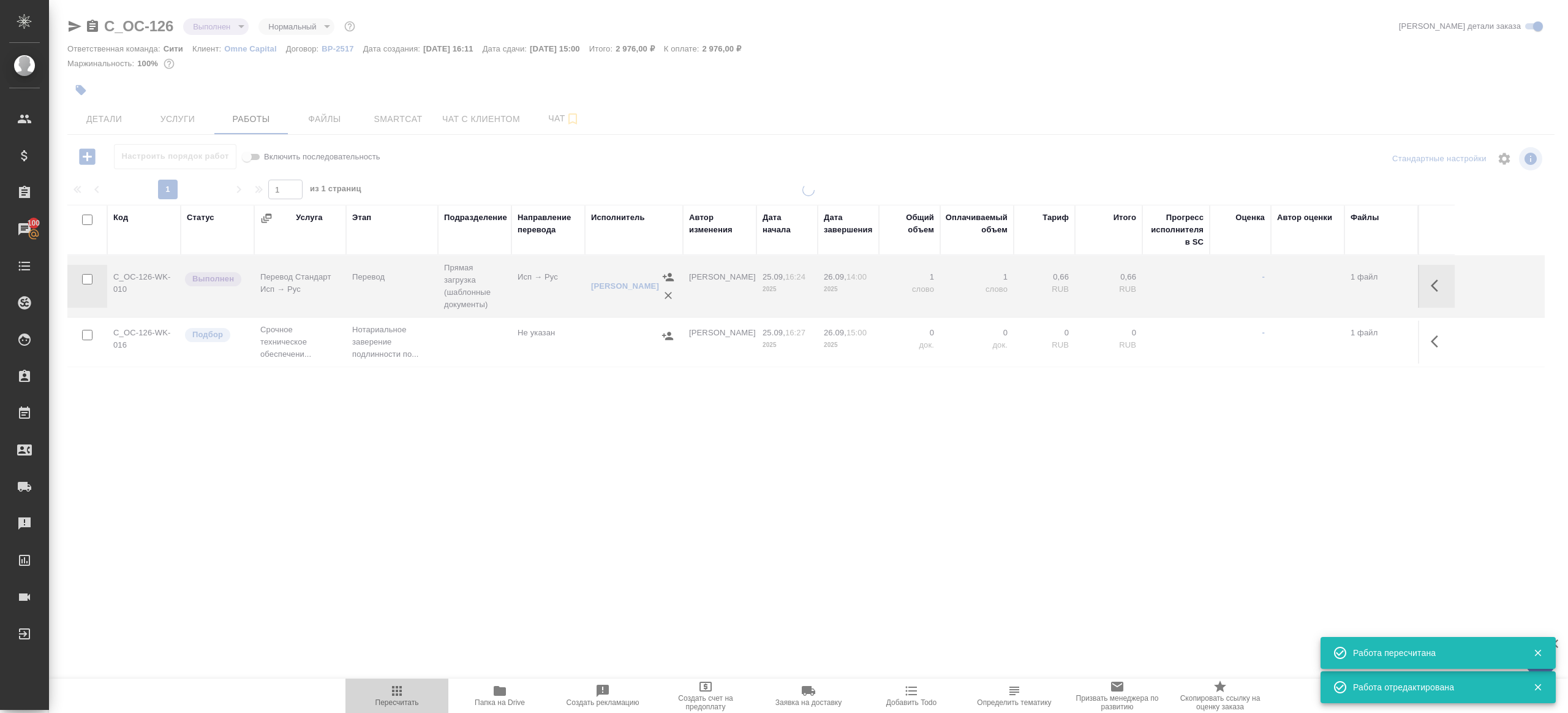
click at [393, 685] on icon "button" at bounding box center [397, 690] width 14 height 14
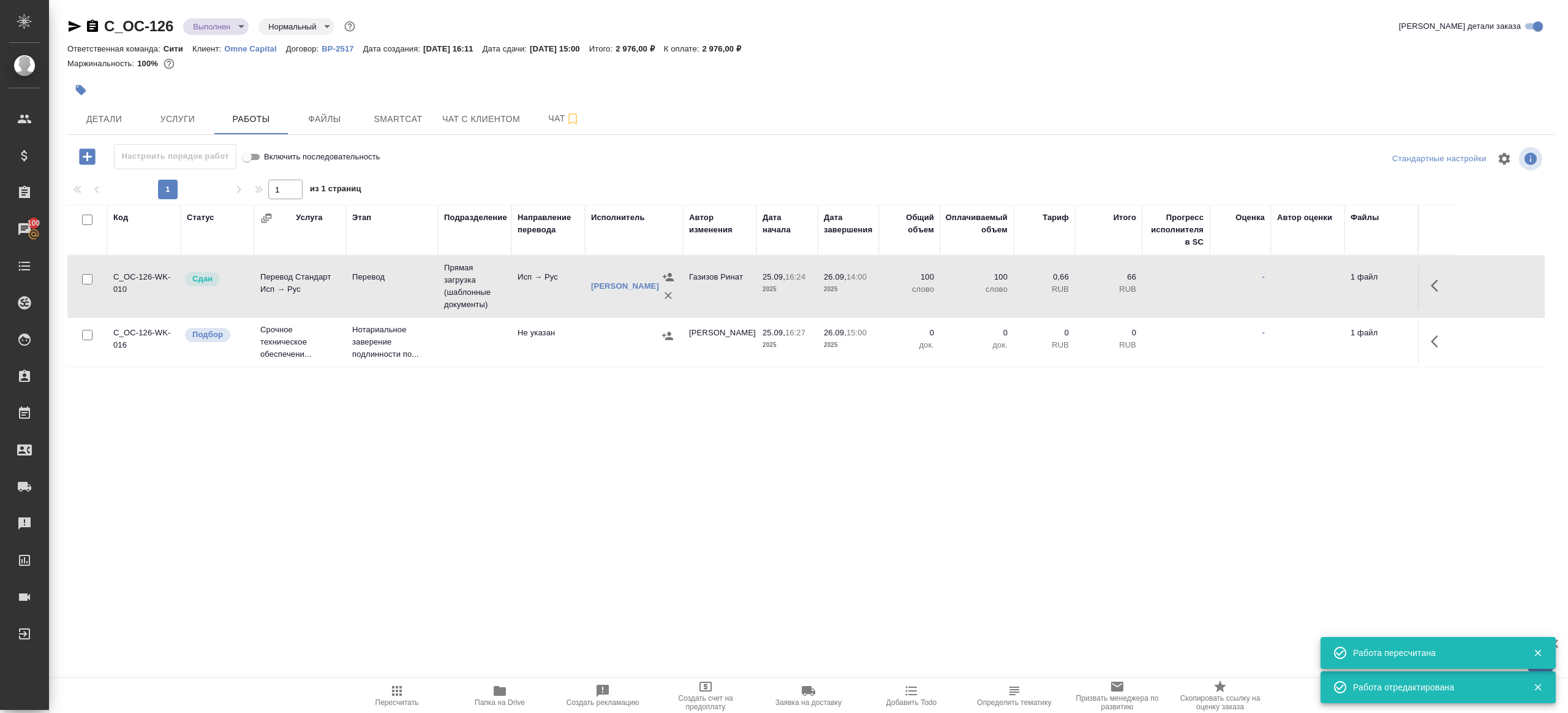
click at [440, 600] on div ".cls-1 fill:#fff; AWATERA Gazizov Rinat Клиенты Спецификации Заказы 100 Чаты To…" at bounding box center [784, 356] width 1568 height 713
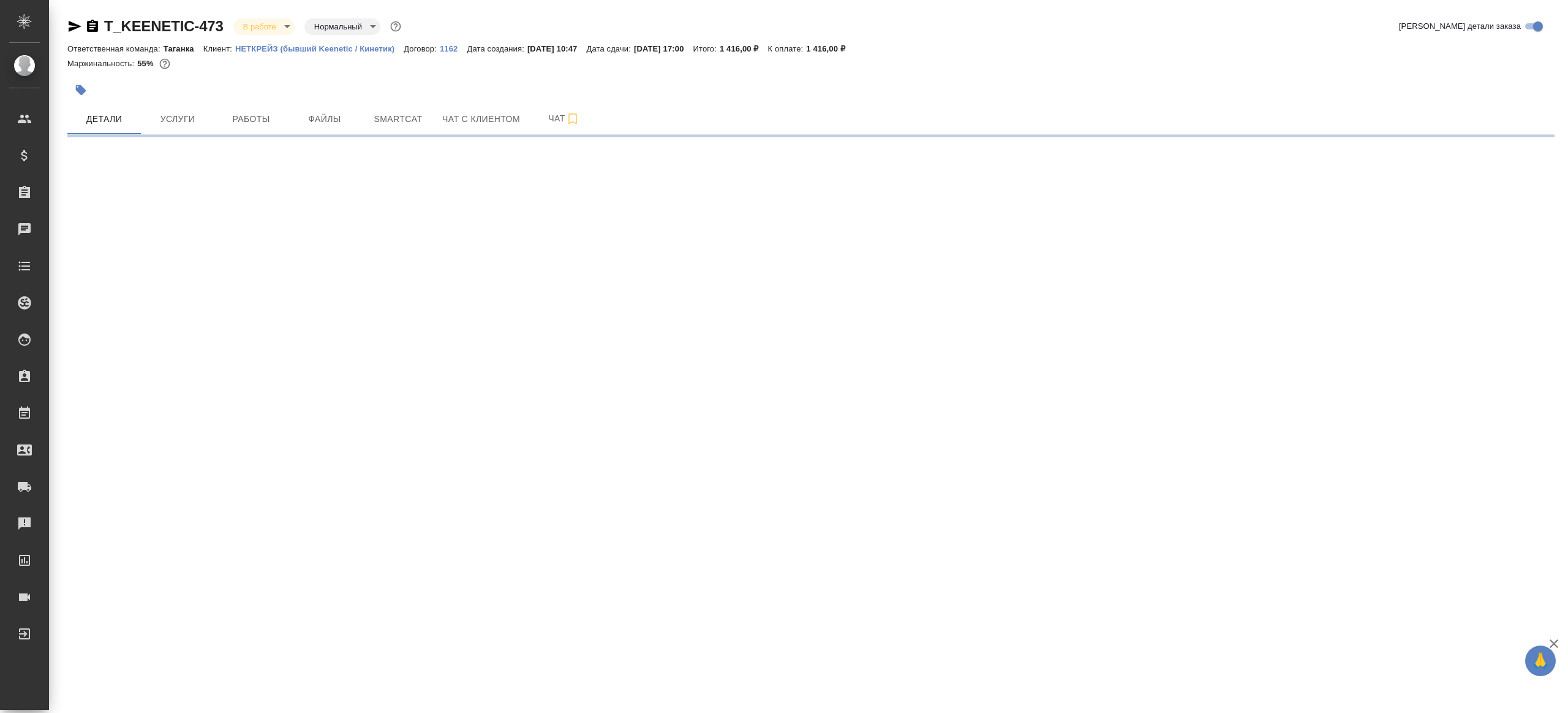
select select "RU"
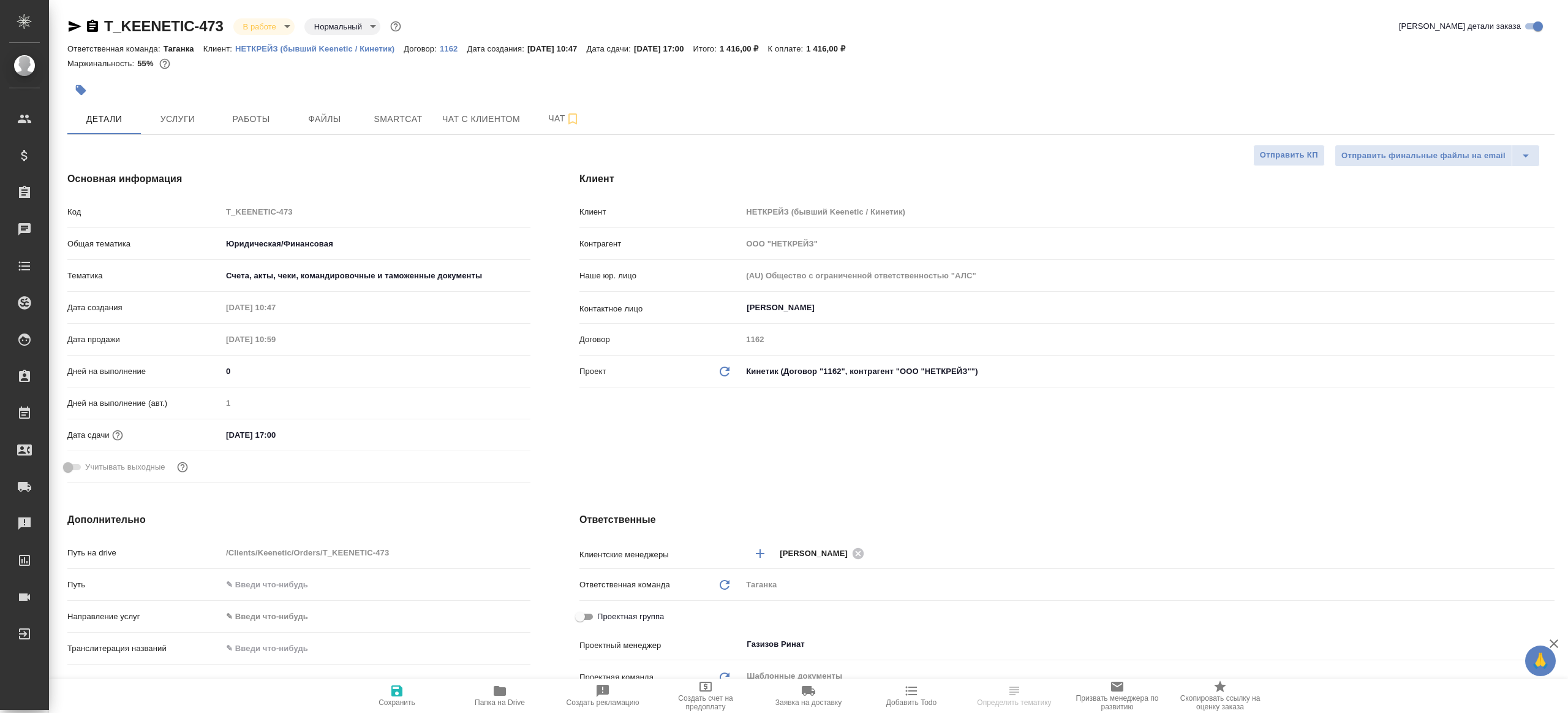
type textarea "x"
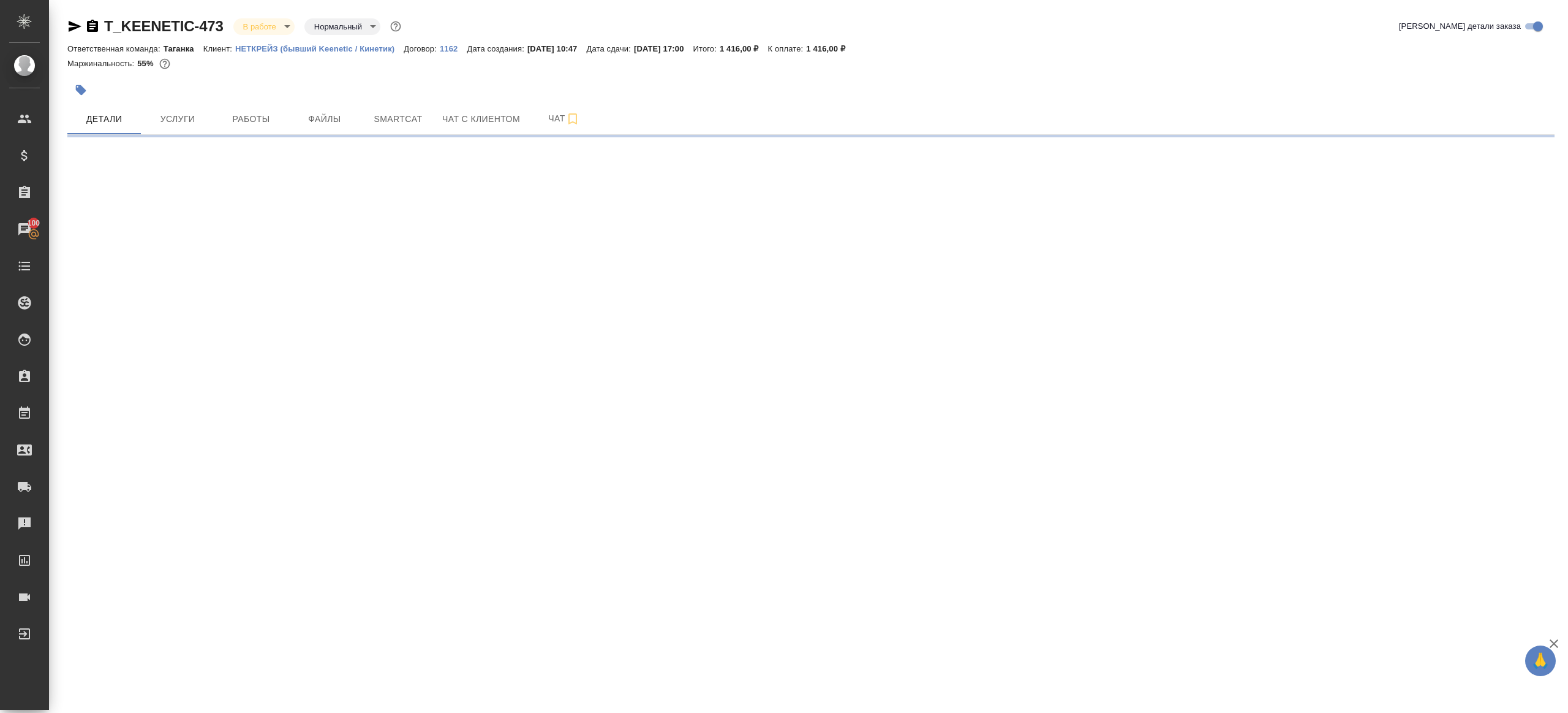
select select "RU"
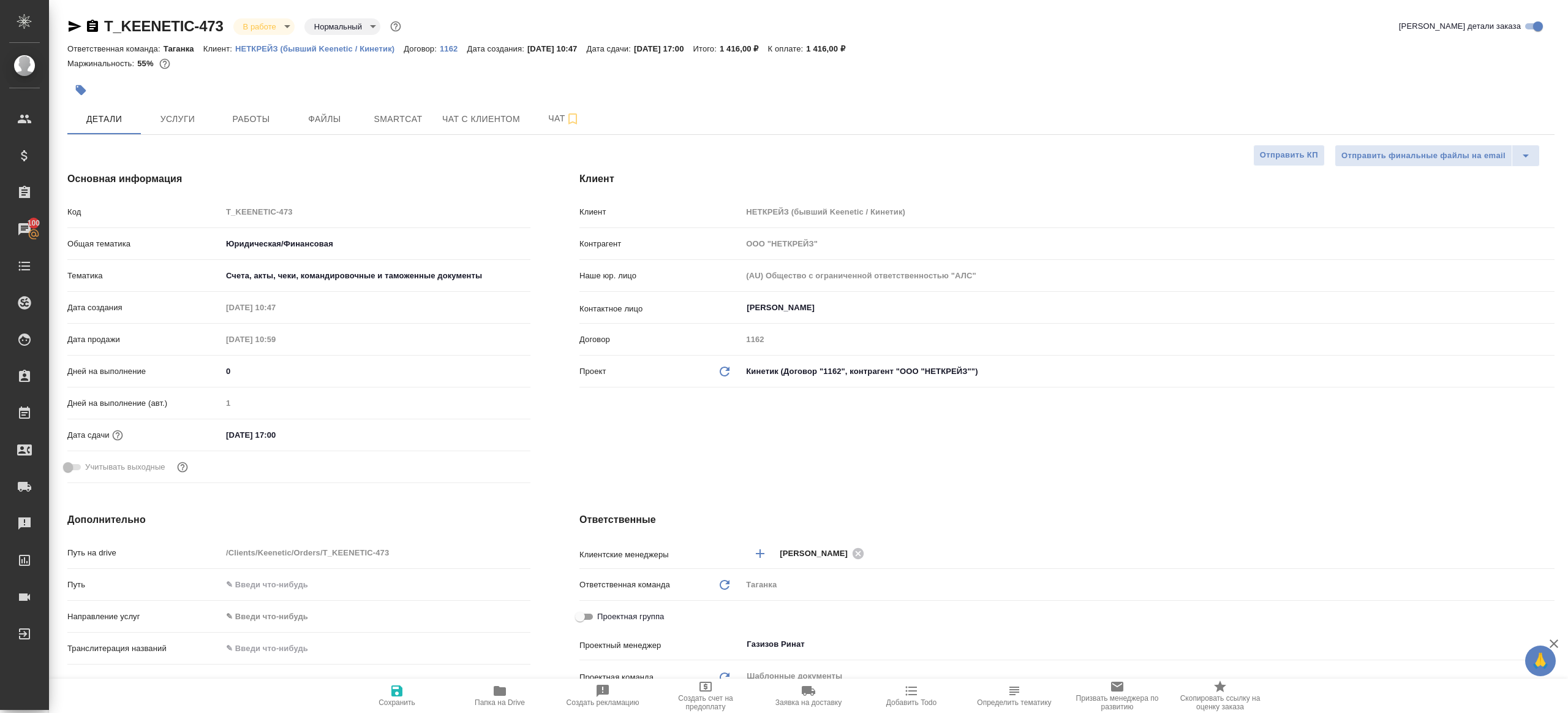
type textarea "x"
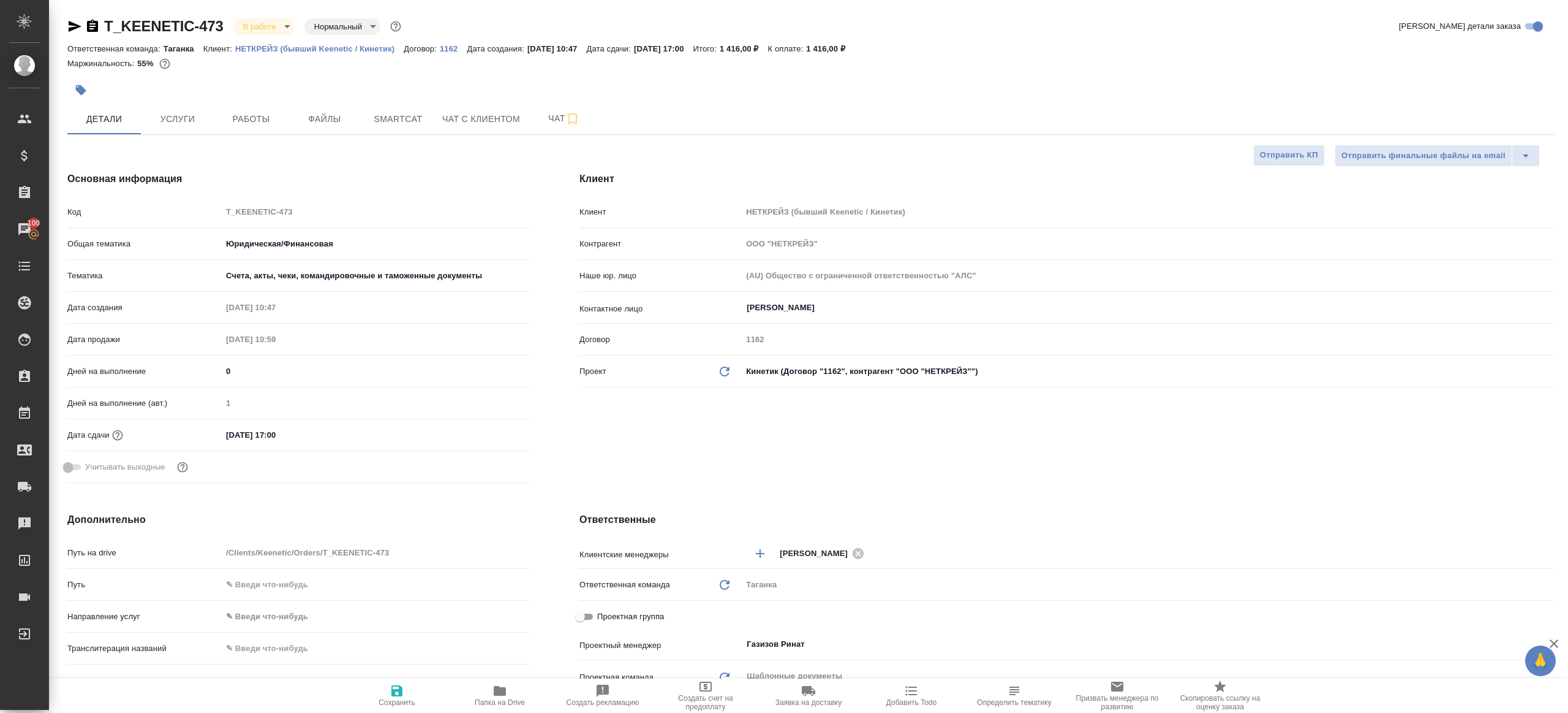
type textarea "x"
click at [276, 113] on span "Работы" at bounding box center [251, 119] width 59 height 15
type textarea "x"
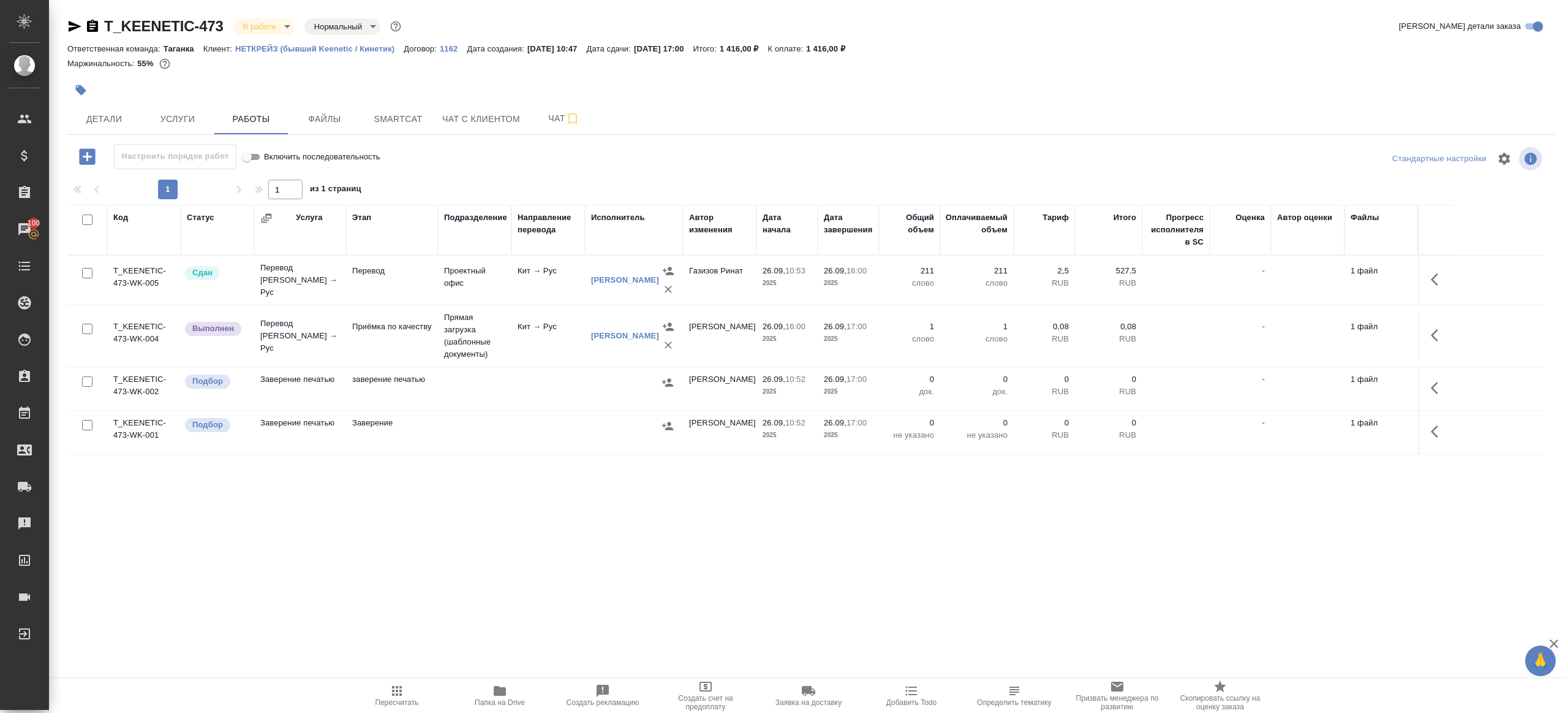
click at [1441, 335] on icon "button" at bounding box center [1438, 334] width 14 height 14
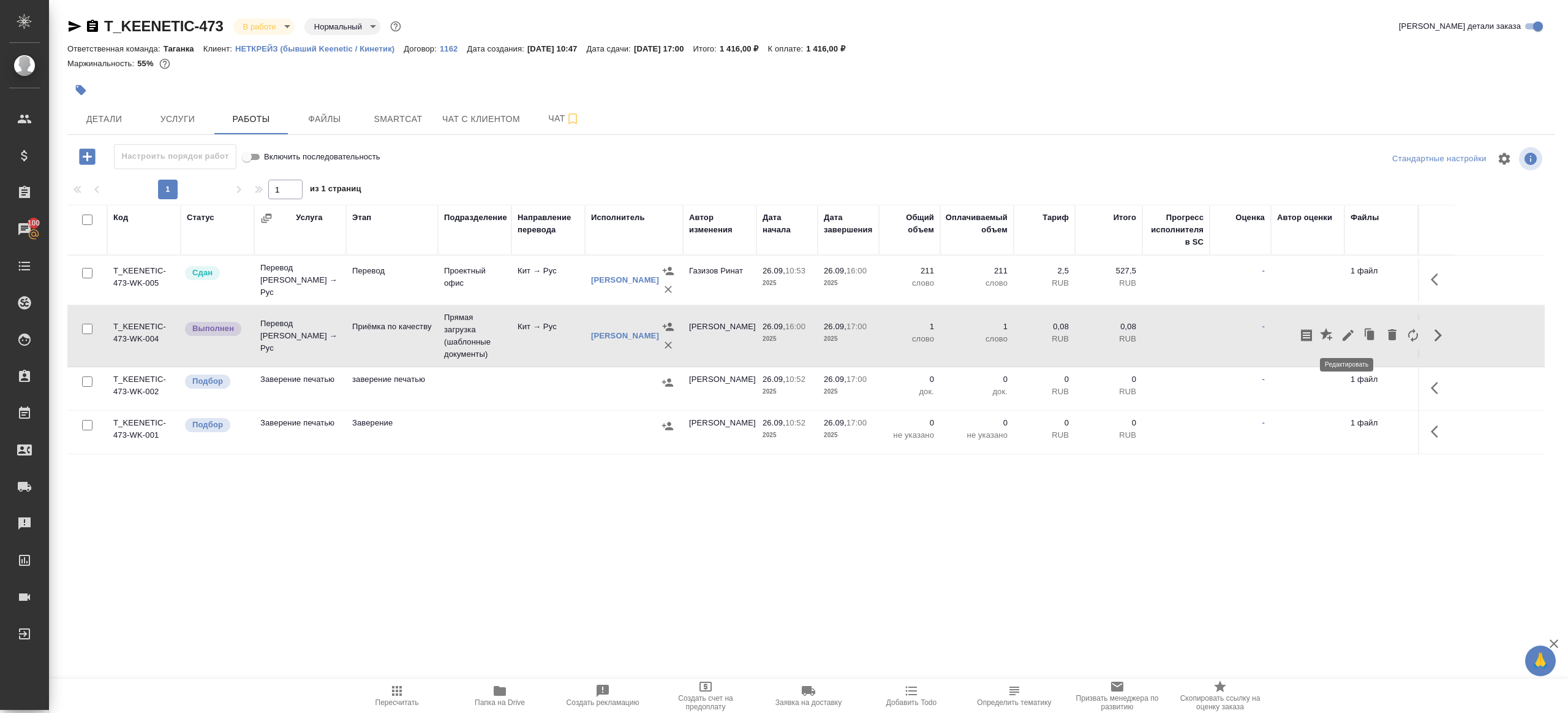
click at [1346, 329] on icon "button" at bounding box center [1348, 334] width 14 height 14
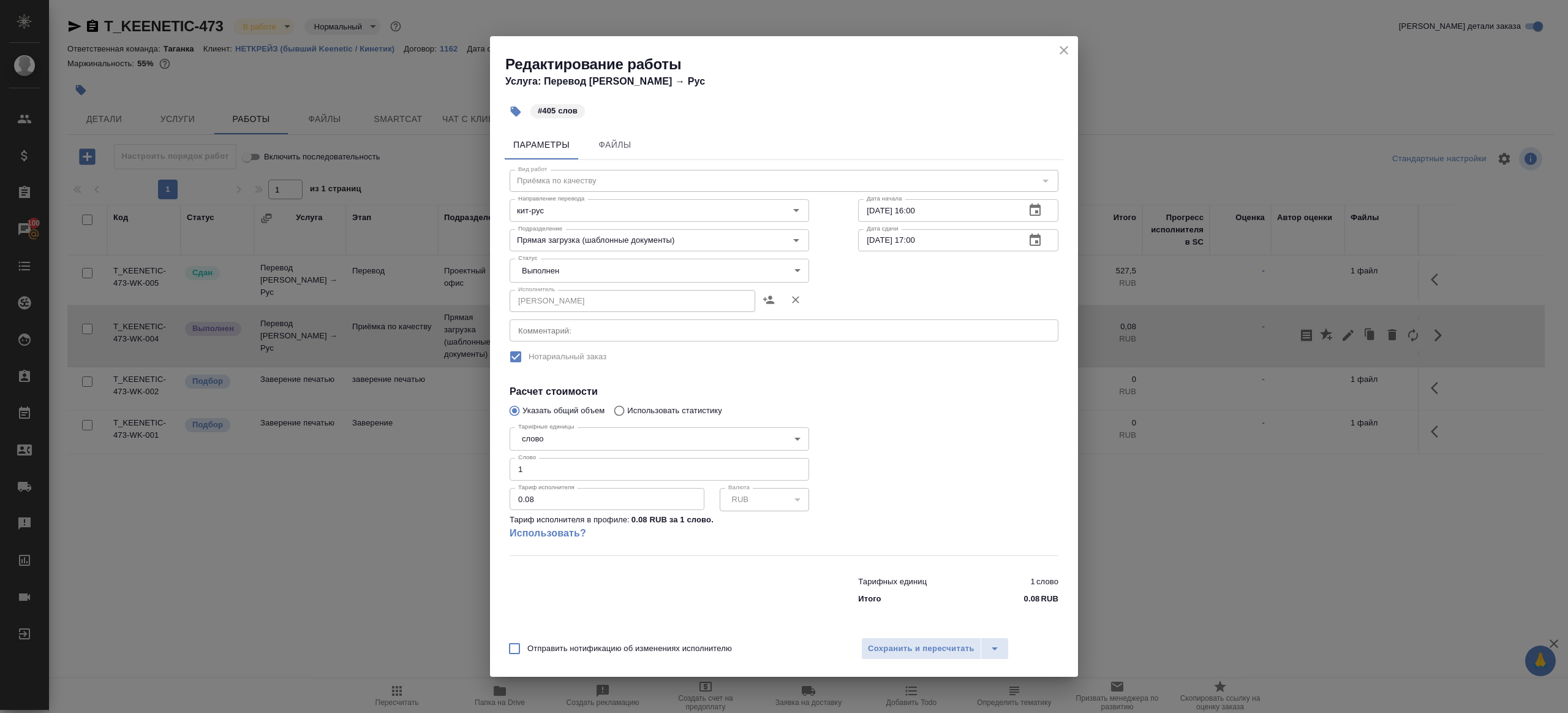
click at [594, 270] on body "🙏 .cls-1 fill:#fff; AWATERA Gazizov Rinat Клиенты Спецификации Заказы 100 Чаты …" at bounding box center [784, 356] width 1568 height 713
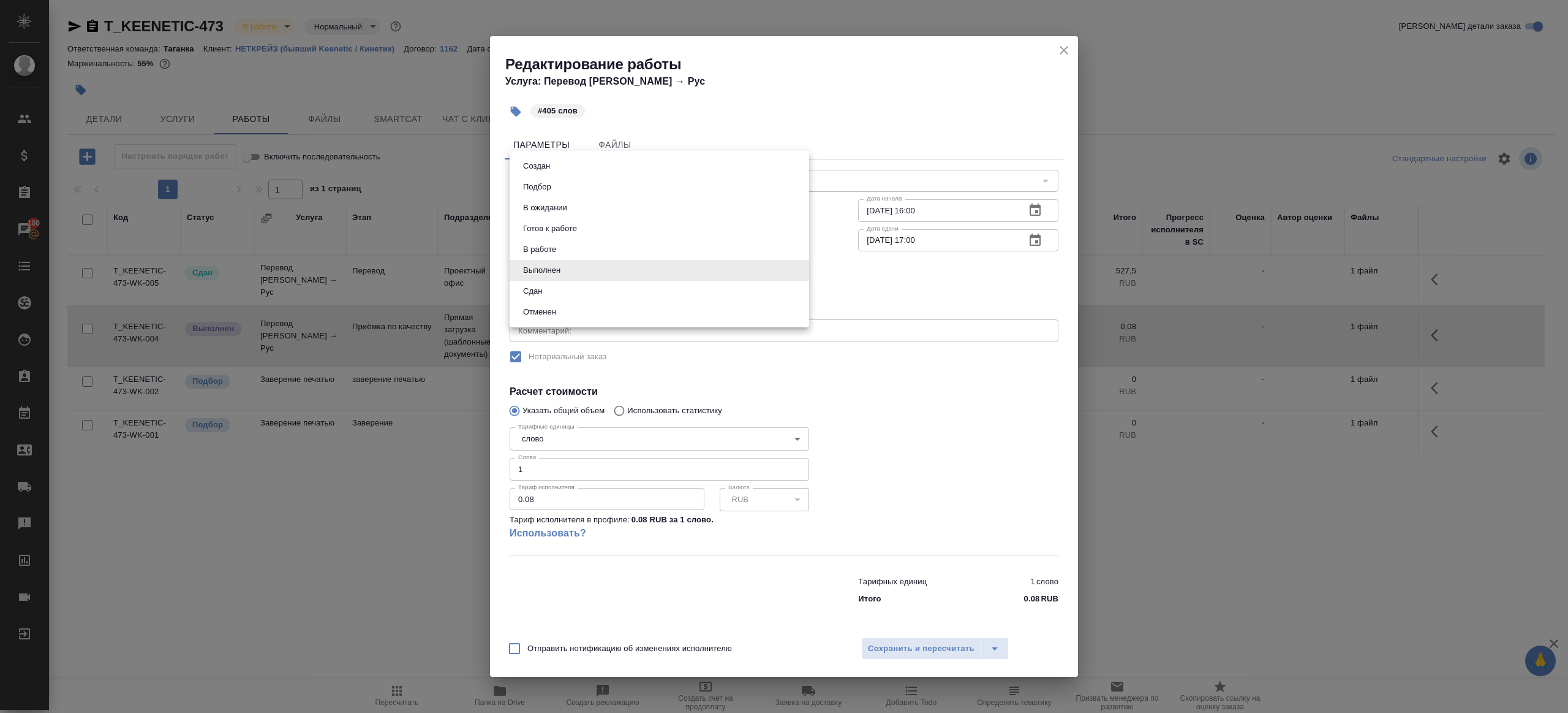
click at [544, 297] on button "Сдан" at bounding box center [532, 291] width 27 height 14
type input "closed"
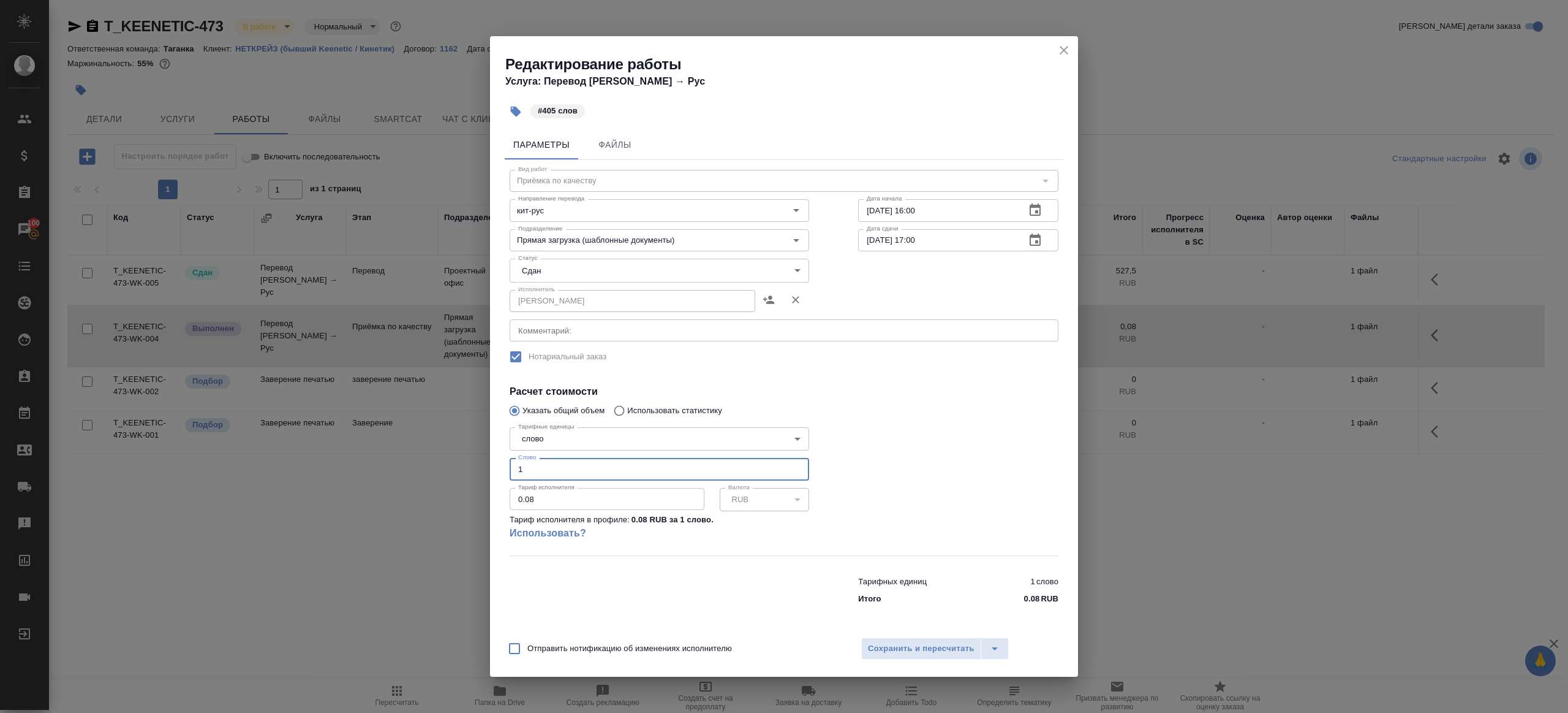
drag, startPoint x: 553, startPoint y: 473, endPoint x: 456, endPoint y: 462, distance: 97.6
click at [456, 462] on div "Редактирование работы Услуга: Перевод Стандарт Кит → Рус #405 слов Параметры Фа…" at bounding box center [784, 356] width 1568 height 713
type input "405"
click at [949, 647] on span "Сохранить и пересчитать" at bounding box center [921, 648] width 107 height 14
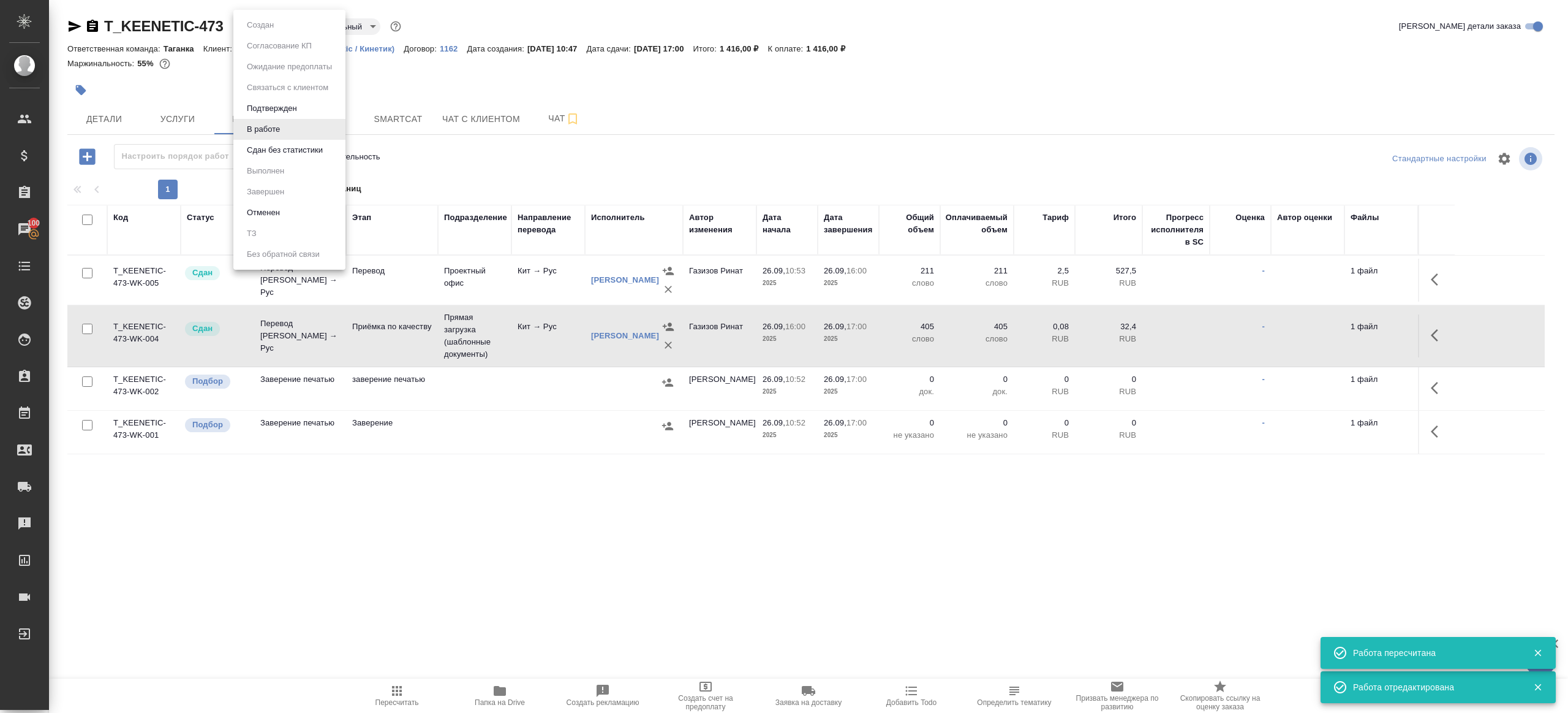
click at [264, 30] on body "🙏 .cls-1 fill:#fff; AWATERA Gazizov Rinat Клиенты Спецификации Заказы 100 Чаты …" at bounding box center [784, 356] width 1568 height 713
click at [304, 167] on ul "Создан Согласование КП Ожидание предоплаты Связаться с клиентом Подтвержден В р…" at bounding box center [289, 139] width 112 height 260
click at [304, 152] on button "Сдан без статистики" at bounding box center [284, 150] width 83 height 14
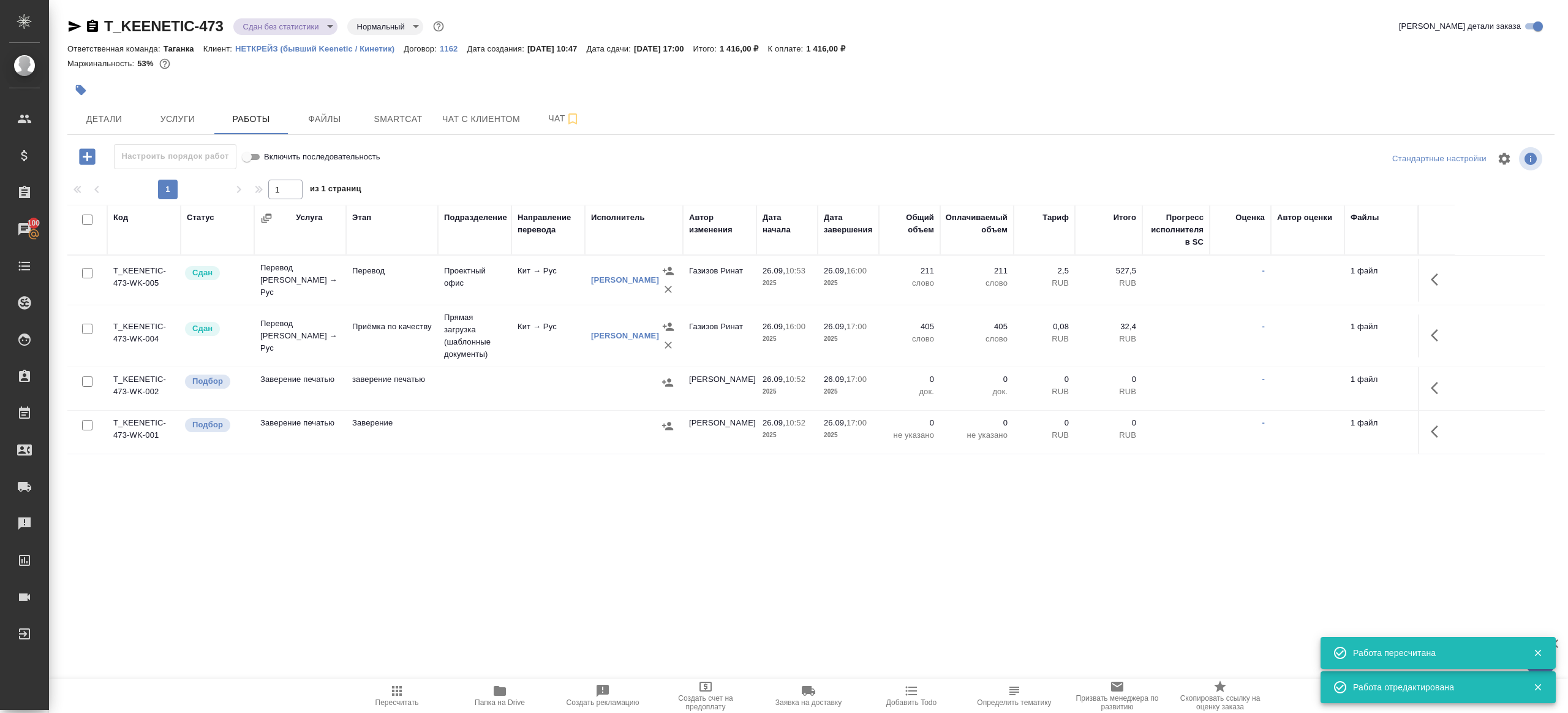
click at [303, 26] on body "🙏 .cls-1 fill:#fff; AWATERA Gazizov Rinat Клиенты Спецификации Заказы 100 Чаты …" at bounding box center [784, 356] width 1568 height 713
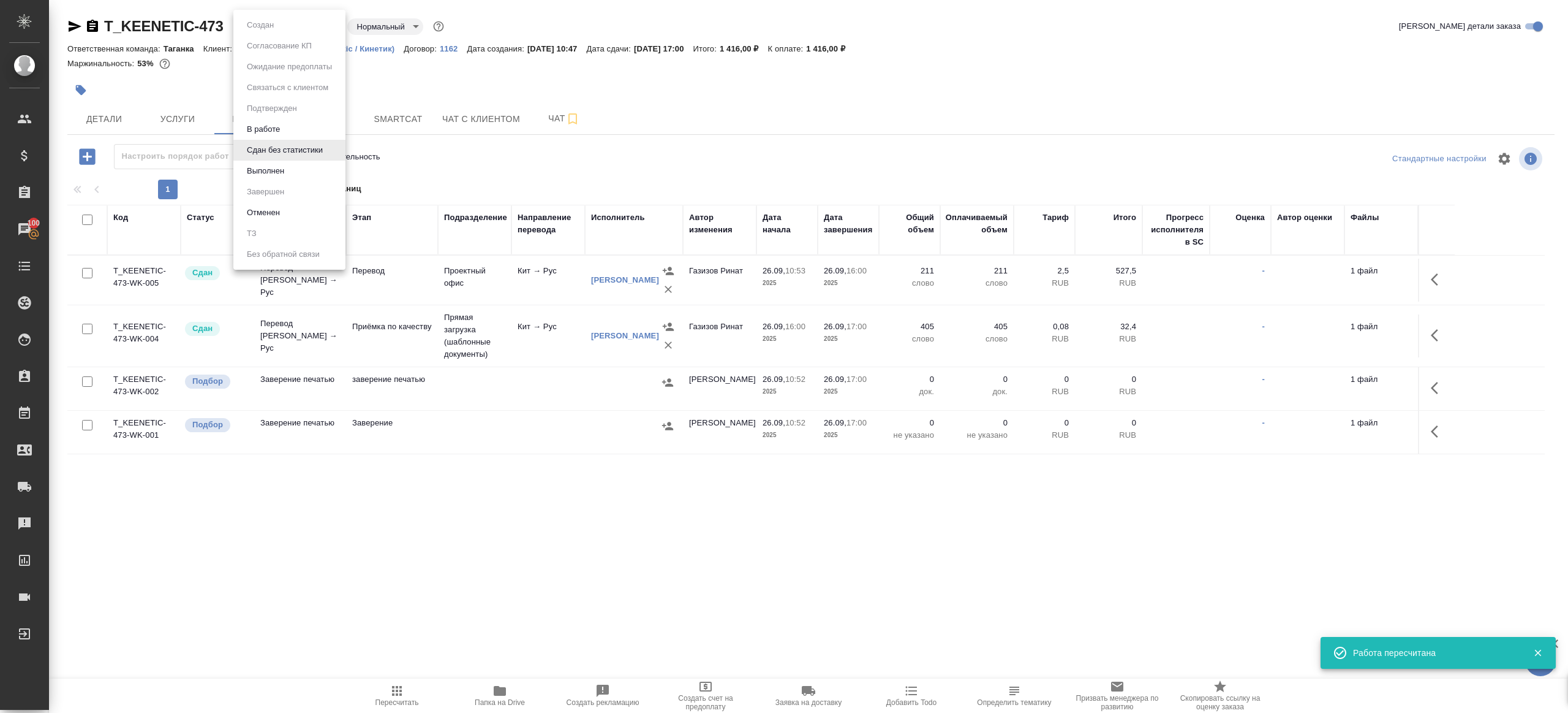
click at [293, 168] on li "Выполнен" at bounding box center [289, 171] width 112 height 21
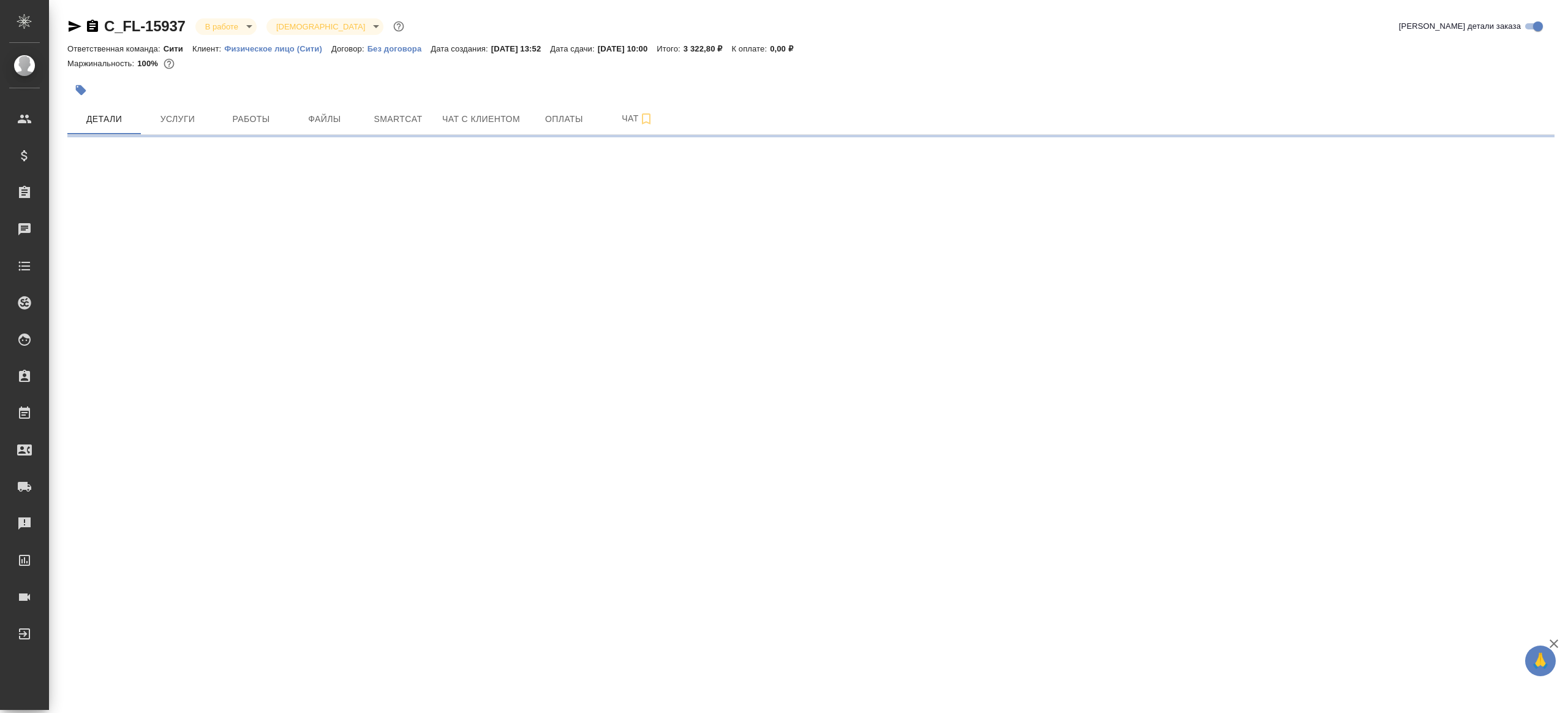
select select "RU"
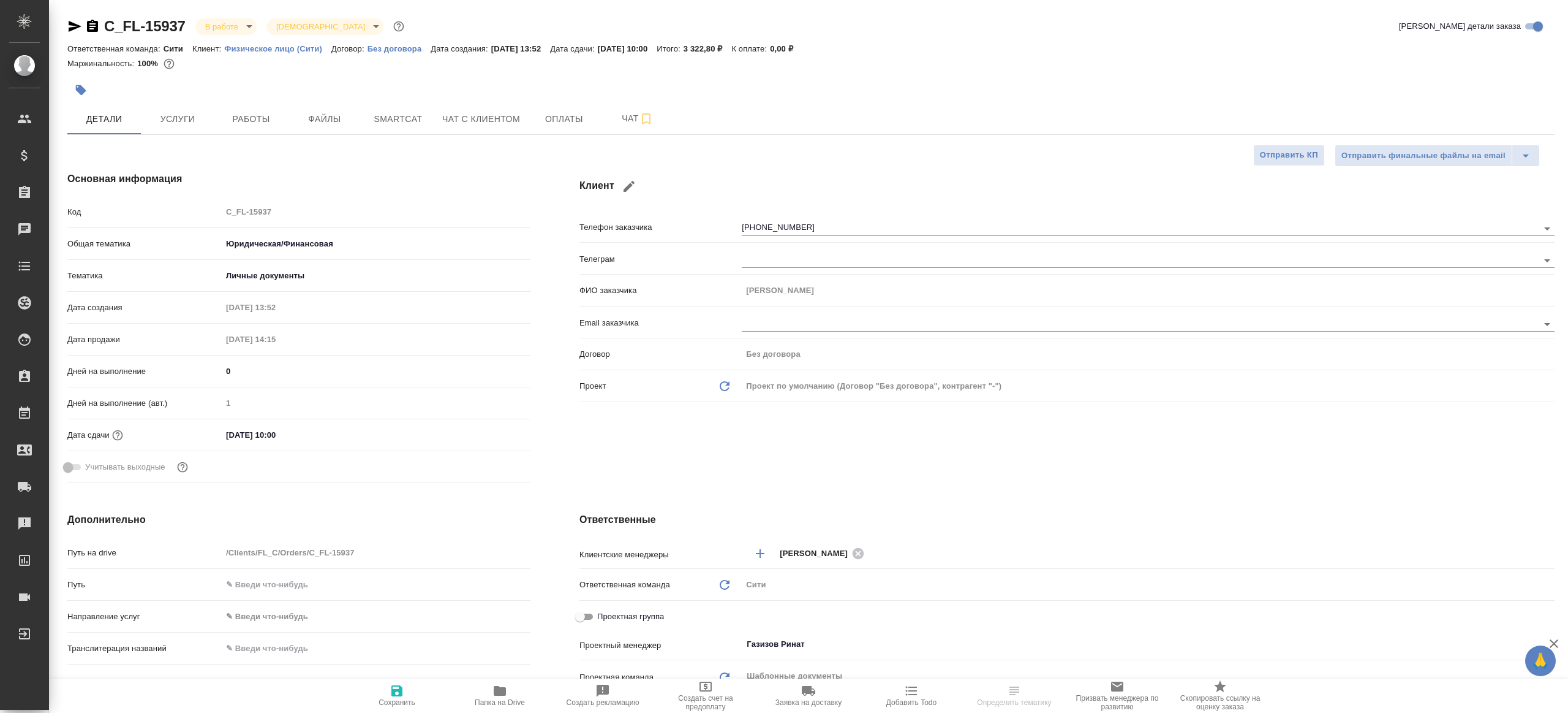
type textarea "x"
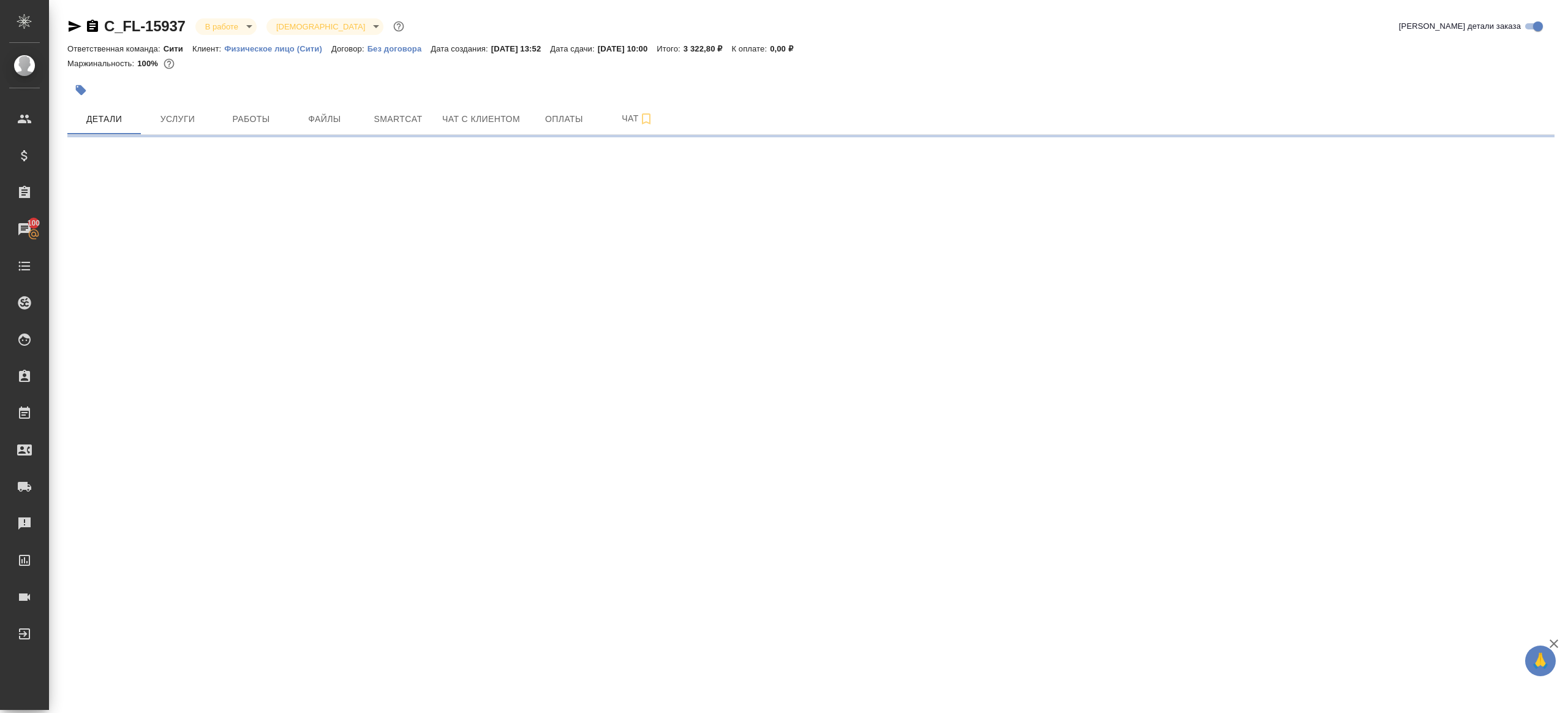
select select "RU"
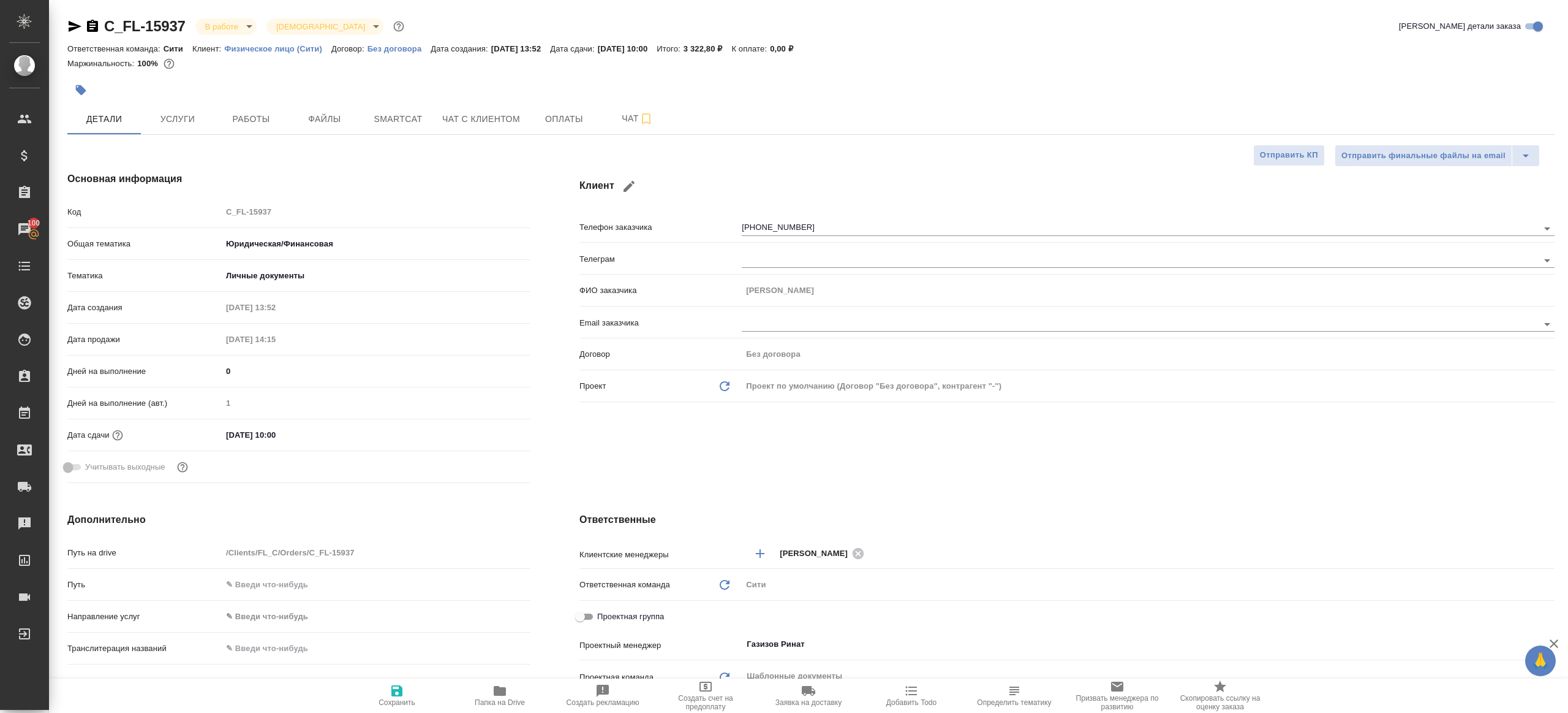
type textarea "x"
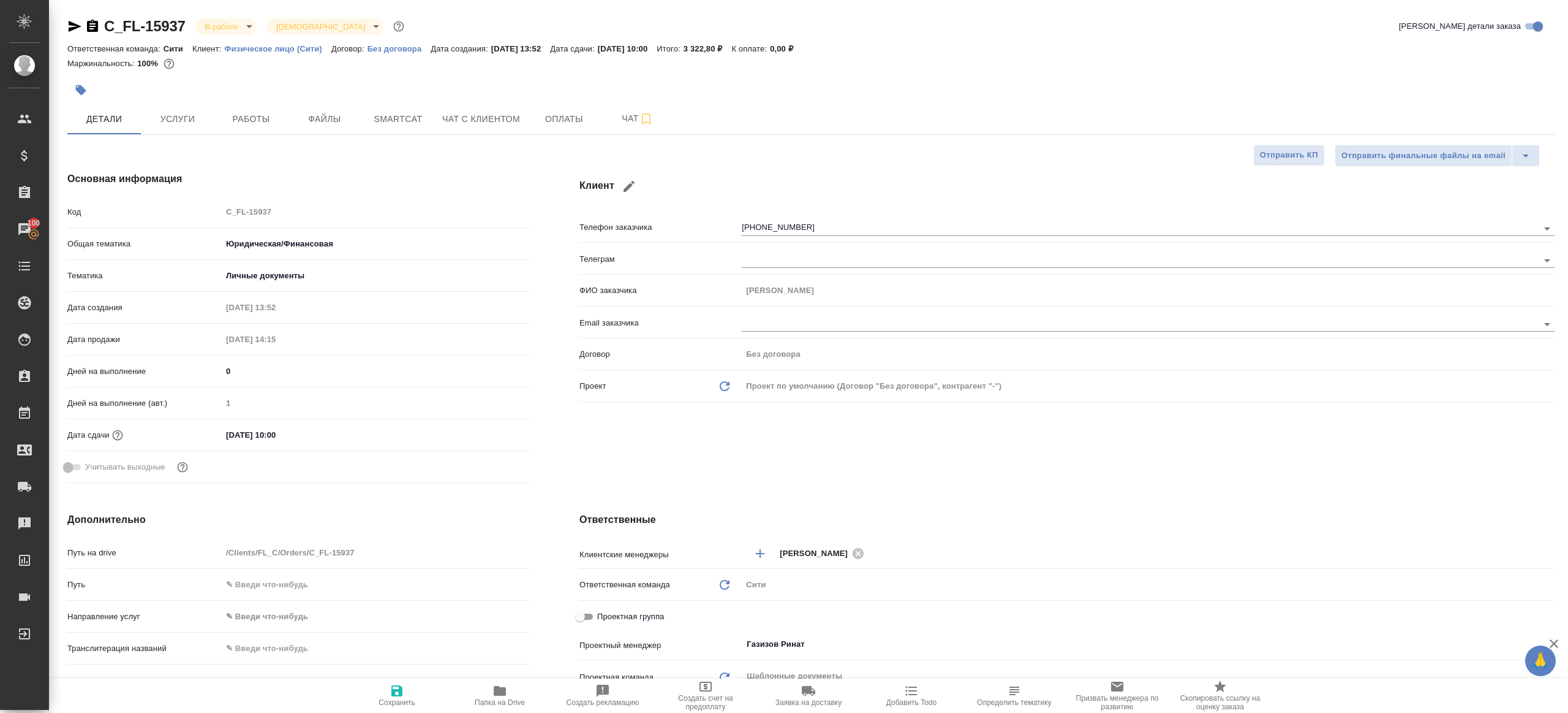
type textarea "x"
click at [245, 130] on button "Работы" at bounding box center [251, 119] width 74 height 30
type textarea "x"
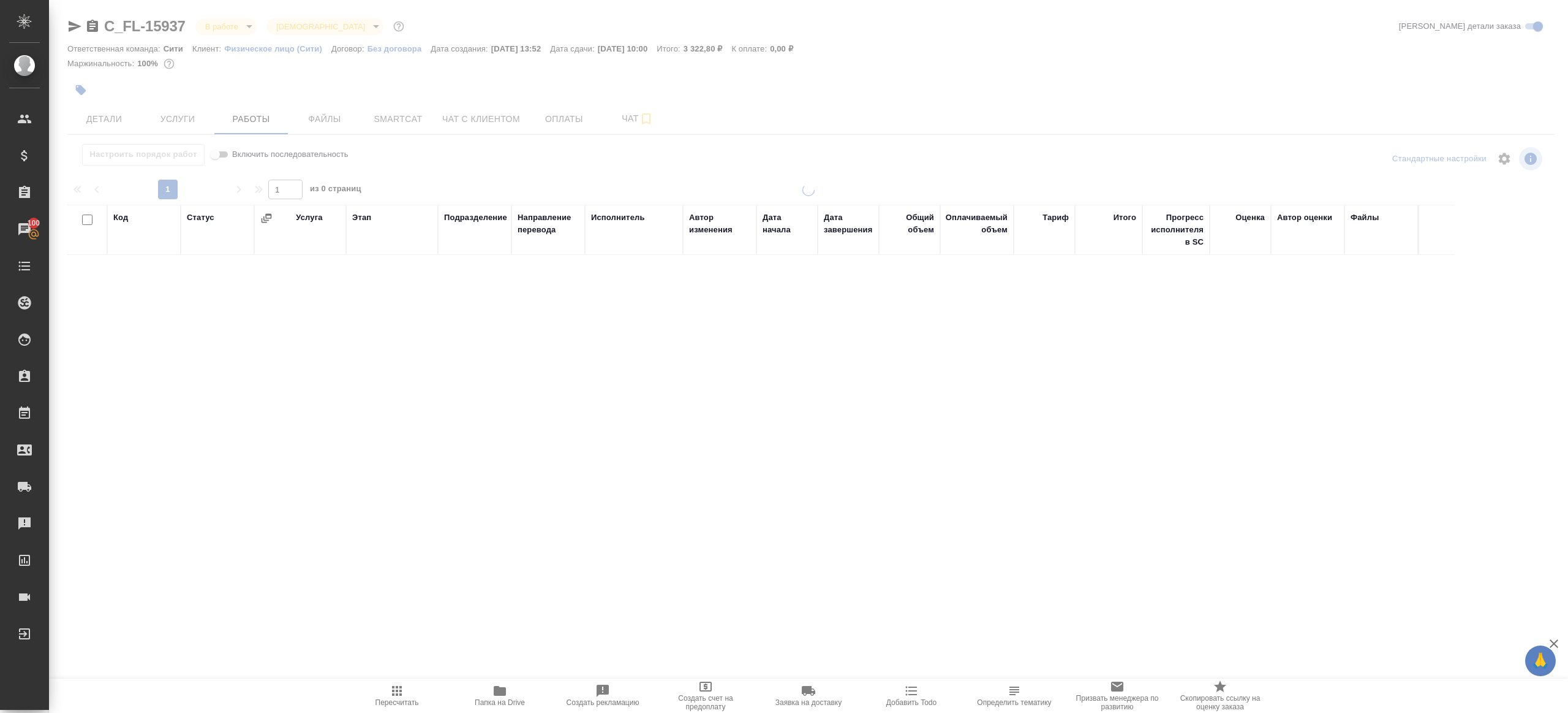
click at [671, 147] on div at bounding box center [808, 256] width 1519 height 512
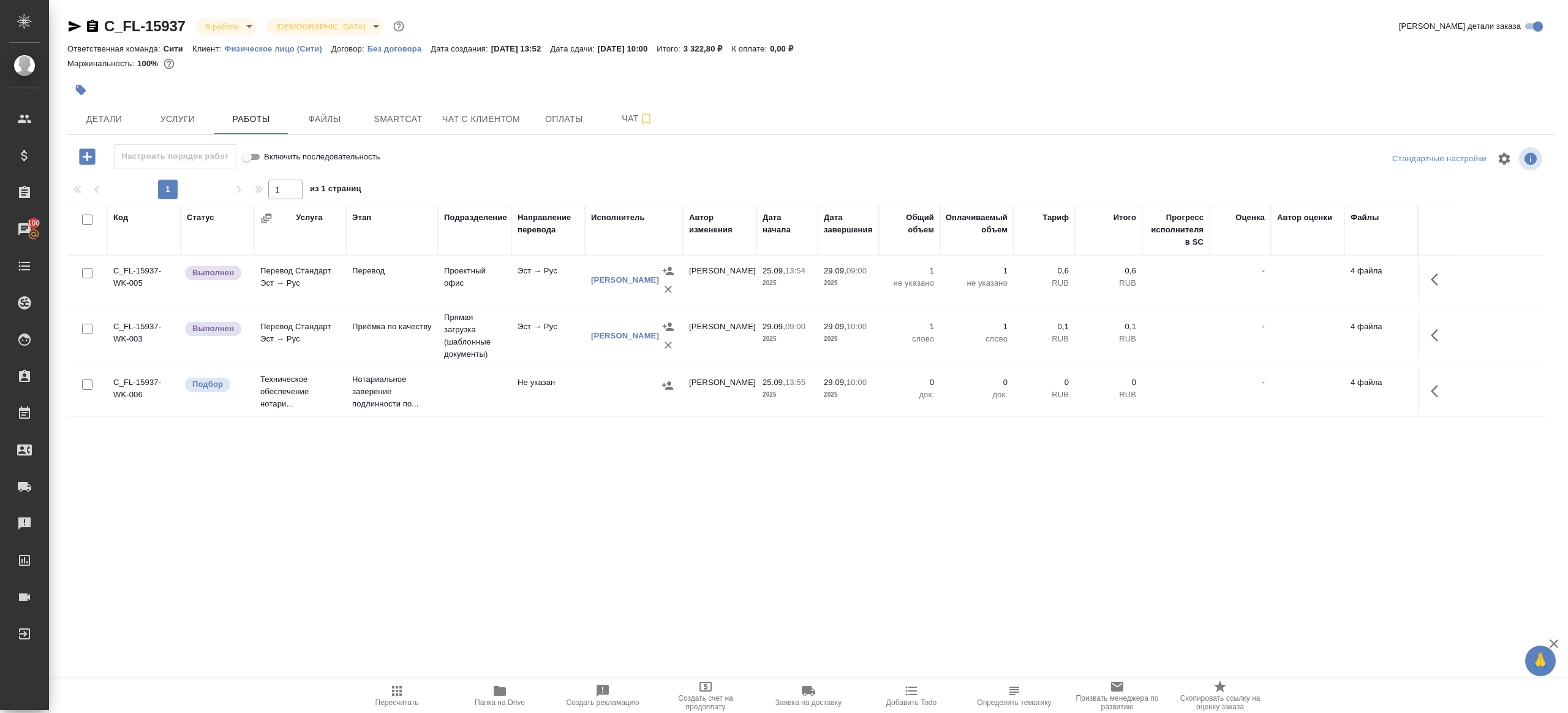
click at [233, 27] on body "🙏 .cls-1 fill:#fff; AWATERA [PERSON_NAME] Клиенты Спецификации Заказы 100 Чаты …" at bounding box center [784, 356] width 1568 height 713
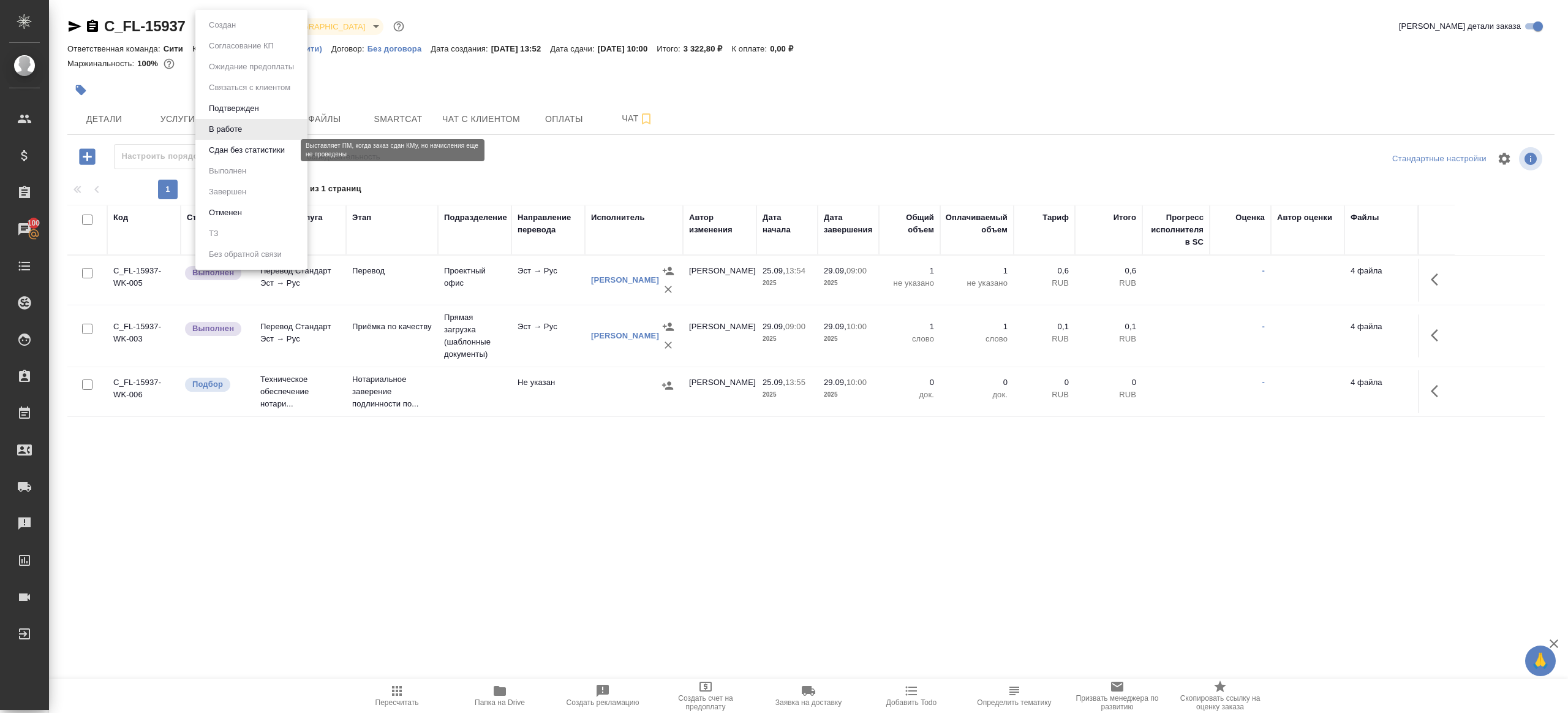
click at [250, 144] on button "Сдан без статистики" at bounding box center [246, 150] width 83 height 14
click at [277, 27] on body "🙏 .cls-1 fill:#fff; AWATERA [PERSON_NAME] Клиенты Спецификации Заказы 100 Чаты …" at bounding box center [784, 356] width 1568 height 713
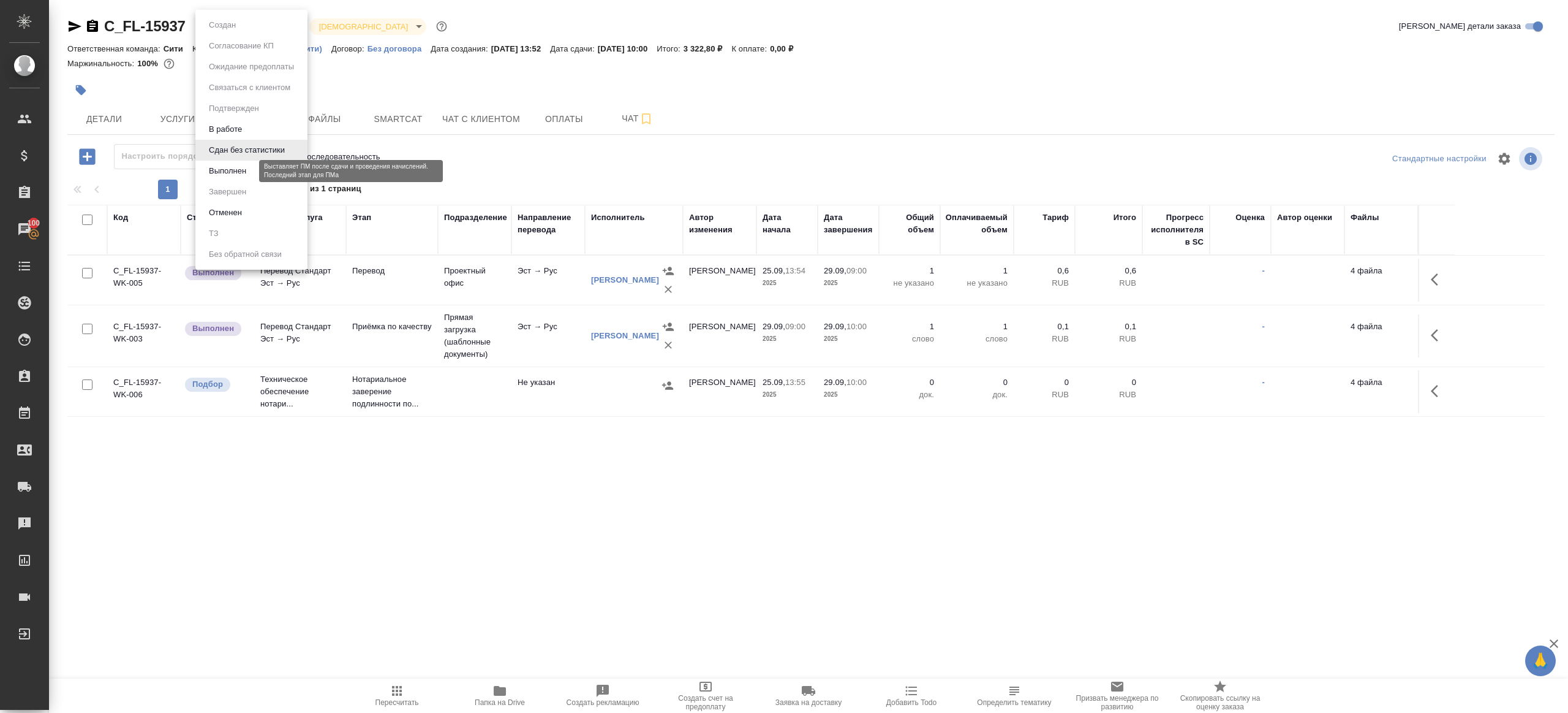
click at [238, 171] on button "Выполнен" at bounding box center [227, 171] width 45 height 14
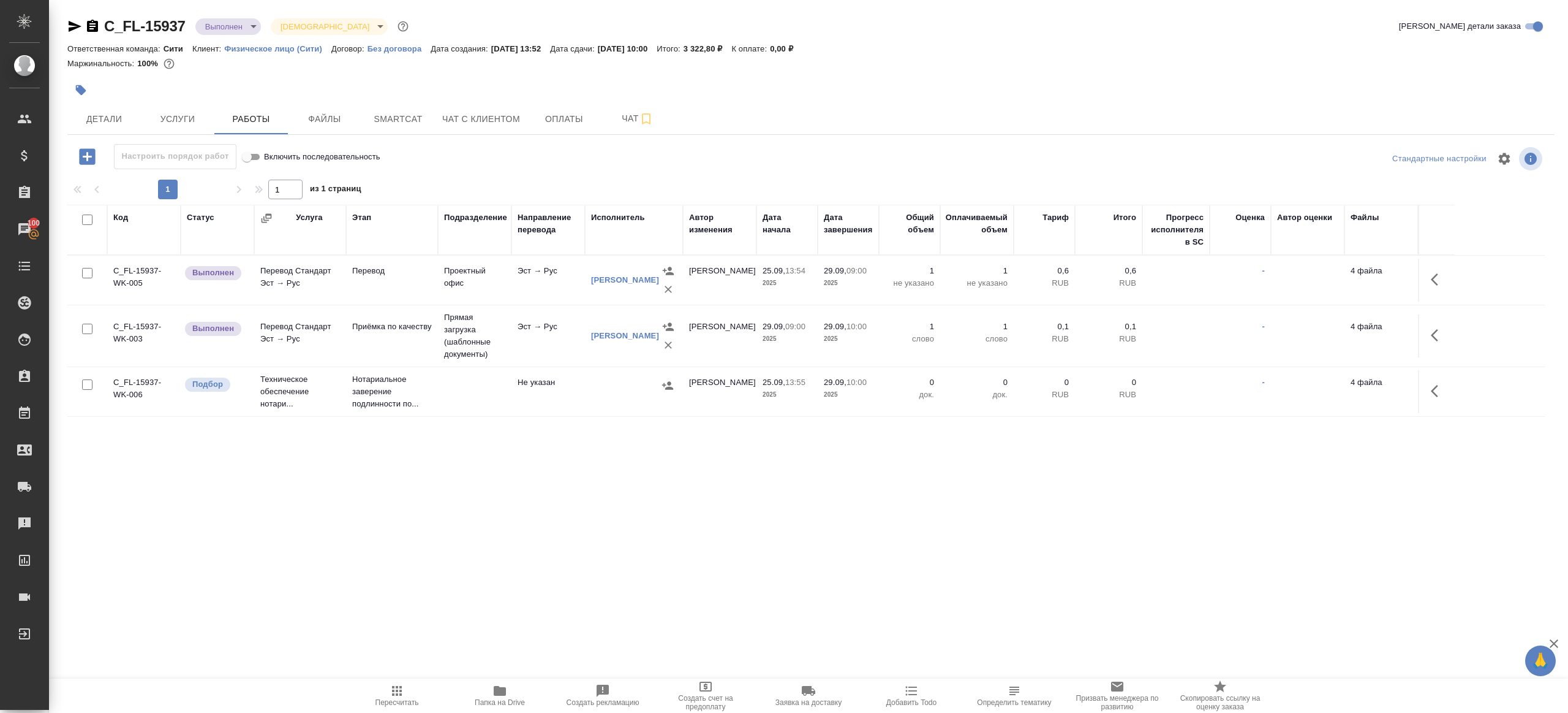
click at [1445, 280] on icon "button" at bounding box center [1438, 279] width 14 height 14
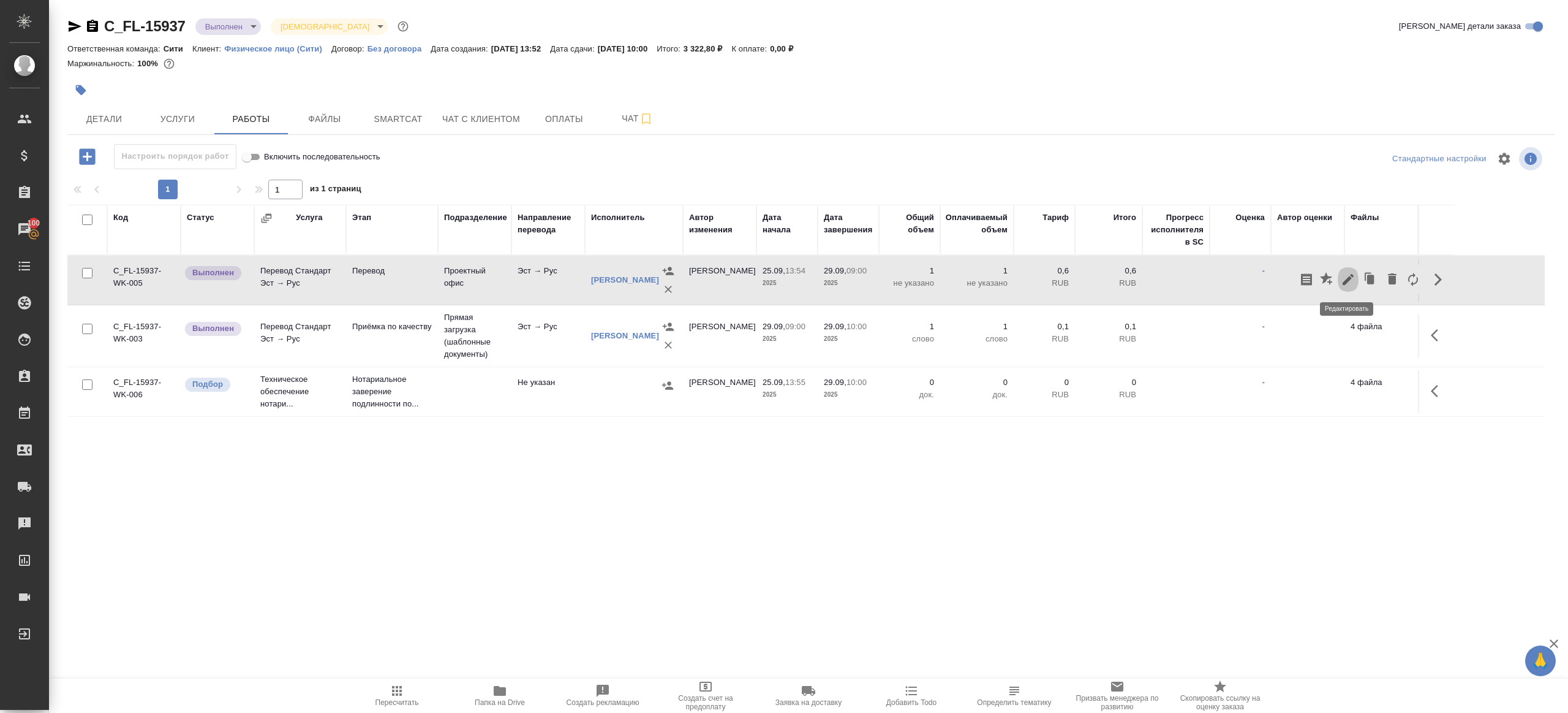
click at [1340, 277] on button "button" at bounding box center [1348, 280] width 21 height 30
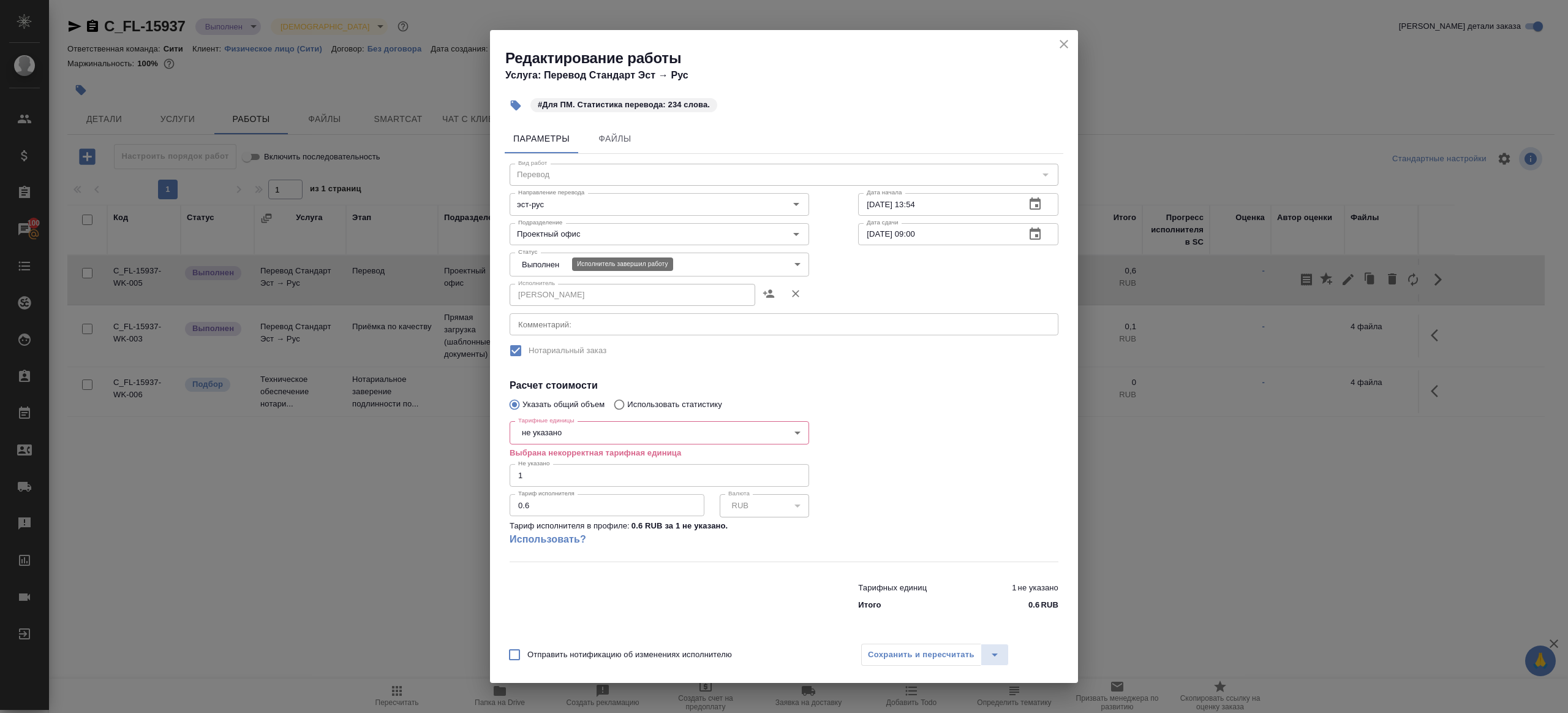
click at [554, 265] on body "🙏 .cls-1 fill:#fff; AWATERA [PERSON_NAME] Клиенты Спецификации Заказы 100 Чаты …" at bounding box center [784, 356] width 1568 height 713
click at [541, 293] on li "Сдан" at bounding box center [659, 284] width 299 height 21
type input "closed"
click at [904, 660] on div "Сохранить и пересчитать" at bounding box center [935, 654] width 148 height 22
click at [1225, 238] on div "Редактирование работы Услуга: Перевод Стандарт Эст → Рус #Для ПМ. Статистика пе…" at bounding box center [784, 356] width 1568 height 713
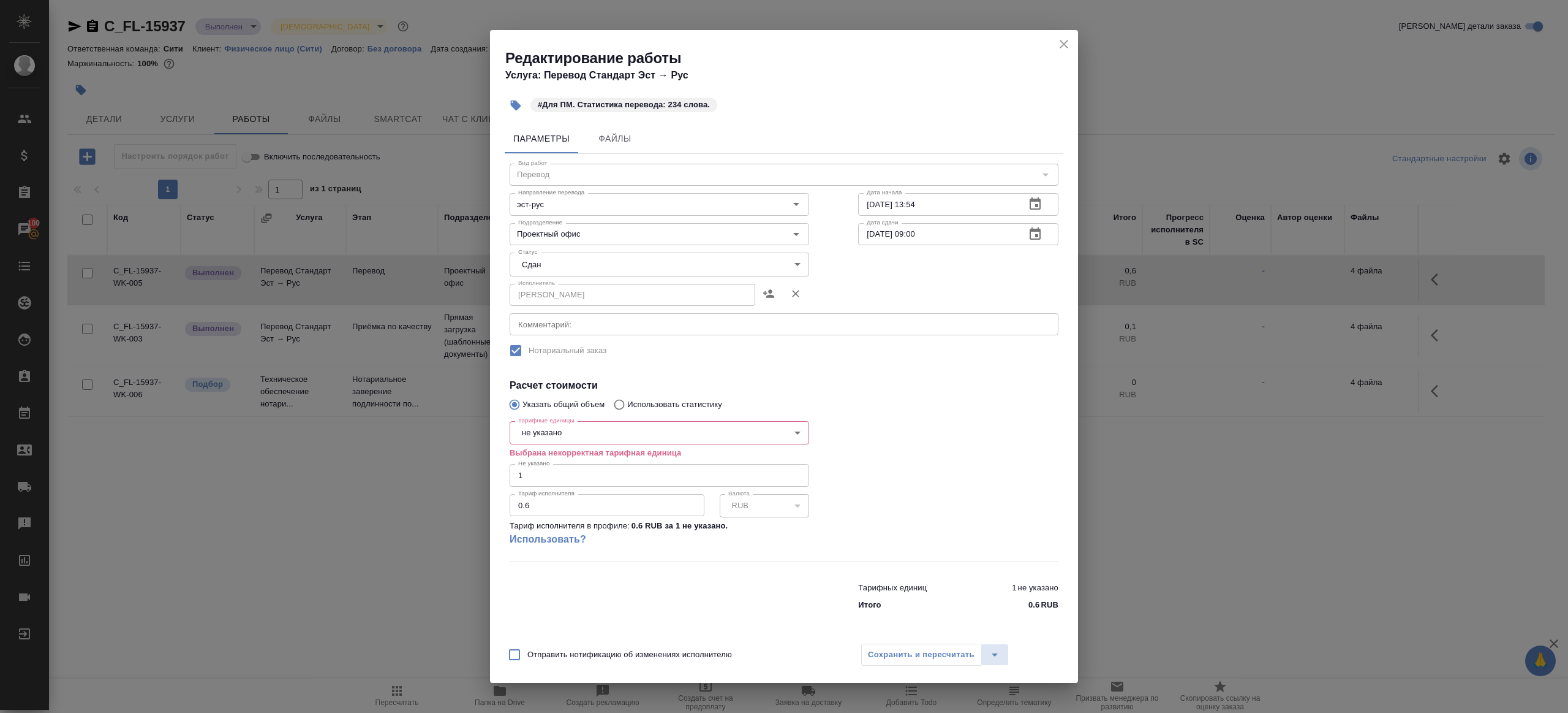
click at [1058, 46] on icon "close" at bounding box center [1064, 43] width 14 height 14
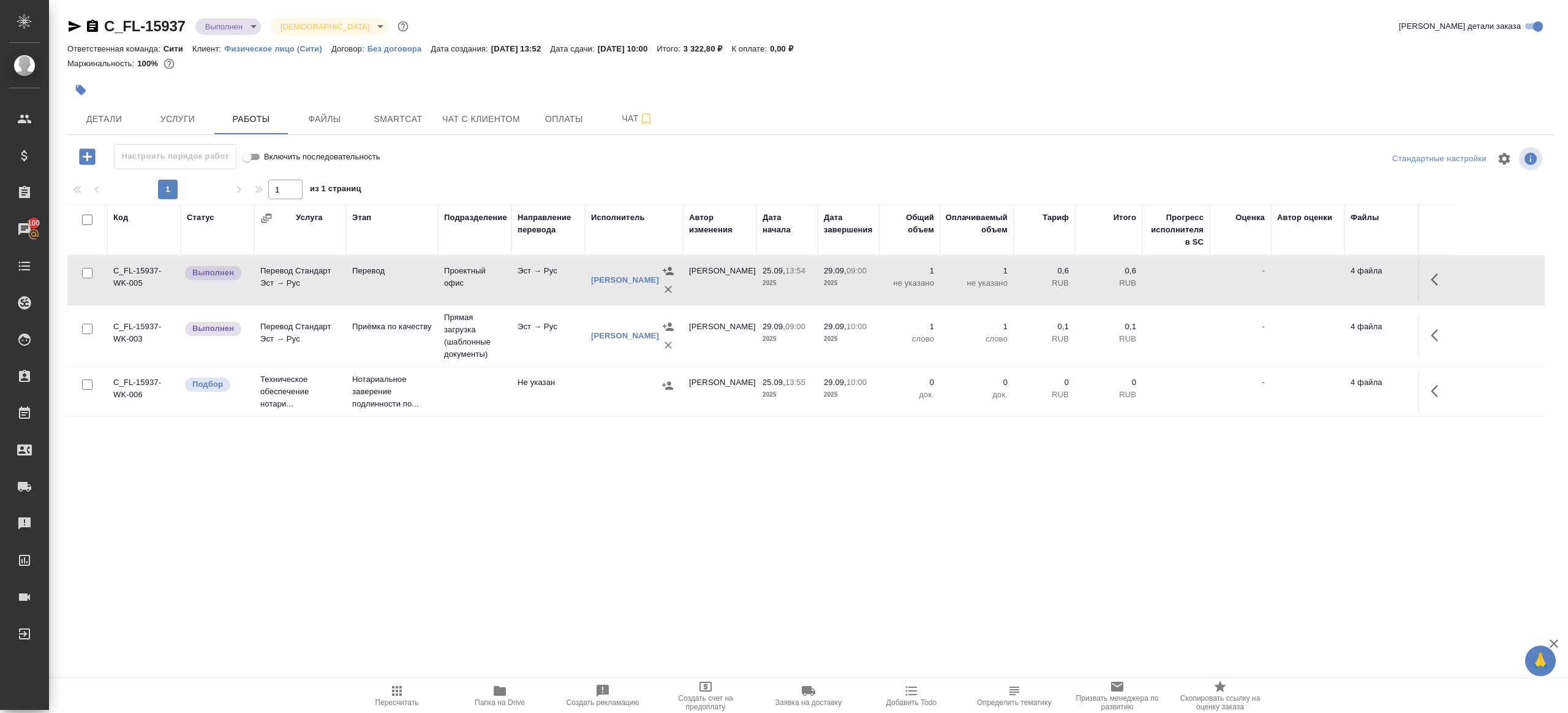
click at [1433, 331] on icon "button" at bounding box center [1438, 334] width 14 height 14
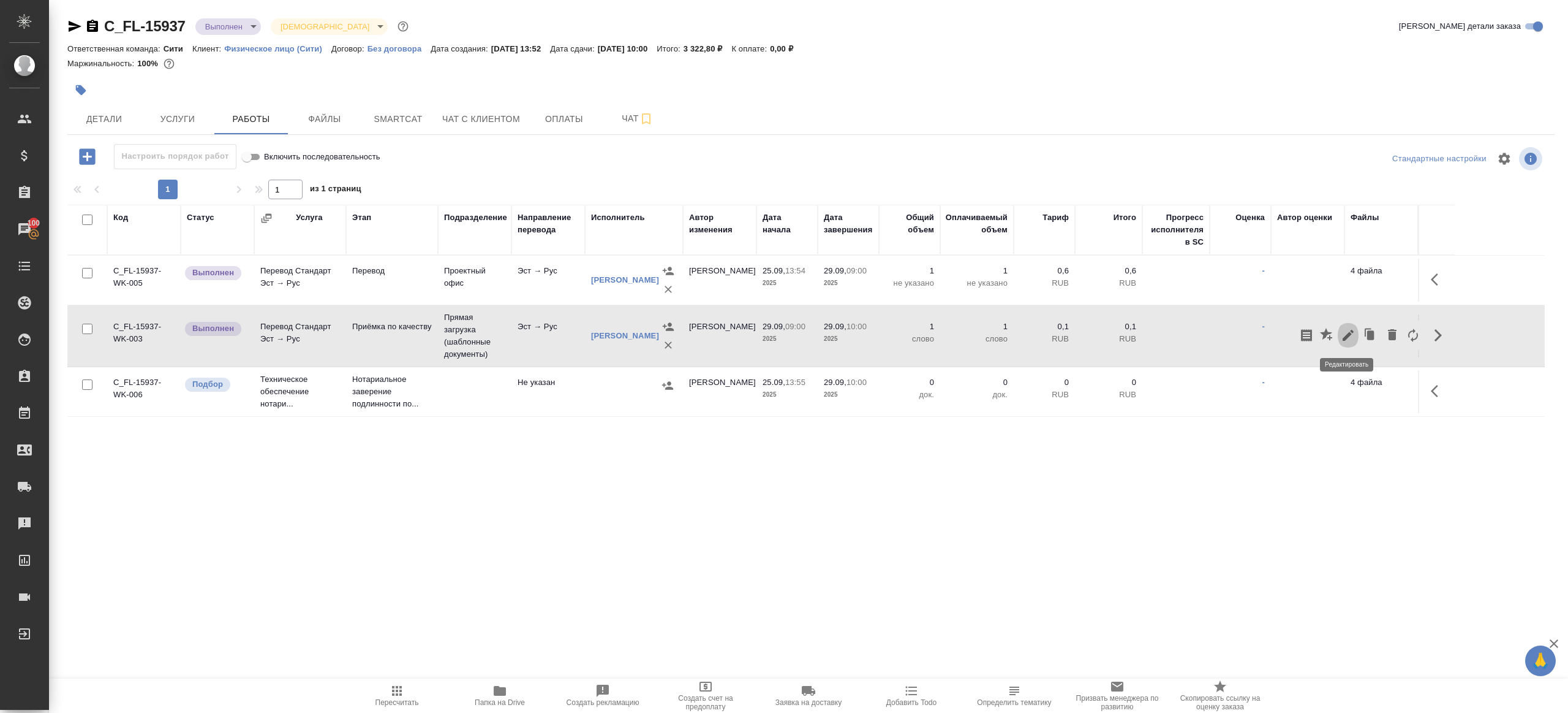
click at [1343, 334] on icon "button" at bounding box center [1348, 334] width 14 height 14
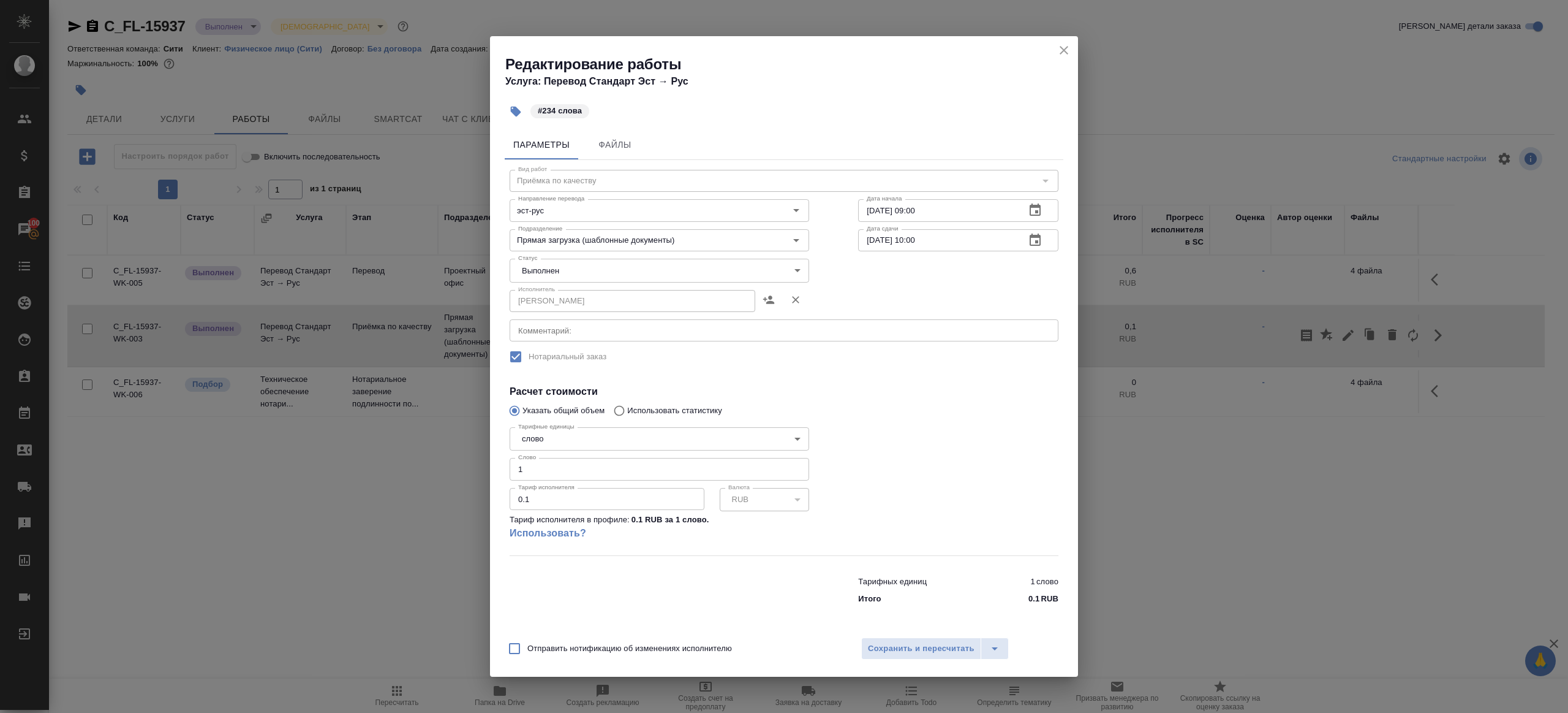
click at [583, 279] on body "🙏 .cls-1 fill:#fff; AWATERA Gazizov Rinat Клиенты Спецификации Заказы 100 Чаты …" at bounding box center [784, 356] width 1568 height 713
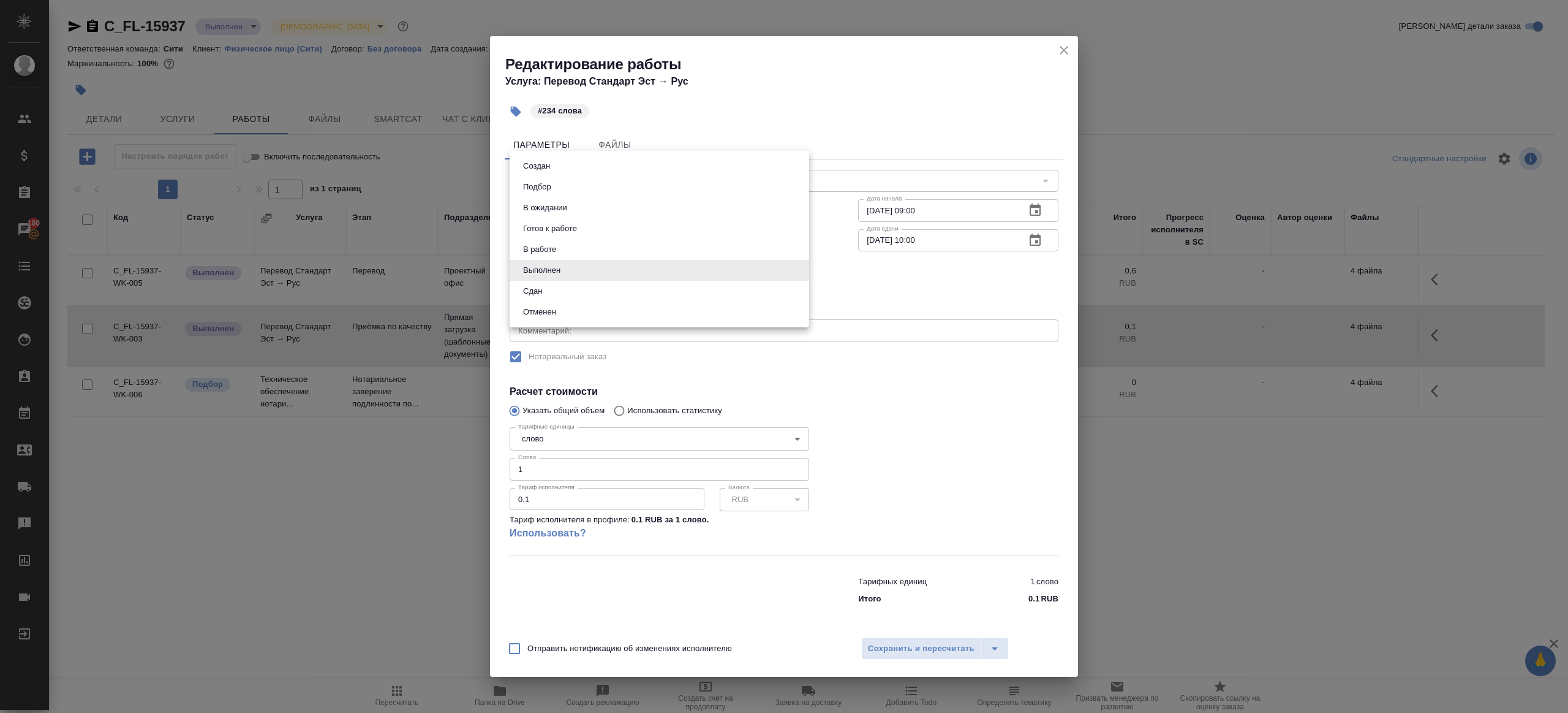
click at [560, 296] on li "Сдан" at bounding box center [659, 290] width 299 height 21
type input "closed"
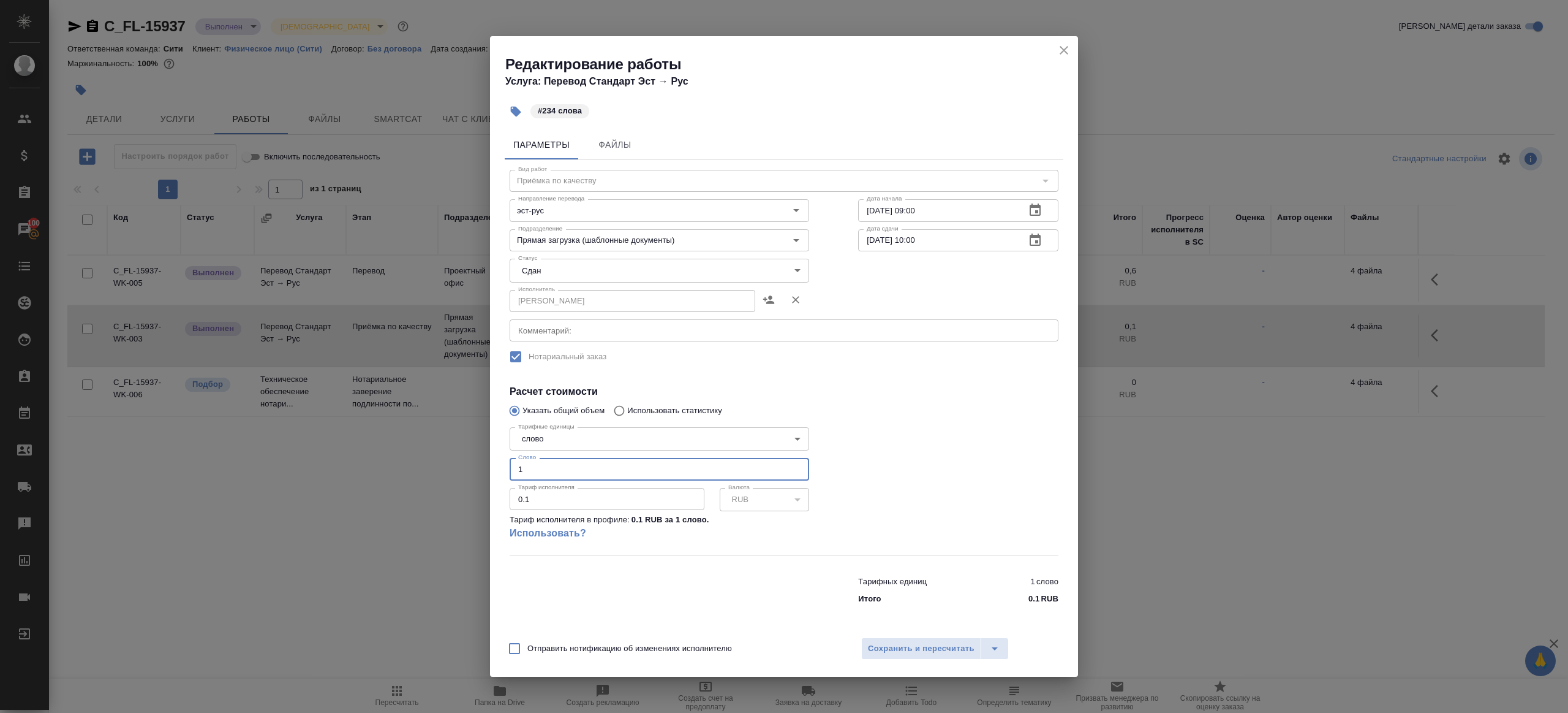
drag, startPoint x: 563, startPoint y: 478, endPoint x: 467, endPoint y: 468, distance: 96.5
click at [468, 468] on div "Редактирование работы Услуга: Перевод Стандарт Эст → Рус #234 слова Параметры Ф…" at bounding box center [784, 356] width 1568 height 713
type input "234"
click at [925, 651] on span "Сохранить и пересчитать" at bounding box center [921, 648] width 107 height 14
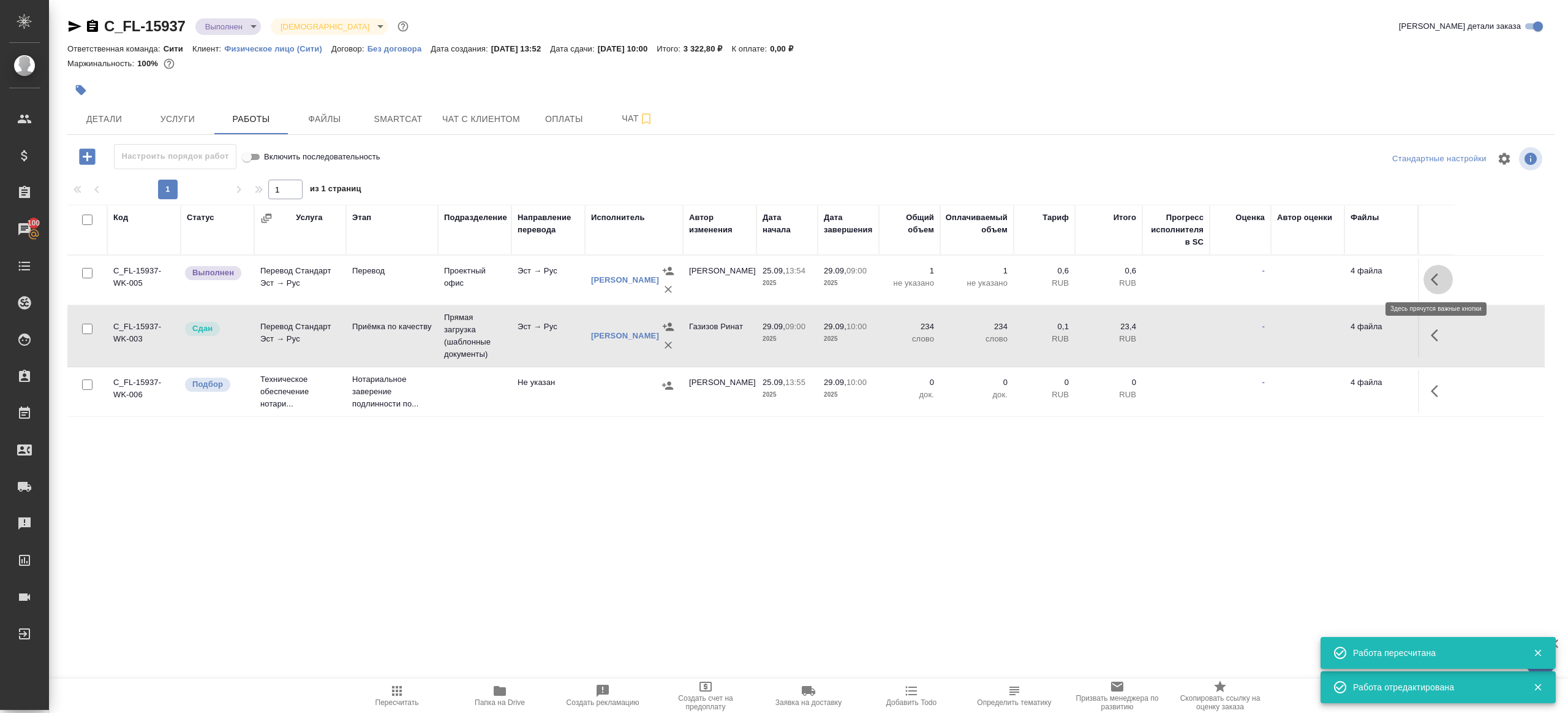
click at [1439, 283] on icon "button" at bounding box center [1438, 279] width 14 height 14
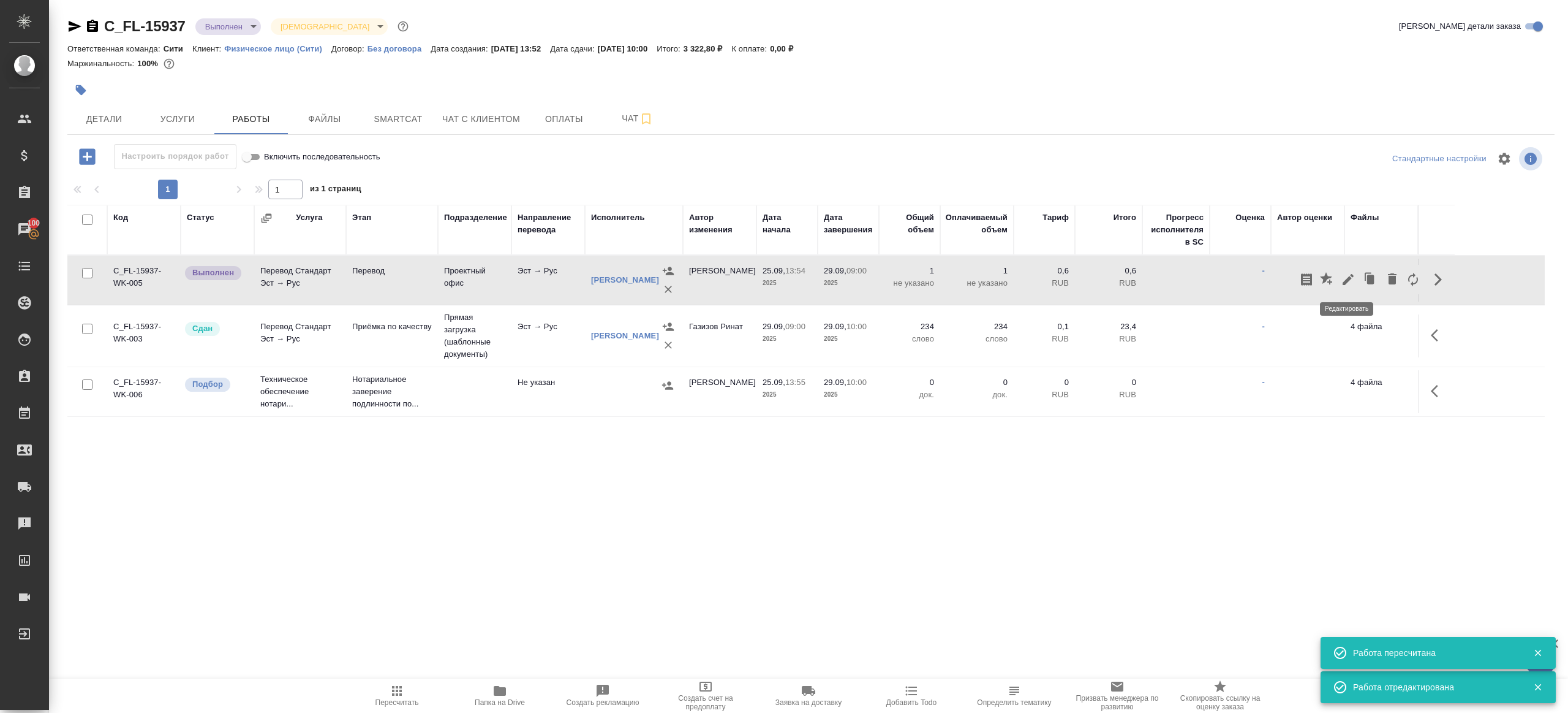
click at [1351, 274] on icon "button" at bounding box center [1348, 280] width 11 height 11
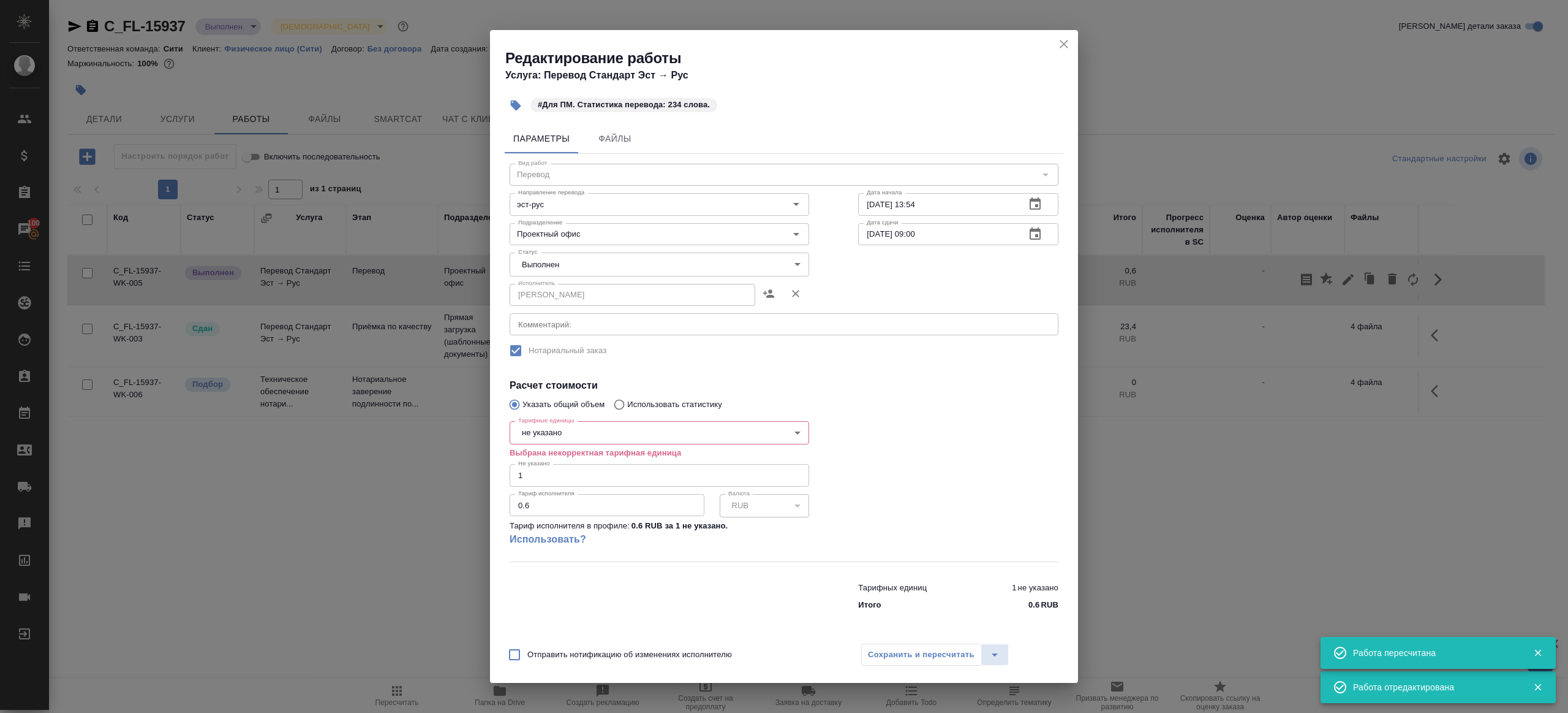
click at [573, 436] on body "🙏 .cls-1 fill:#fff; AWATERA Gazizov Rinat Клиенты Спецификации Заказы 100 Чаты …" at bounding box center [784, 356] width 1568 height 713
click at [567, 465] on li "слово" at bounding box center [659, 474] width 299 height 21
type input "5a8b1489cc6b4906c91bfd90"
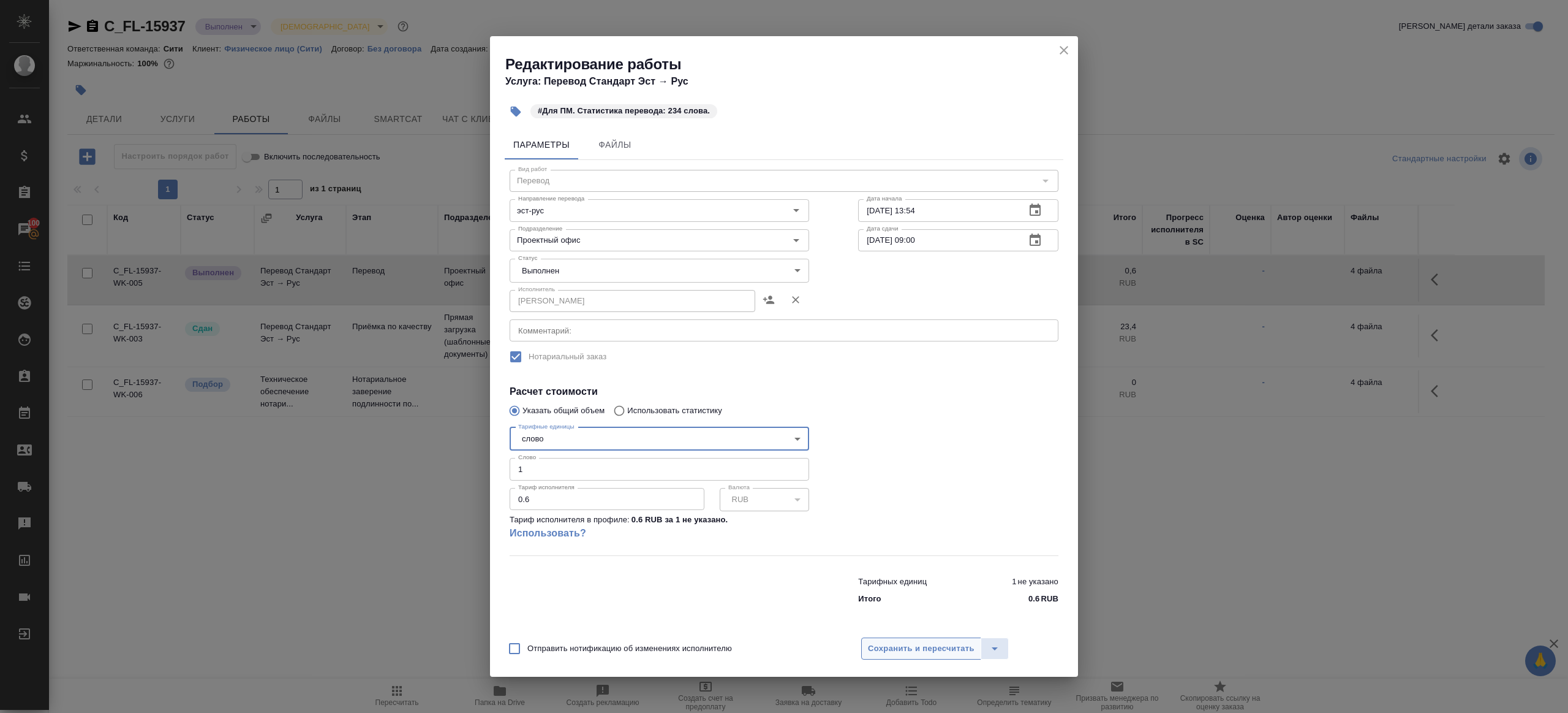
click at [914, 644] on span "Сохранить и пересчитать" at bounding box center [921, 648] width 107 height 14
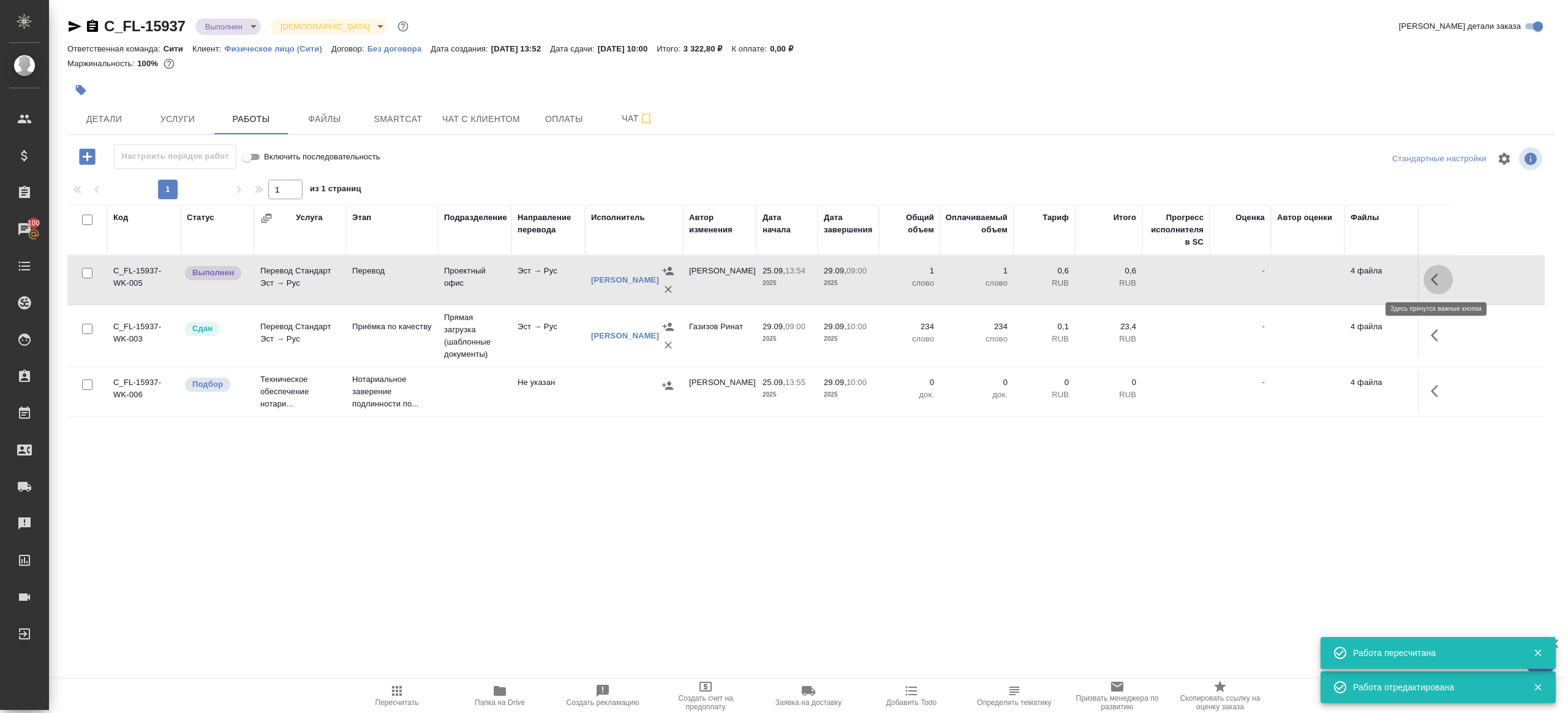
click at [1444, 282] on icon "button" at bounding box center [1438, 279] width 14 height 14
click at [1349, 279] on icon "button" at bounding box center [1348, 280] width 11 height 11
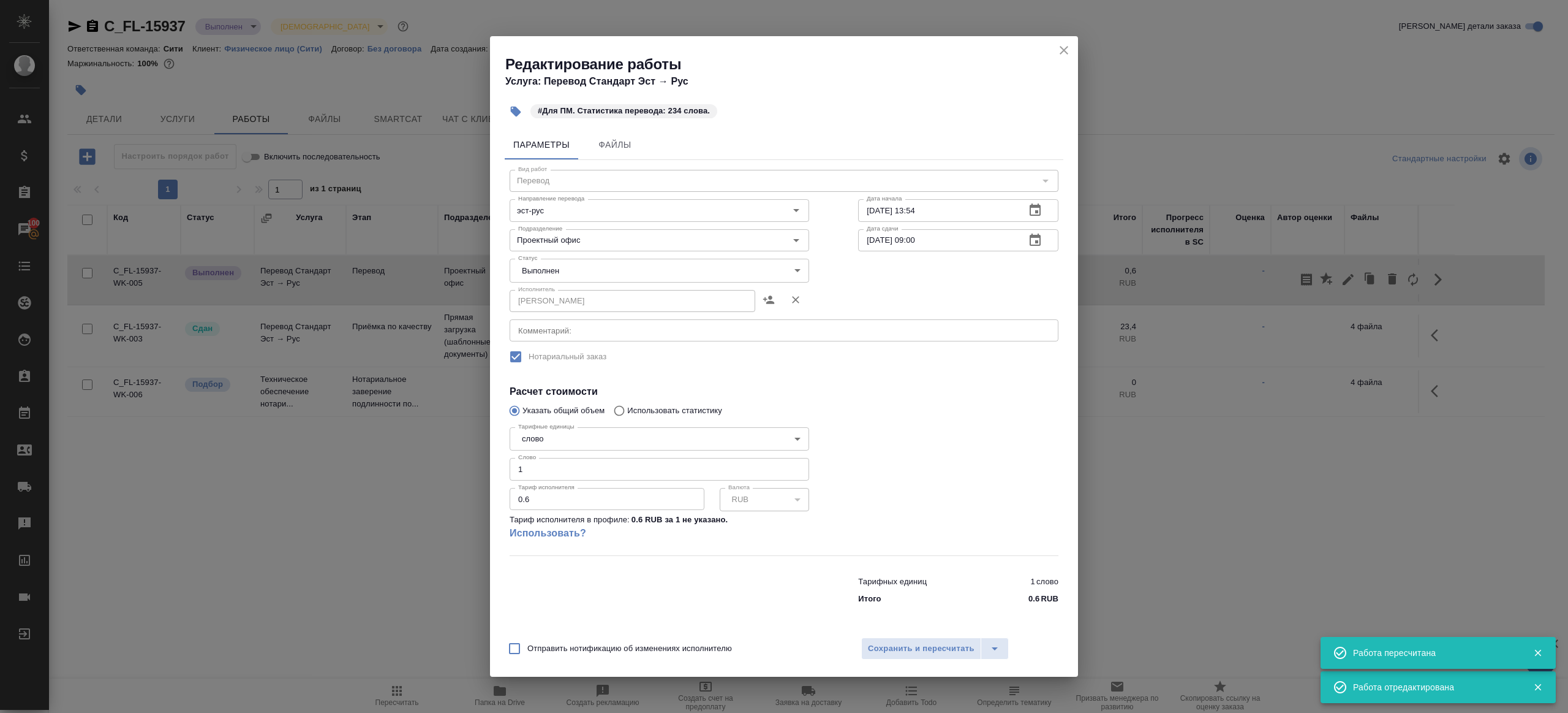
click at [552, 276] on body "🙏 .cls-1 fill:#fff; AWATERA Gazizov Rinat Клиенты Спецификации Заказы 100 Чаты …" at bounding box center [784, 356] width 1568 height 713
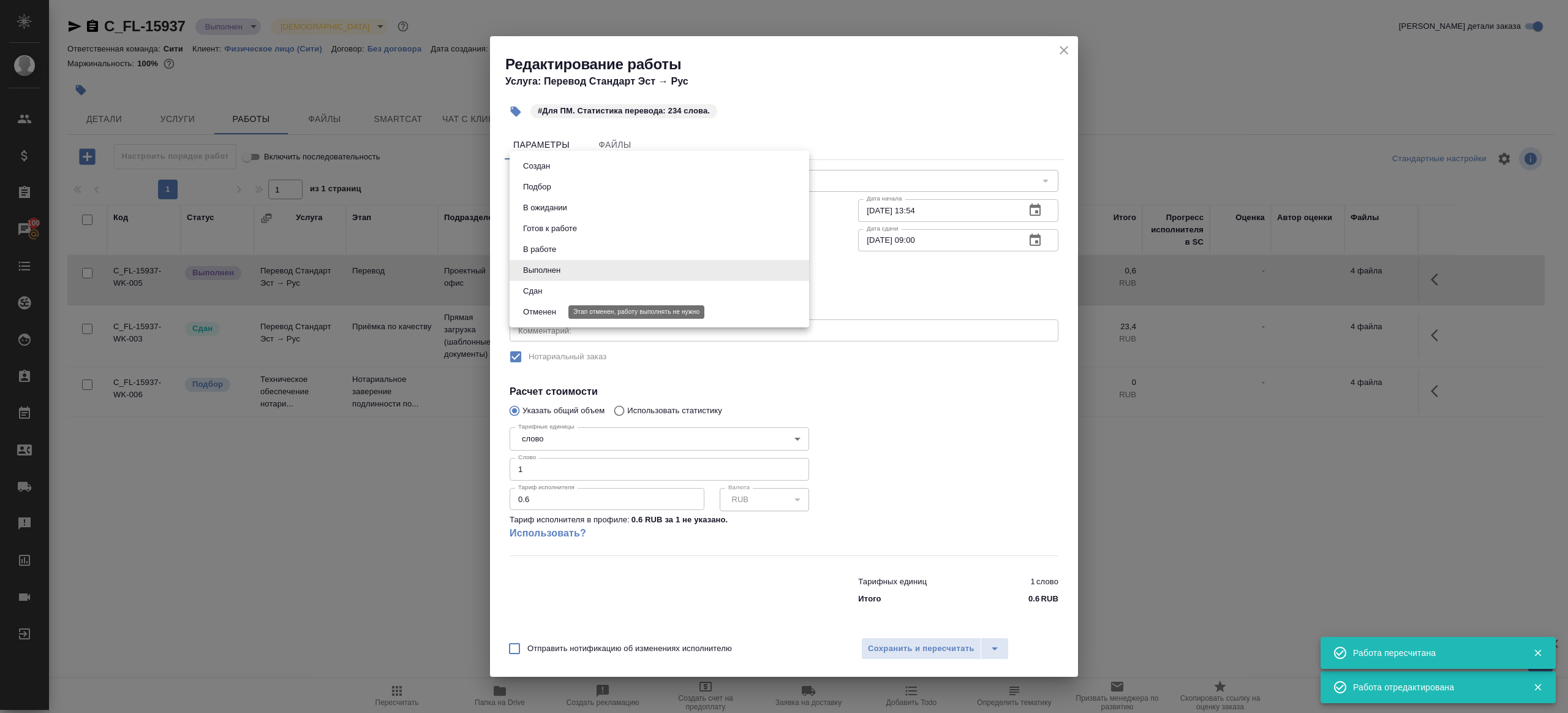
click at [548, 290] on li "Сдан" at bounding box center [659, 290] width 299 height 21
type input "closed"
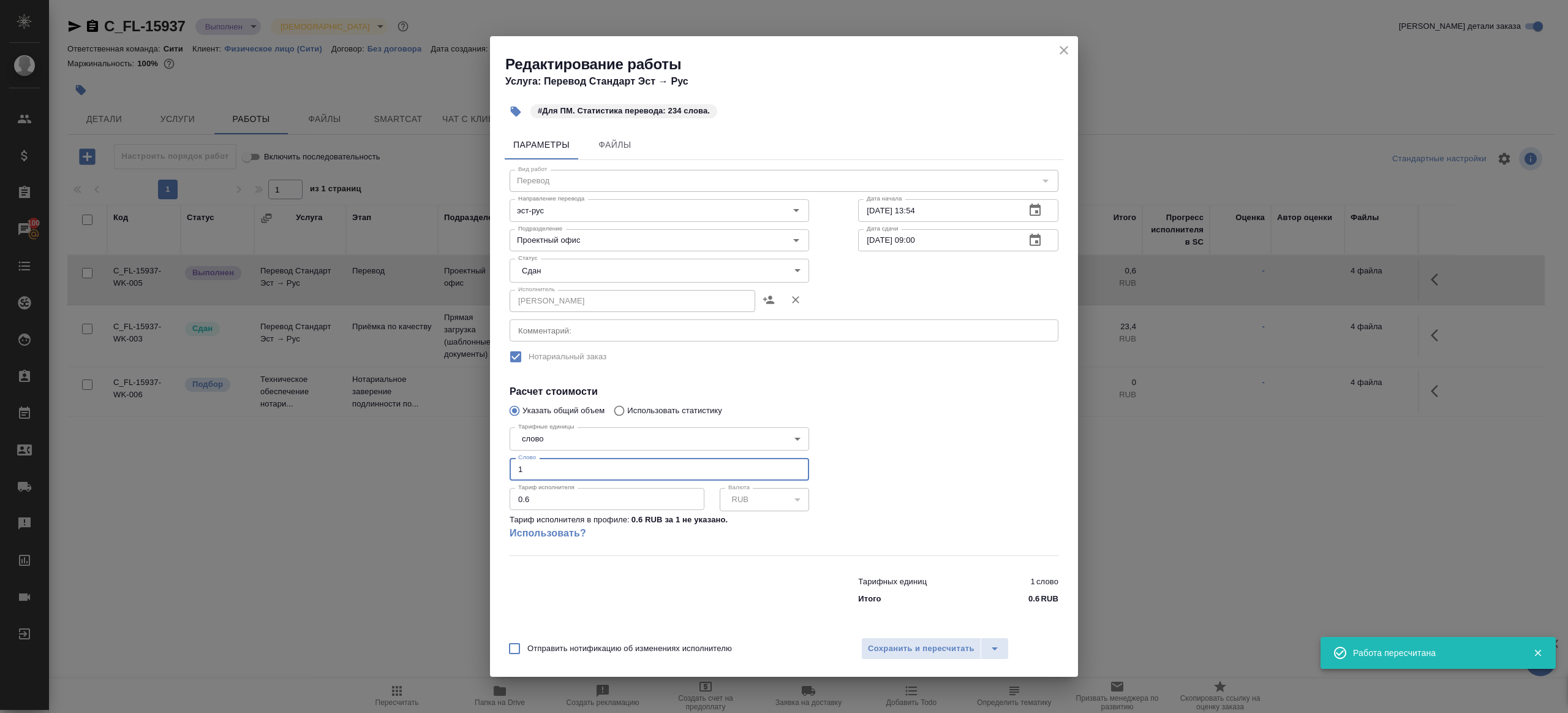
drag, startPoint x: 544, startPoint y: 472, endPoint x: 458, endPoint y: 463, distance: 86.5
click at [458, 463] on div "Редактирование работы Услуга: Перевод Стандарт Эст → Рус #Для ПМ. Статистика пе…" at bounding box center [784, 356] width 1568 height 713
type input "234"
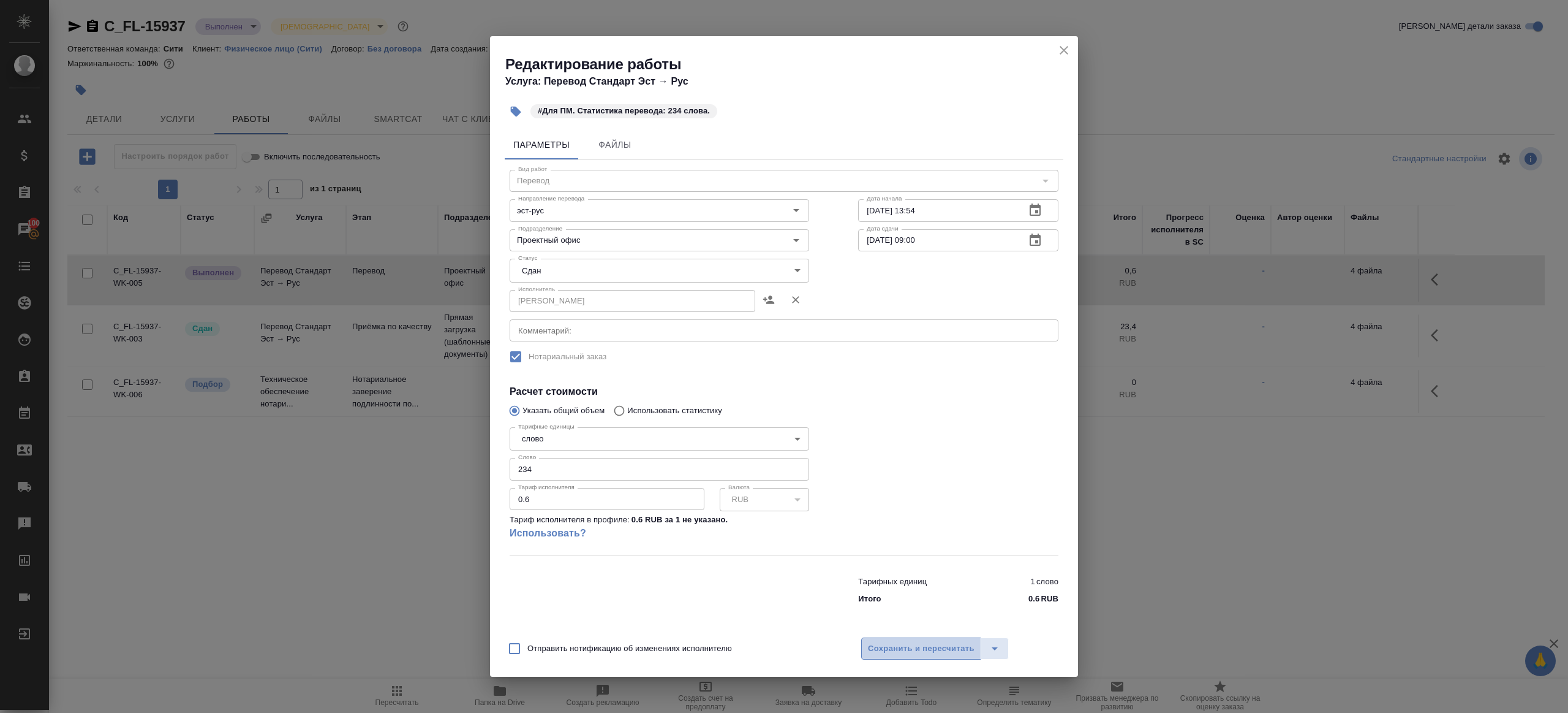
click at [941, 651] on span "Сохранить и пересчитать" at bounding box center [921, 648] width 107 height 14
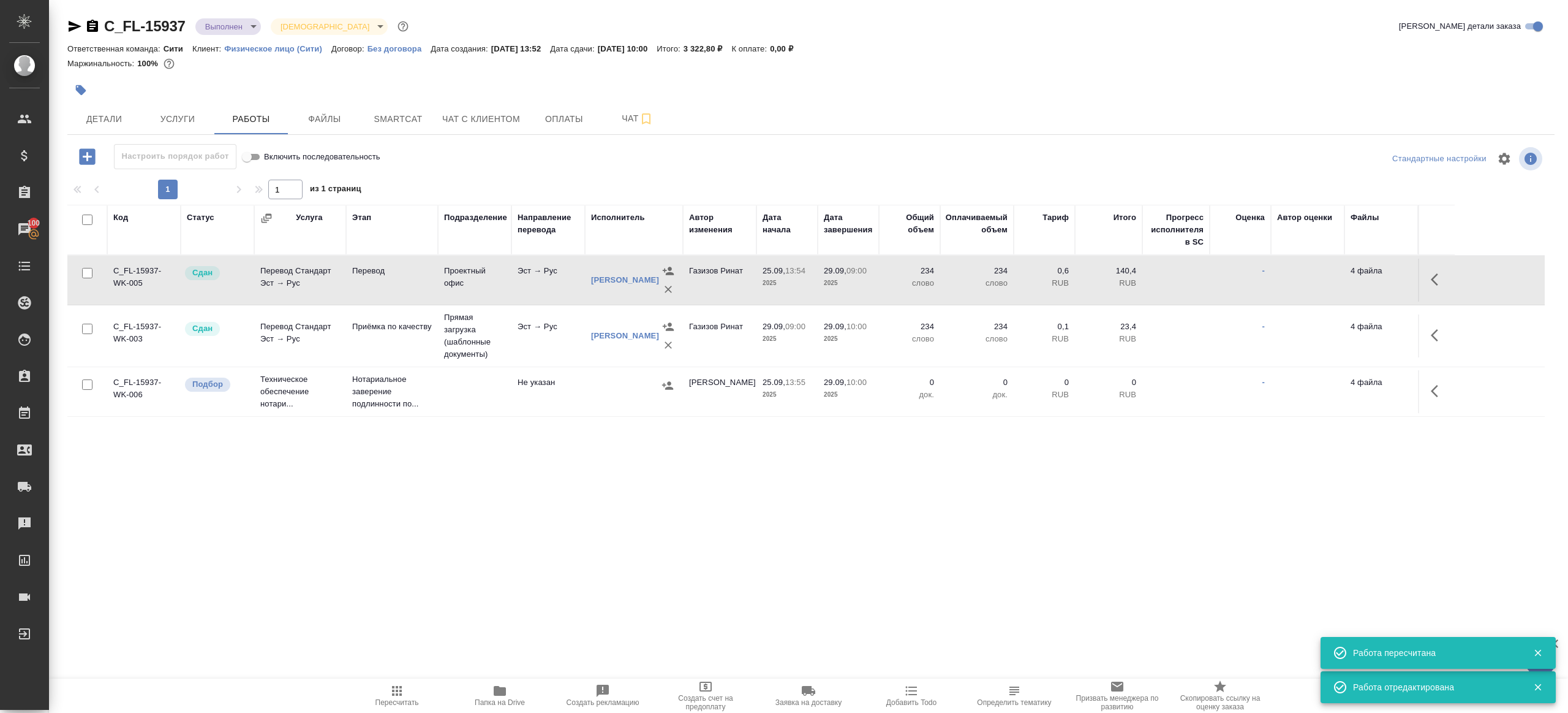
click at [403, 687] on icon "button" at bounding box center [397, 690] width 14 height 14
click at [403, 686] on icon "button" at bounding box center [397, 690] width 14 height 14
click at [525, 594] on div ".cls-1 fill:#fff; AWATERA Gazizov Rinat Клиенты Спецификации Заказы 100 Чаты To…" at bounding box center [784, 356] width 1568 height 713
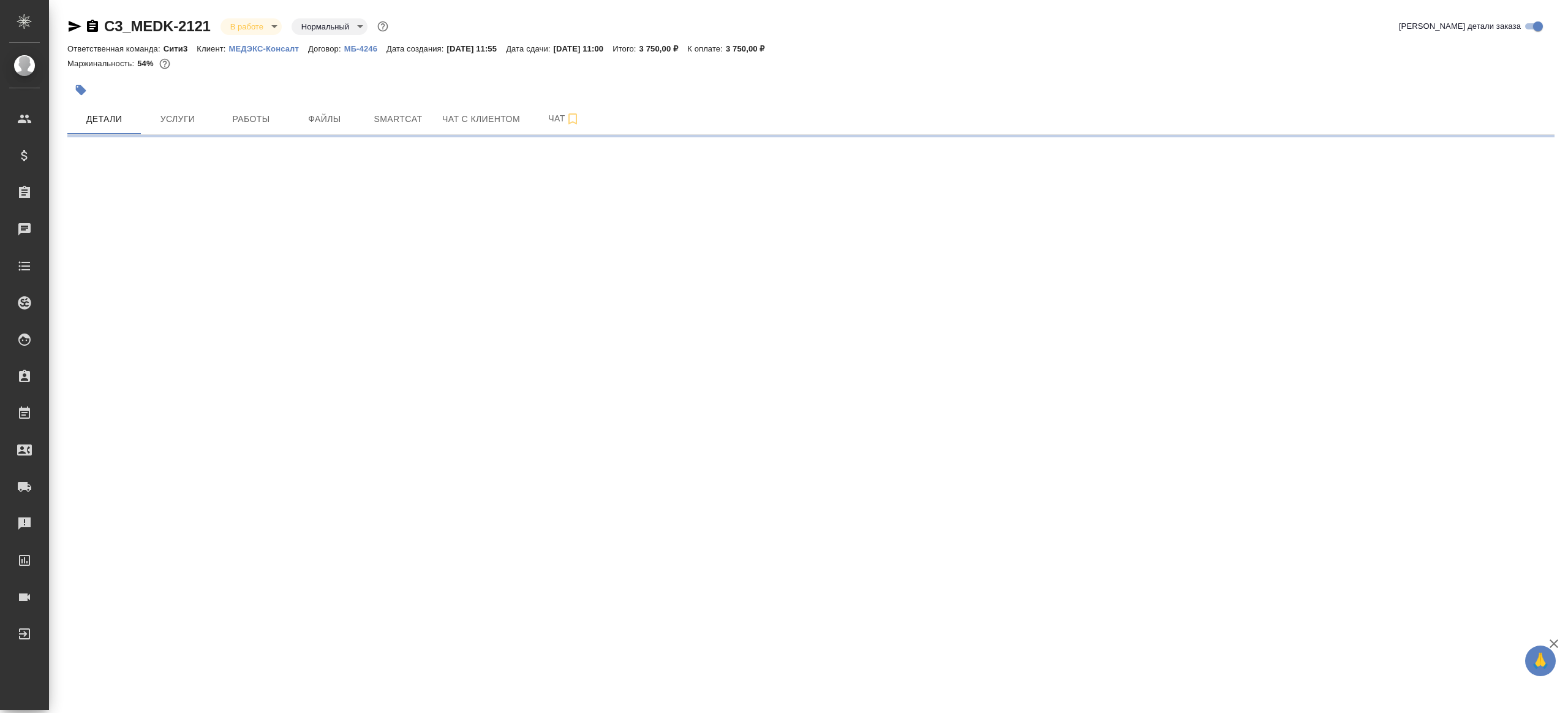
select select "RU"
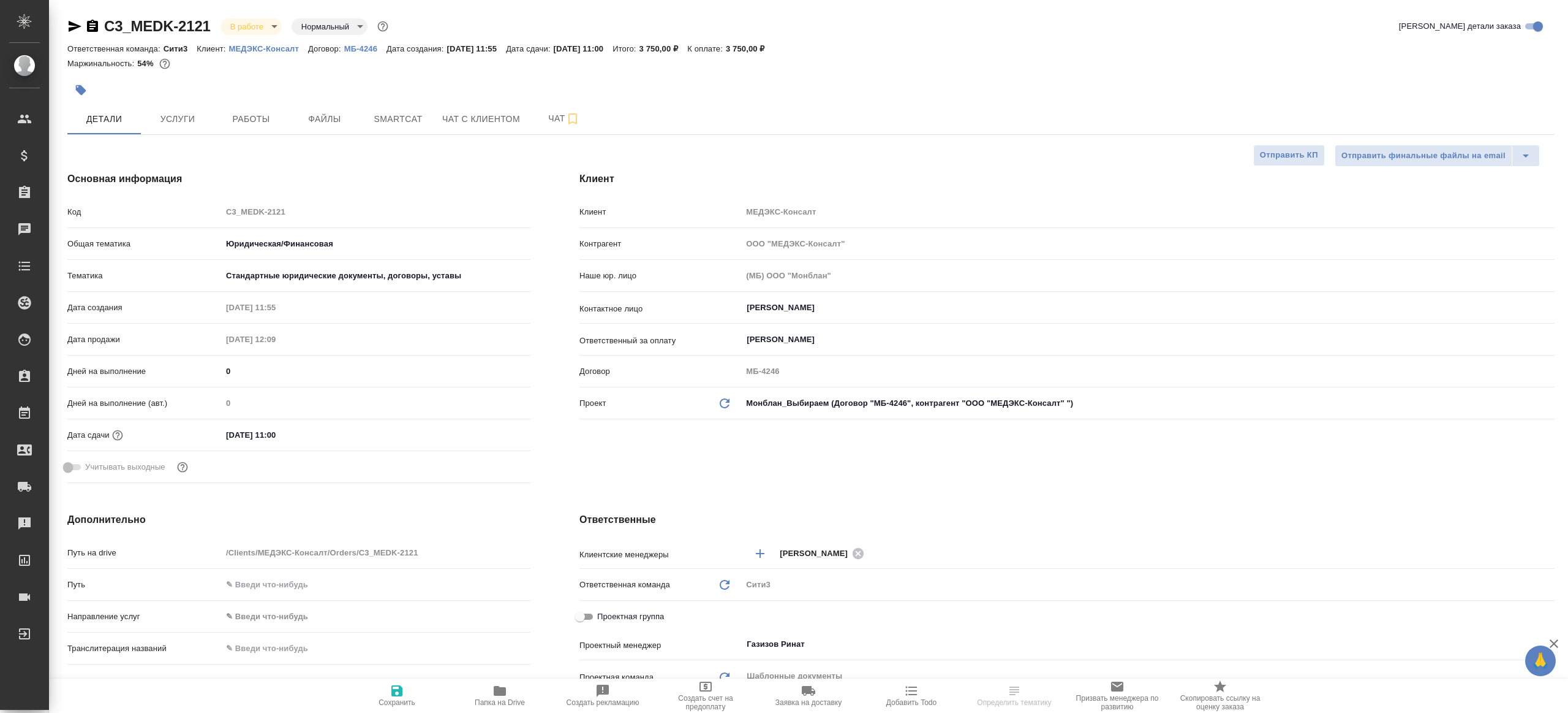
type textarea "x"
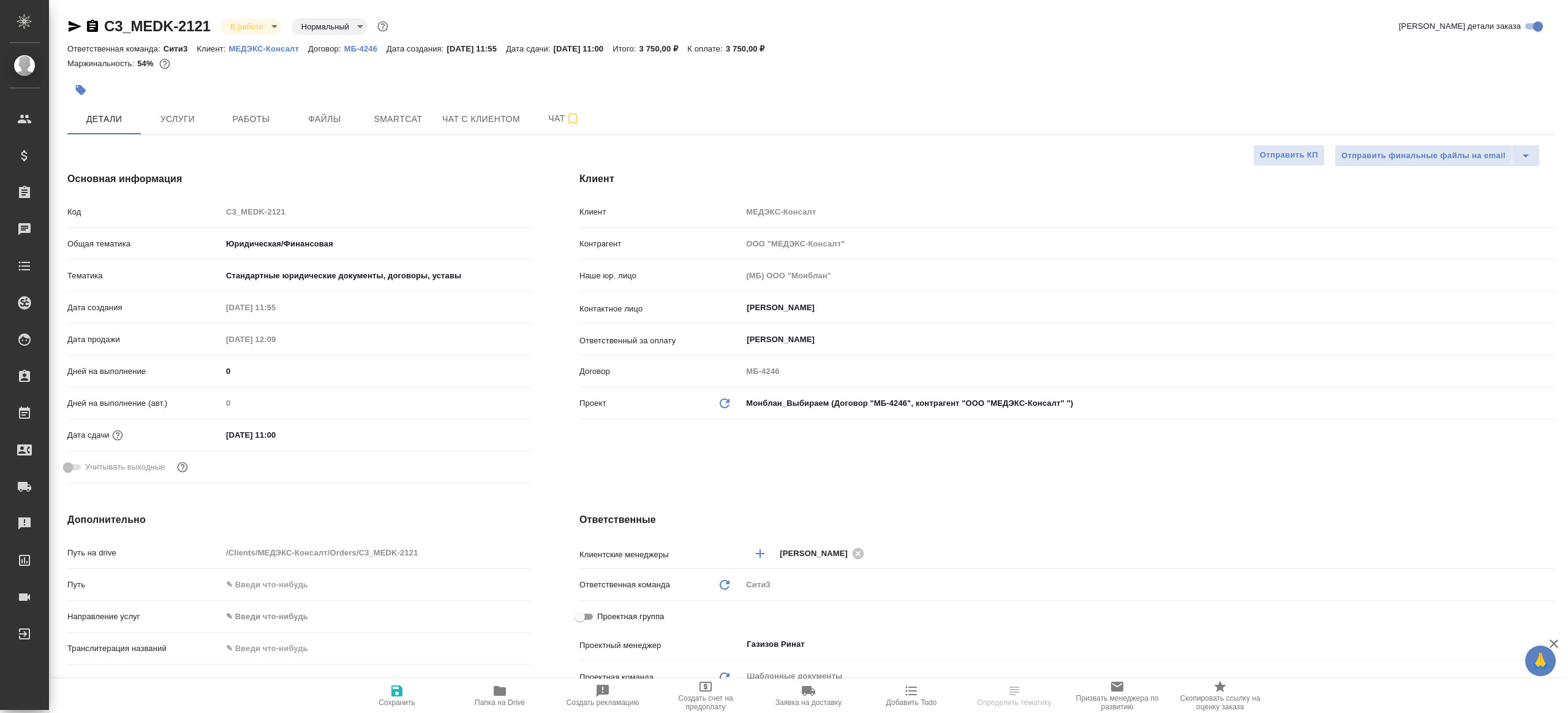
type textarea "x"
click at [263, 113] on span "Работы" at bounding box center [251, 119] width 59 height 15
type textarea "x"
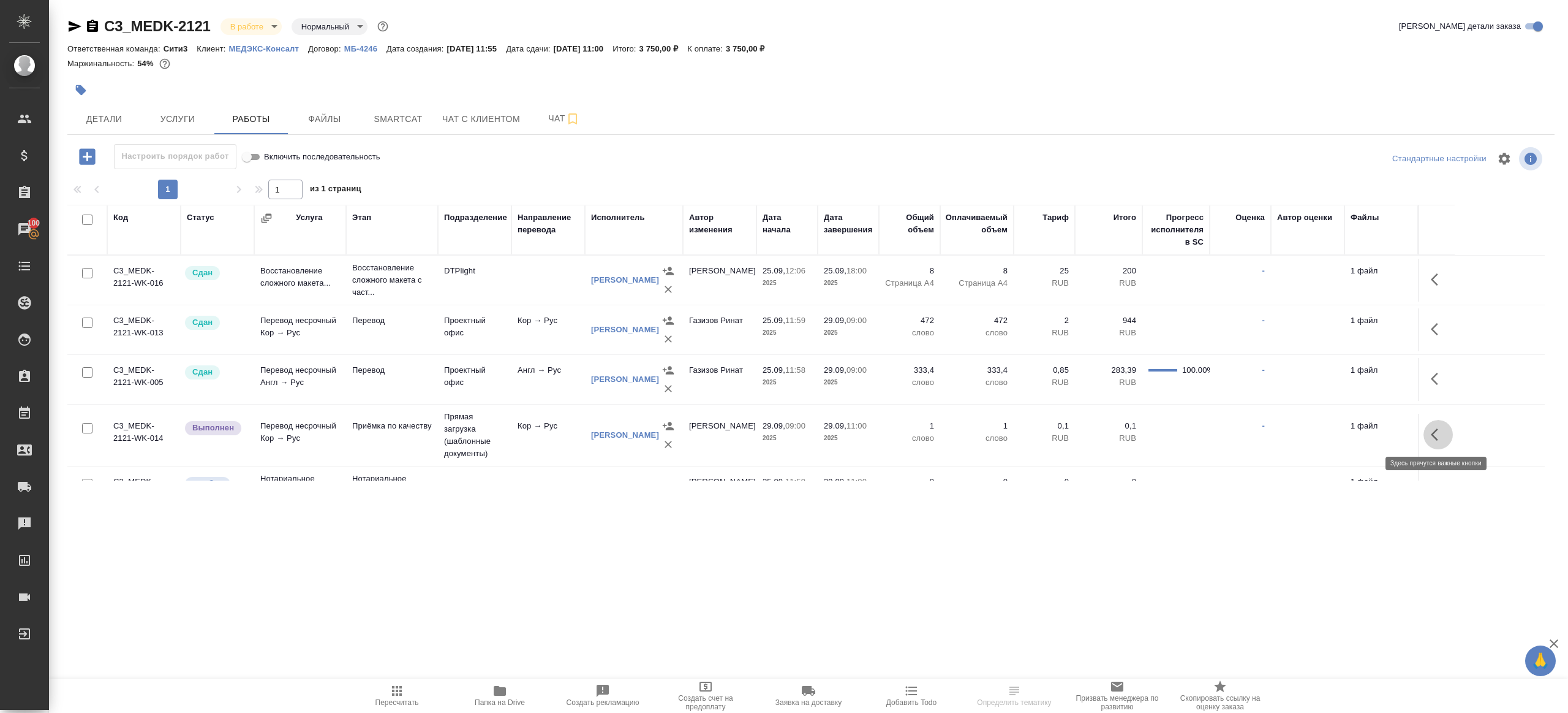
click at [1442, 430] on icon "button" at bounding box center [1438, 434] width 14 height 14
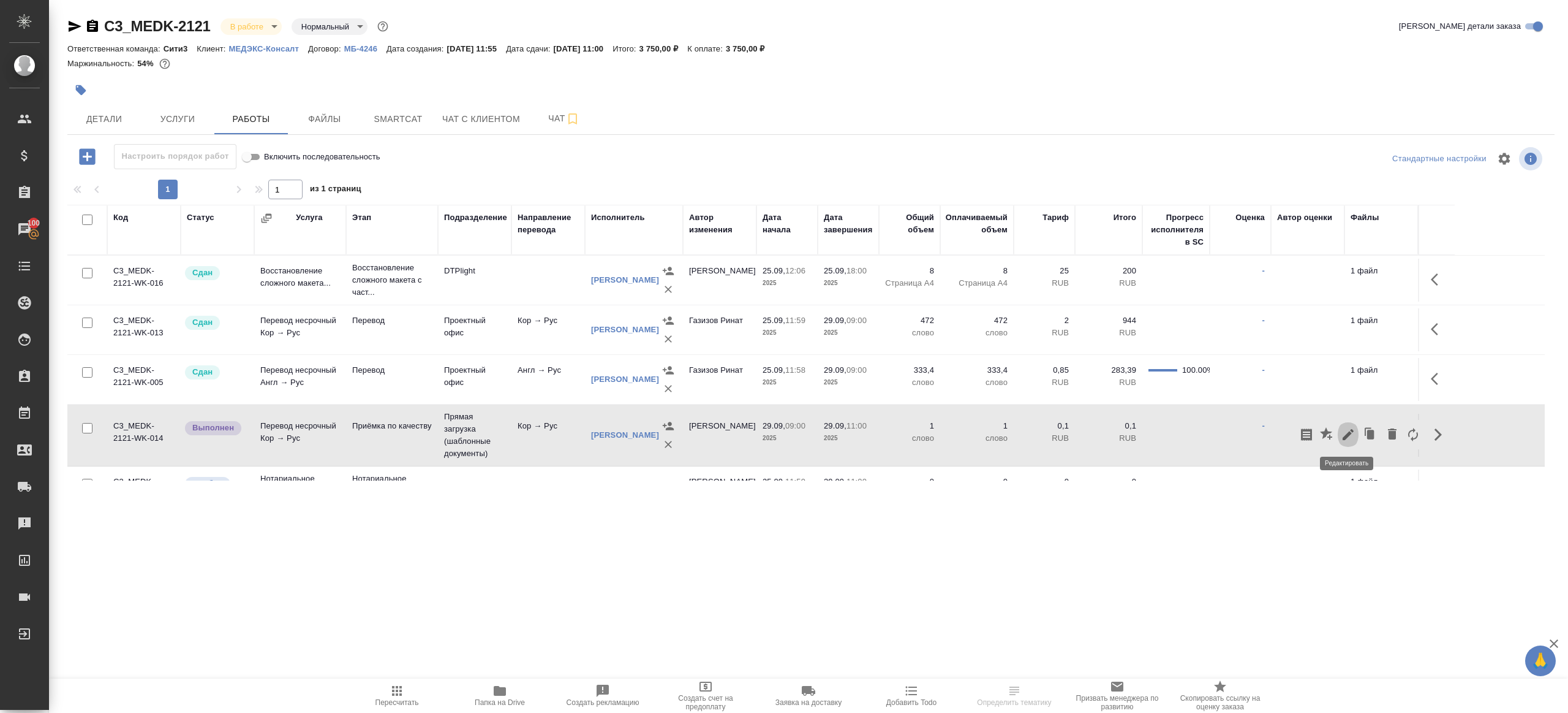
click at [1340, 433] on button "button" at bounding box center [1348, 434] width 21 height 30
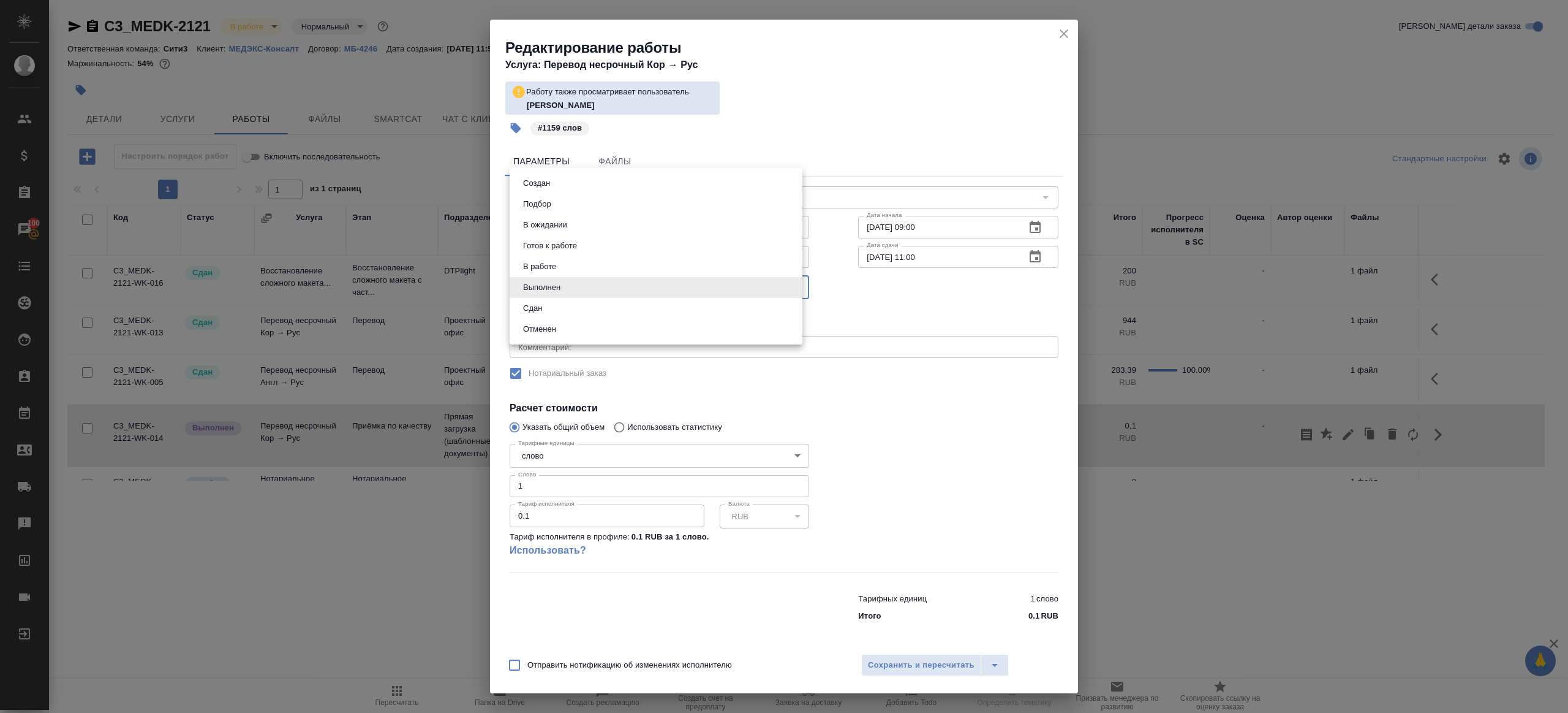
click at [525, 279] on body "🙏 .cls-1 fill:#fff; AWATERA Gazizov Rinat Клиенты Спецификации Заказы 100 Чаты …" at bounding box center [784, 356] width 1568 height 713
click at [542, 304] on button "Сдан" at bounding box center [532, 309] width 27 height 14
type input "closed"
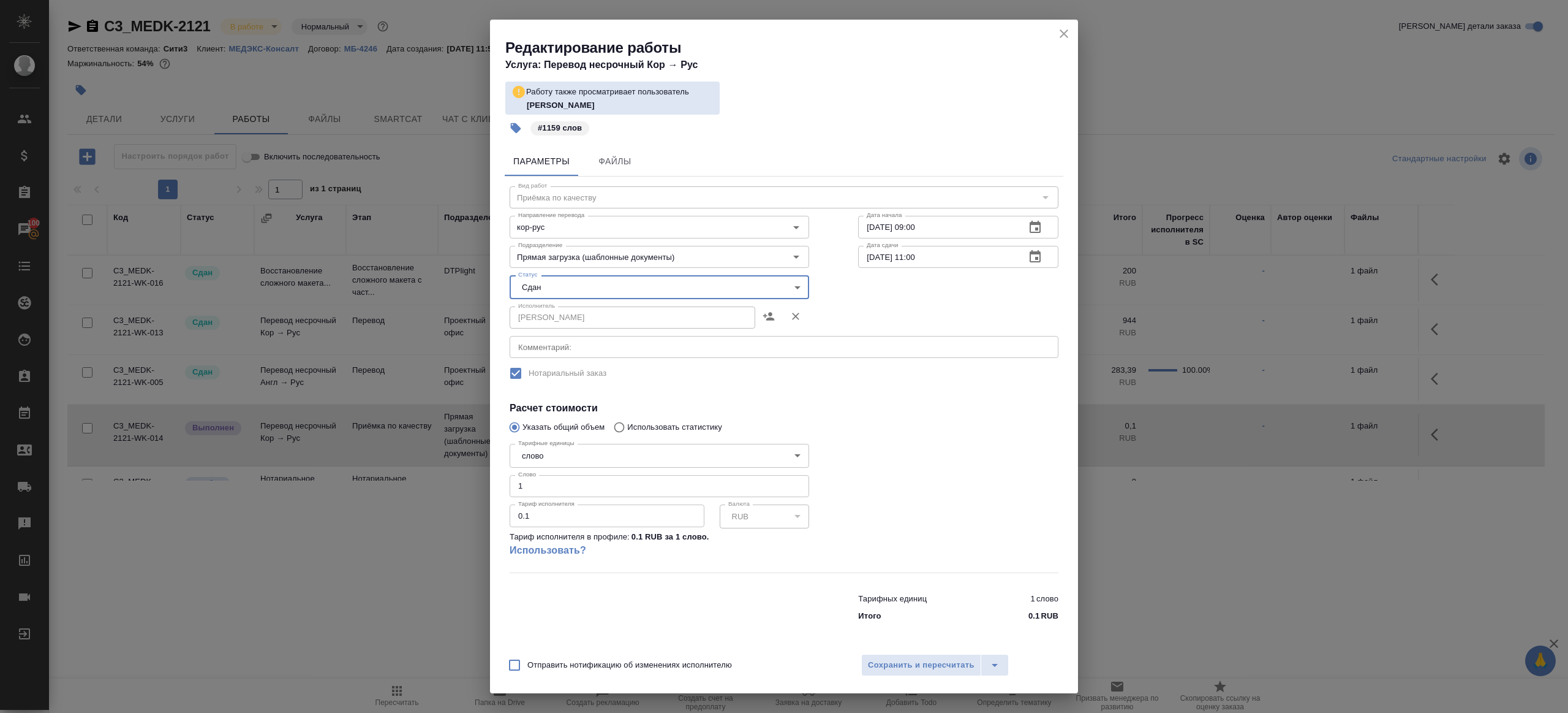
click at [573, 491] on input "1" at bounding box center [659, 485] width 299 height 22
type input "1159"
click at [921, 667] on span "Сохранить и пересчитать" at bounding box center [921, 665] width 107 height 14
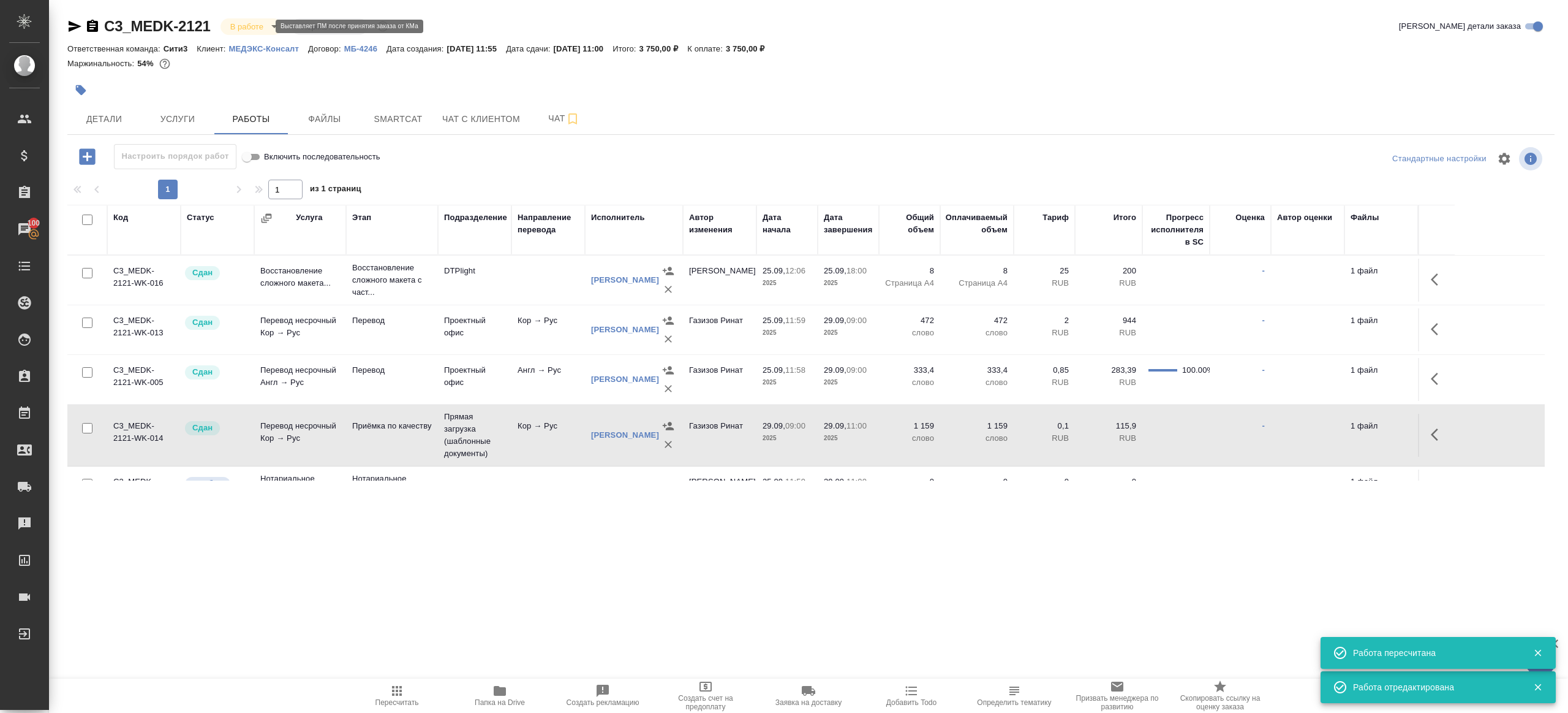
click at [257, 24] on body "🙏 .cls-1 fill:#fff; AWATERA Gazizov Rinat Клиенты Спецификации Заказы 100 Чаты …" at bounding box center [784, 356] width 1568 height 713
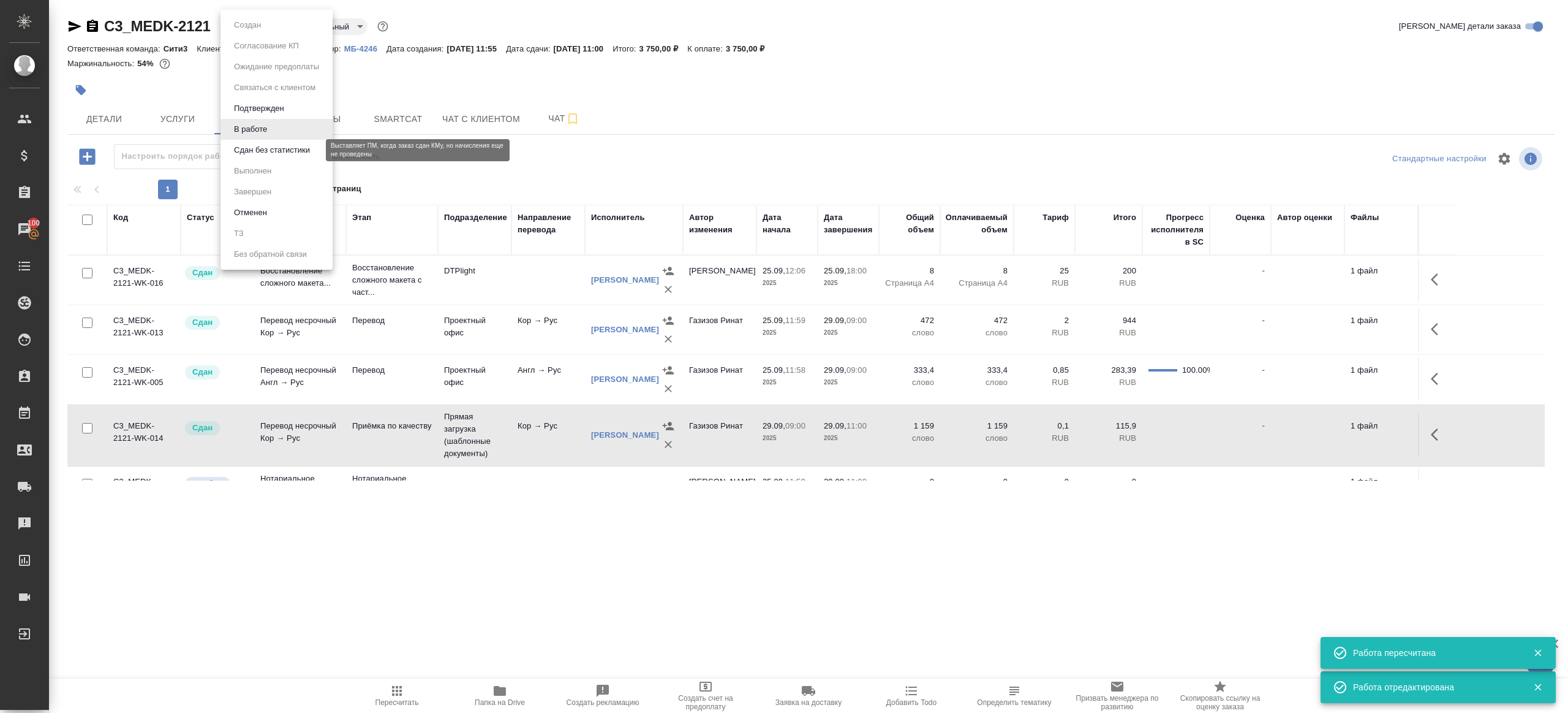
click at [287, 149] on button "Сдан без статистики" at bounding box center [271, 150] width 83 height 14
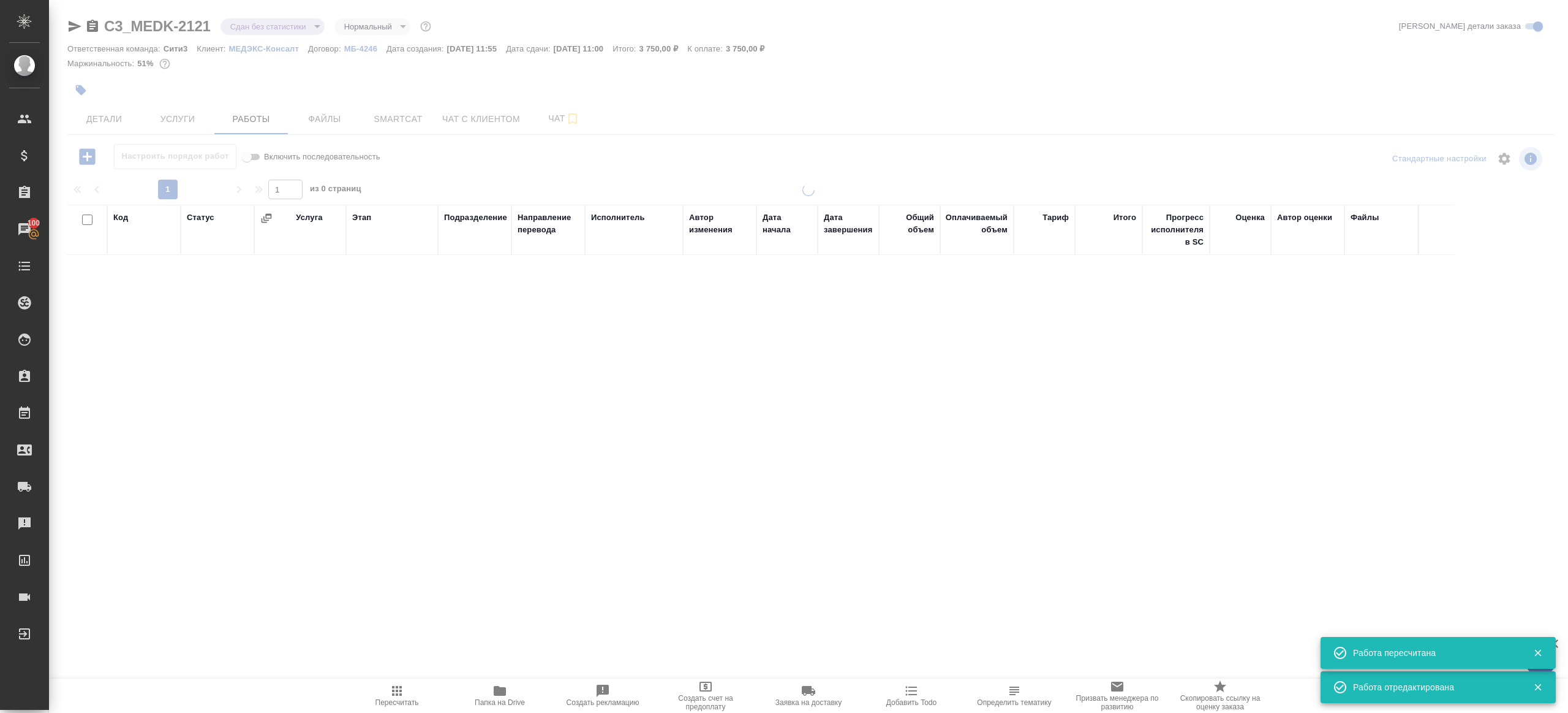
click at [279, 27] on body "🙏 .cls-1 fill:#fff; AWATERA Gazizov Rinat Клиенты Спецификации Заказы 100 Чаты …" at bounding box center [784, 356] width 1568 height 713
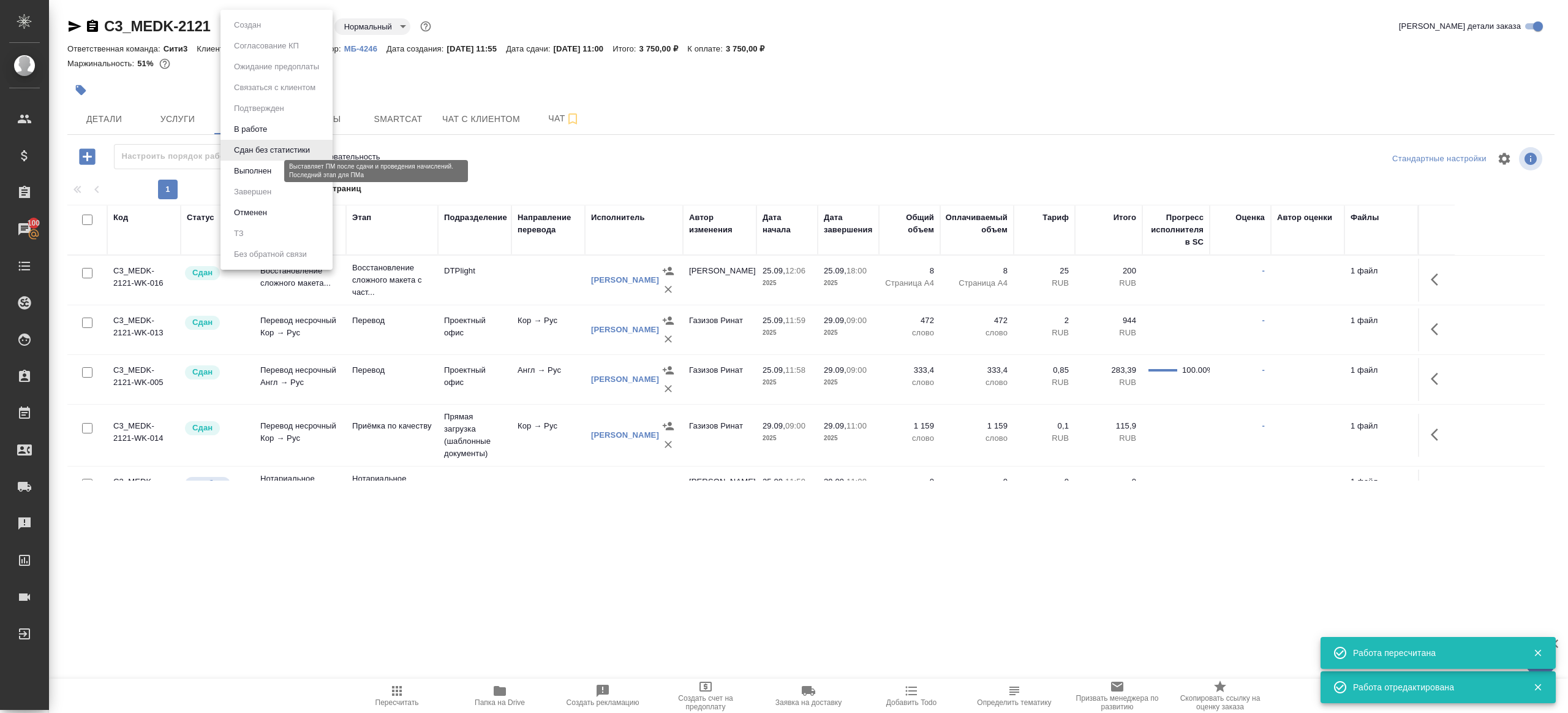
click at [266, 165] on button "Выполнен" at bounding box center [252, 171] width 45 height 14
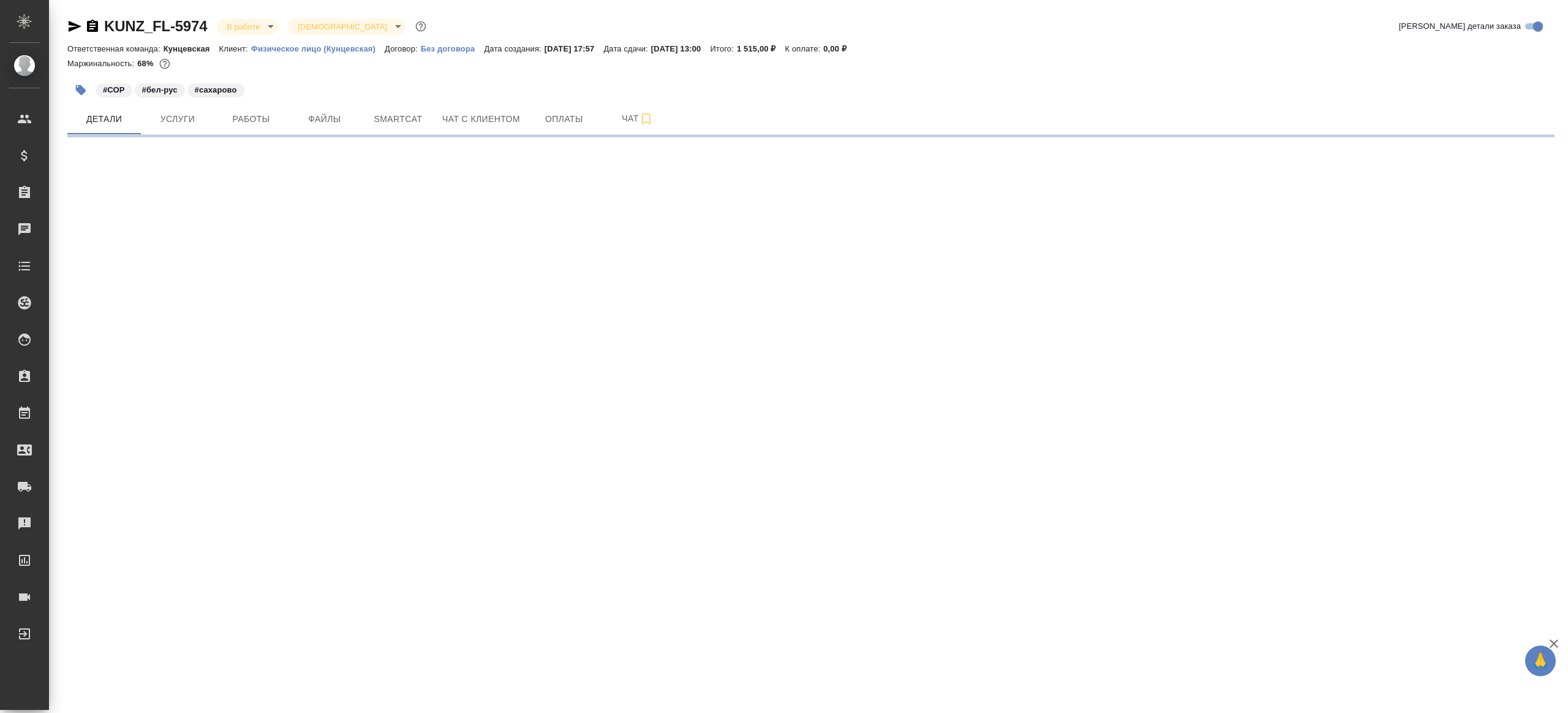
select select "RU"
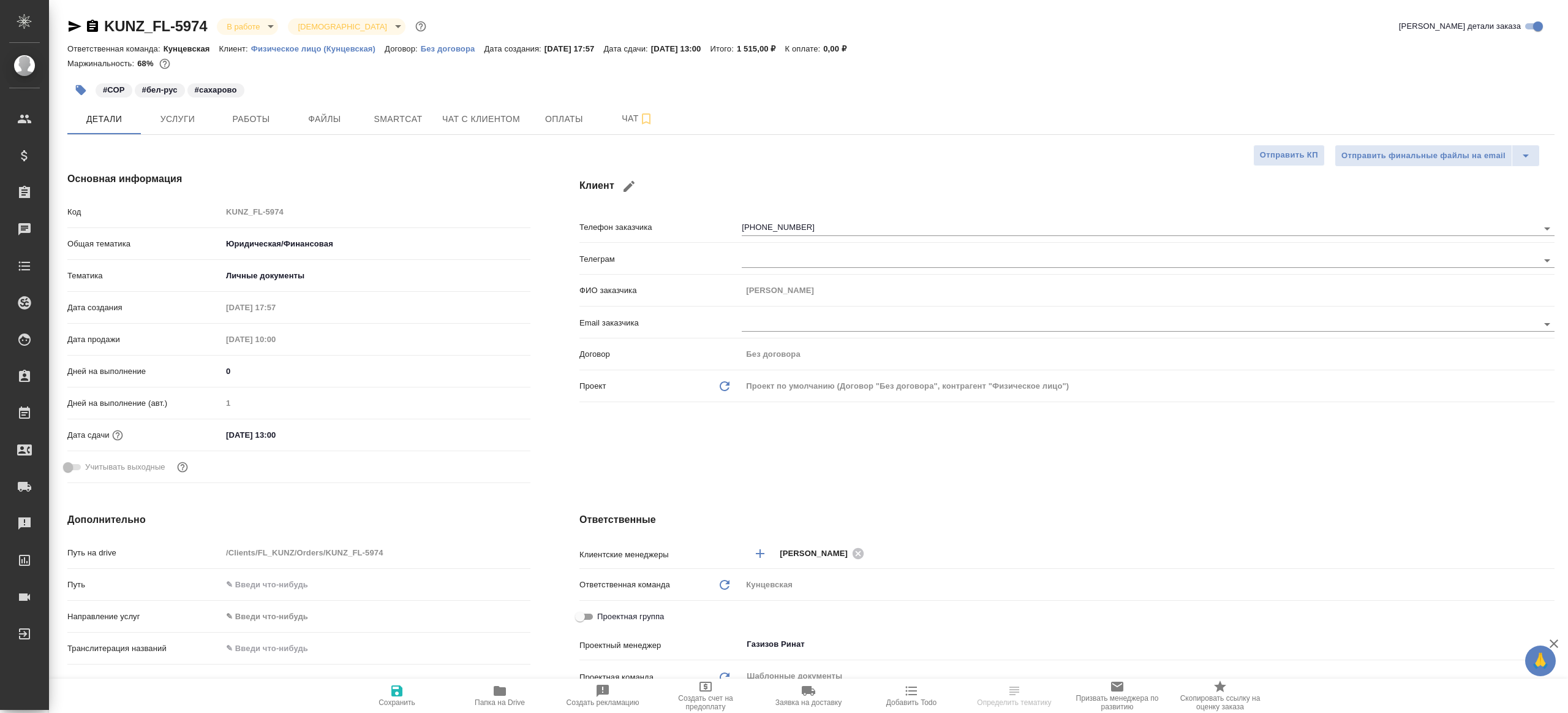
type textarea "x"
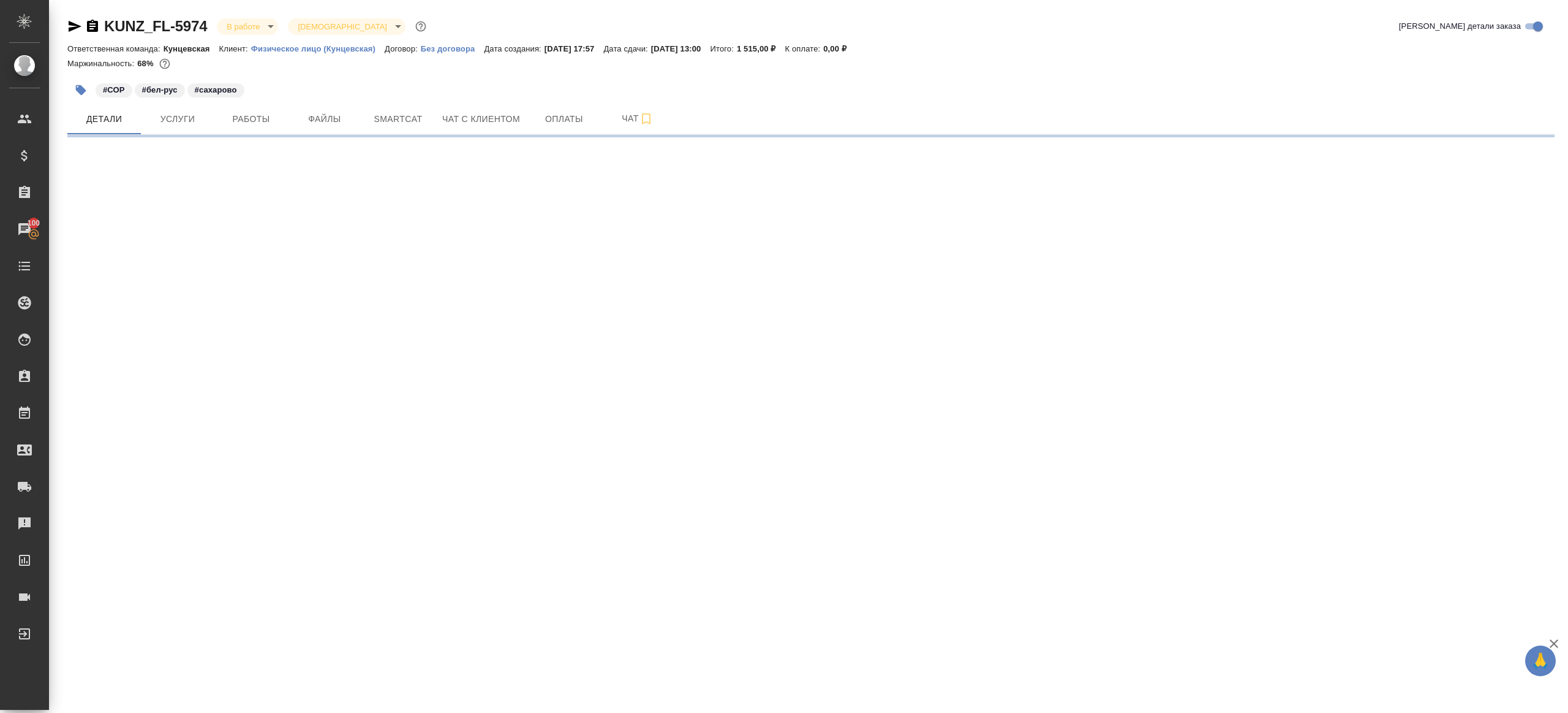
select select "RU"
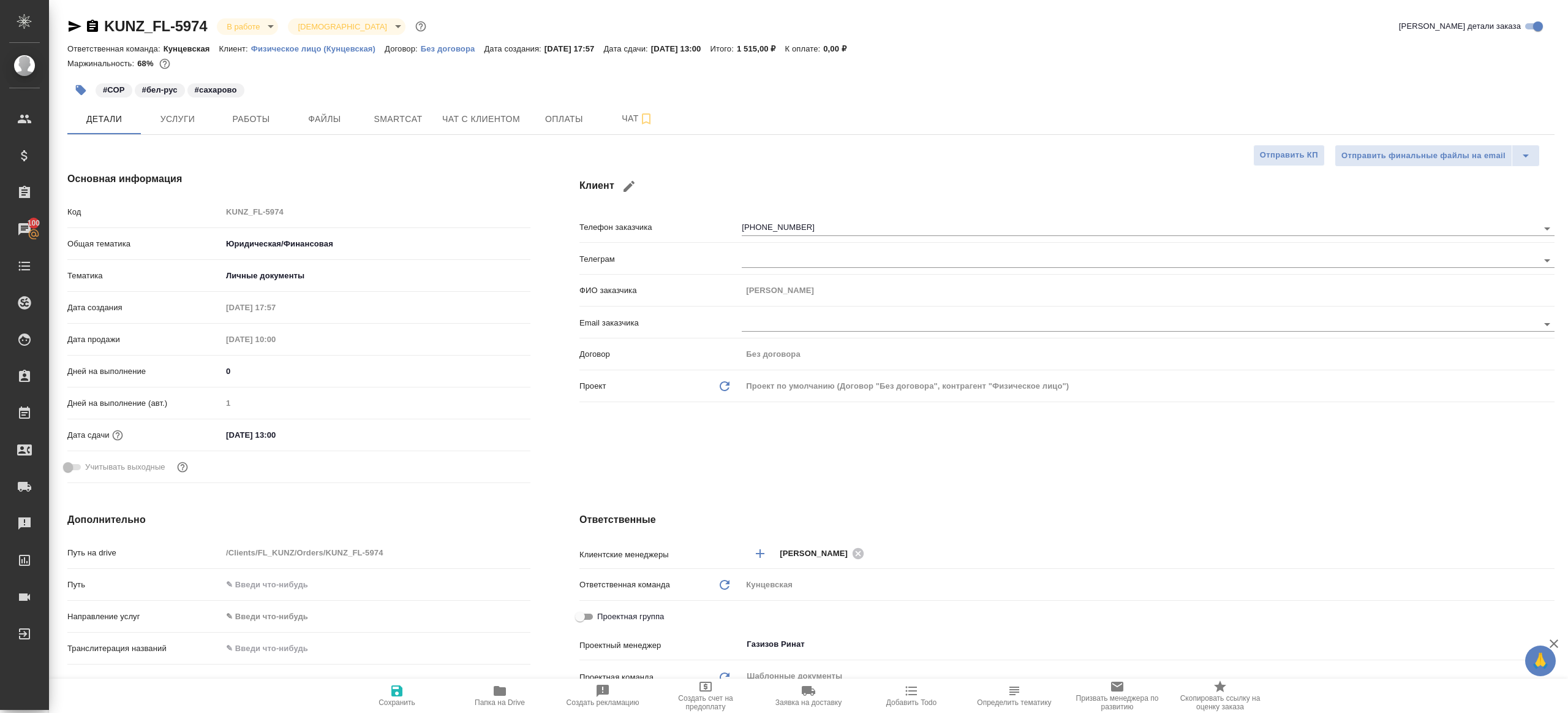
type textarea "x"
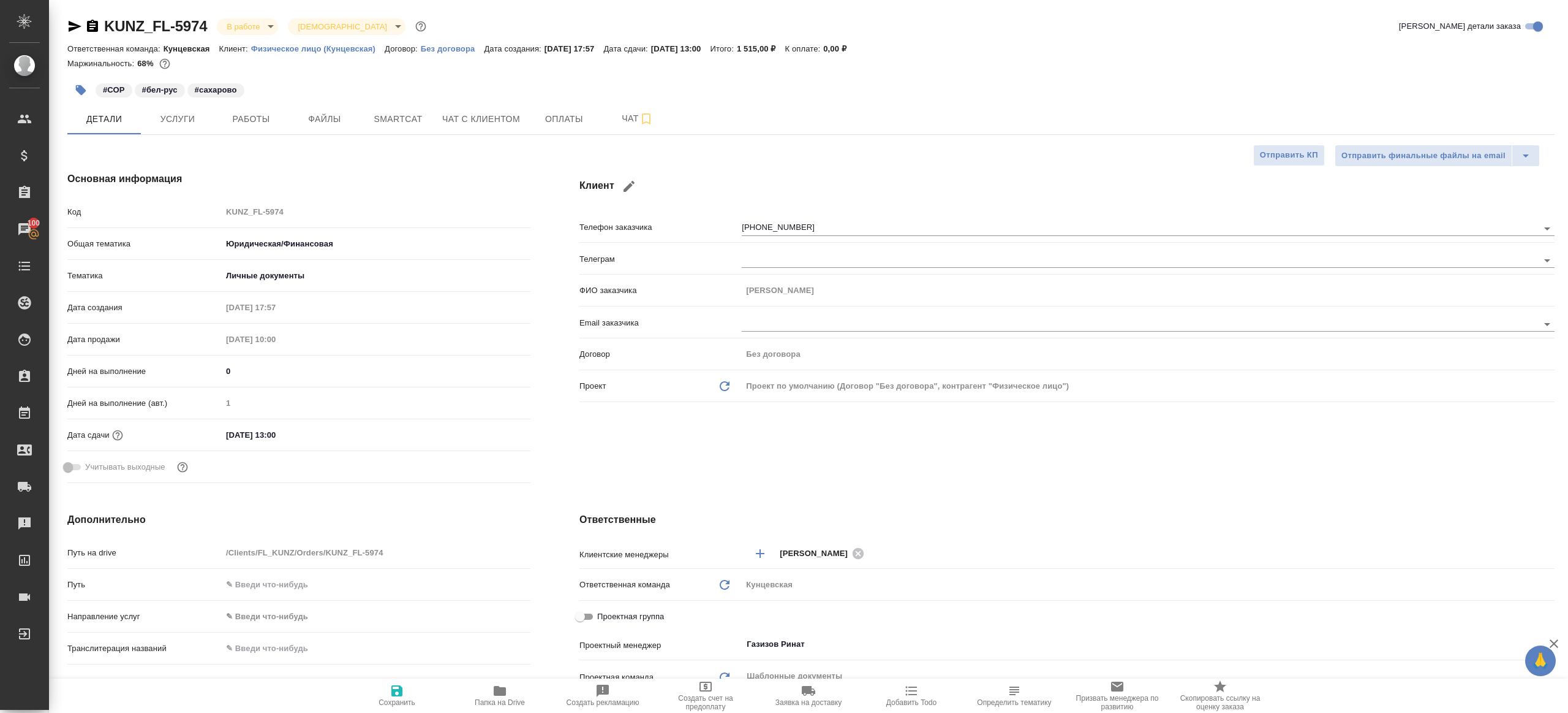
type textarea "x"
click at [267, 121] on span "Работы" at bounding box center [251, 119] width 59 height 15
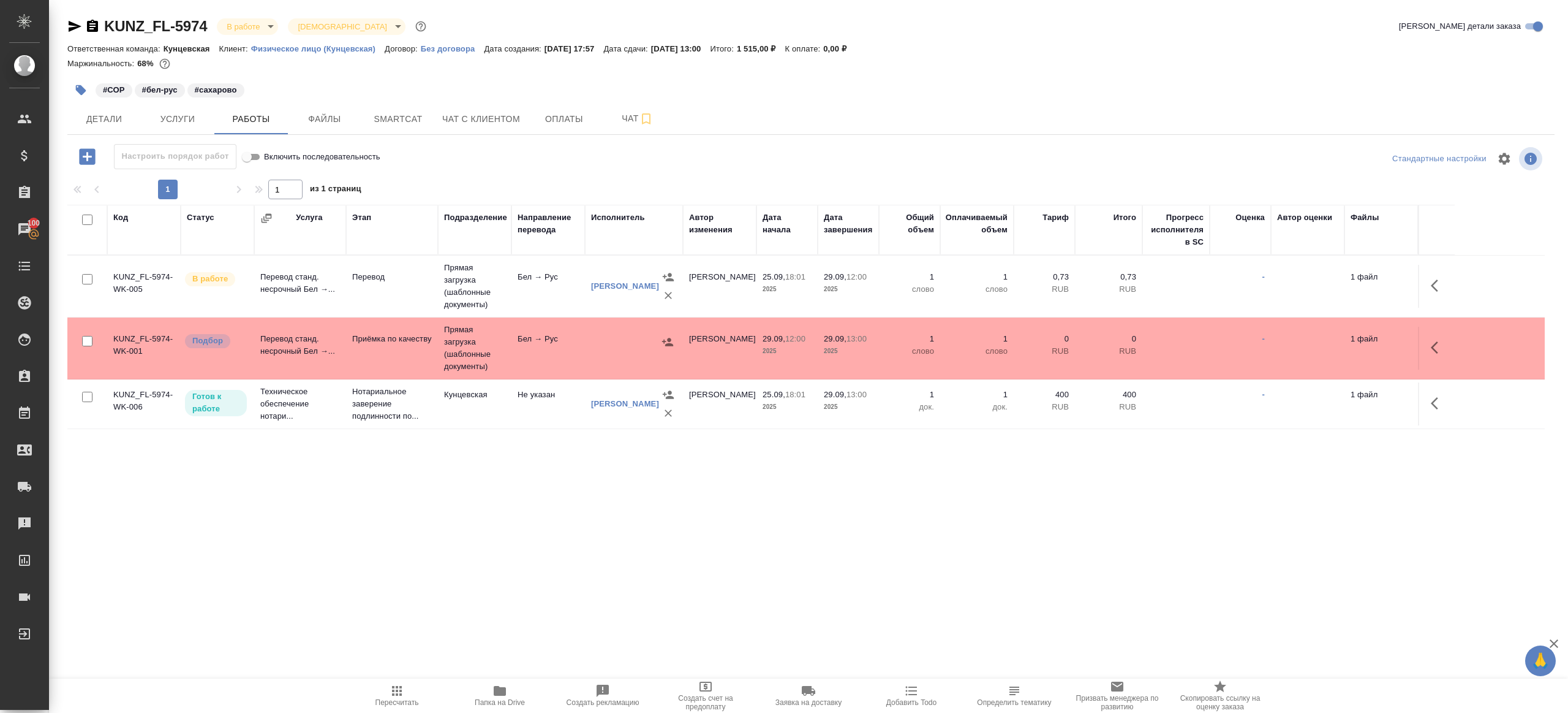
click at [249, 32] on body "🙏 .cls-1 fill:#fff; AWATERA [PERSON_NAME] Клиенты Спецификации Заказы 100 Чаты …" at bounding box center [784, 356] width 1568 height 713
click at [523, 91] on div at bounding box center [784, 356] width 1568 height 713
click at [594, 351] on td at bounding box center [634, 348] width 98 height 43
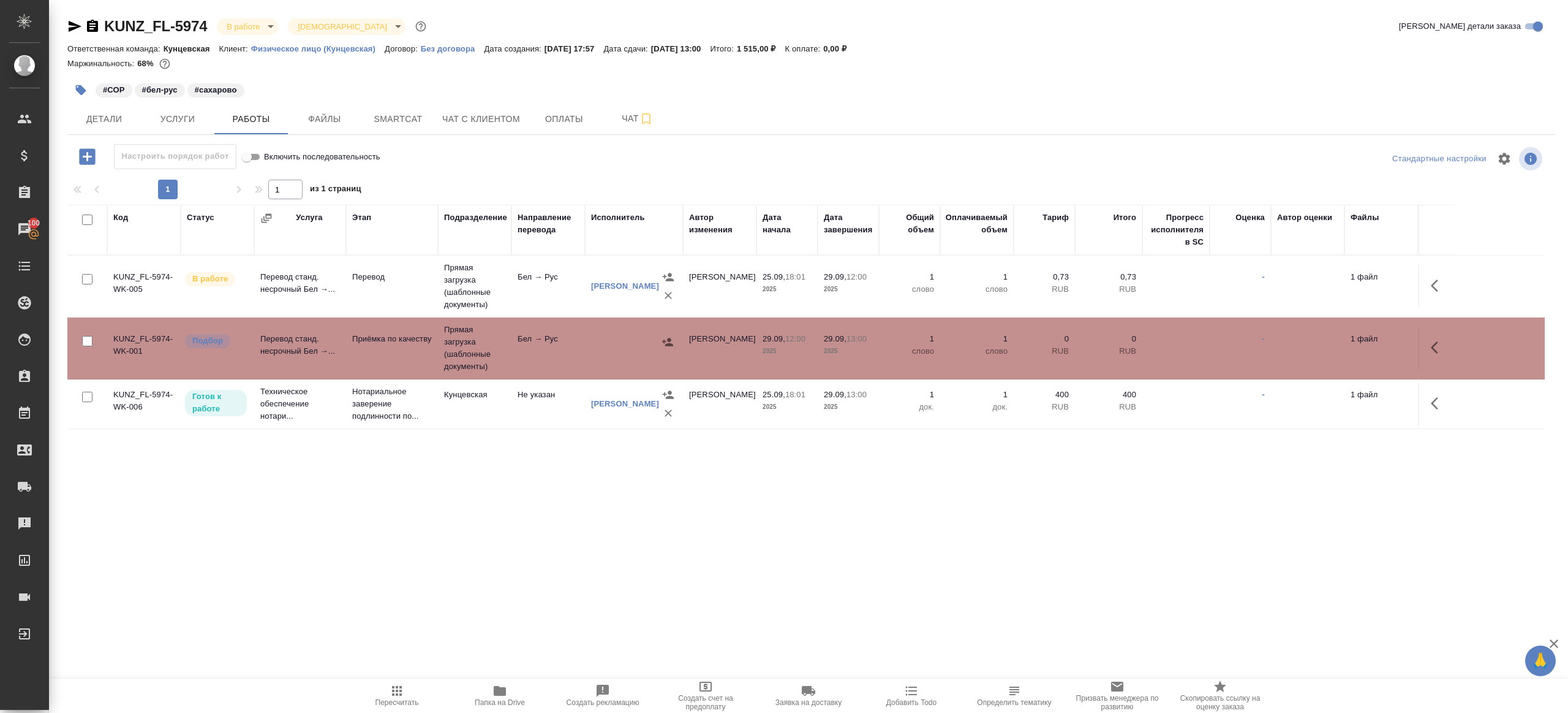
click at [594, 351] on td at bounding box center [634, 348] width 98 height 43
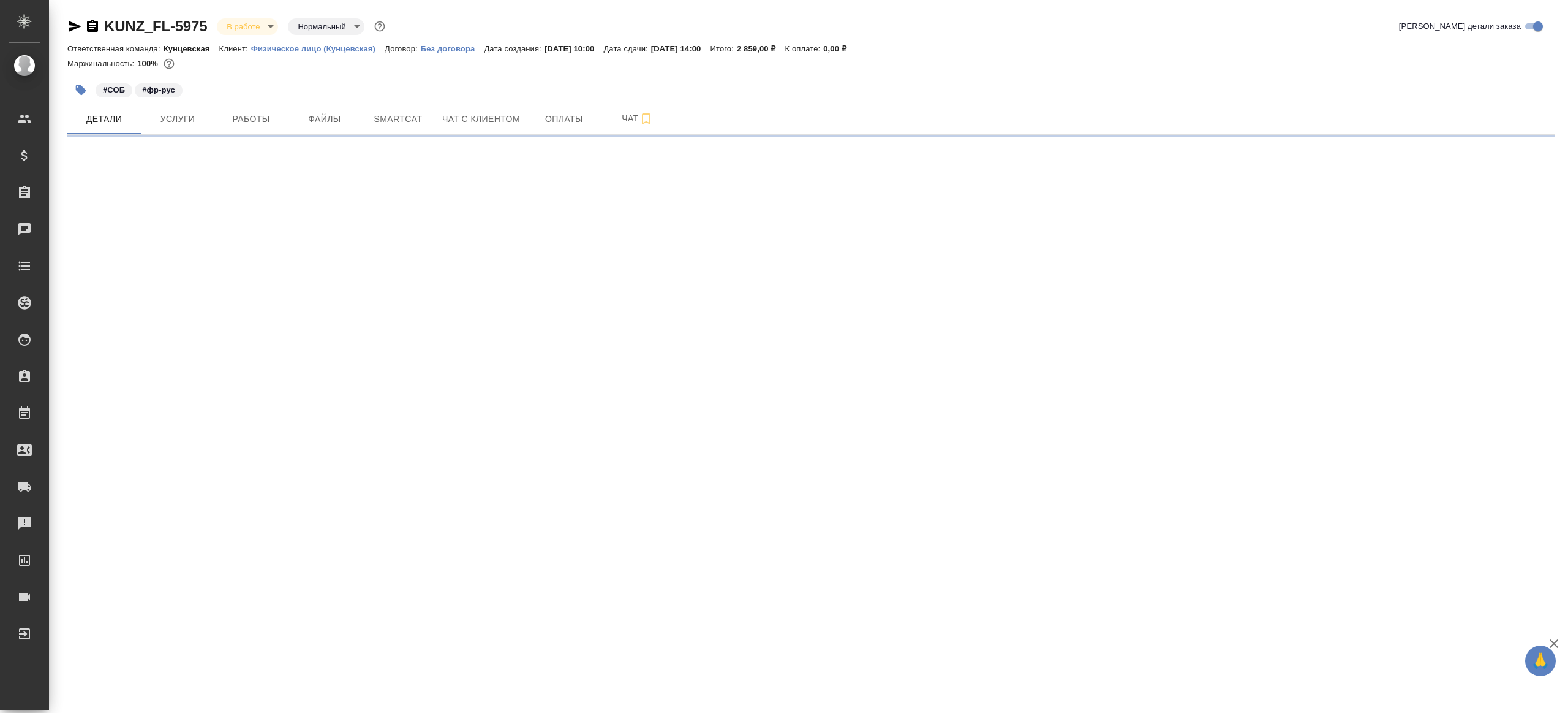
select select "RU"
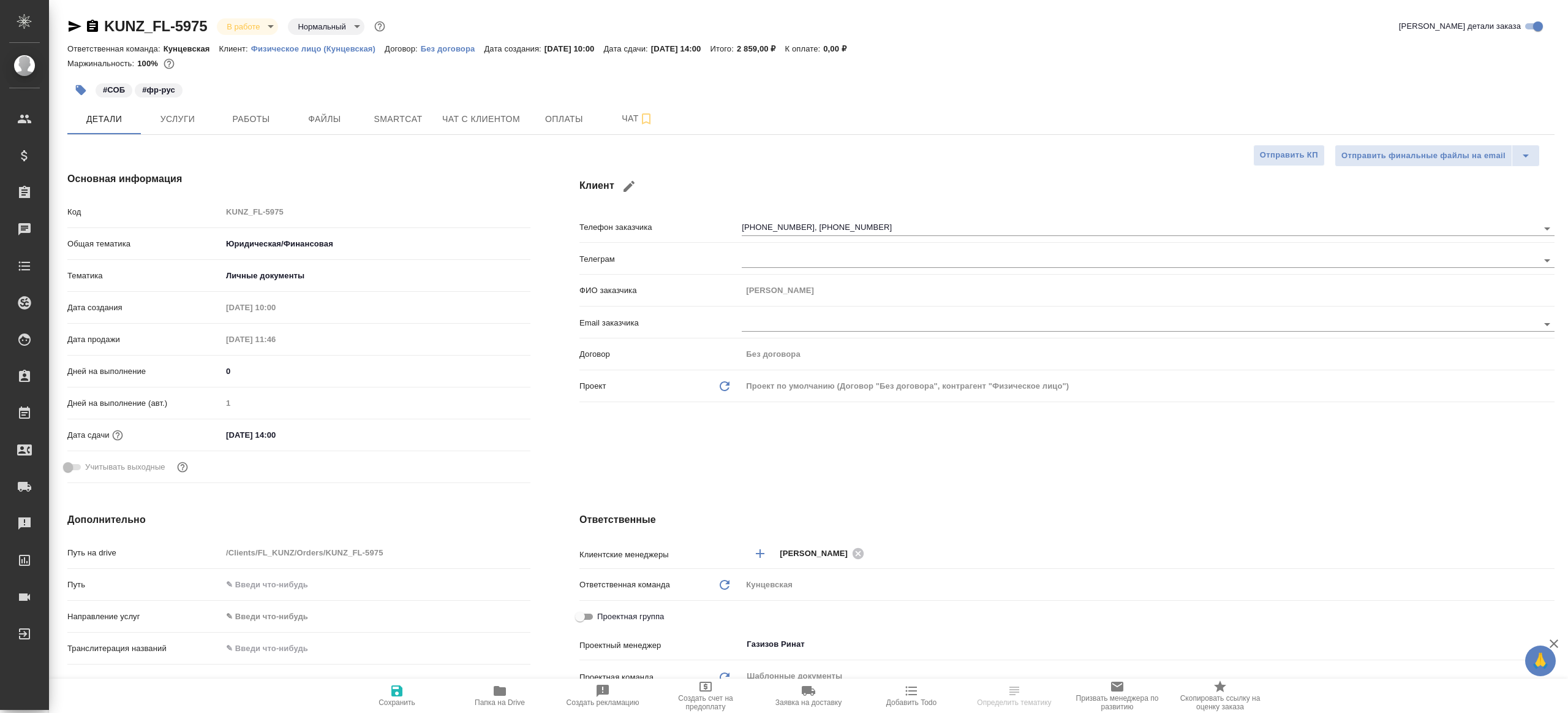
type textarea "x"
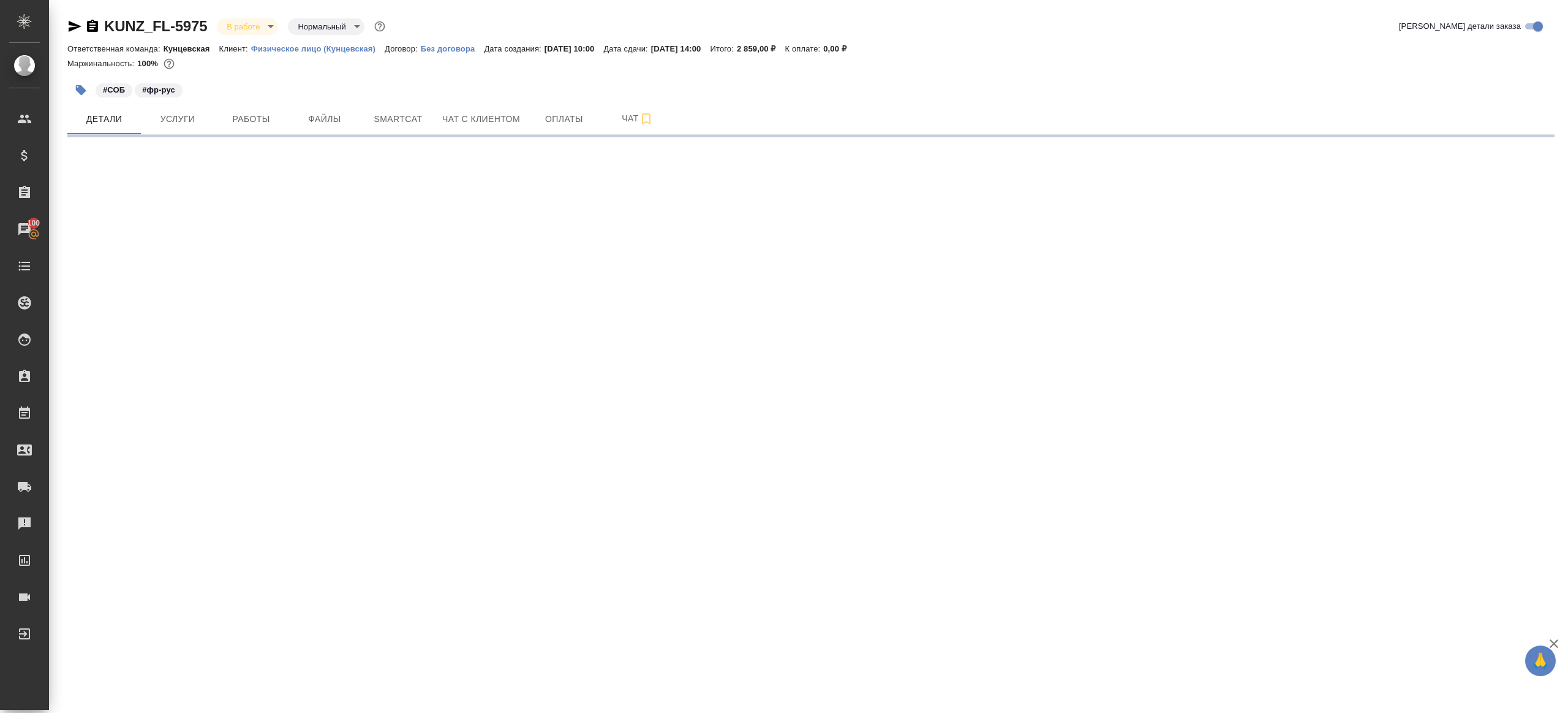
select select "RU"
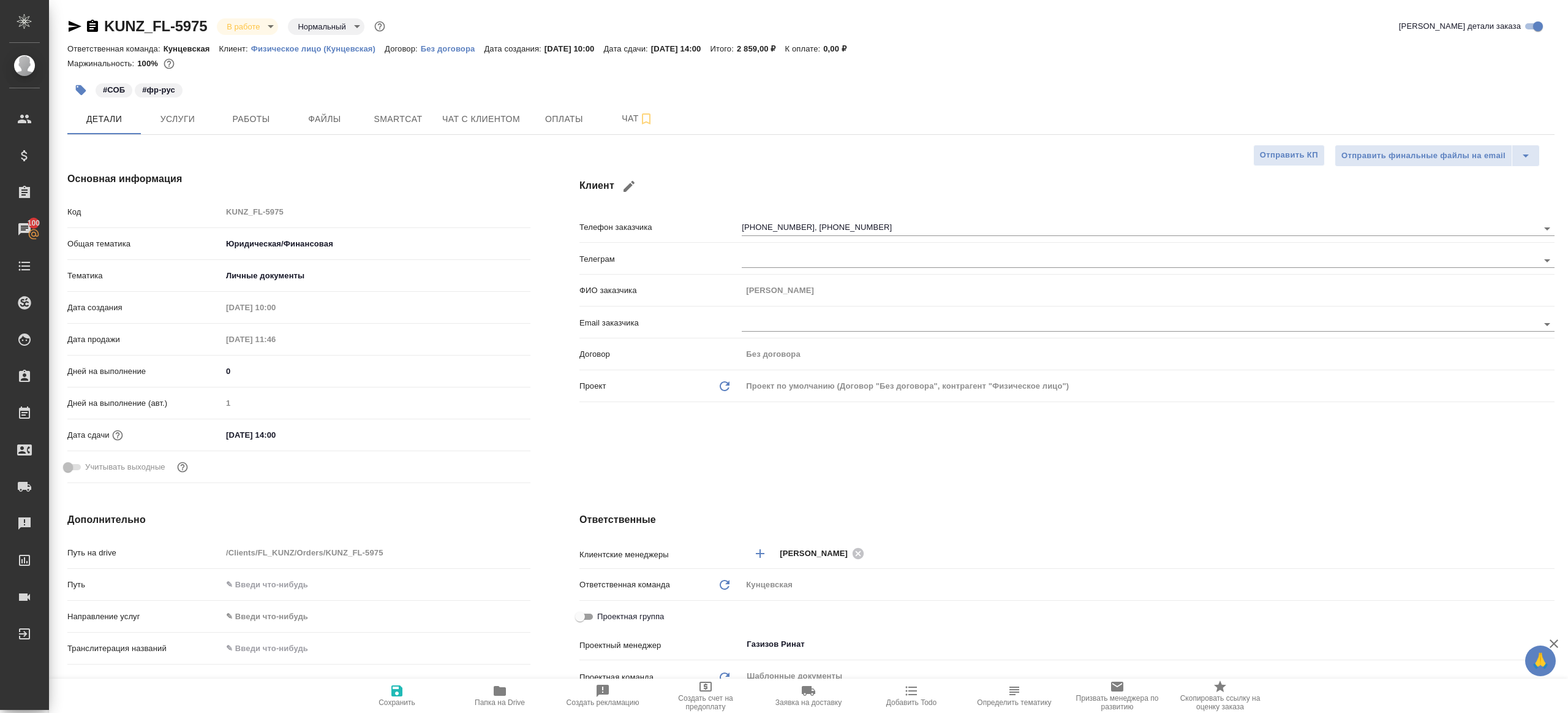
type textarea "x"
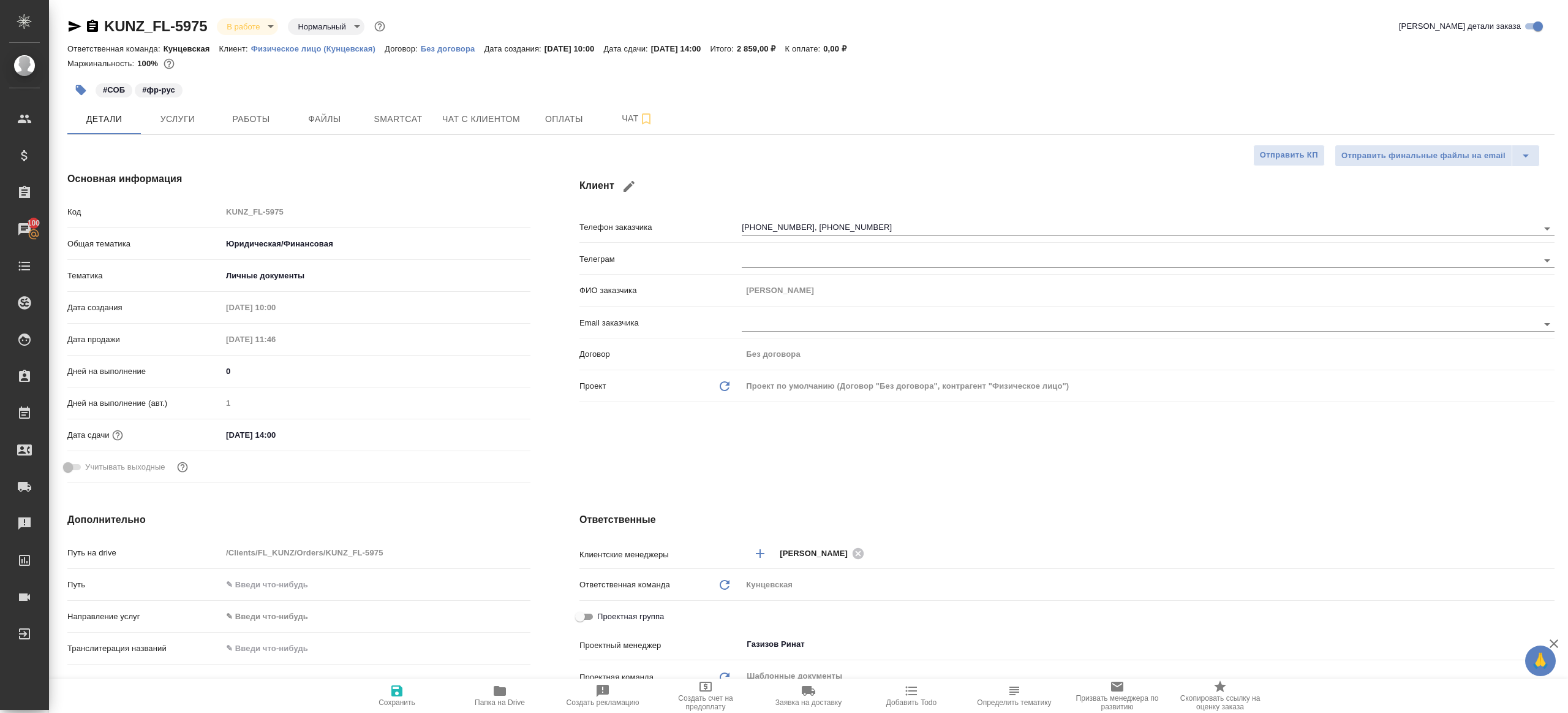
type textarea "x"
click at [221, 116] on button "Работы" at bounding box center [251, 119] width 74 height 30
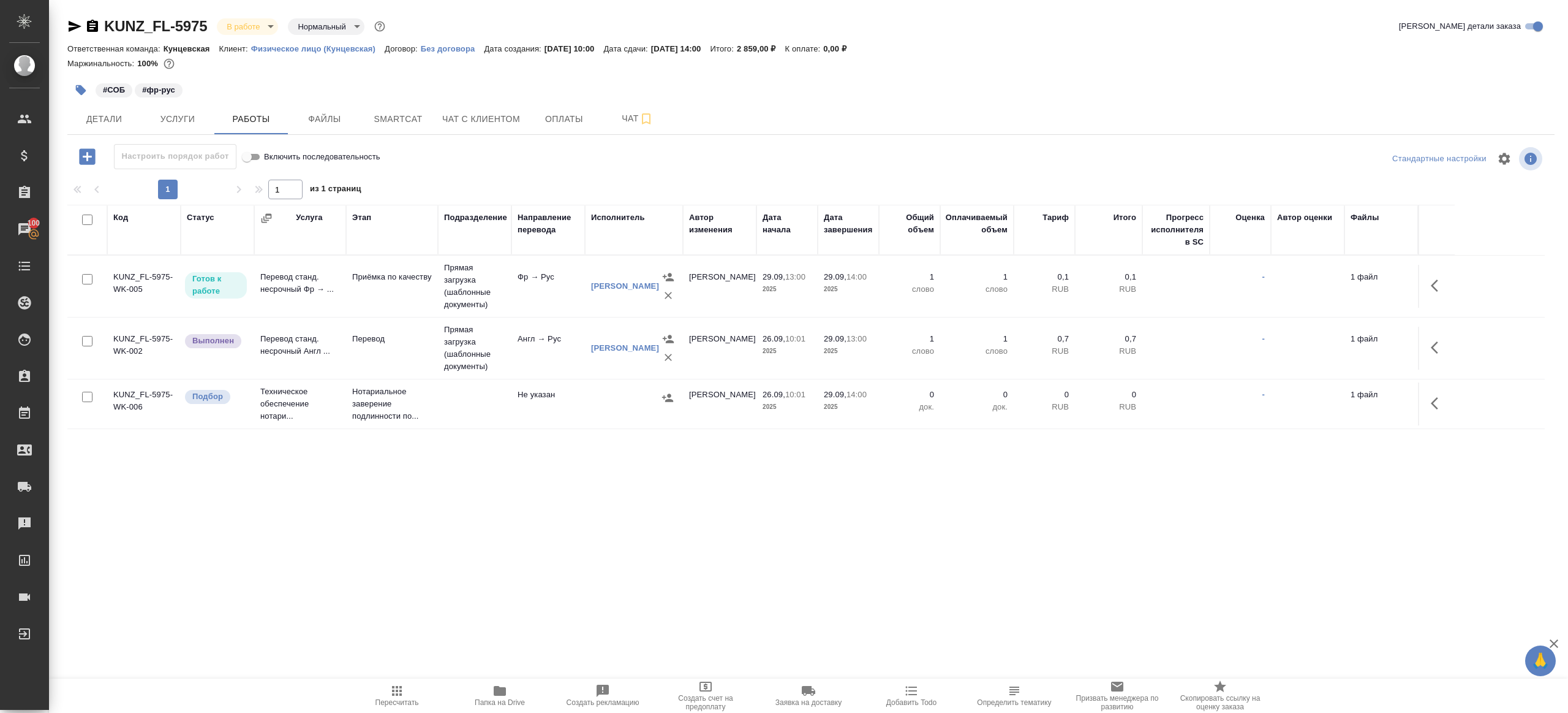
click at [1442, 328] on td at bounding box center [1436, 348] width 37 height 43
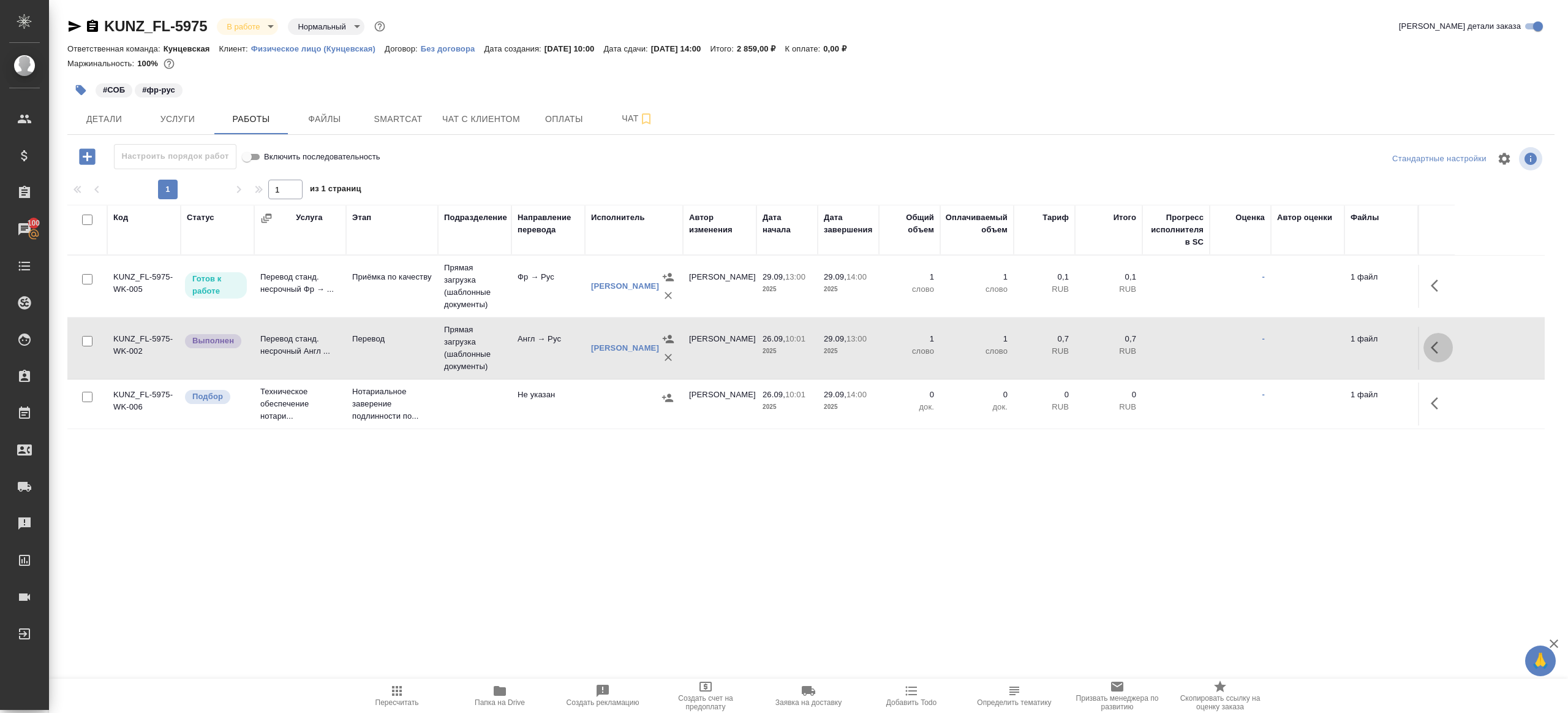
click at [1433, 343] on icon "button" at bounding box center [1438, 347] width 14 height 14
click at [1347, 348] on icon "button" at bounding box center [1348, 347] width 11 height 11
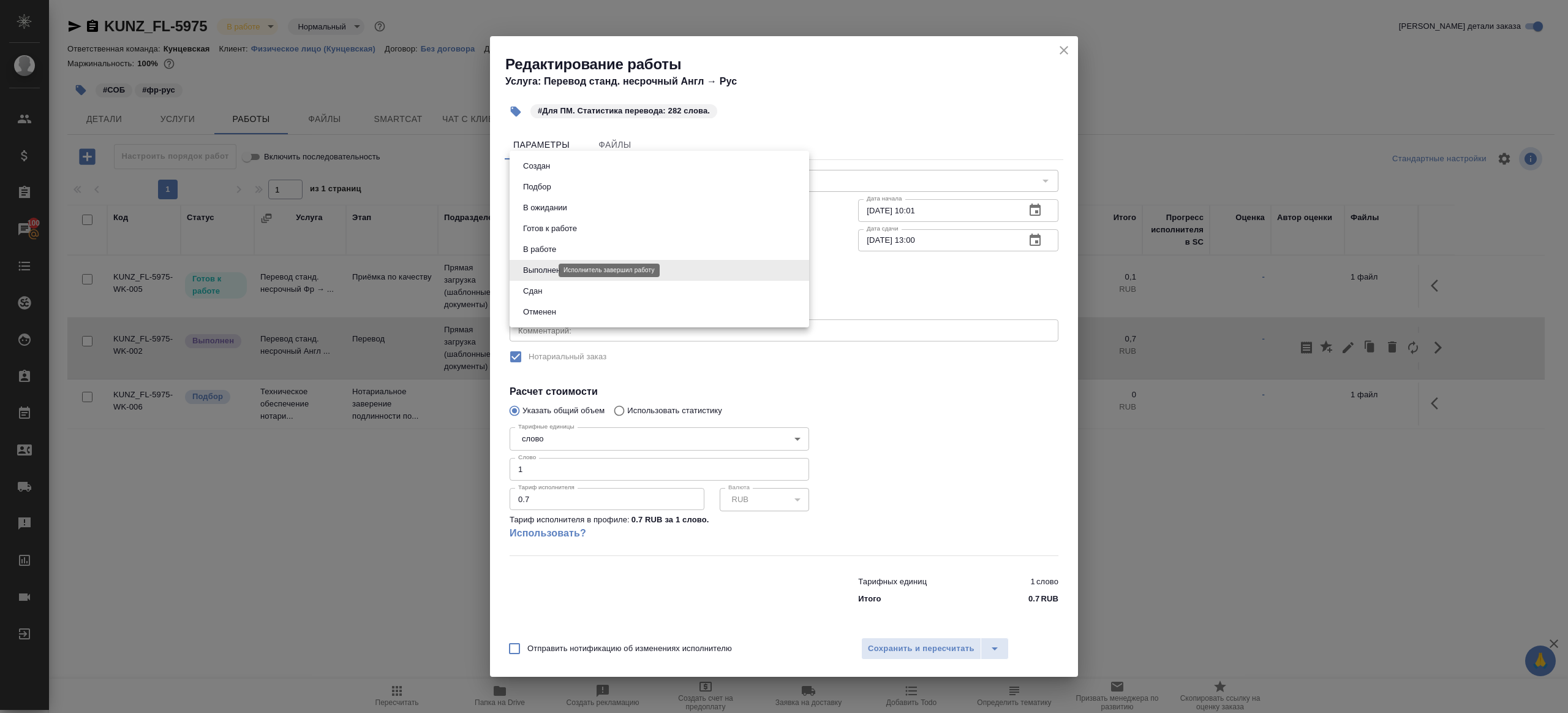
click at [536, 270] on body "🙏 .cls-1 fill:#fff; AWATERA Gazizov Rinat Клиенты Спецификации Заказы 100 Чаты …" at bounding box center [784, 356] width 1568 height 713
click at [552, 293] on li "Сдан" at bounding box center [659, 290] width 299 height 21
type input "closed"
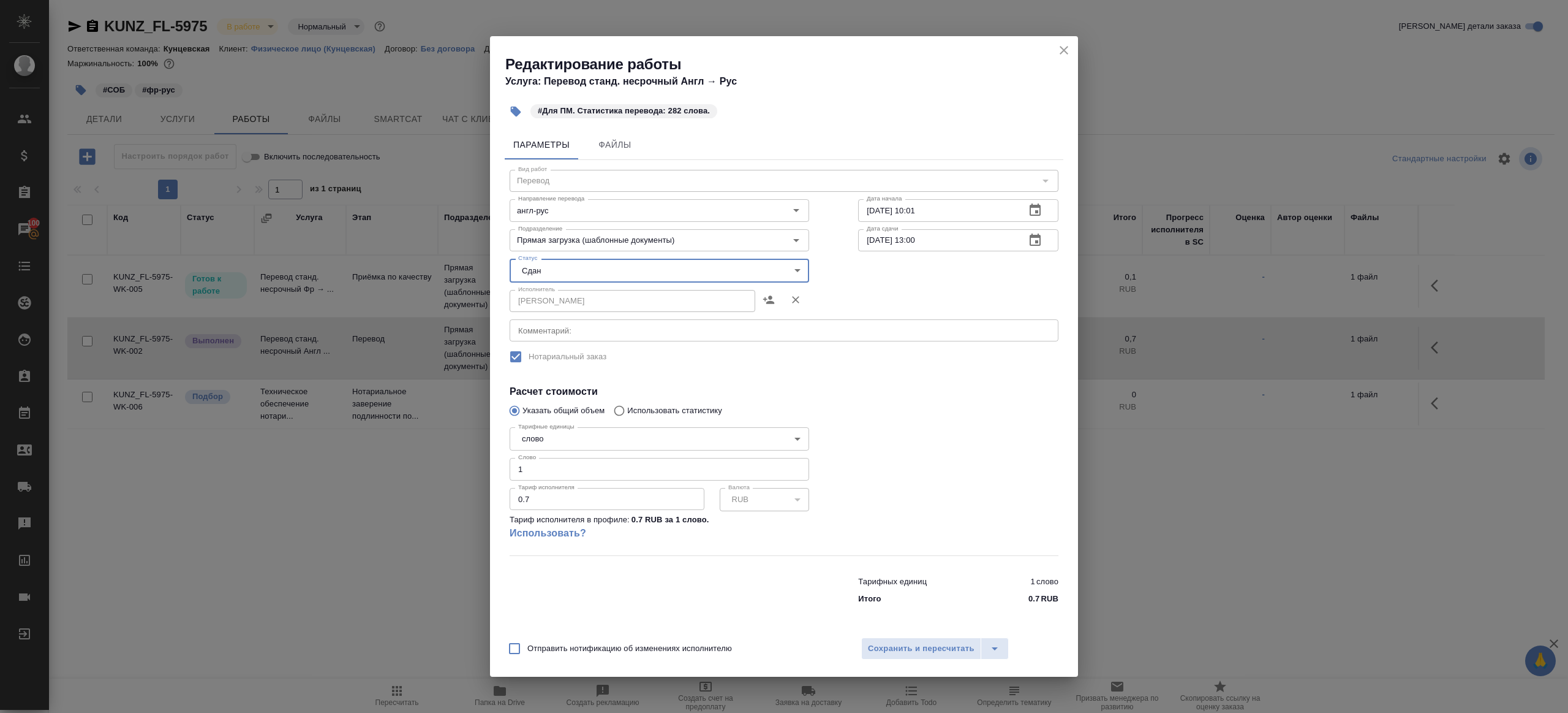
click at [573, 480] on div "Тарифные единицы слово 5a8b1489cc6b4906c91bfd90 Тарифные единицы Слово 1 Слово …" at bounding box center [659, 488] width 299 height 133
drag, startPoint x: 532, startPoint y: 472, endPoint x: 468, endPoint y: 468, distance: 64.1
click at [468, 468] on div "Редактирование работы Услуга: Перевод станд. несрочный Англ → Рус #Для ПМ. Стат…" at bounding box center [784, 356] width 1568 height 713
type input "282"
click at [920, 651] on span "Сохранить и пересчитать" at bounding box center [921, 648] width 107 height 14
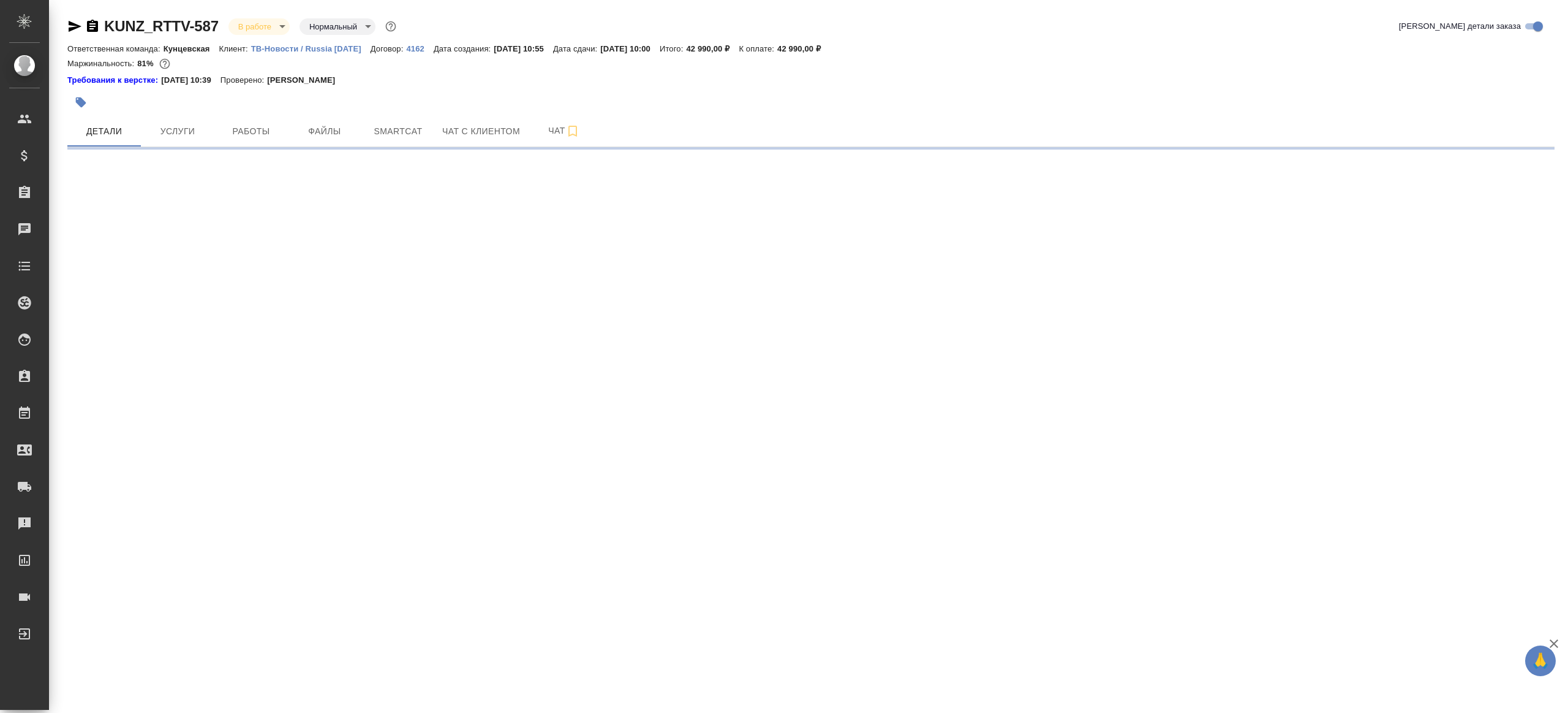
select select "RU"
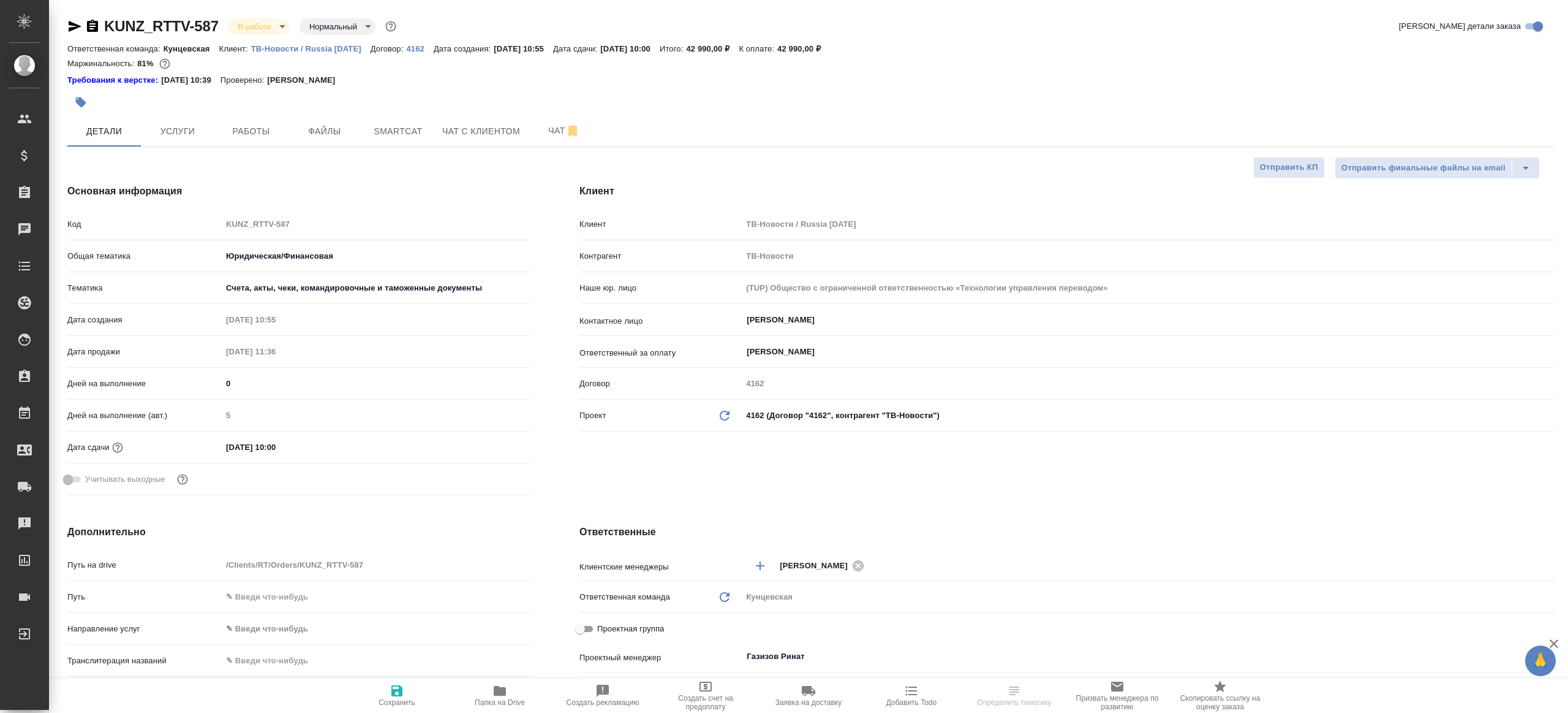
type textarea "x"
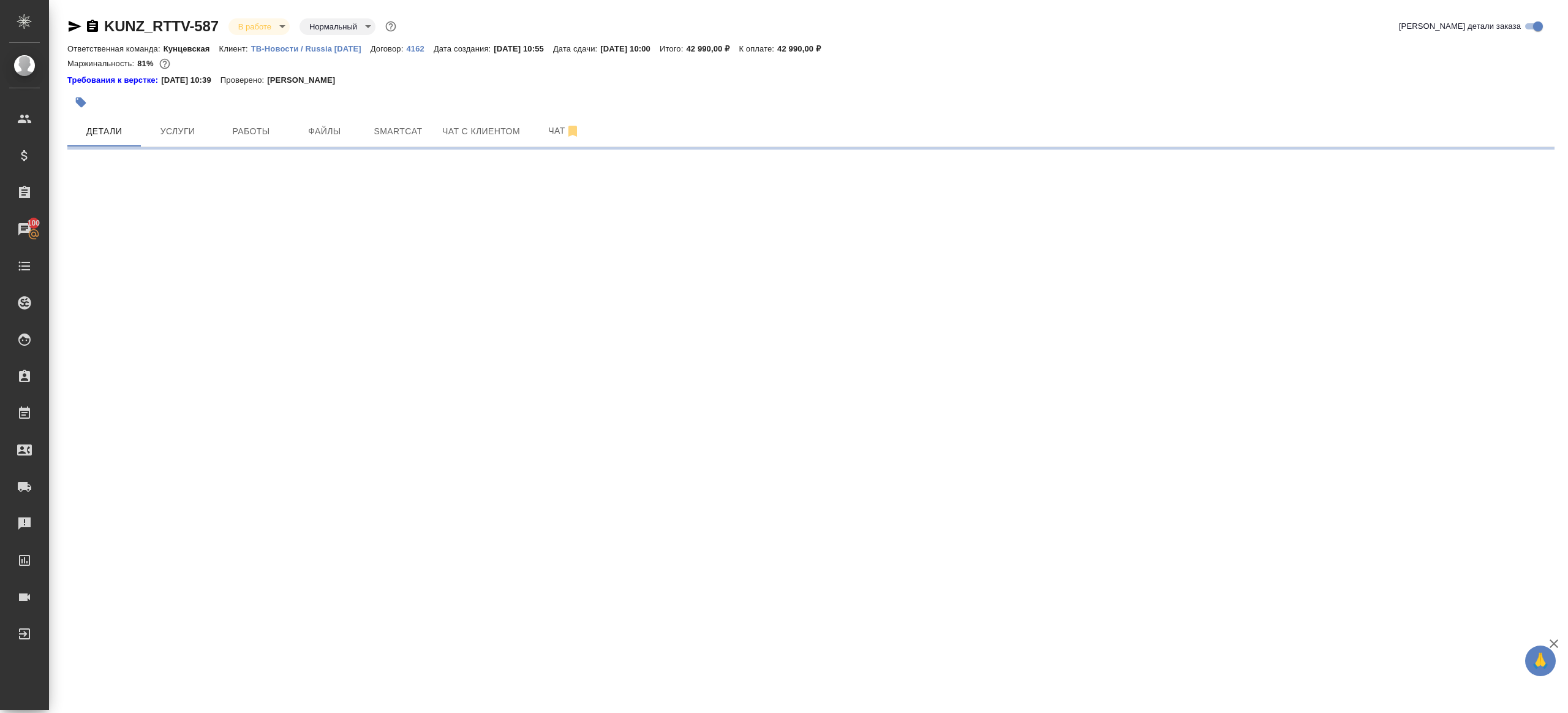
select select "RU"
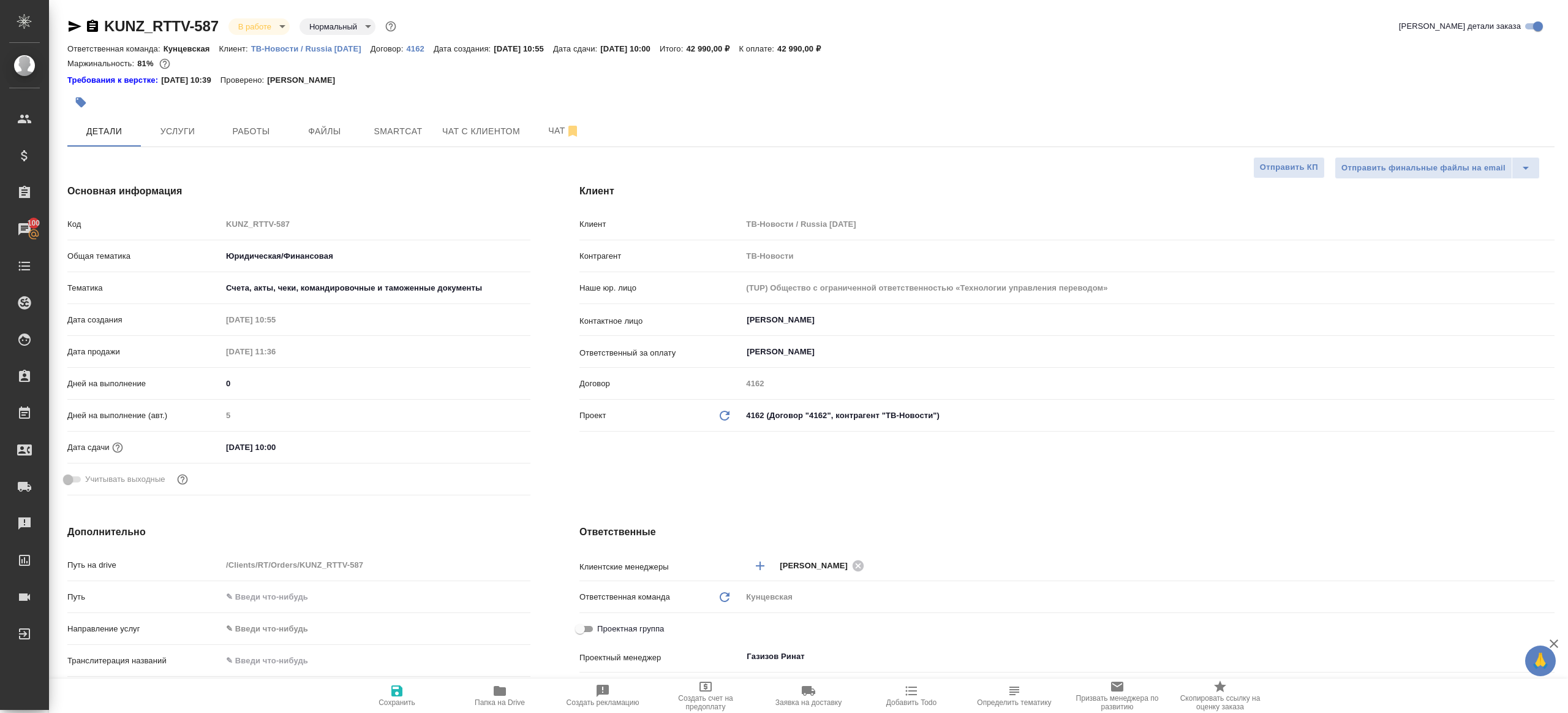
type textarea "x"
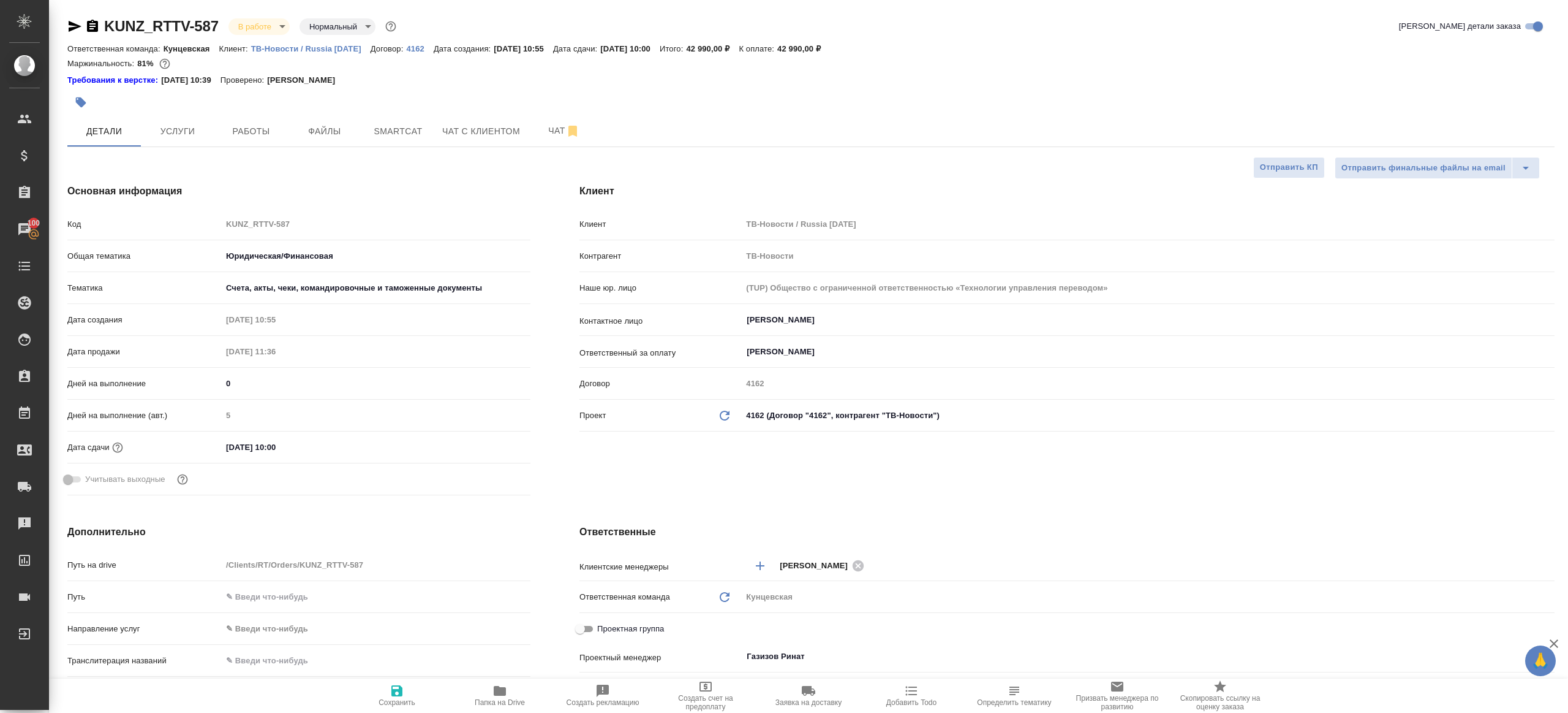
type textarea "x"
click at [224, 128] on span "Работы" at bounding box center [251, 132] width 59 height 15
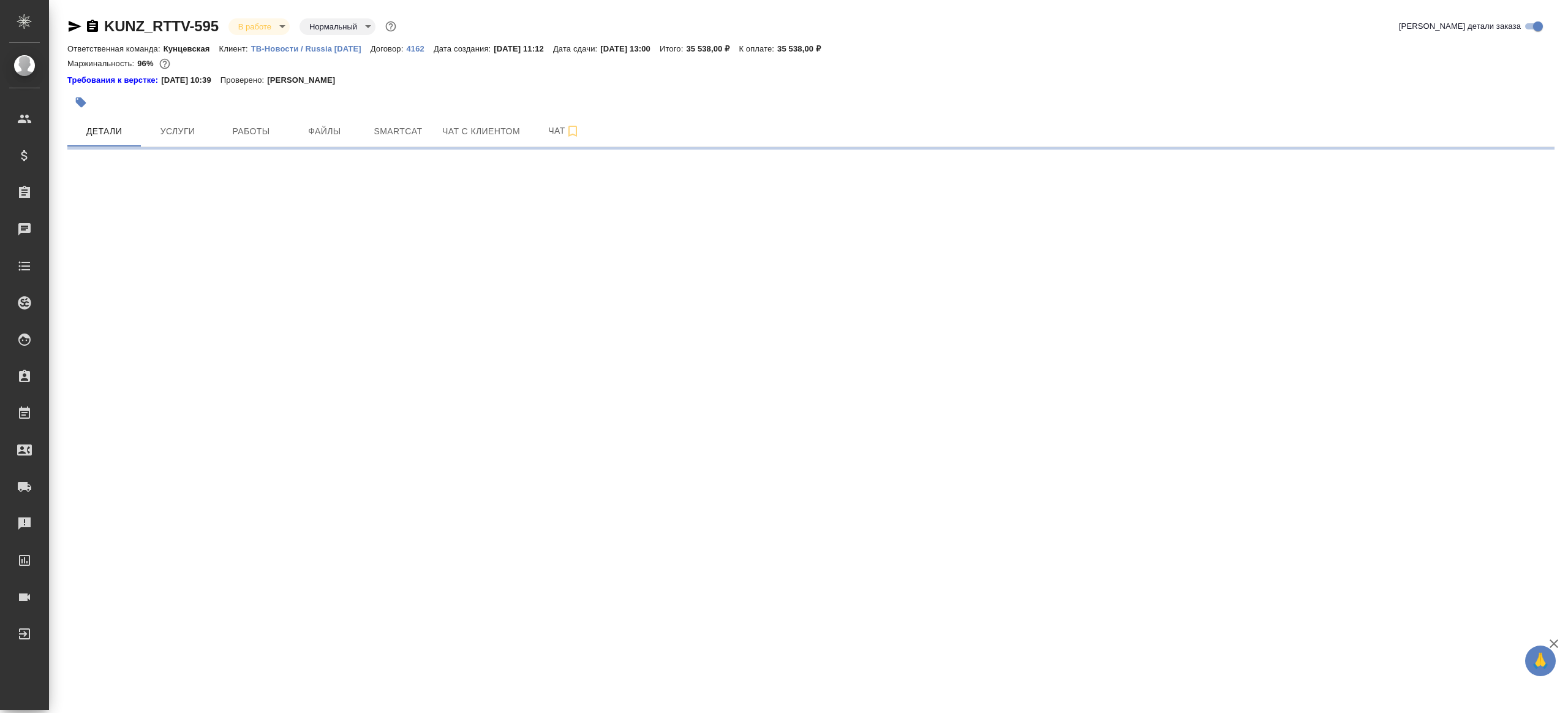
select select "RU"
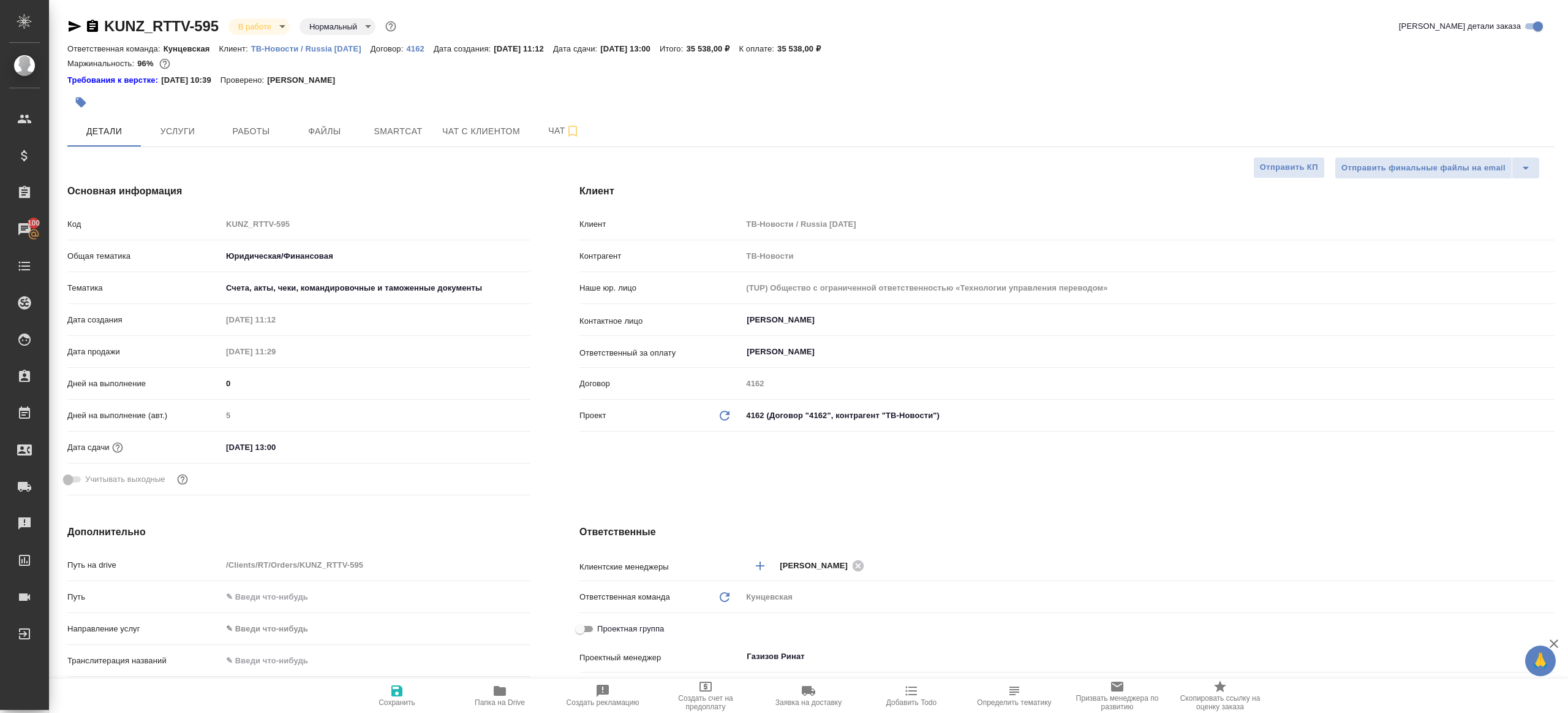
type textarea "x"
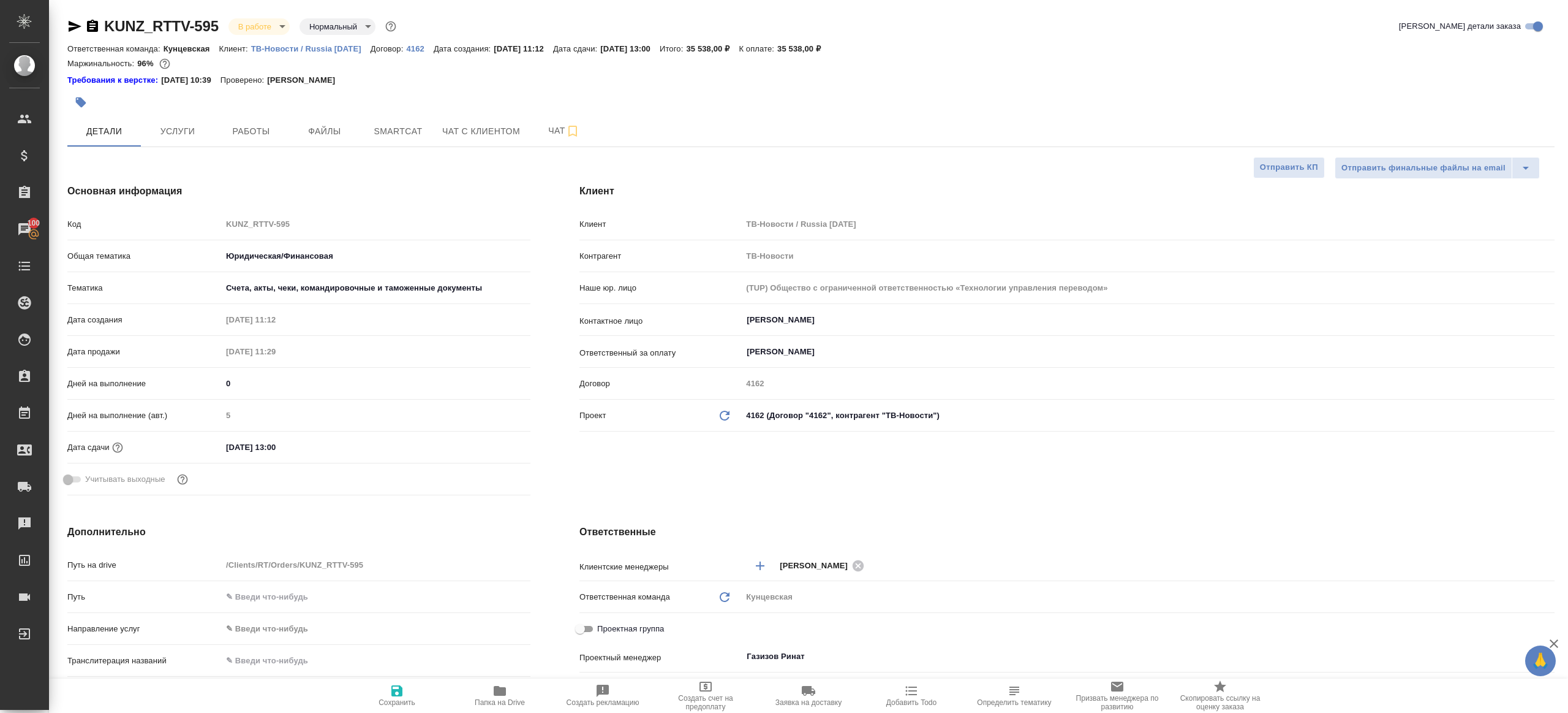
type textarea "x"
click at [267, 137] on span "Работы" at bounding box center [251, 132] width 59 height 15
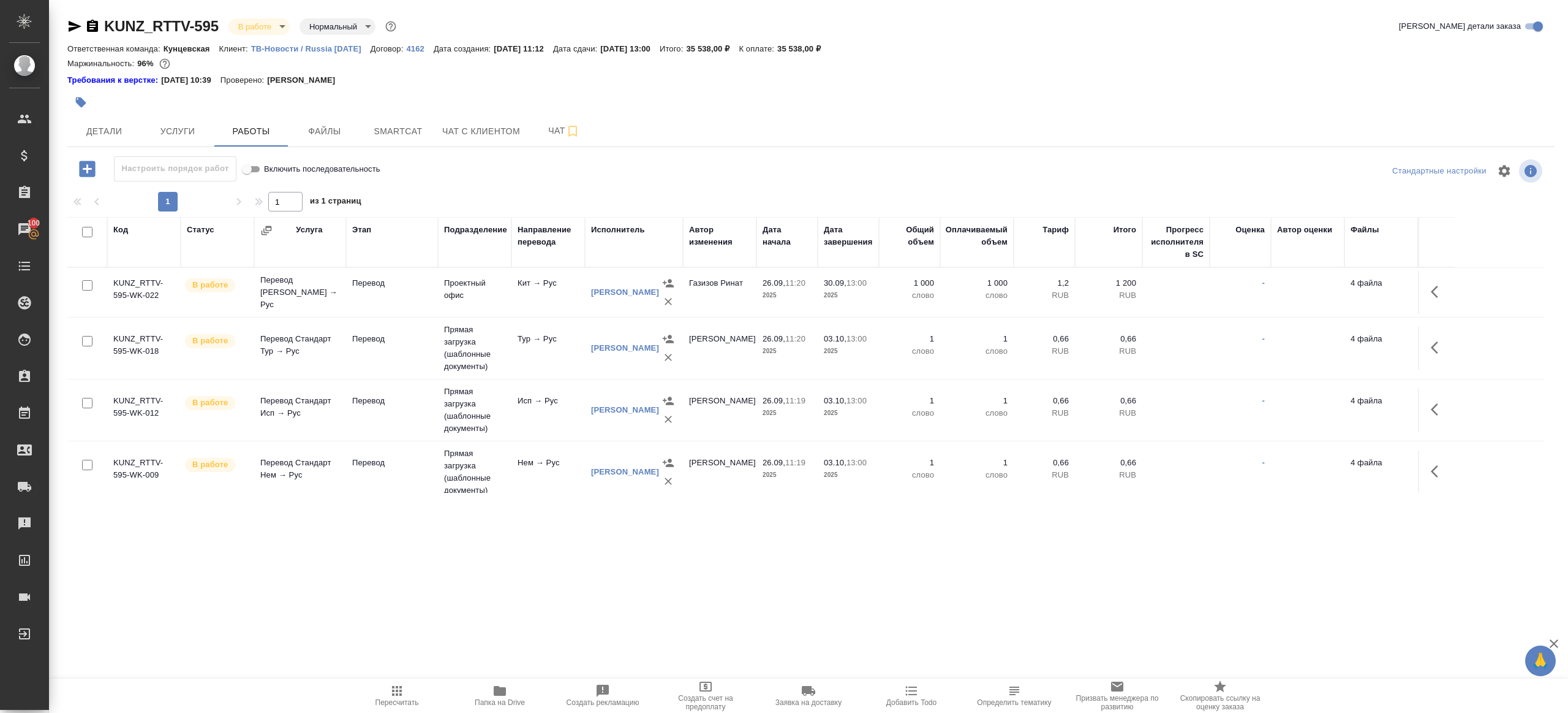
scroll to position [133, 0]
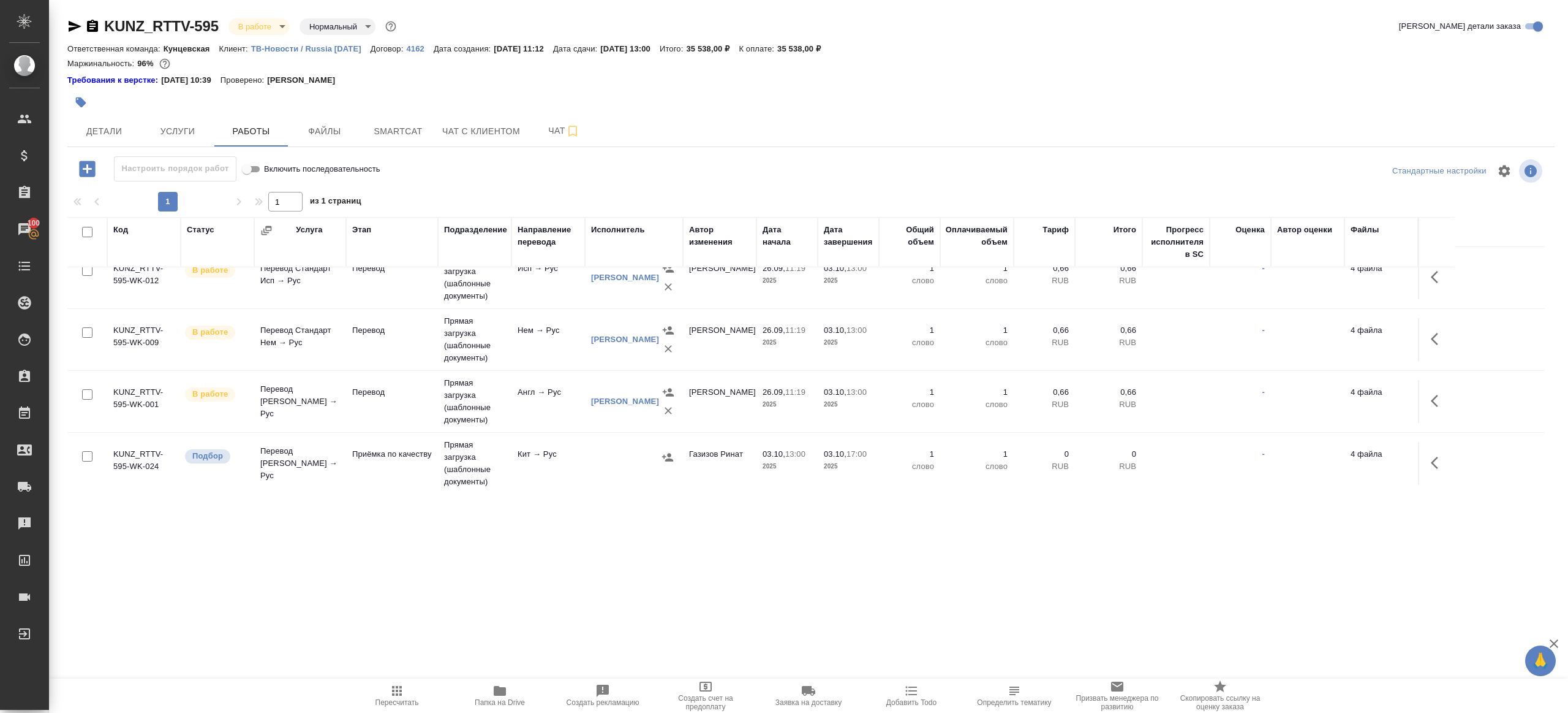
click at [544, 454] on td "Кит → Рус" at bounding box center [548, 463] width 74 height 43
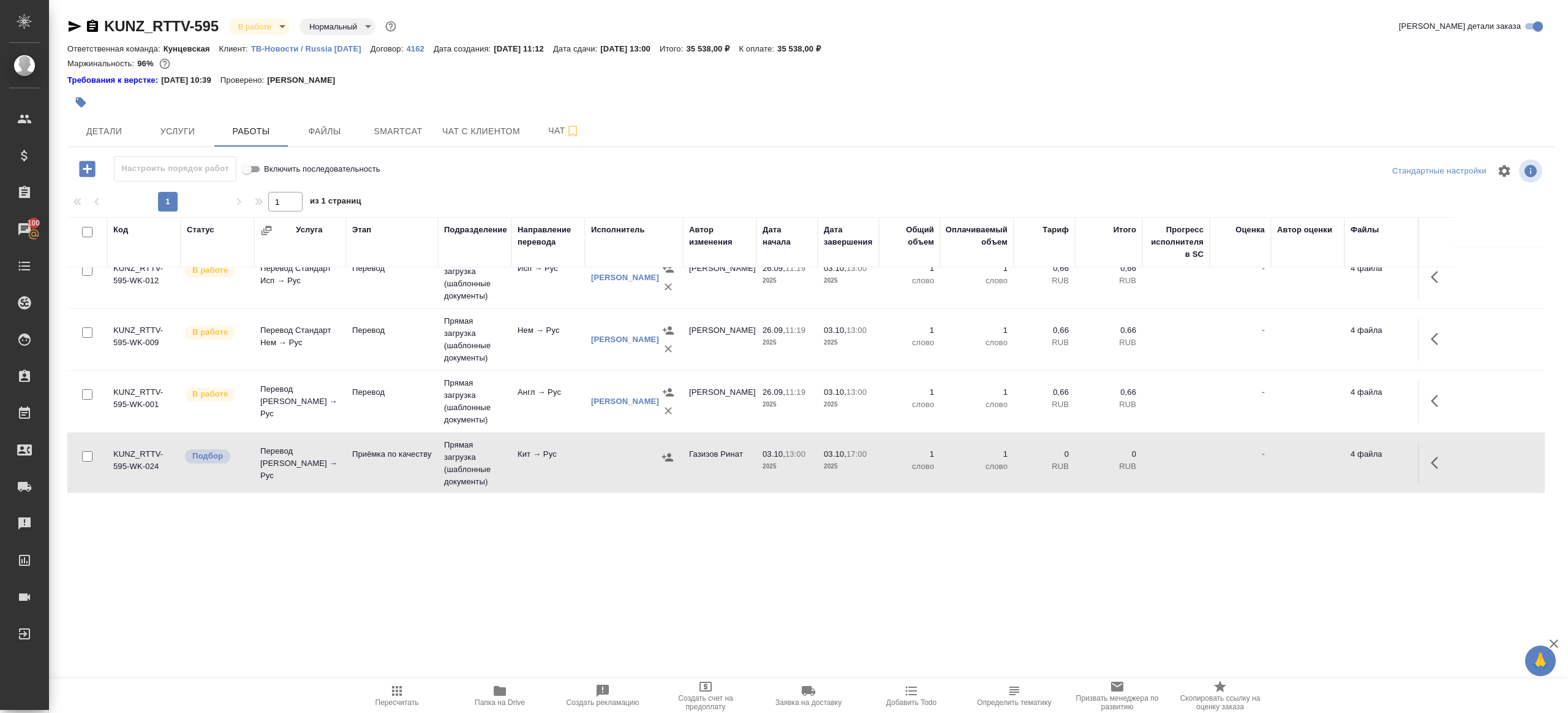
click at [544, 454] on td "Кит → Рус" at bounding box center [548, 463] width 74 height 43
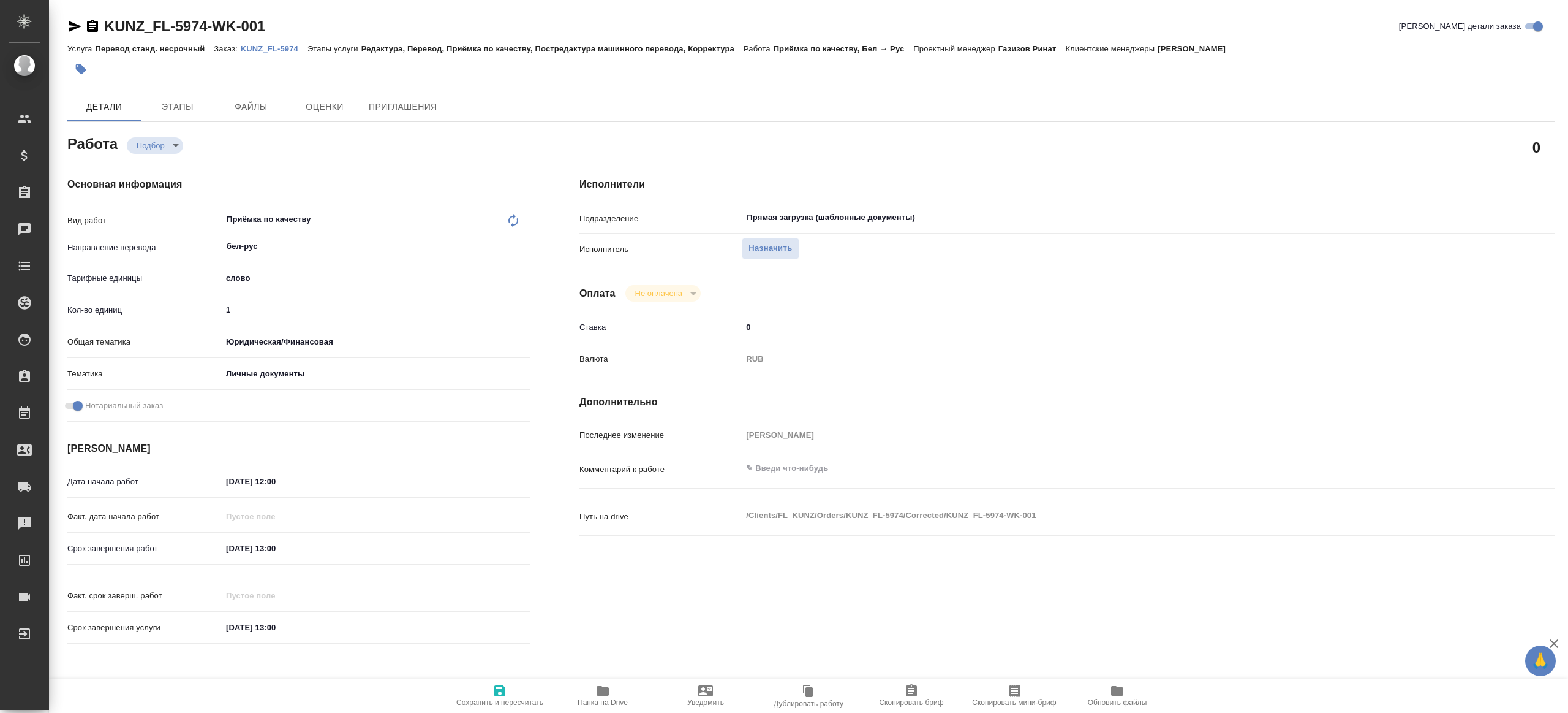
type textarea "x"
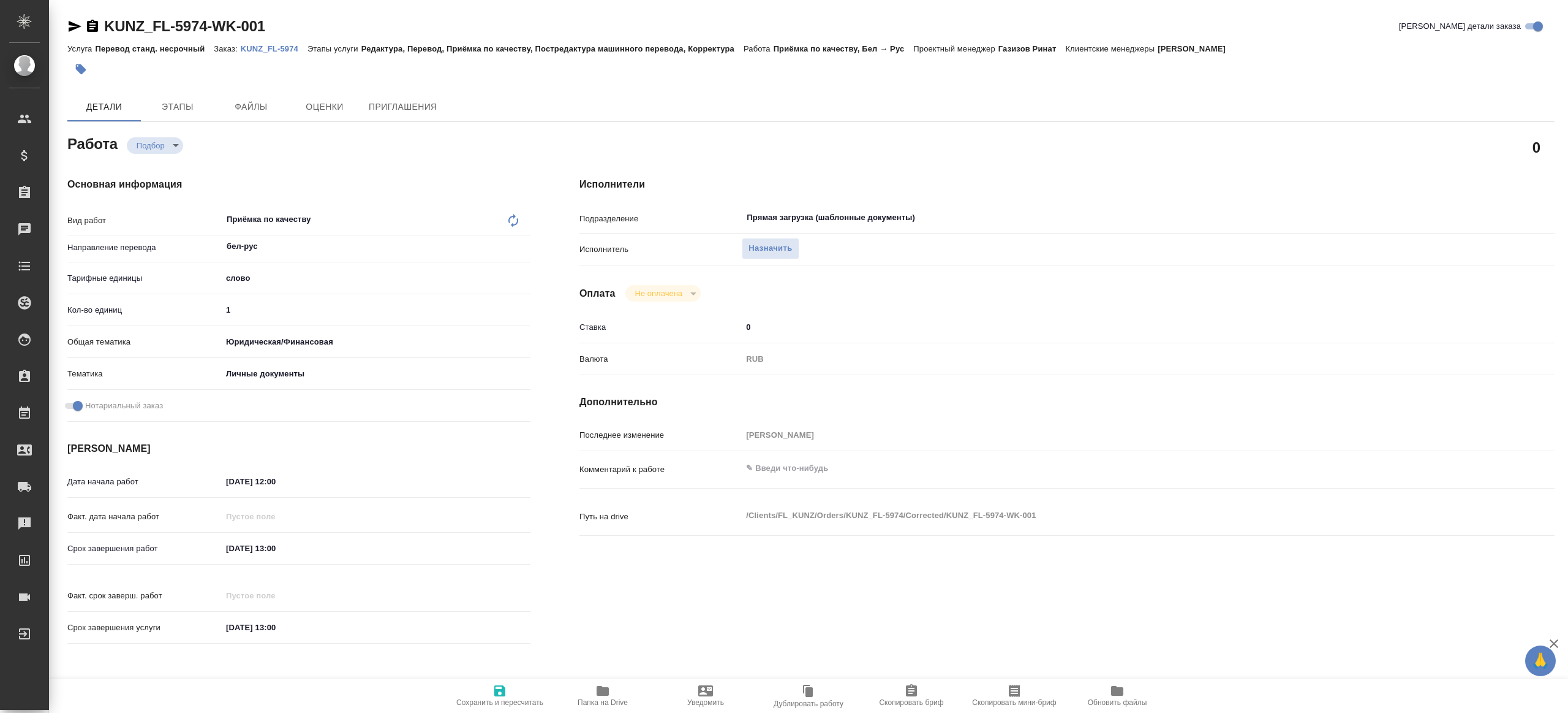
type textarea "x"
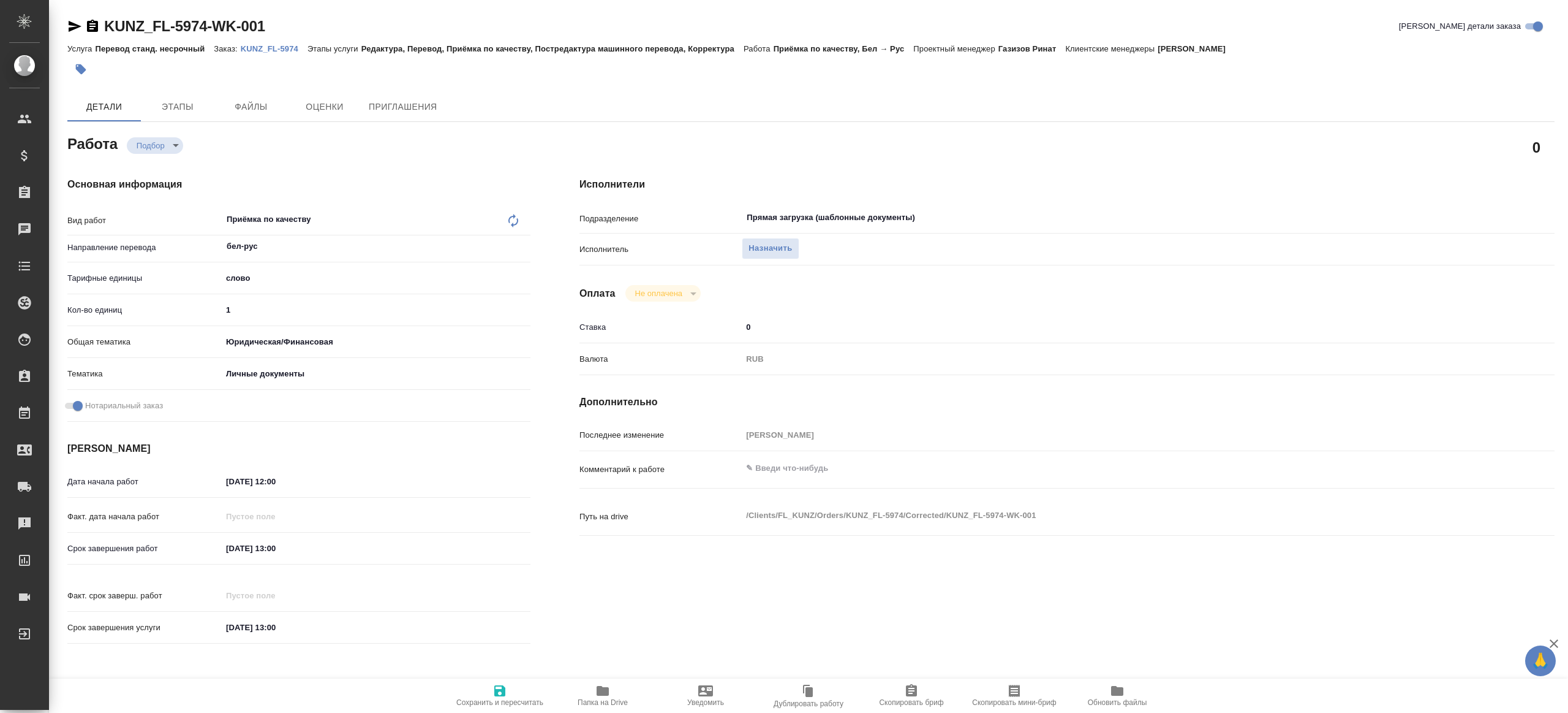
type textarea "x"
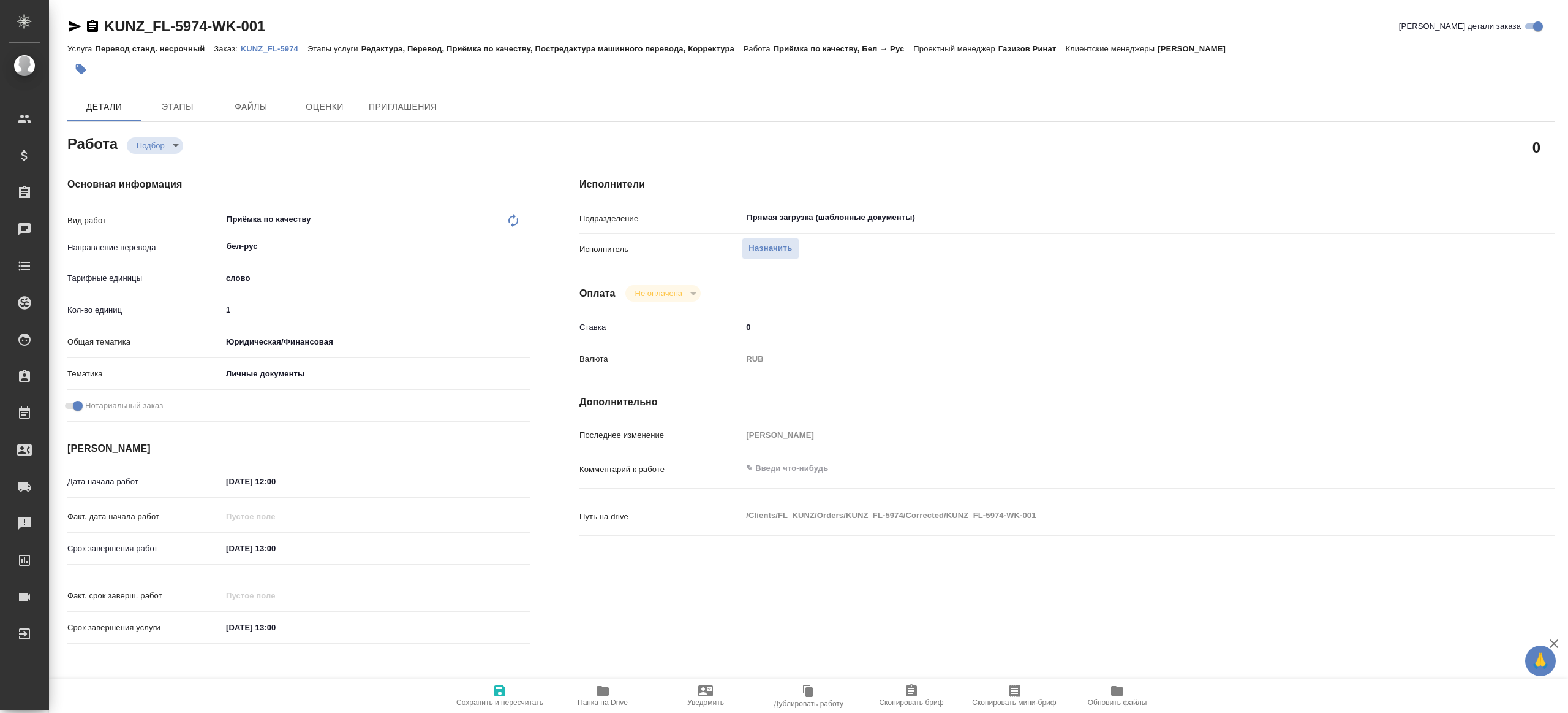
type textarea "x"
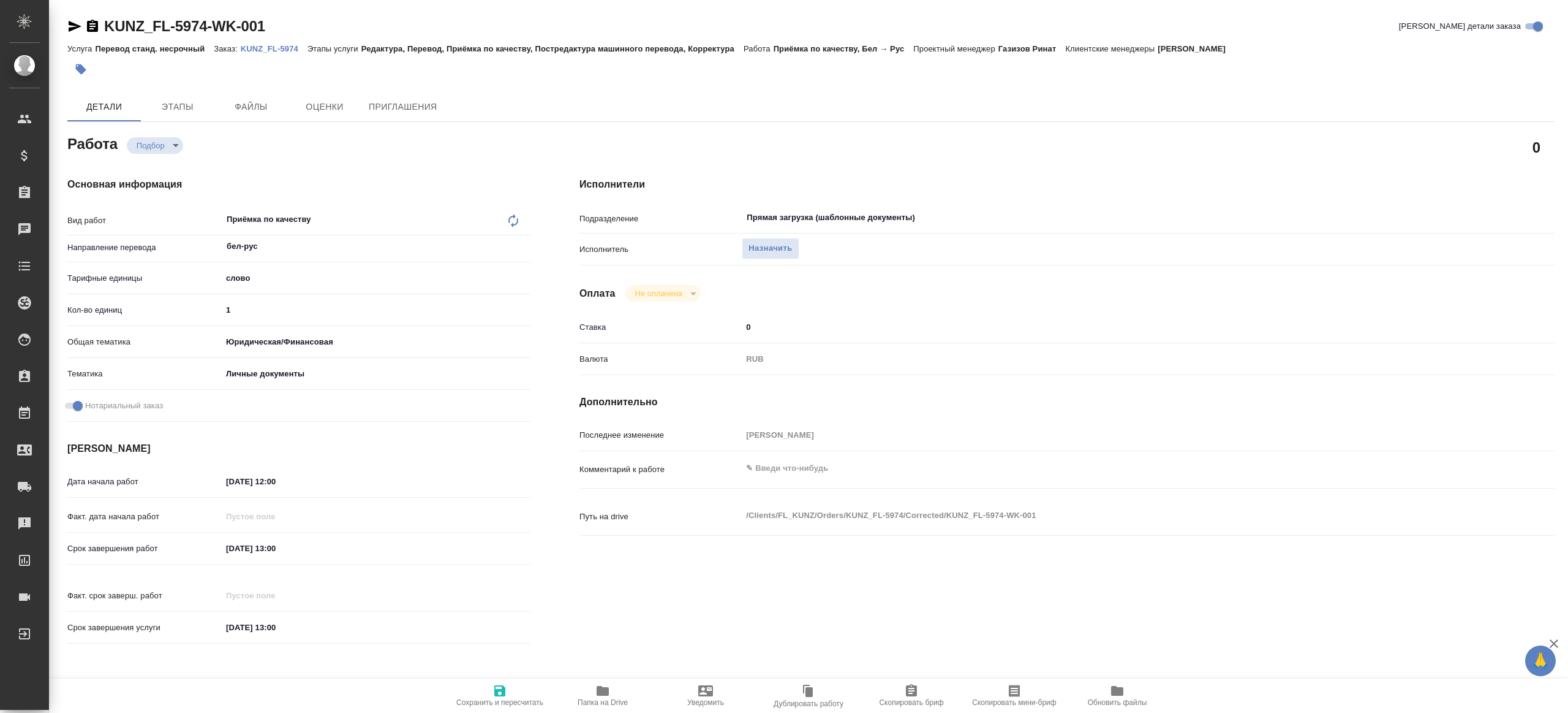
type textarea "x"
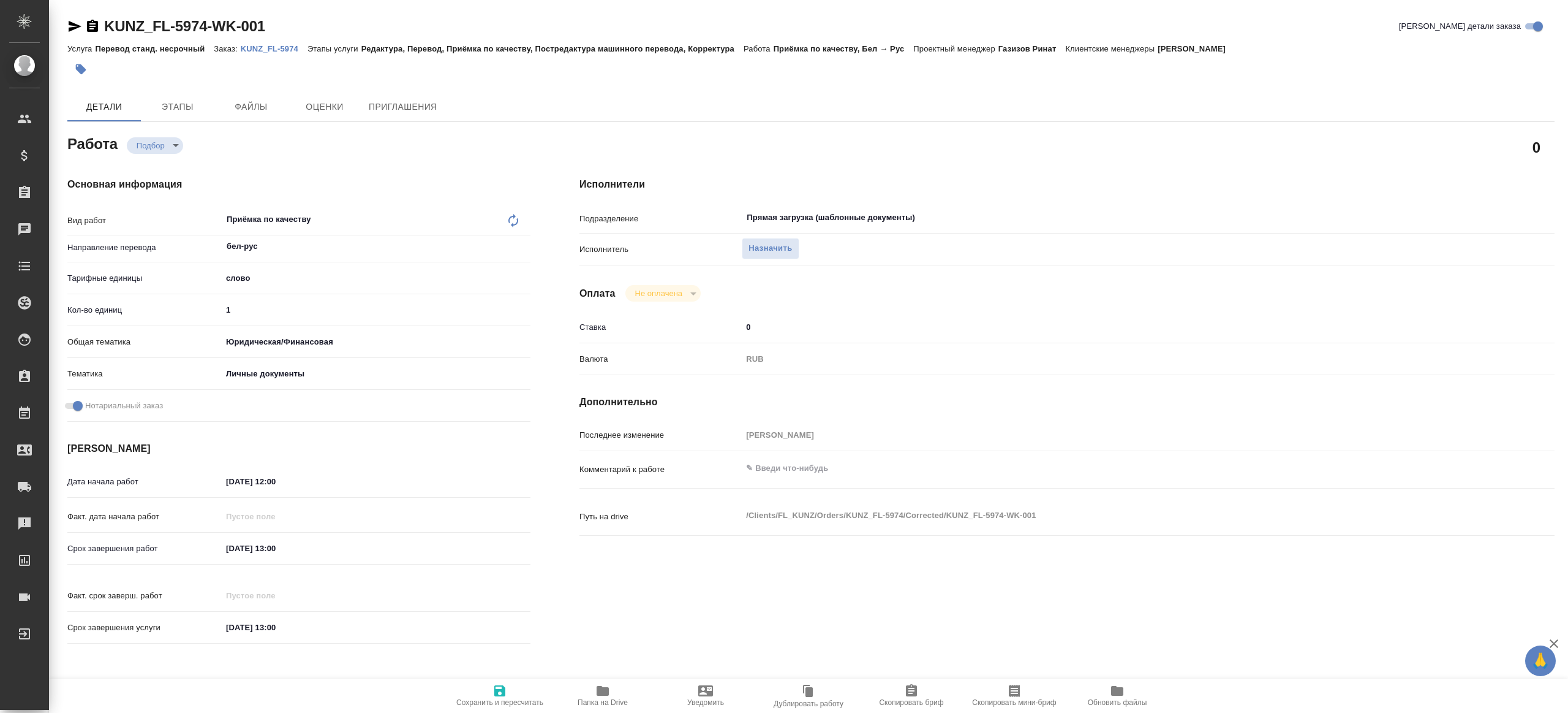
type textarea "x"
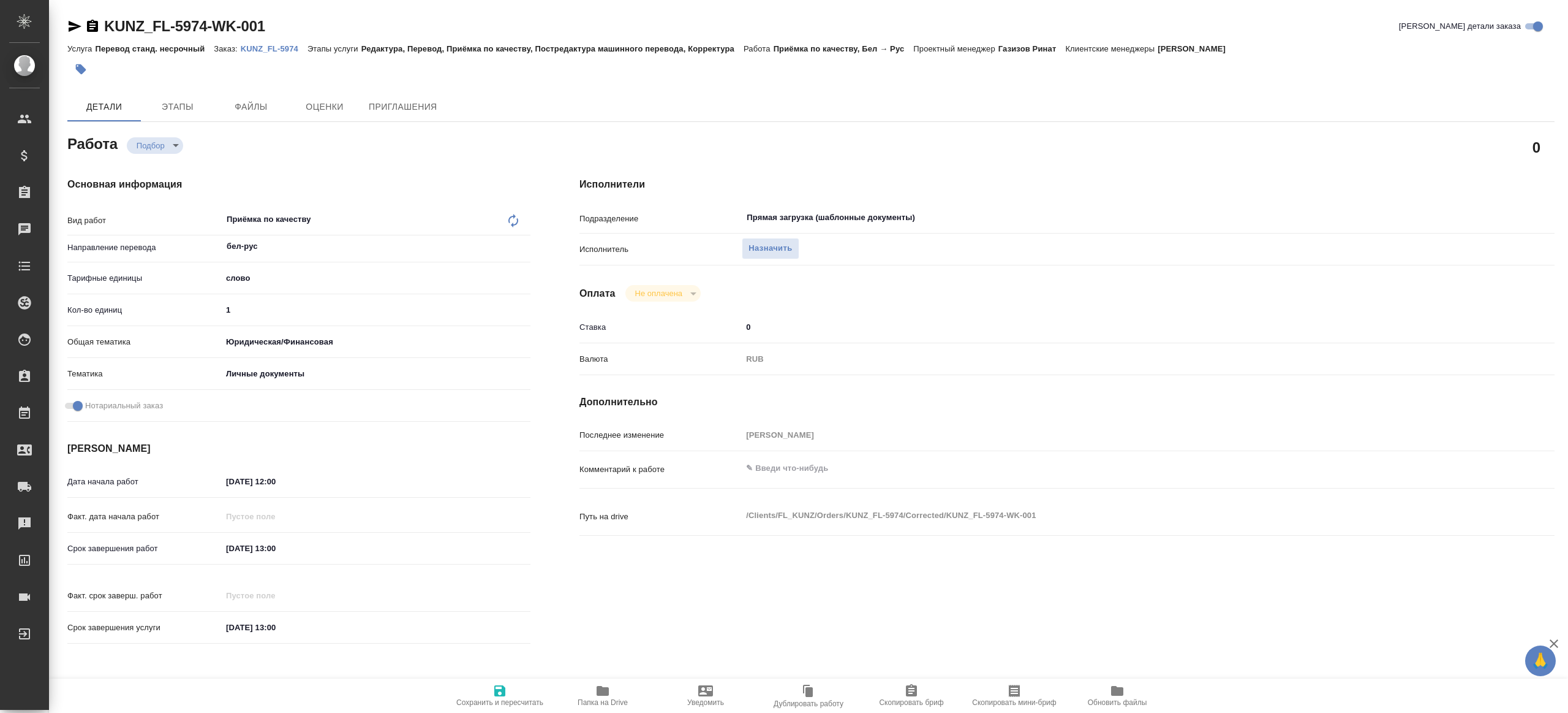
type textarea "x"
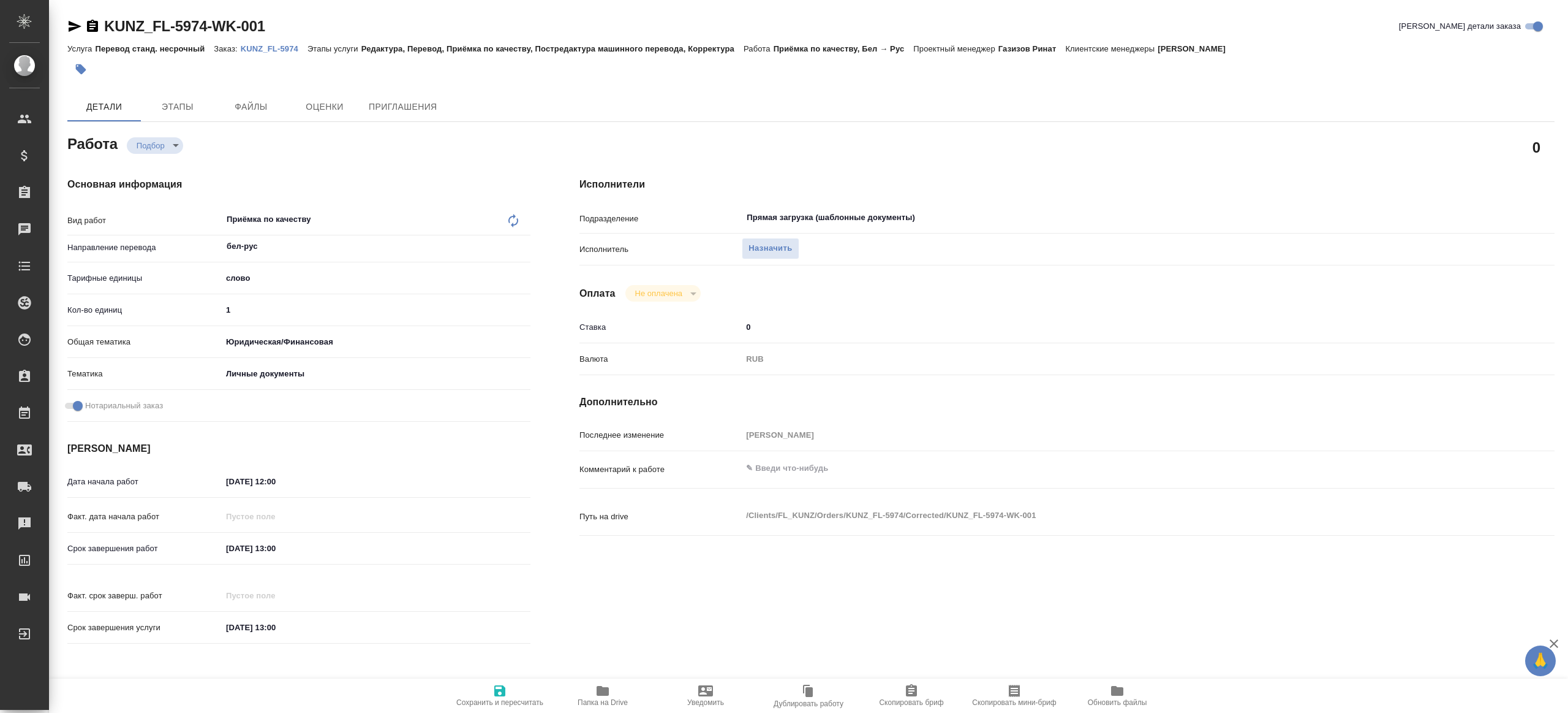
type textarea "x"
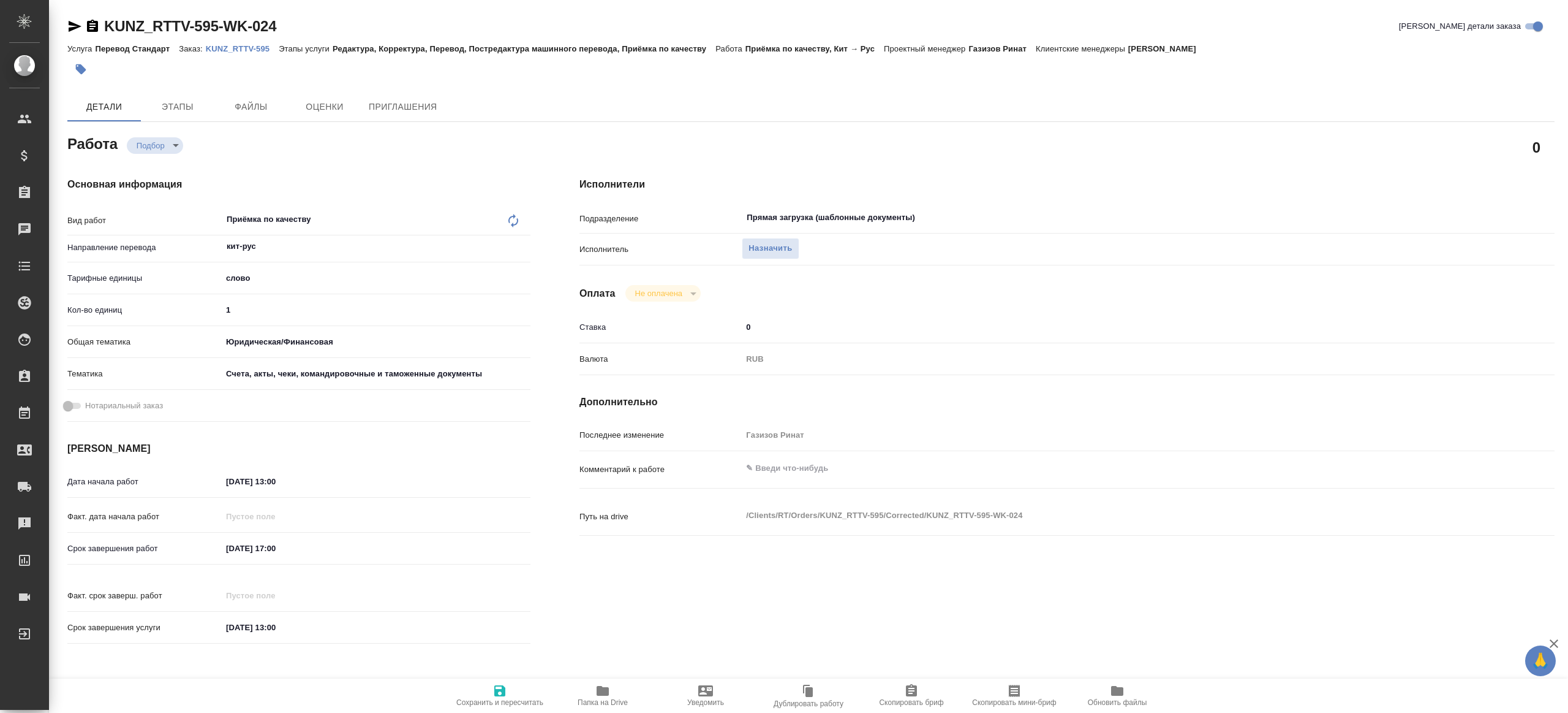
type textarea "x"
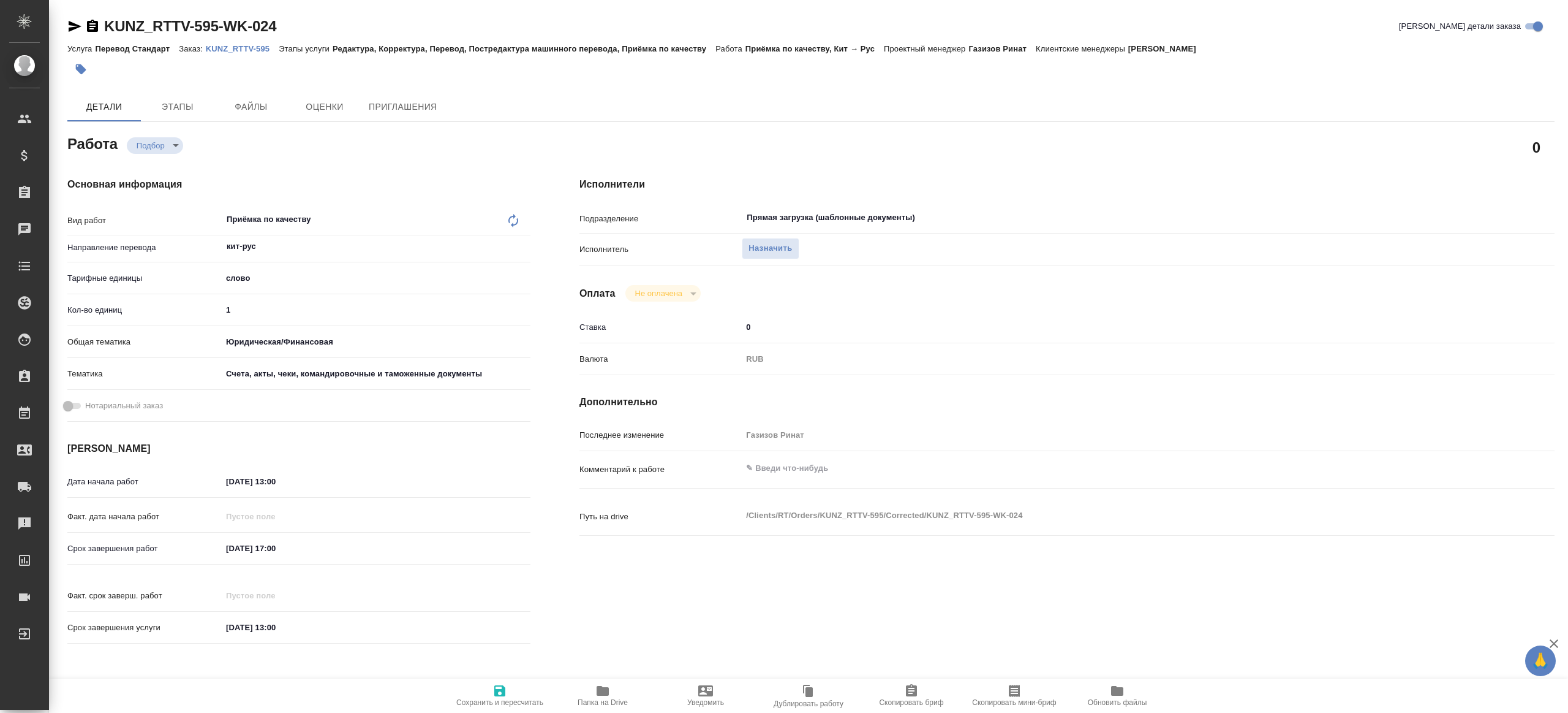
type textarea "x"
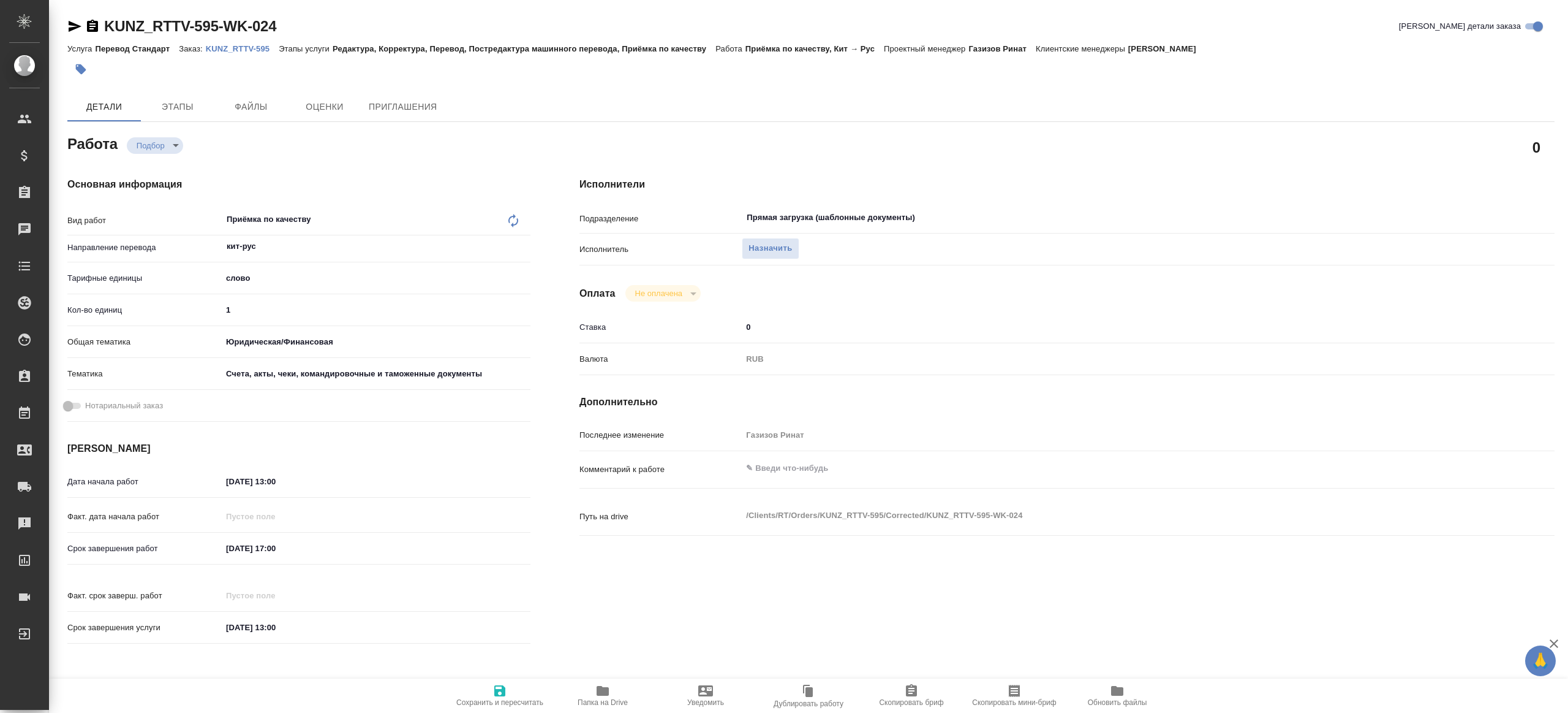
type textarea "x"
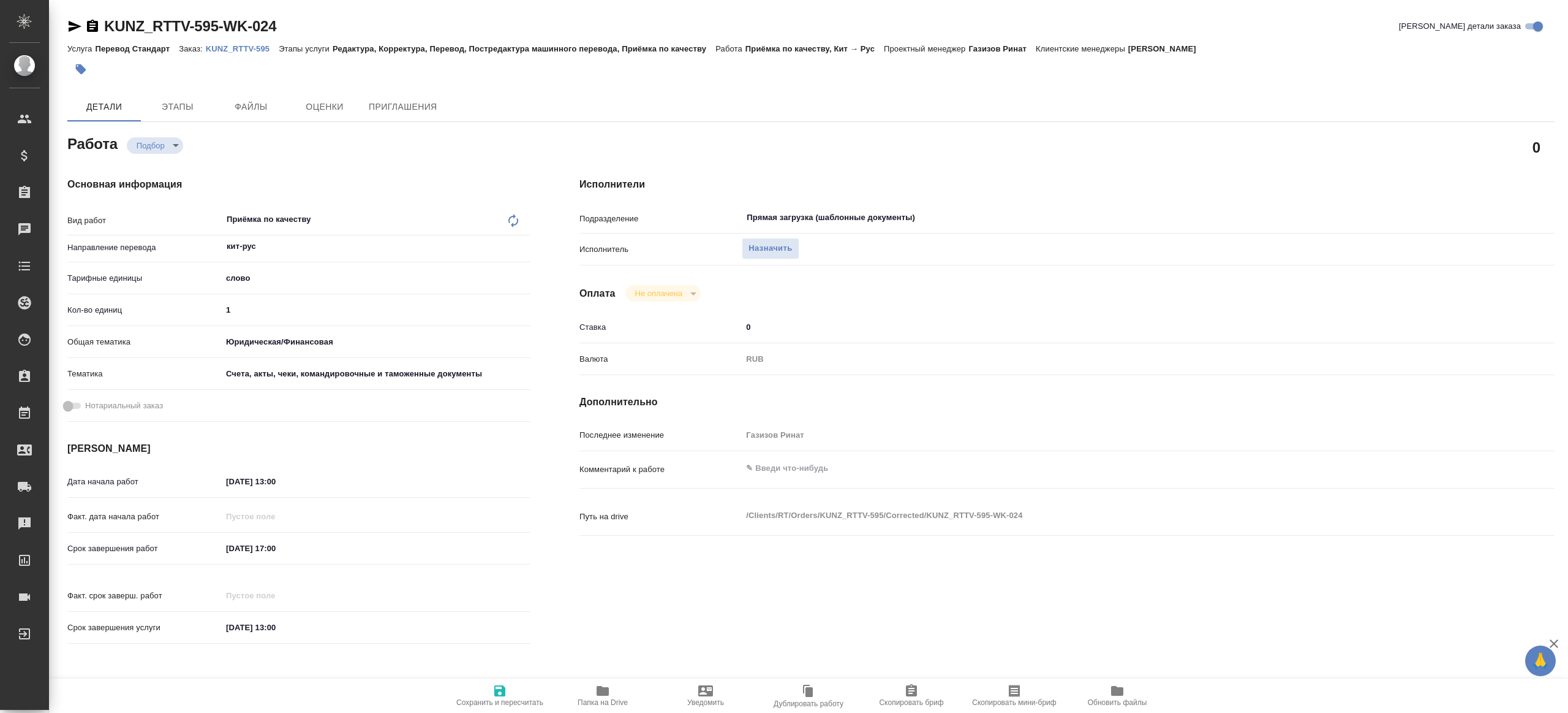
type textarea "x"
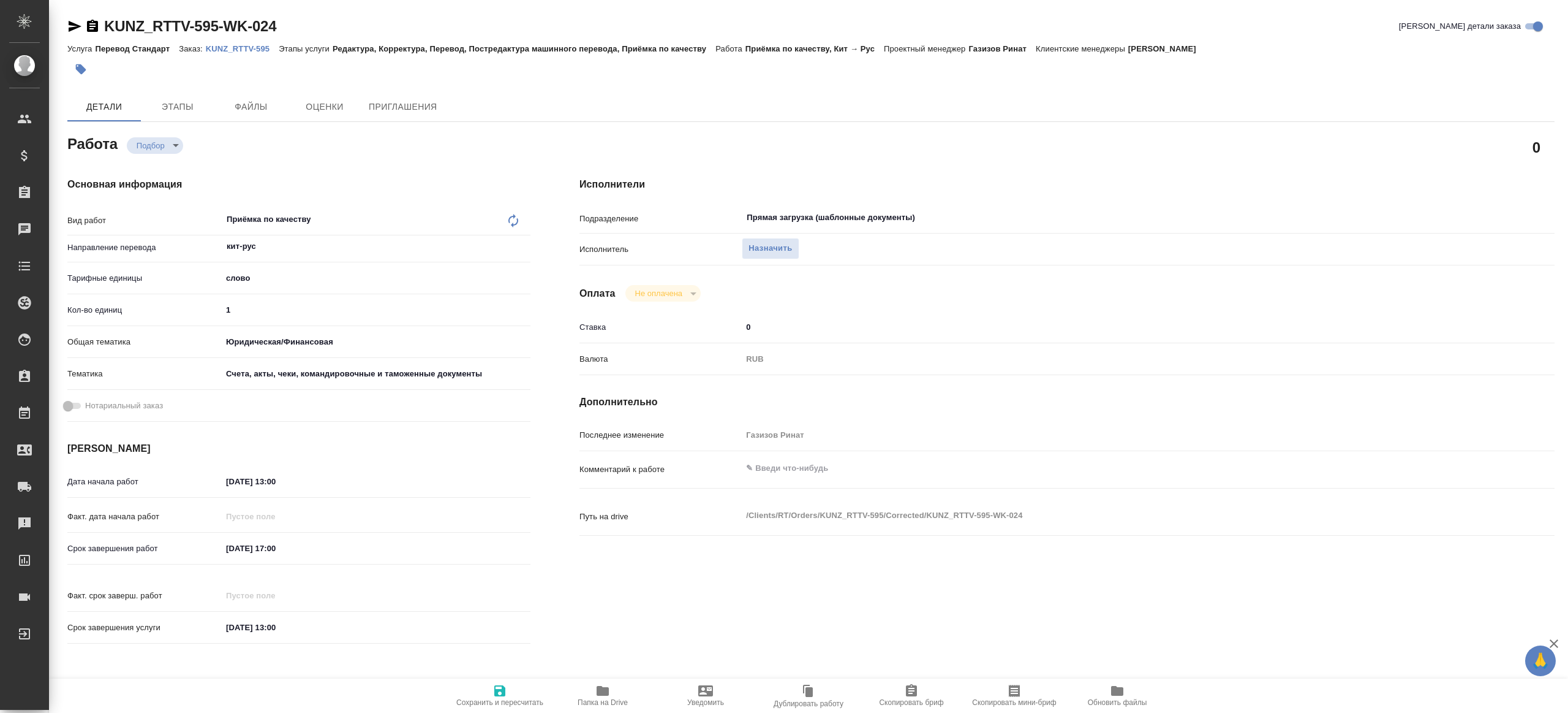
type textarea "x"
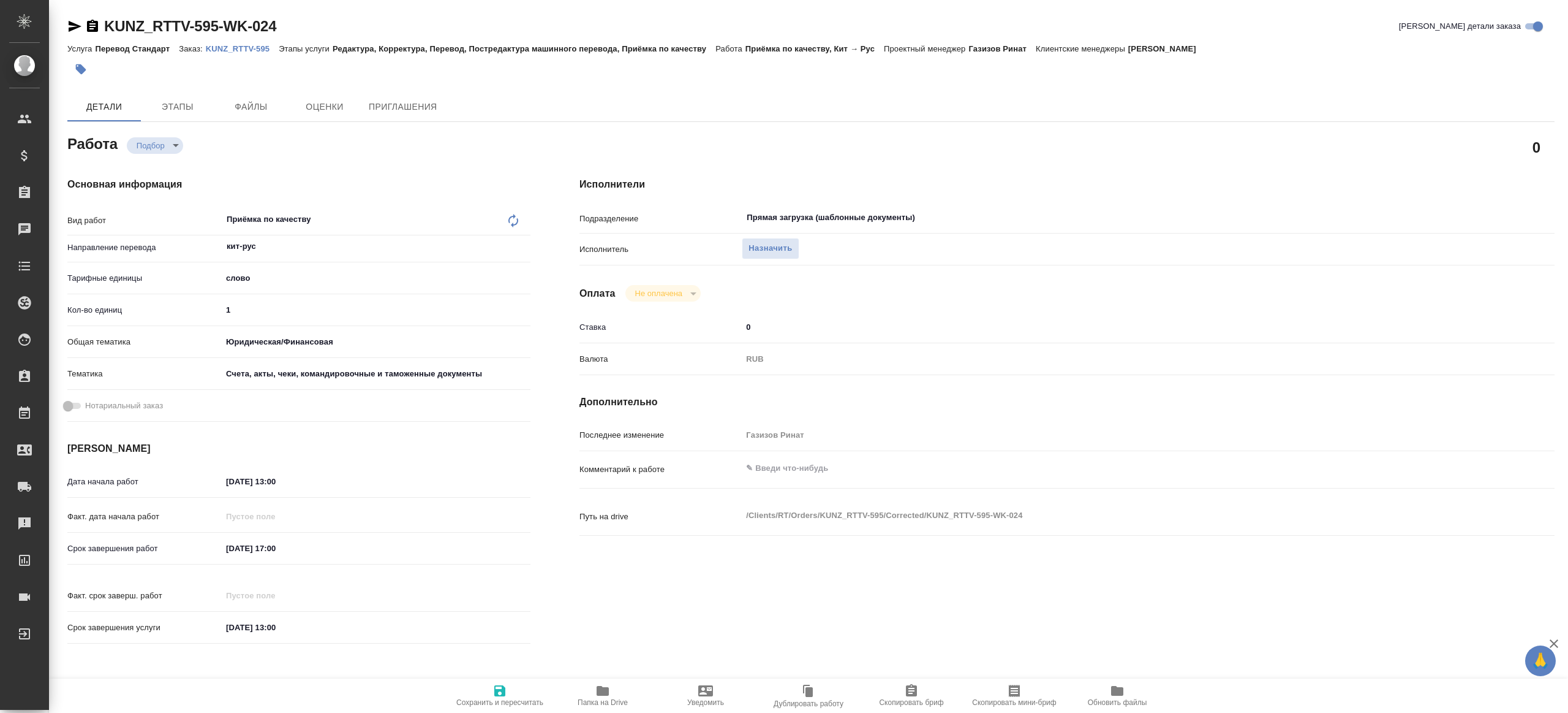
type textarea "x"
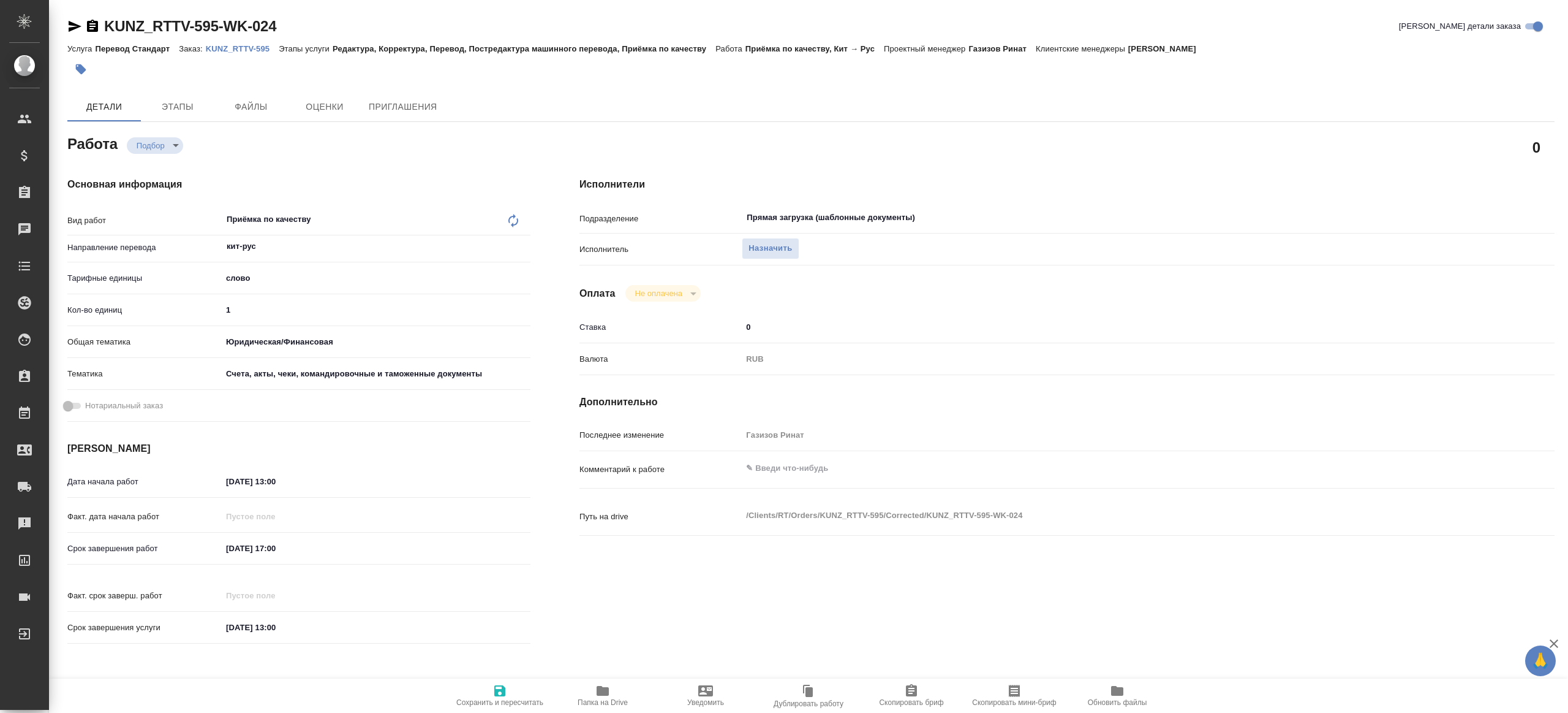
type textarea "x"
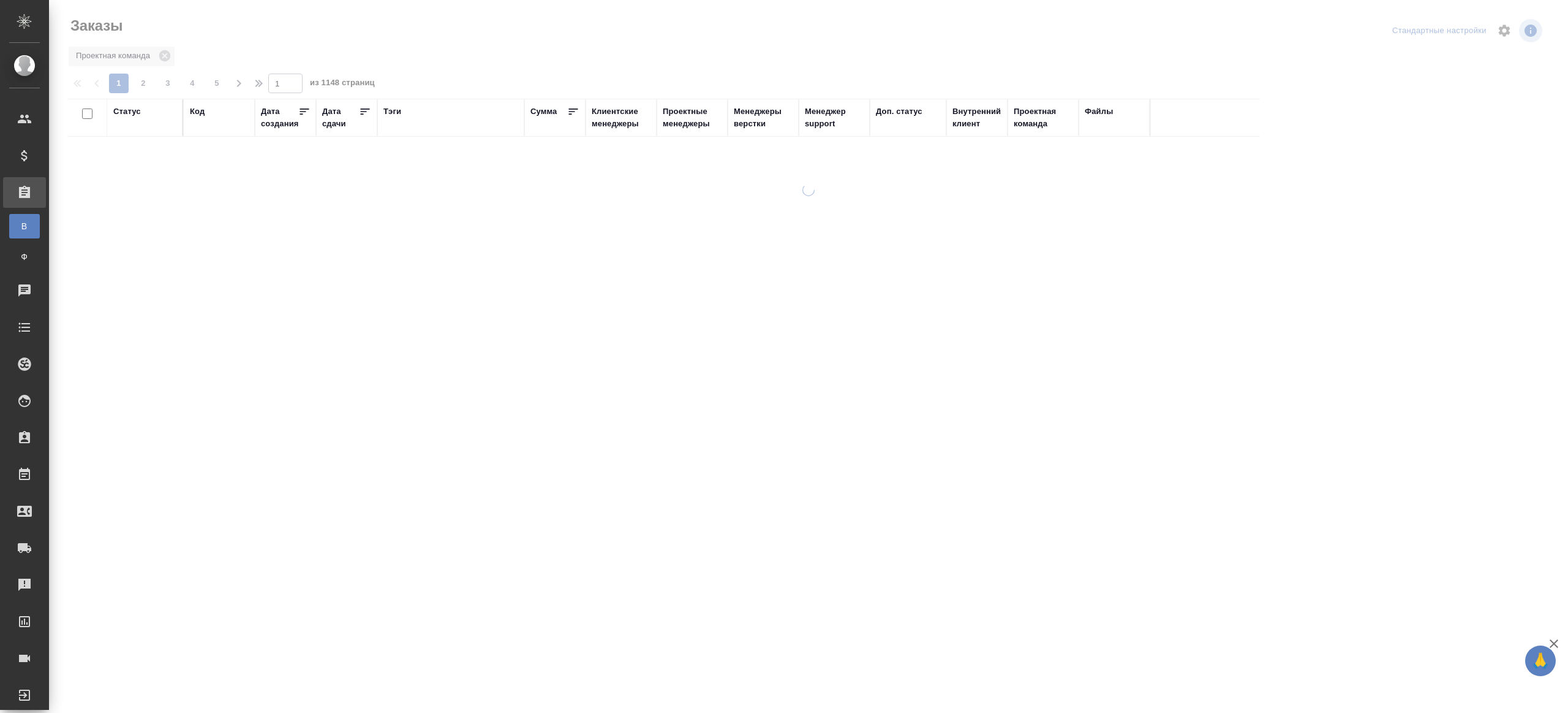
click at [398, 108] on div "Тэги" at bounding box center [392, 111] width 18 height 12
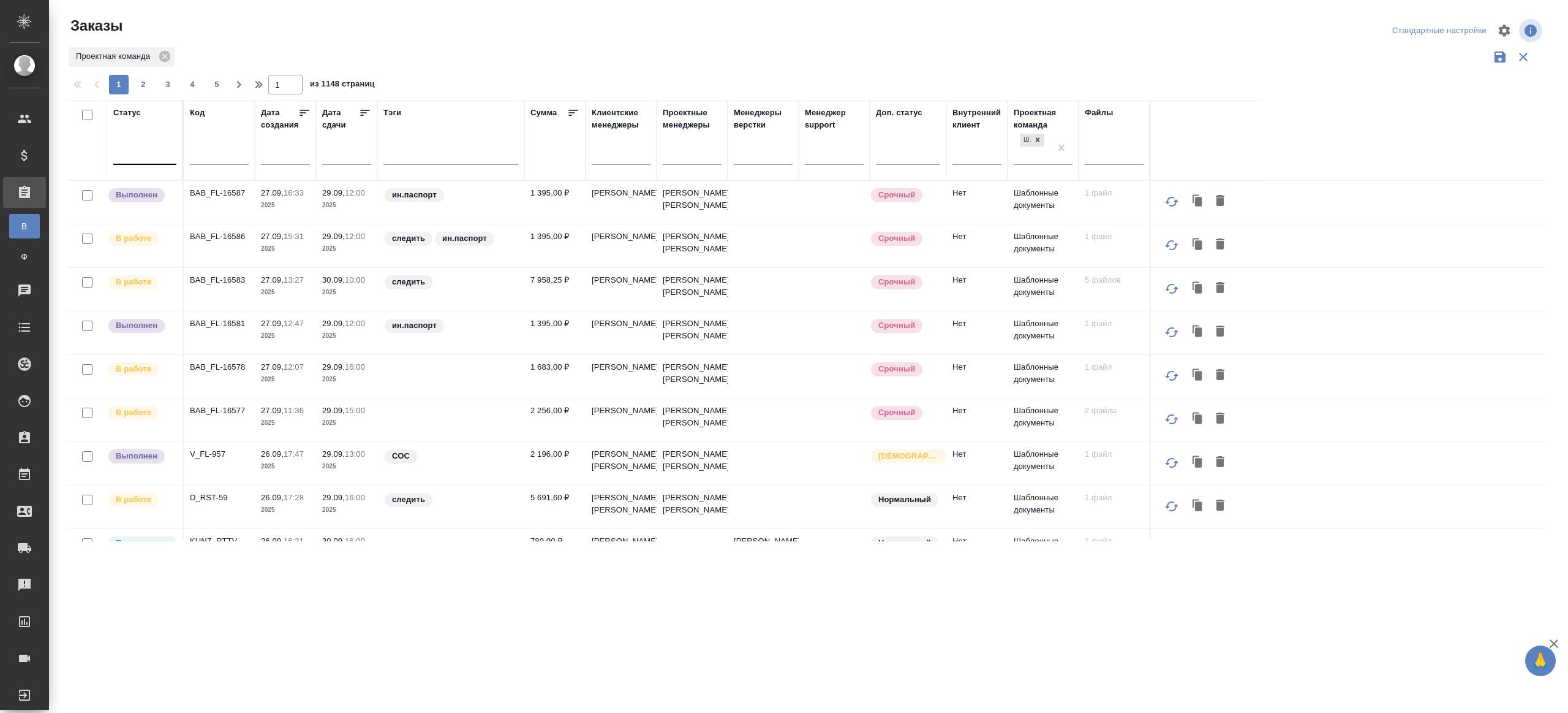
click at [142, 155] on div at bounding box center [145, 152] width 63 height 18
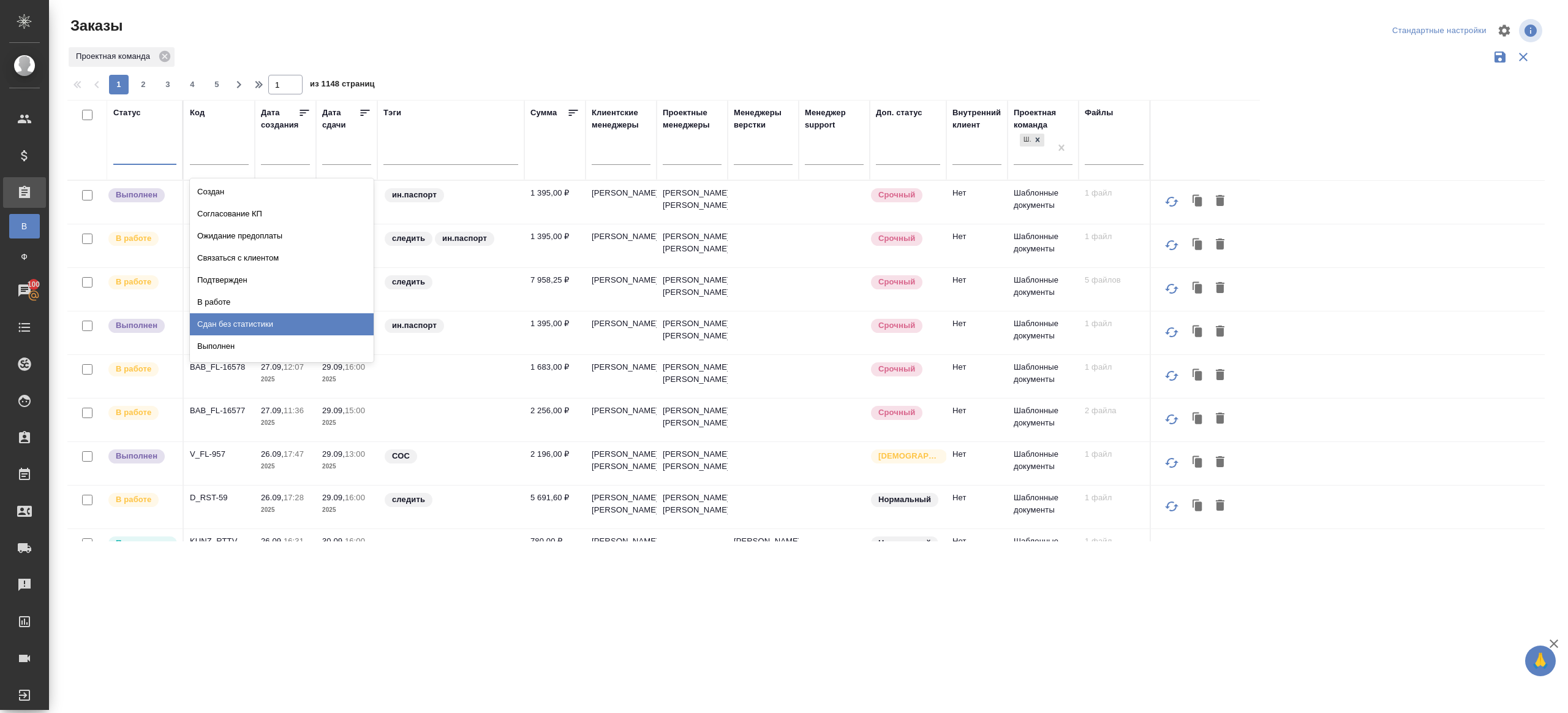
click at [262, 328] on div "Сдан без статистики" at bounding box center [281, 324] width 184 height 22
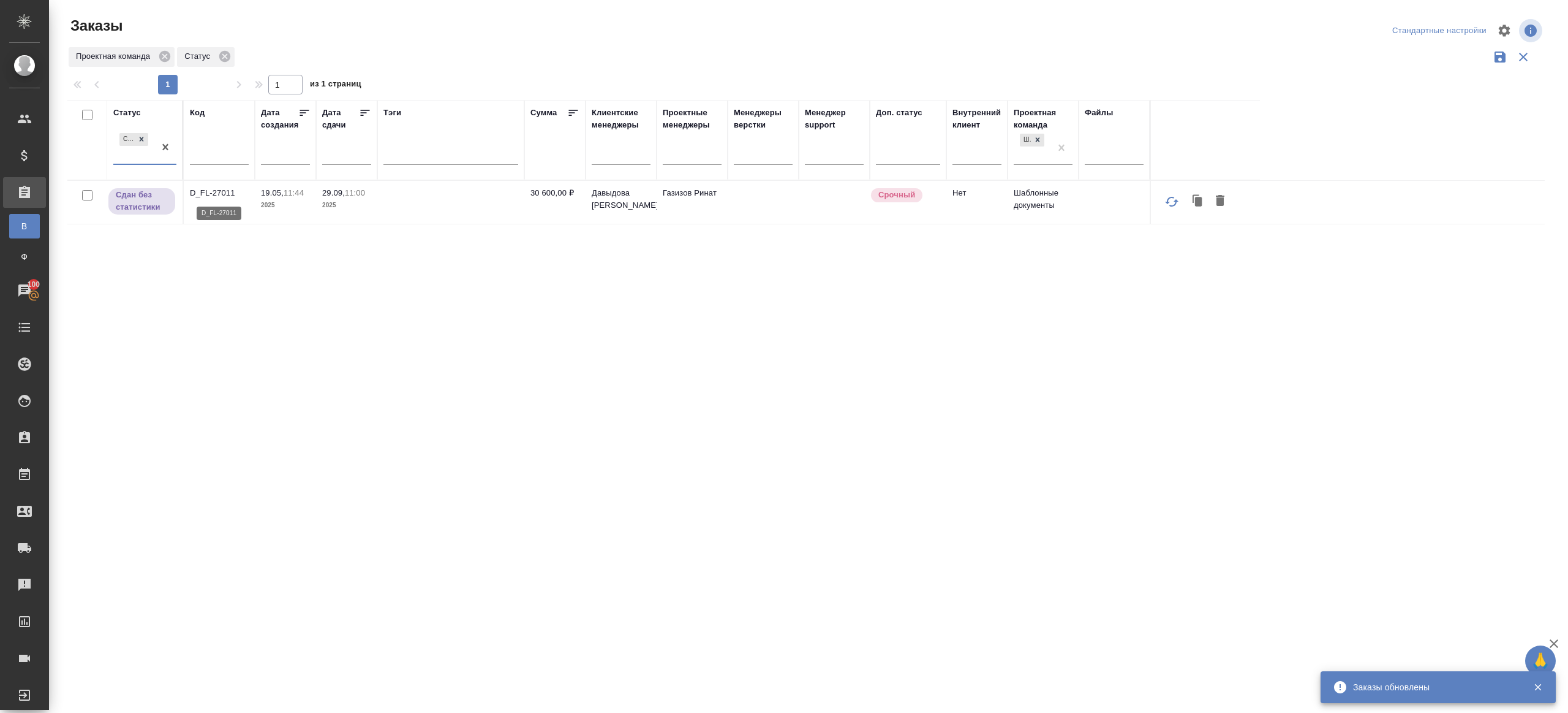
click at [224, 190] on p "D_FL-27011" at bounding box center [219, 193] width 59 height 12
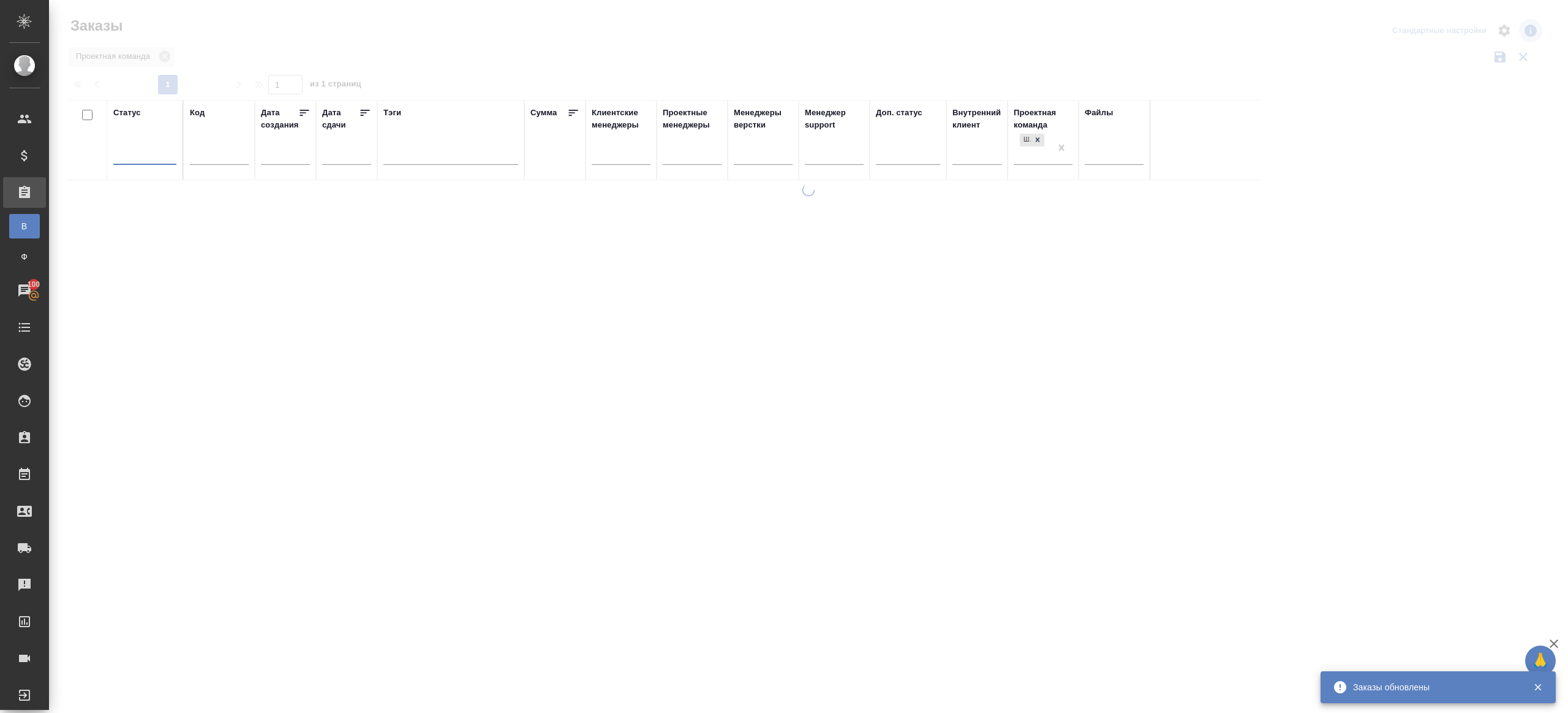
click at [386, 61] on div at bounding box center [808, 273] width 1519 height 548
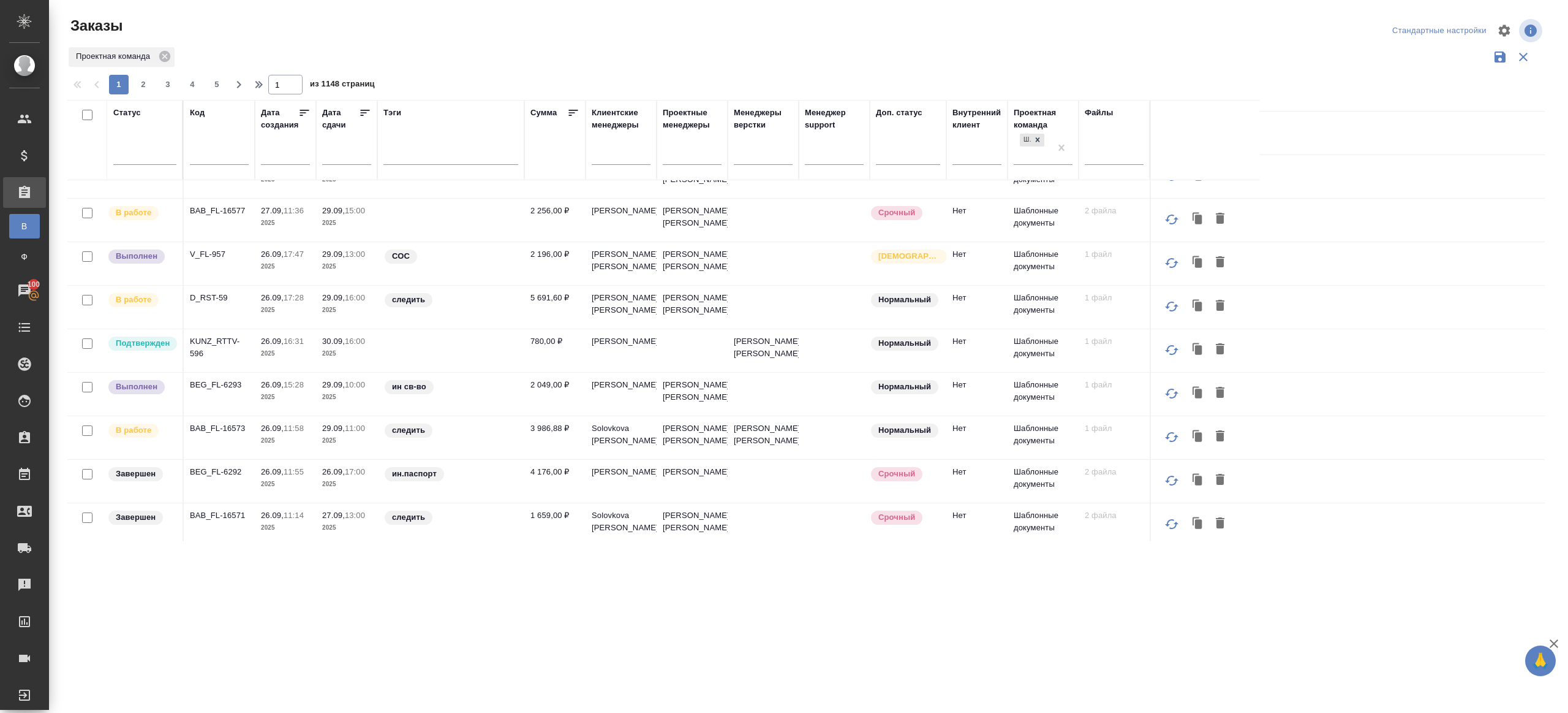
scroll to position [284, 0]
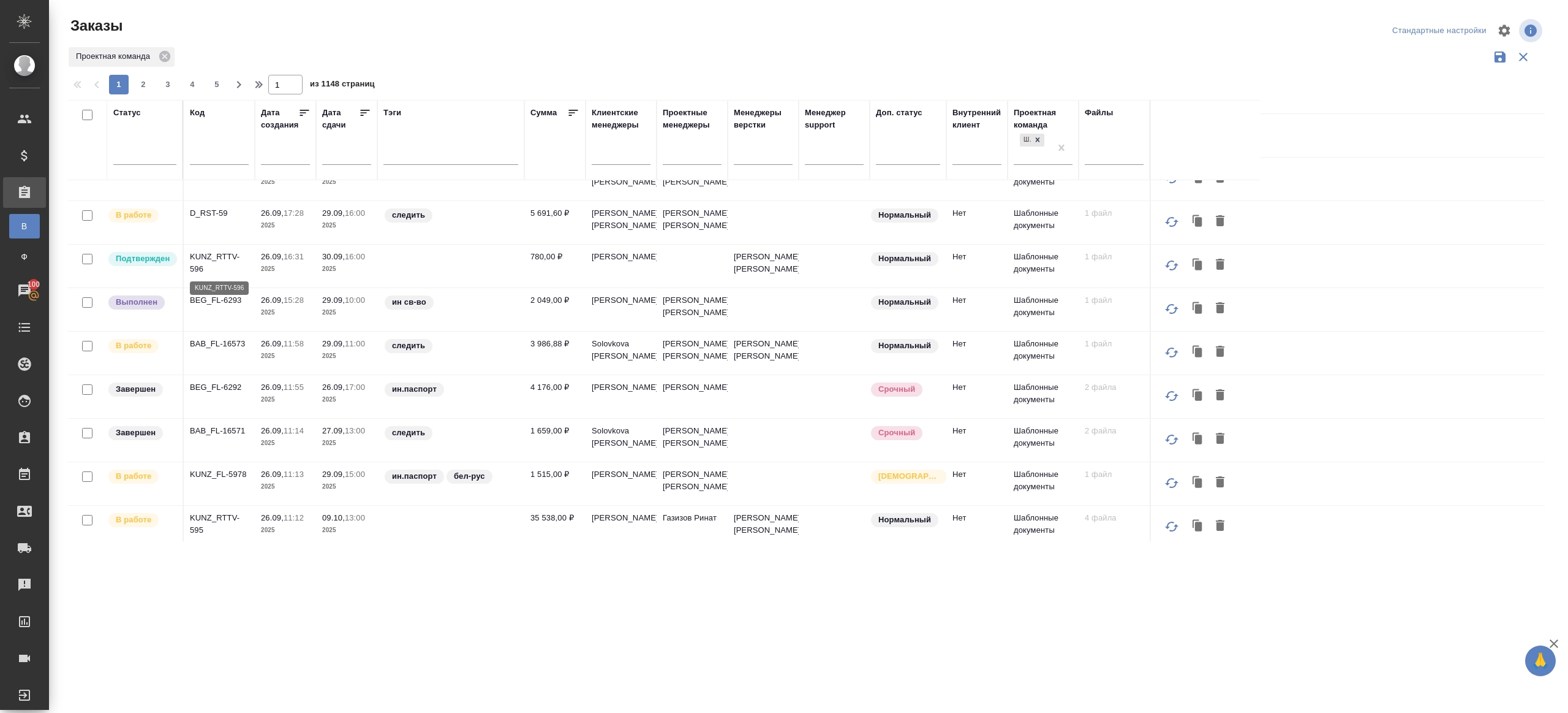
click at [212, 252] on p "KUNZ_RTTV-596" at bounding box center [219, 263] width 59 height 24
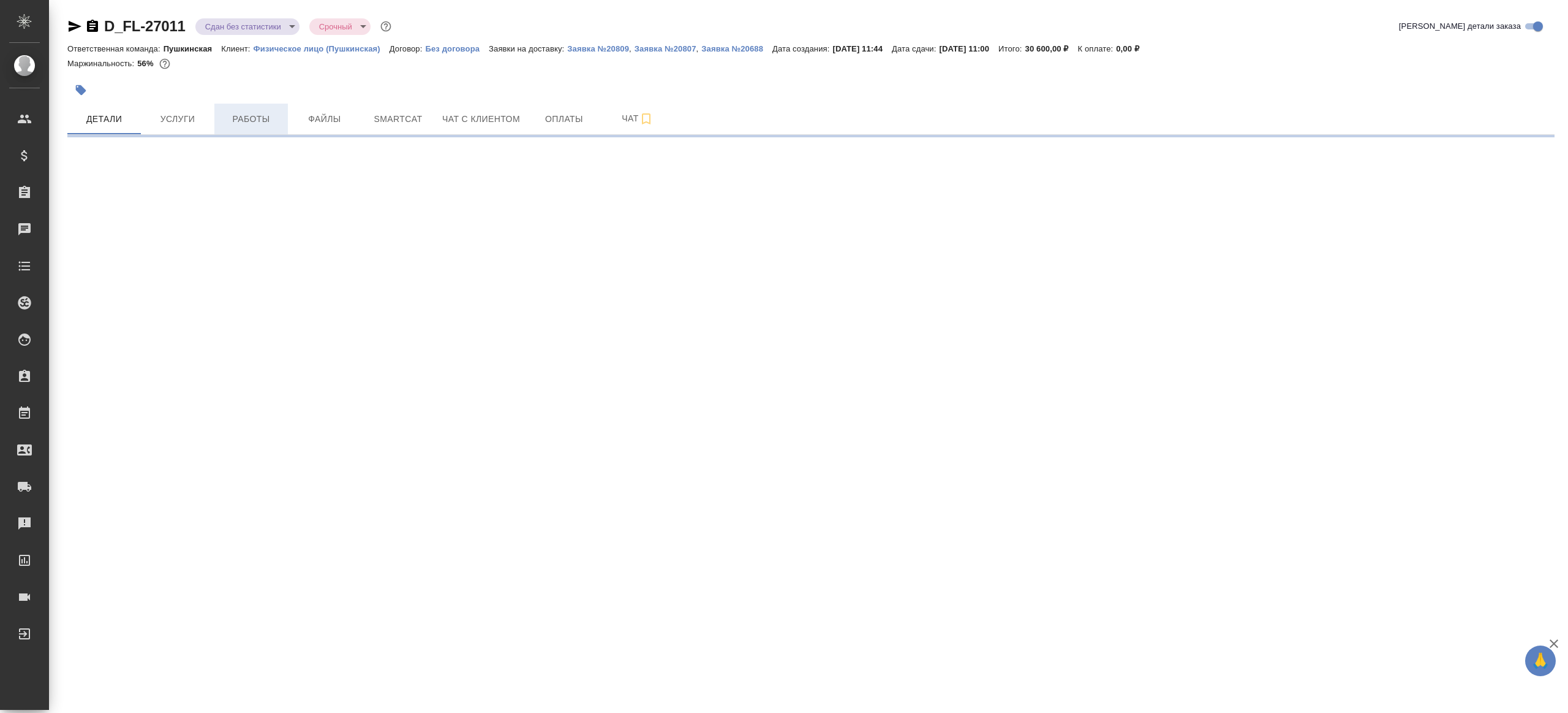
click at [258, 124] on span "Работы" at bounding box center [251, 119] width 59 height 15
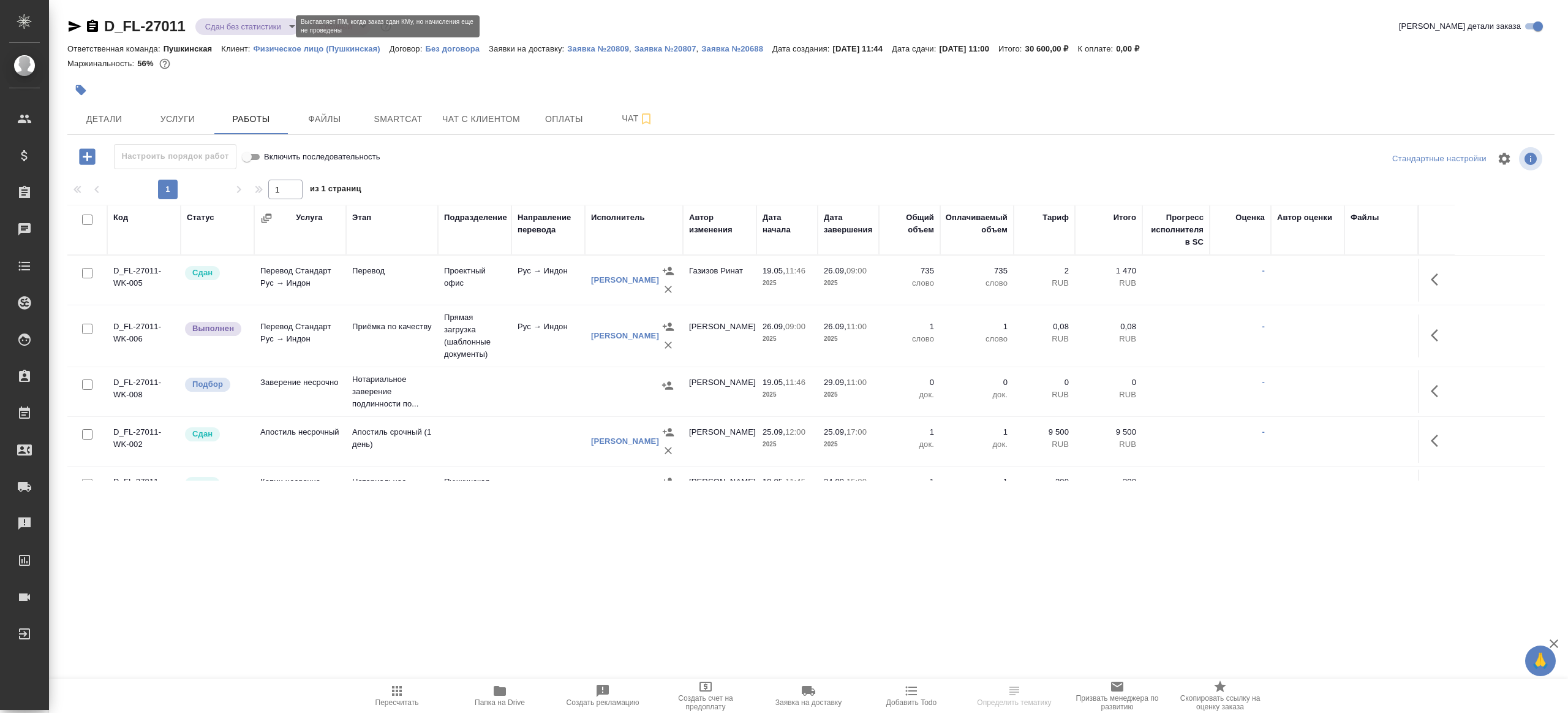
click at [254, 21] on body "🙏 .cls-1 fill:#fff; AWATERA [PERSON_NAME] Клиенты Спецификации Заказы Чаты Todo…" at bounding box center [784, 356] width 1568 height 713
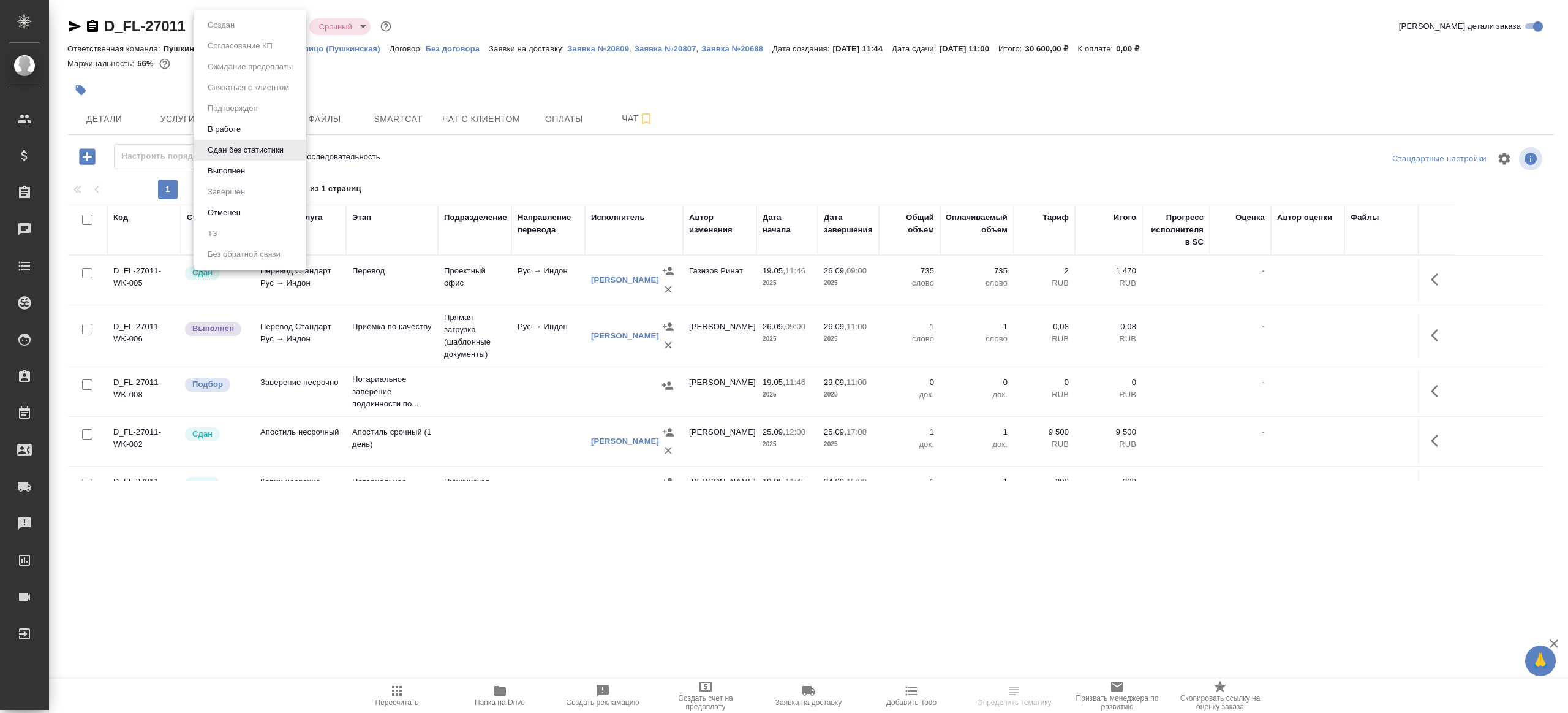
click at [258, 161] on li "Выполнен" at bounding box center [250, 171] width 112 height 21
click at [1435, 335] on icon "button" at bounding box center [1438, 334] width 14 height 14
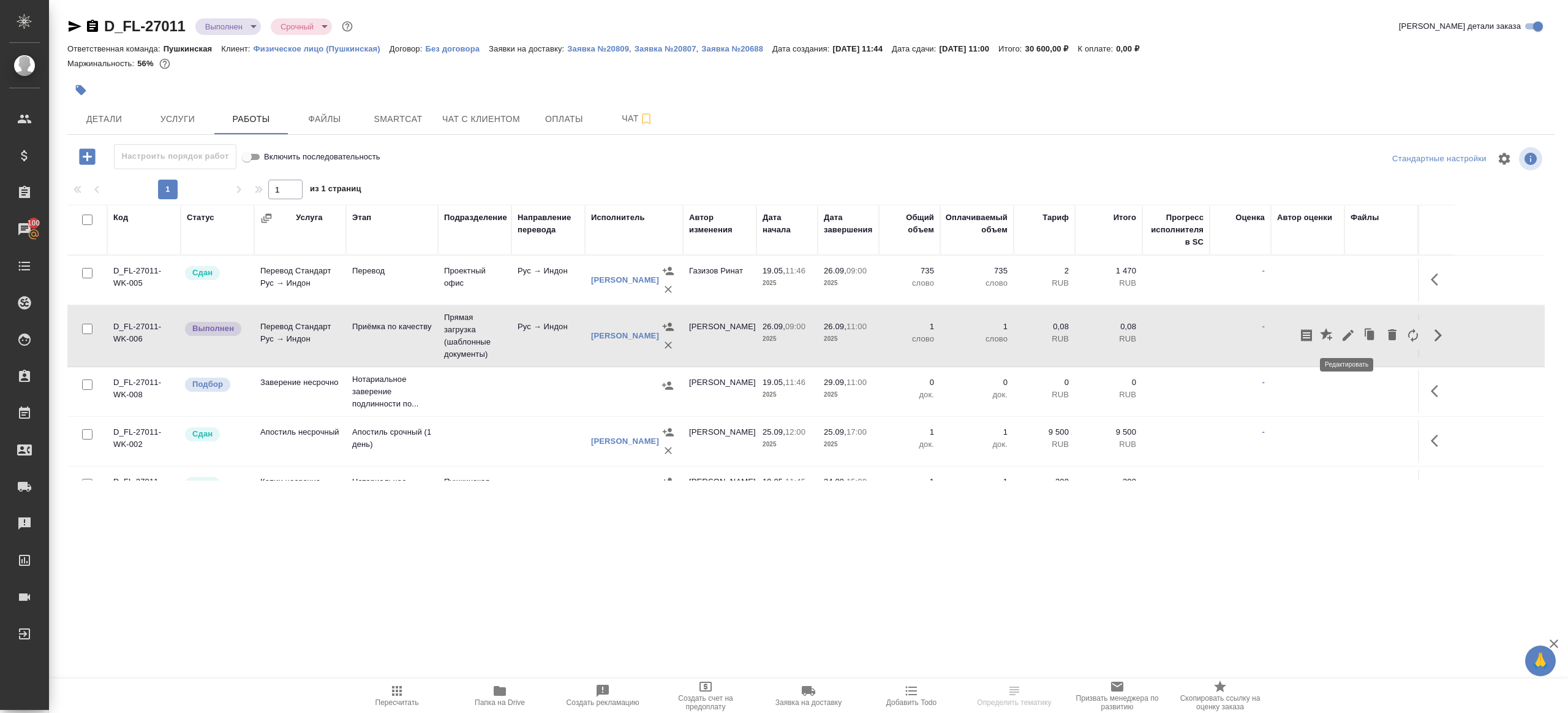
click at [1340, 333] on button "button" at bounding box center [1348, 335] width 21 height 30
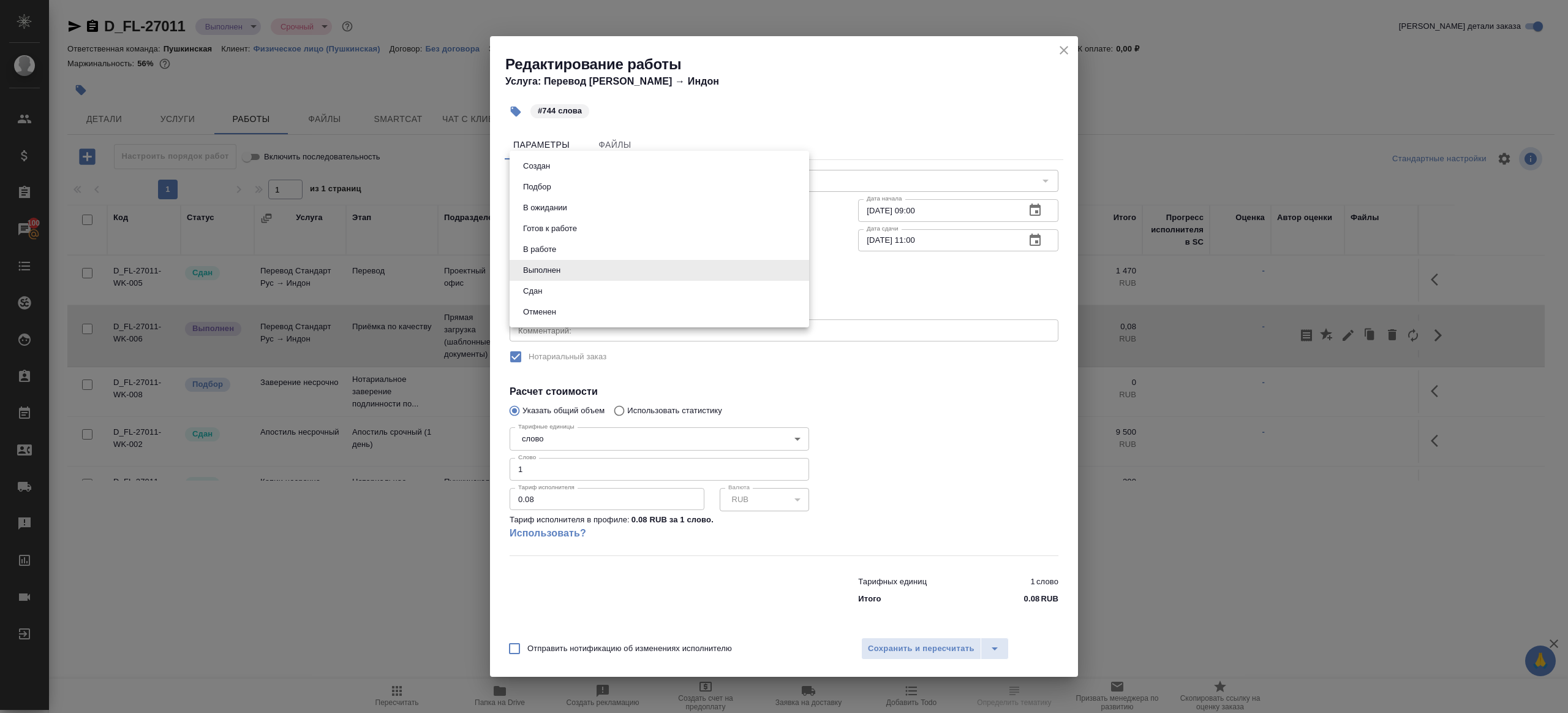
click at [650, 273] on body "🙏 .cls-1 fill:#fff; AWATERA [PERSON_NAME] Клиенты Спецификации Заказы 100 Чаты …" at bounding box center [784, 356] width 1568 height 713
click at [656, 289] on li "Сдан" at bounding box center [659, 290] width 299 height 21
type input "closed"
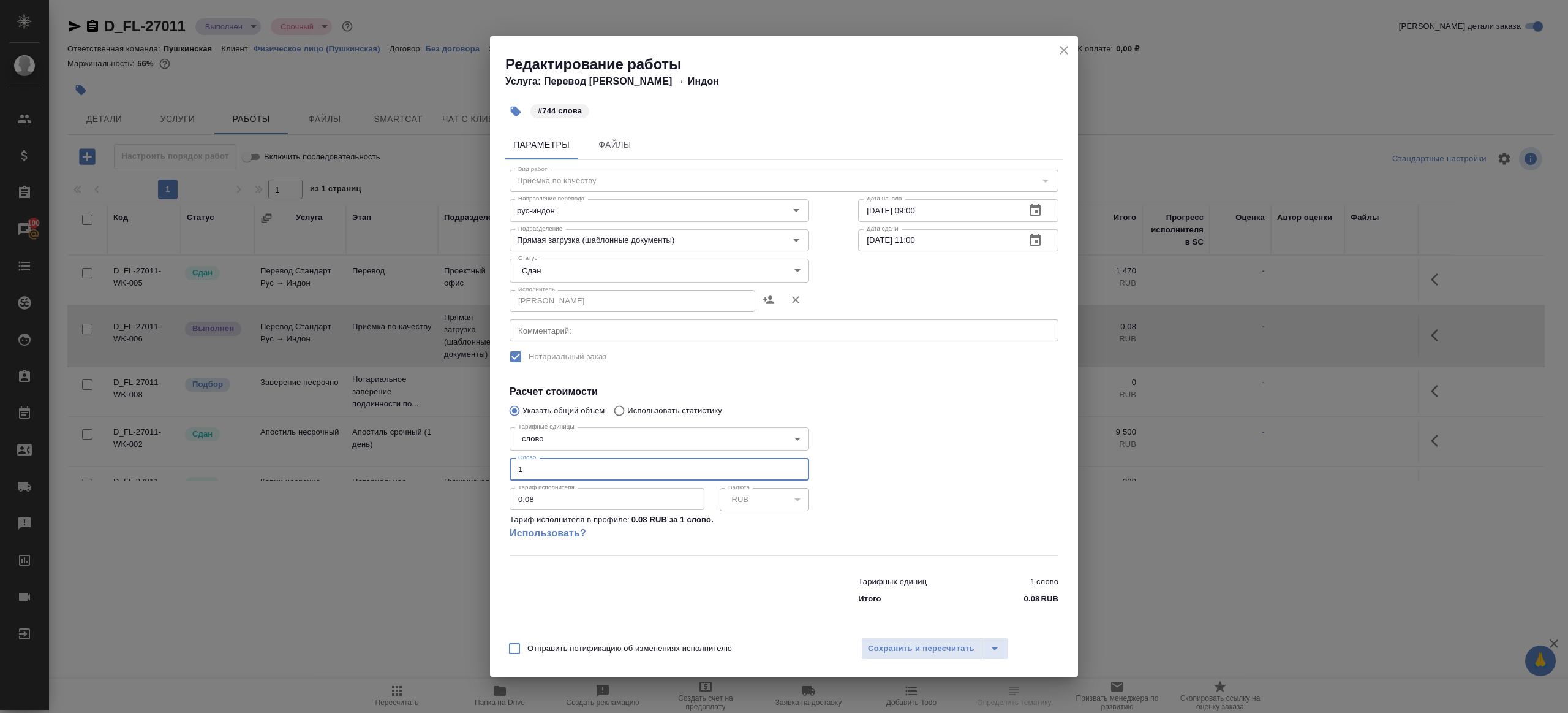
drag, startPoint x: 575, startPoint y: 465, endPoint x: 446, endPoint y: 466, distance: 129.0
click at [446, 466] on div "Редактирование работы Услуга: Перевод Стандарт Рус → Индон #744 слова Параметры…" at bounding box center [784, 356] width 1568 height 713
type input "744"
click at [947, 651] on span "Сохранить и пересчитать" at bounding box center [921, 648] width 107 height 14
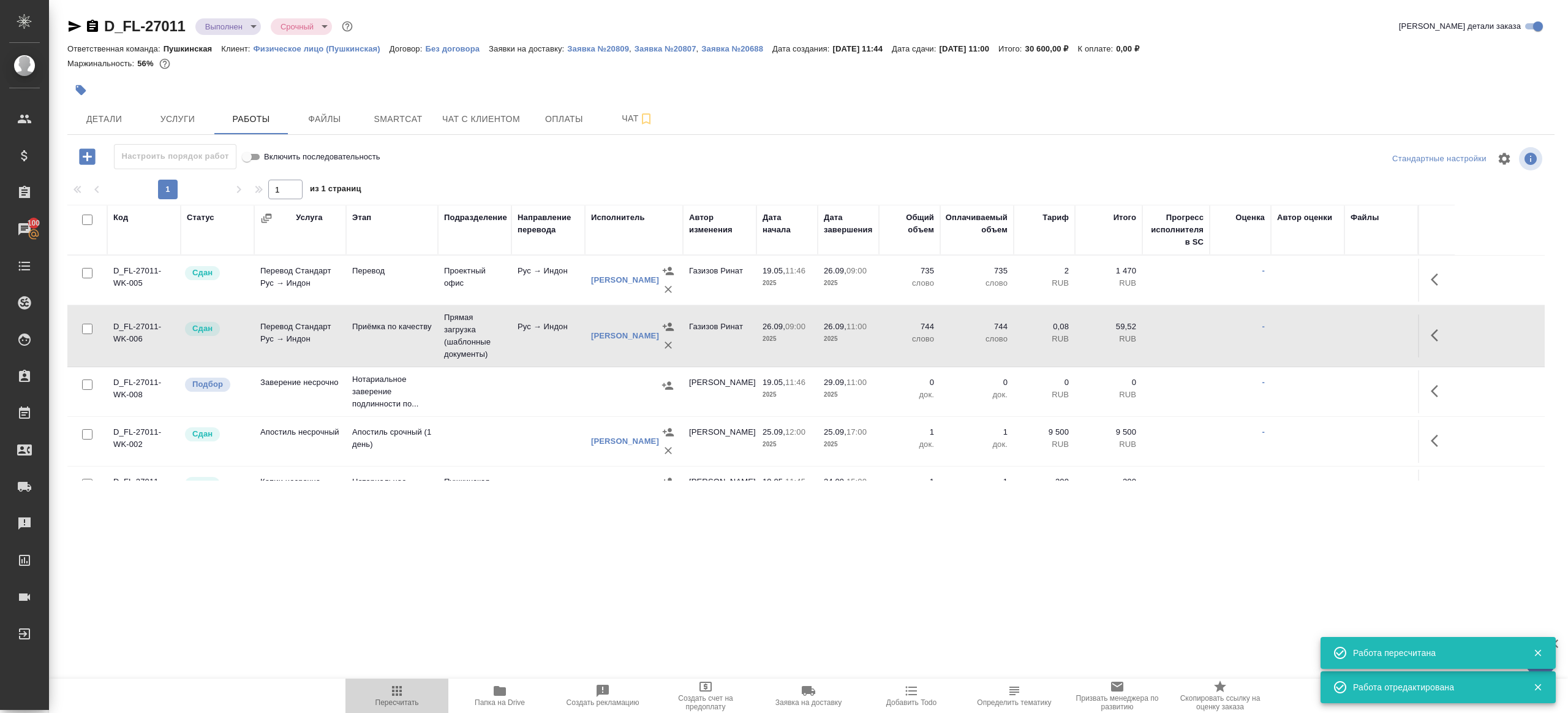
click at [403, 684] on icon "button" at bounding box center [397, 690] width 14 height 14
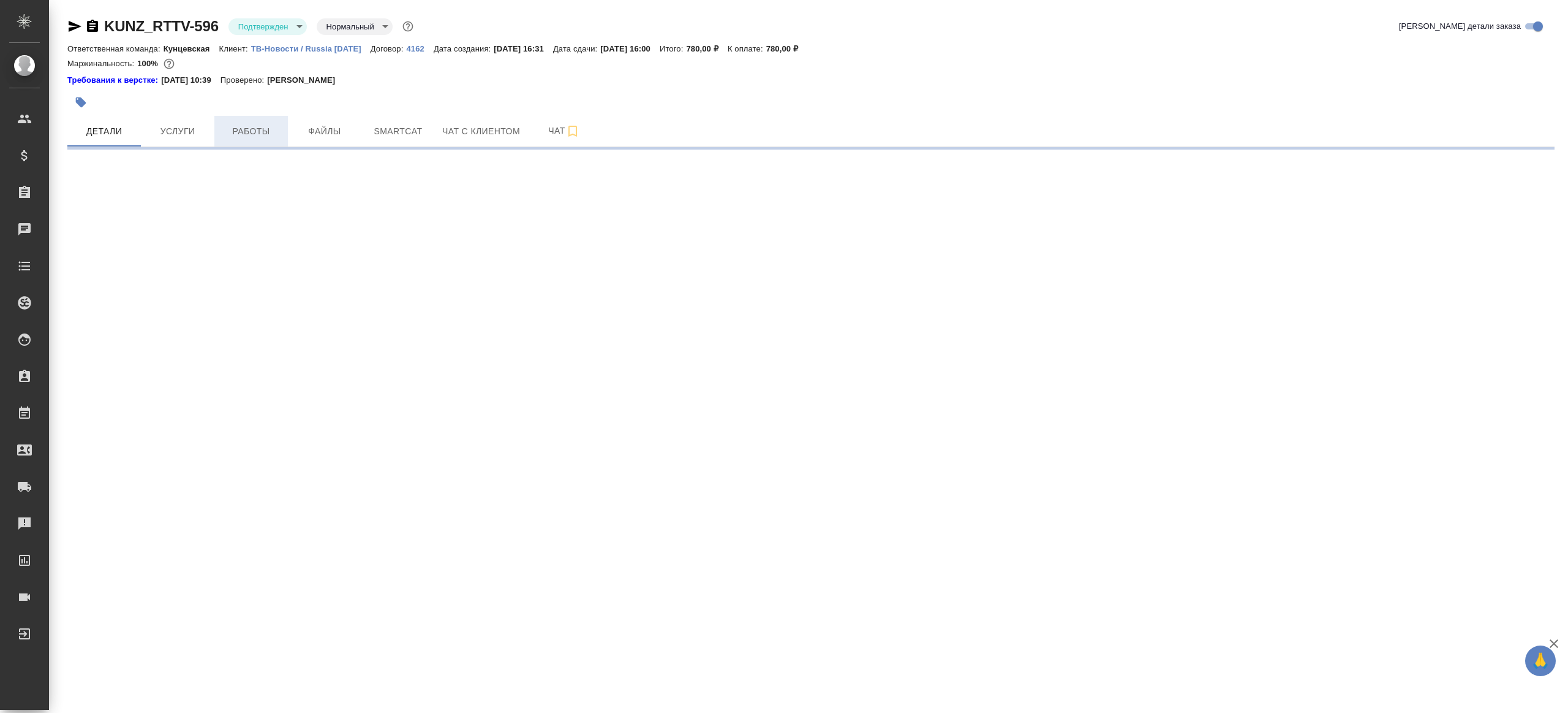
select select "RU"
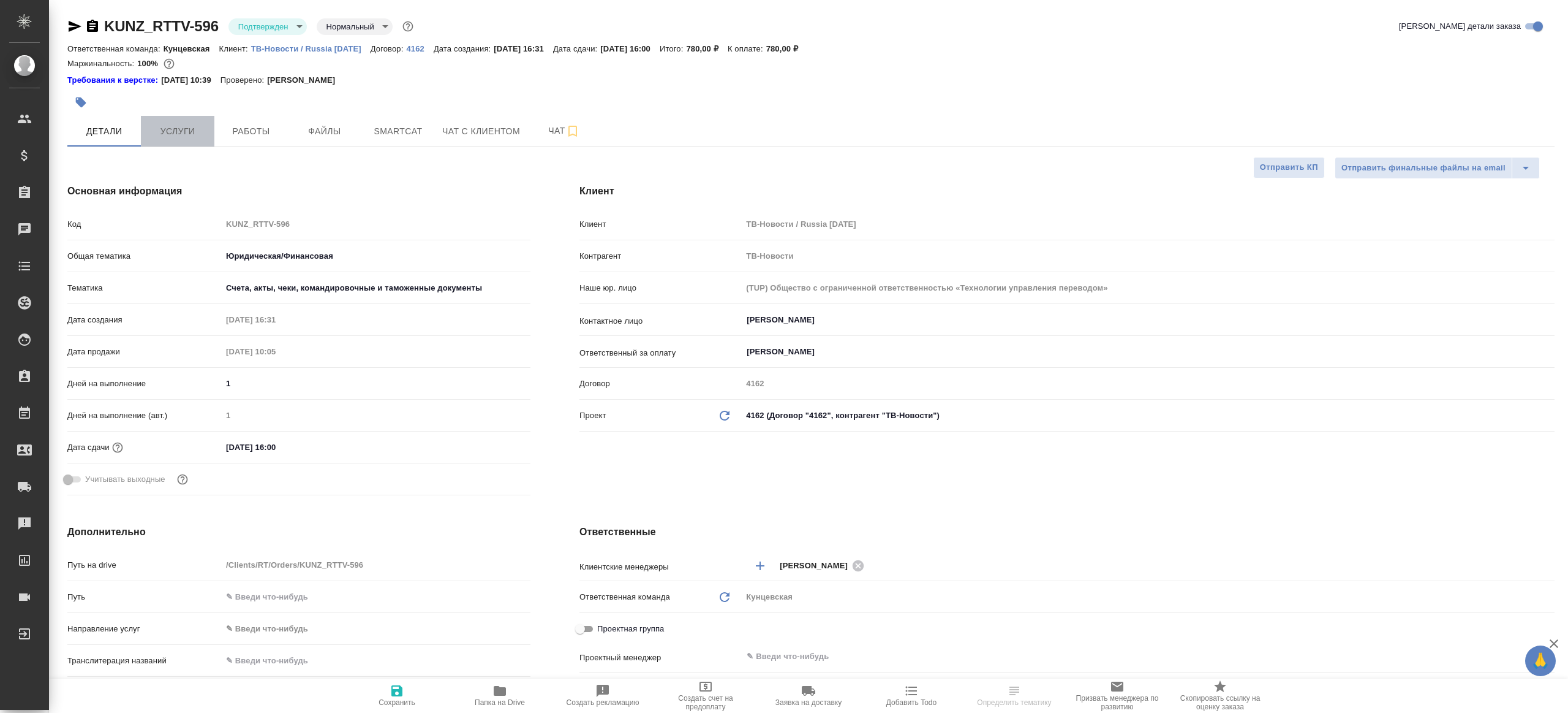
click at [196, 136] on span "Услуги" at bounding box center [177, 132] width 59 height 15
type textarea "x"
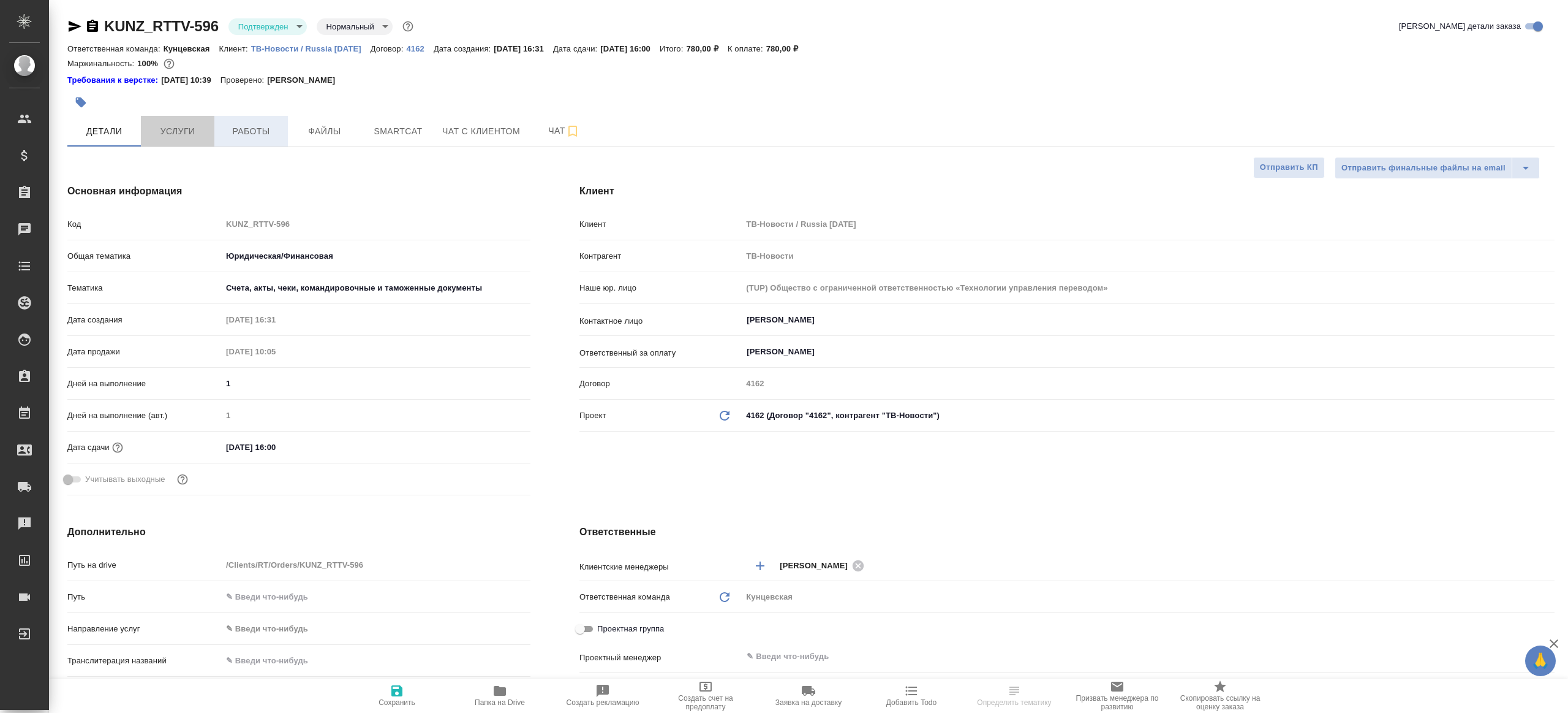
type textarea "x"
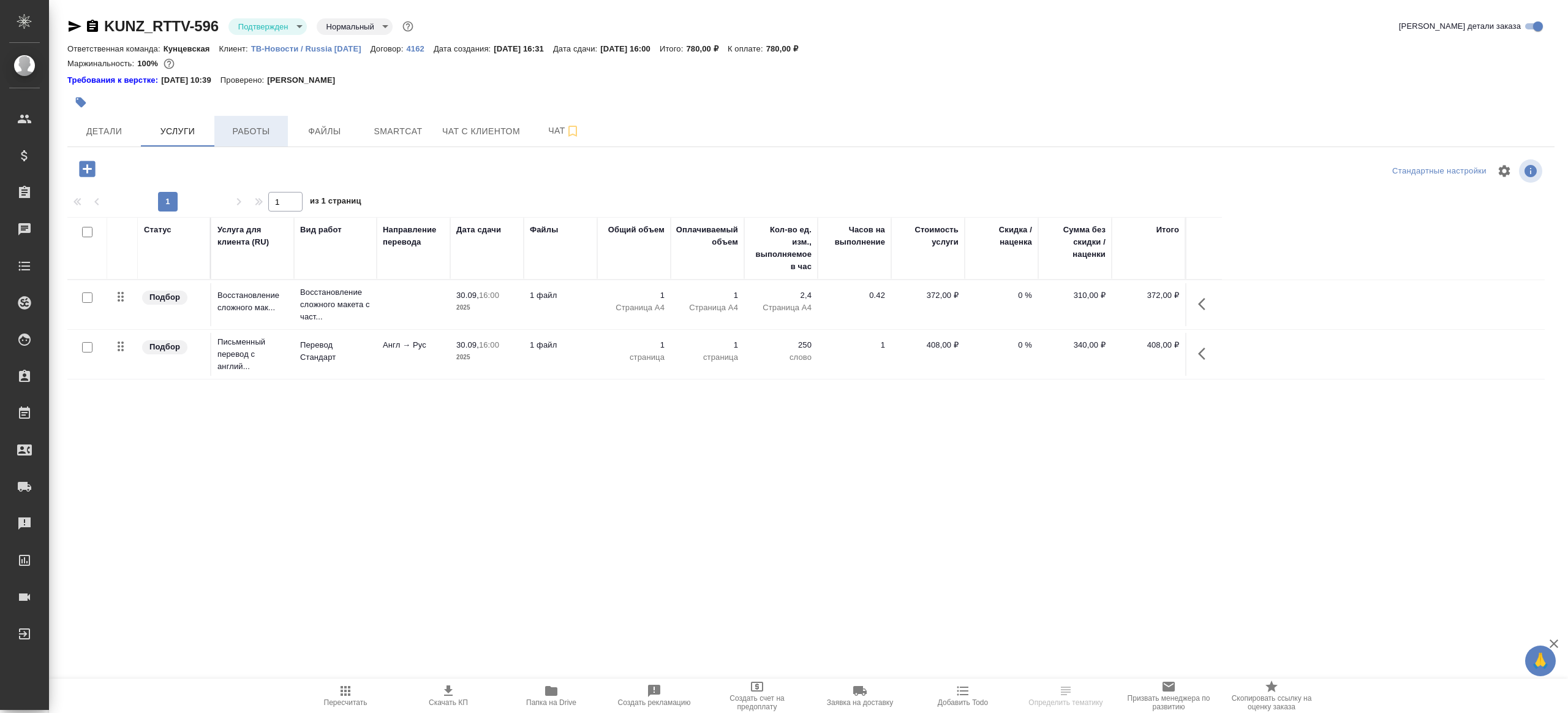
click at [235, 138] on span "Работы" at bounding box center [251, 132] width 59 height 15
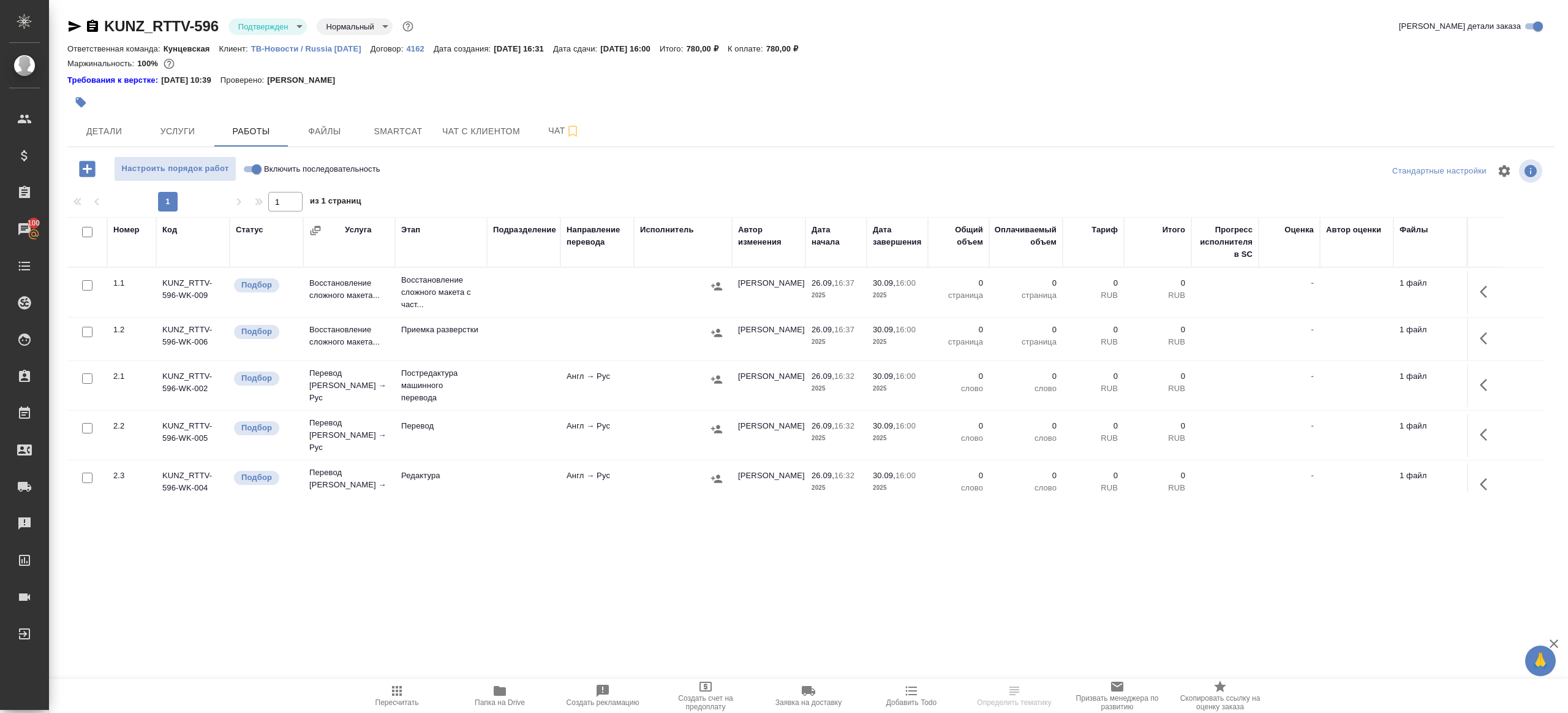
click at [521, 682] on button "Папка на Drive" at bounding box center [500, 695] width 103 height 34
click at [67, 30] on icon "button" at bounding box center [74, 26] width 14 height 14
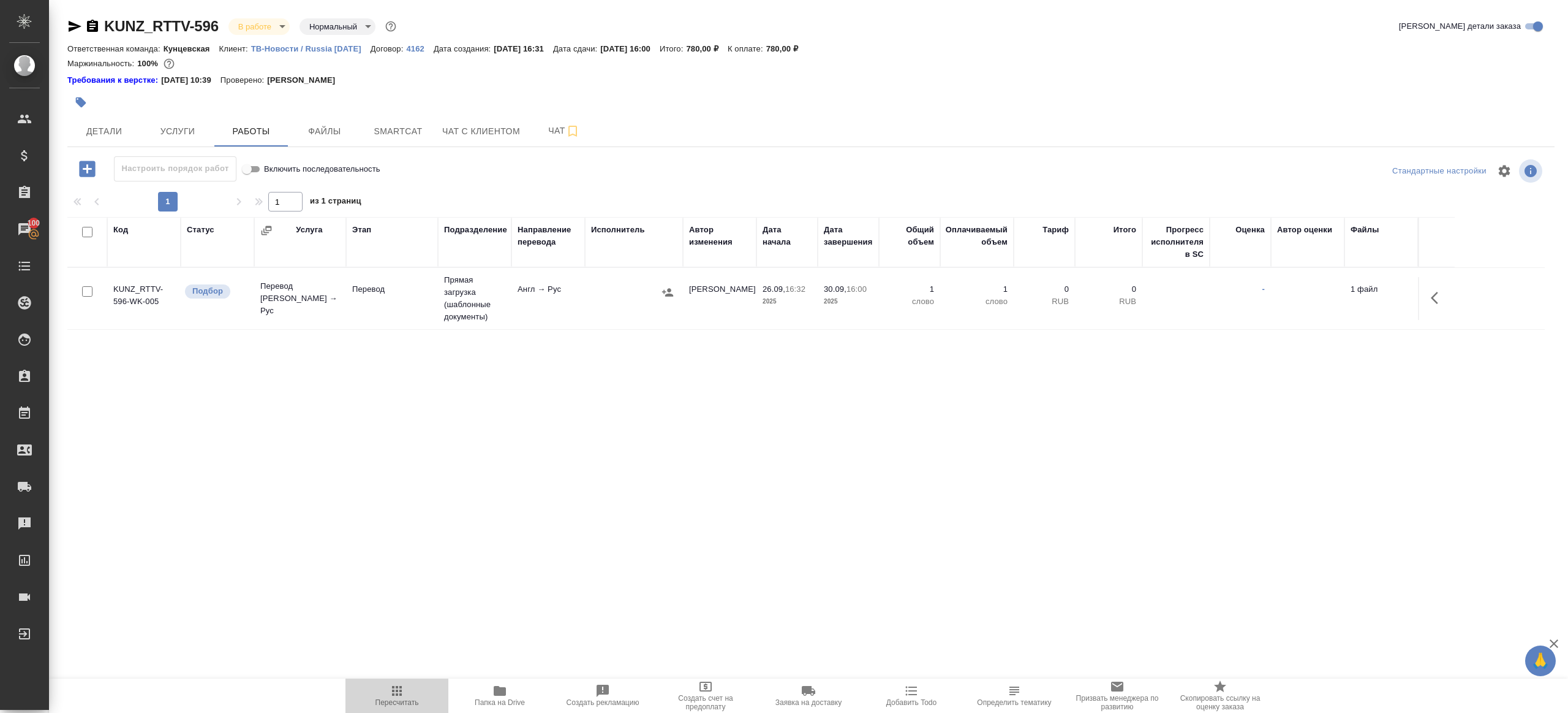
click at [390, 679] on button "Пересчитать" at bounding box center [397, 695] width 103 height 34
click at [558, 520] on div "KUNZ_RTTV-596 В работе inProgress Нормальный normal Кратко детали заказа Ответс…" at bounding box center [811, 262] width 1501 height 524
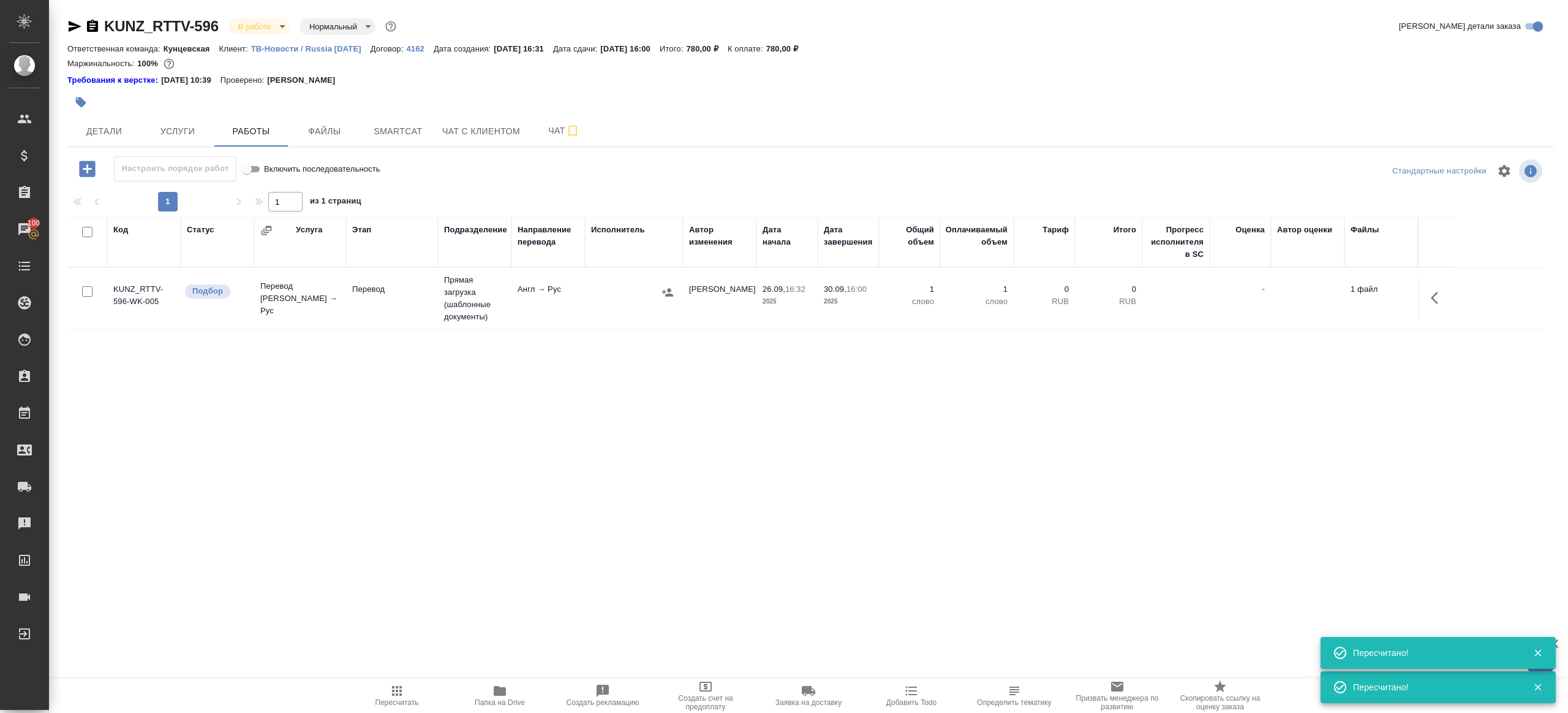
click at [409, 692] on span "Пересчитать" at bounding box center [397, 695] width 88 height 24
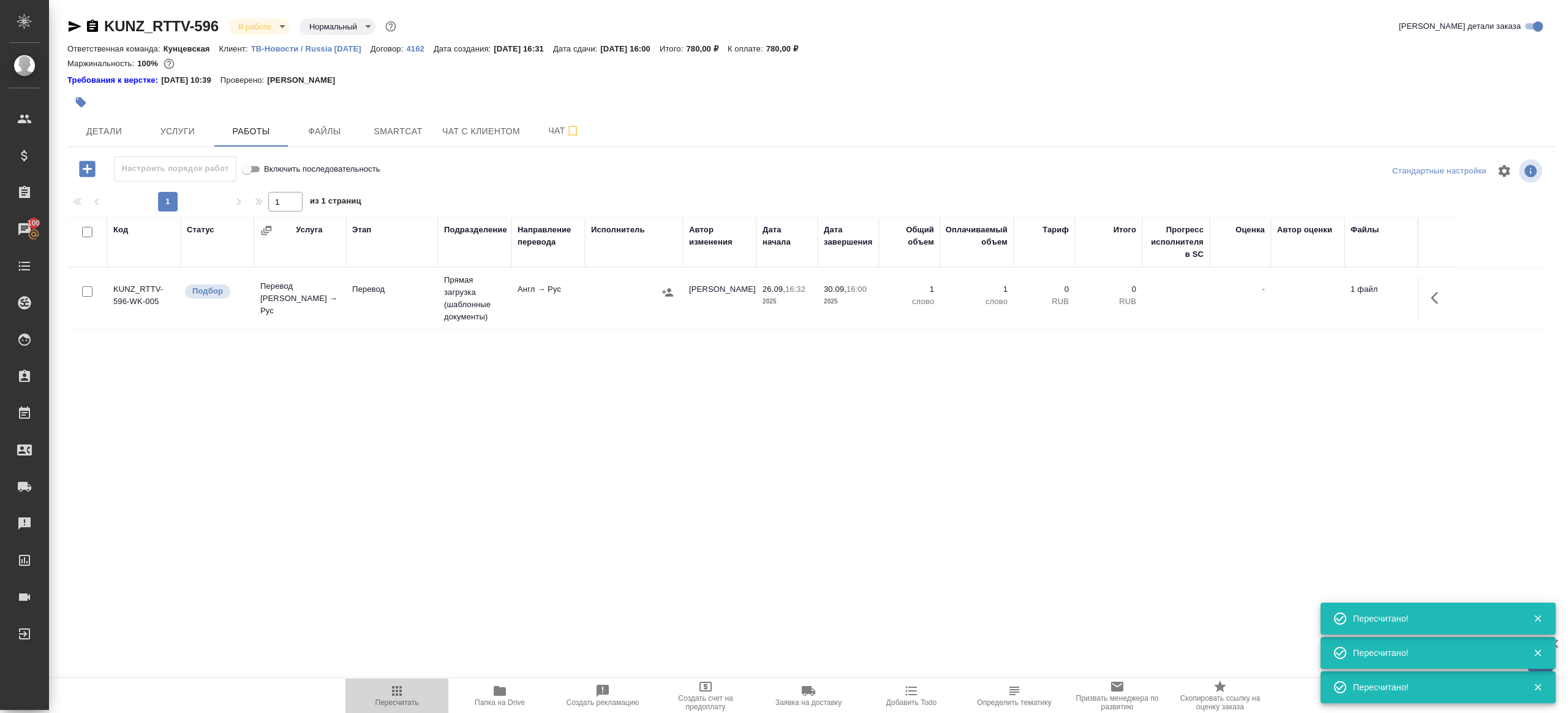
click at [403, 700] on span "Пересчитать" at bounding box center [397, 702] width 43 height 8
drag, startPoint x: 403, startPoint y: 700, endPoint x: 409, endPoint y: 669, distance: 31.6
click at [403, 700] on span "Пересчитать" at bounding box center [397, 702] width 43 height 8
click at [425, 615] on div ".cls-1 fill:#fff; AWATERA [PERSON_NAME] Клиенты Спецификации Заказы 100 Чаты To…" at bounding box center [784, 356] width 1568 height 713
